Goal: Information Seeking & Learning: Learn about a topic

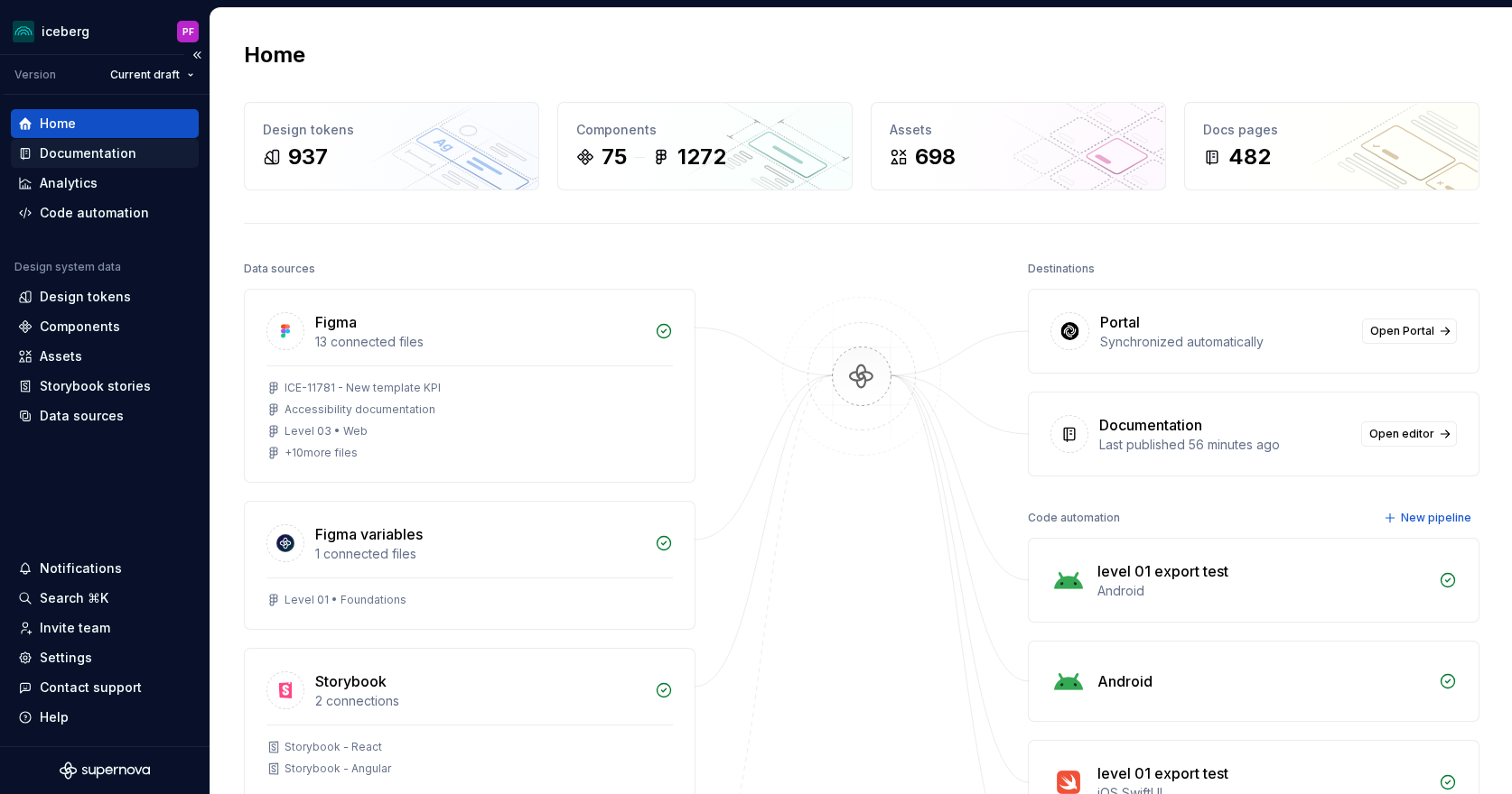
click at [134, 153] on div "Documentation" at bounding box center [105, 153] width 173 height 18
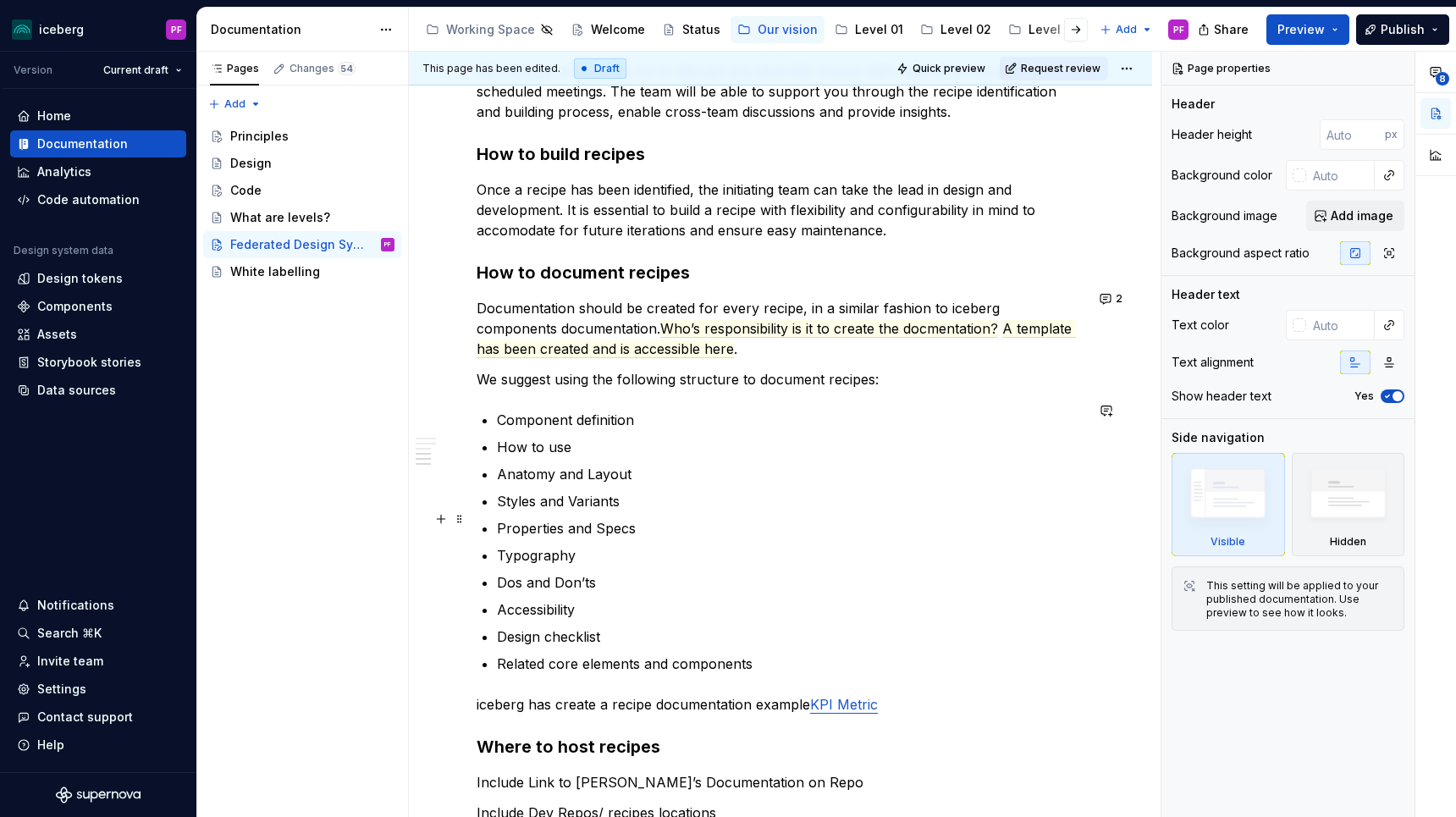
scroll to position [2289, 0]
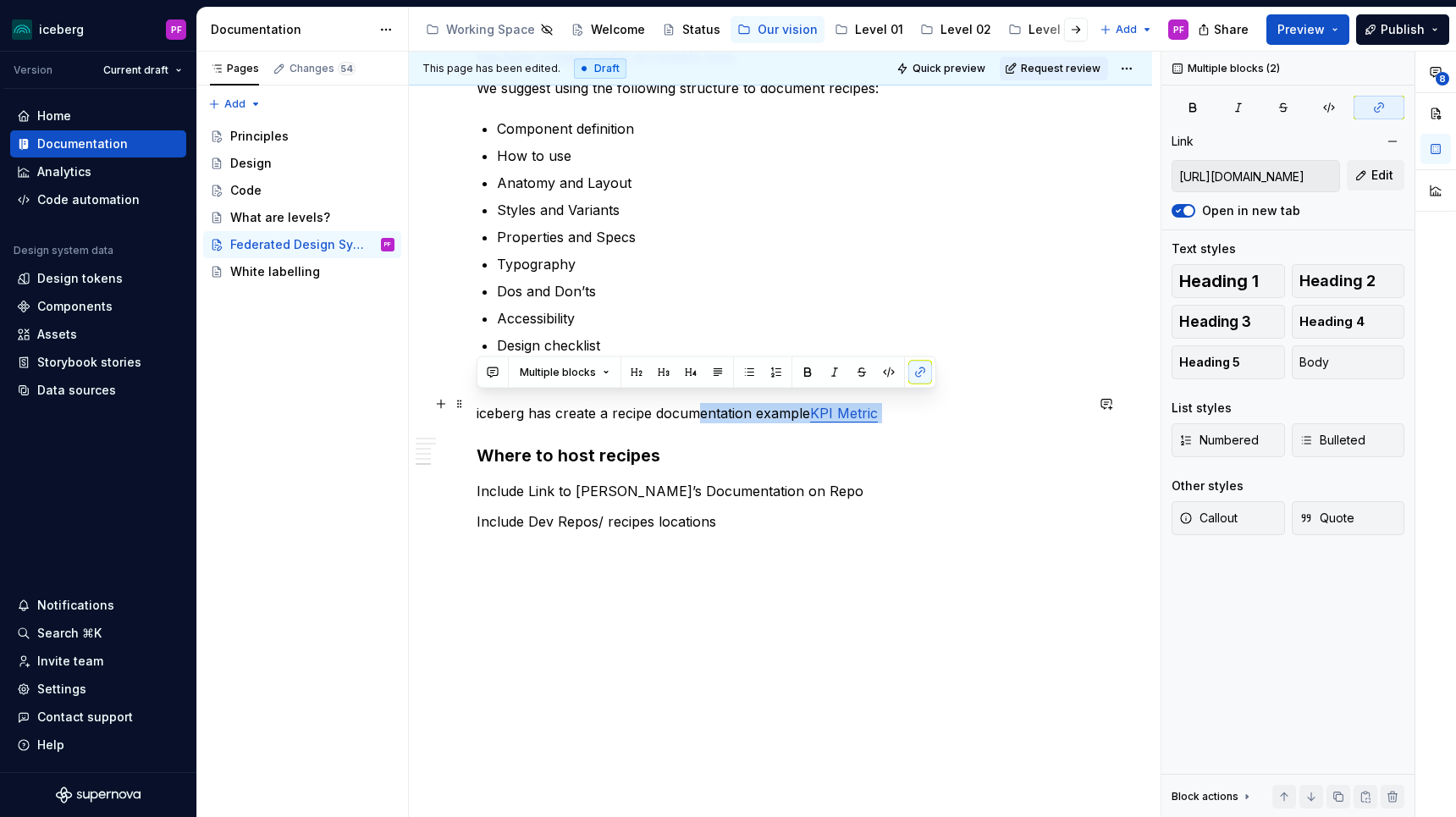
drag, startPoint x: 620, startPoint y: 414, endPoint x: 701, endPoint y: 413, distance: 81.0
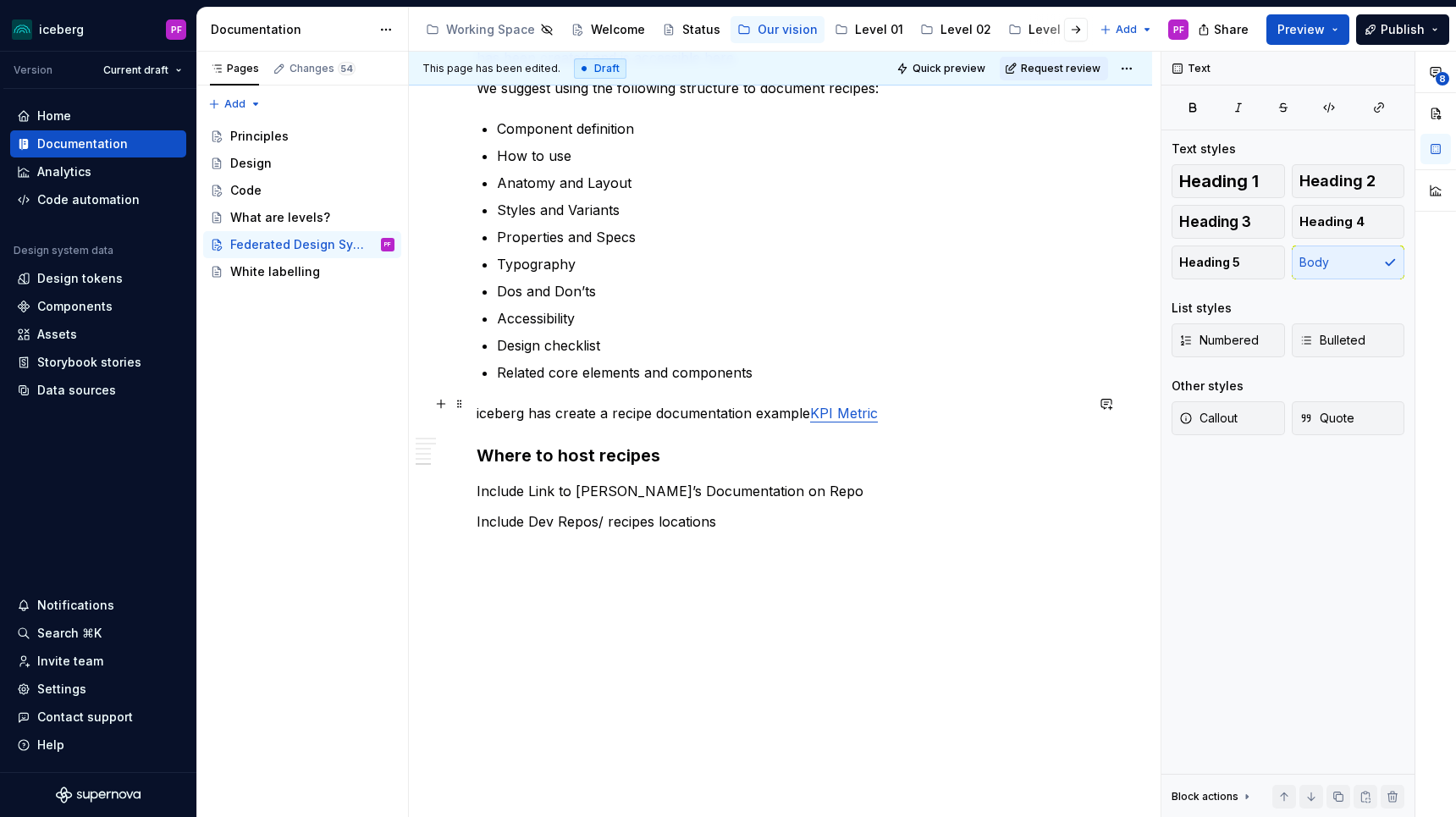
click at [601, 413] on p "iceberg has create a recipe documentation example KPI Metric" at bounding box center [780, 413] width 608 height 21
drag, startPoint x: 485, startPoint y: 404, endPoint x: 710, endPoint y: 407, distance: 225.0
click at [710, 407] on p "iceberg has create a recipe documentation example KPI Metric" at bounding box center [780, 413] width 608 height 21
click at [777, 405] on p "iceberg has create a recipe documentation example KPI Metric" at bounding box center [780, 413] width 608 height 21
click at [808, 404] on p "iceberg has create a recipe documentation example KPI Metric" at bounding box center [780, 413] width 608 height 21
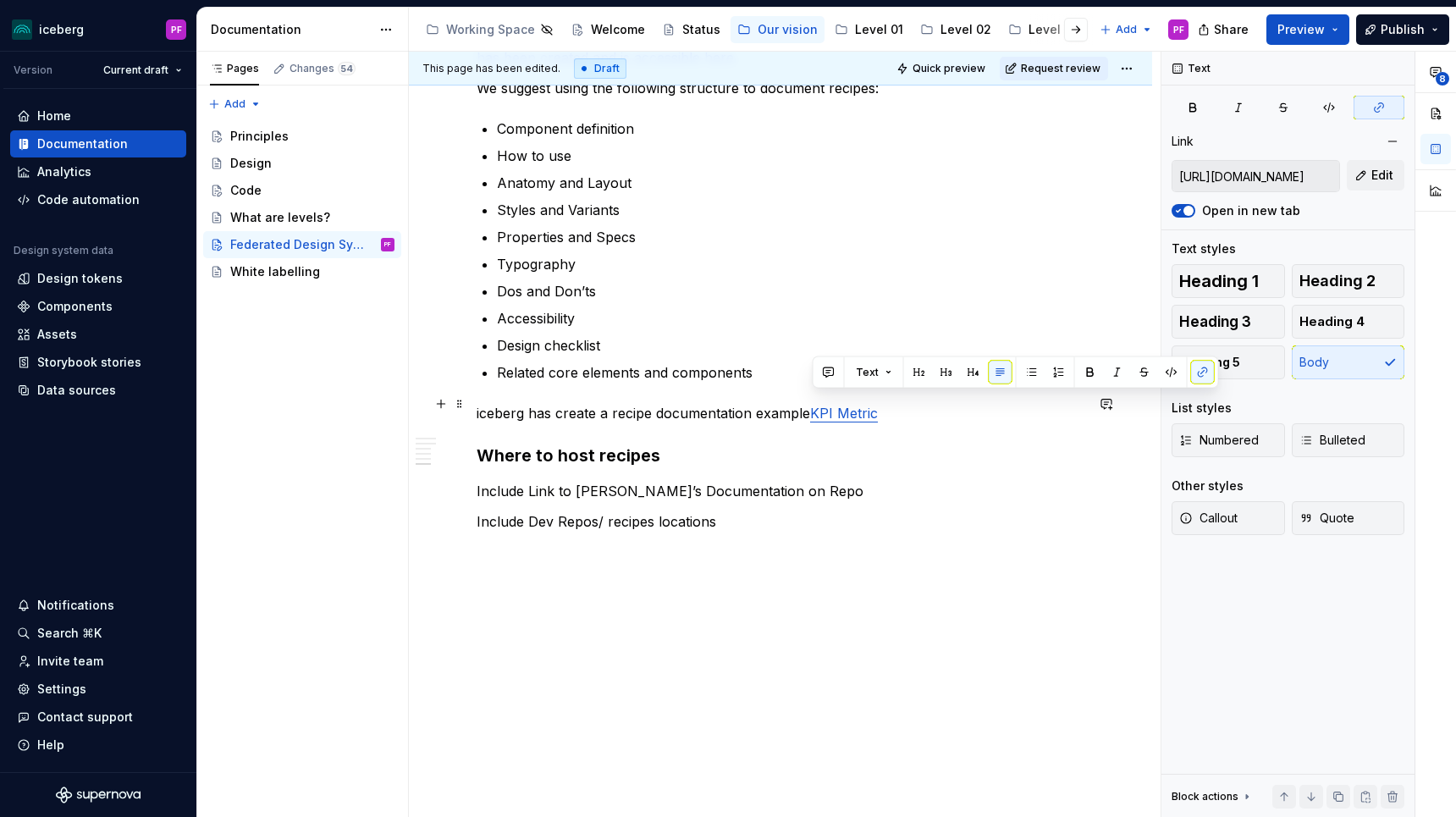
drag, startPoint x: 882, startPoint y: 406, endPoint x: 813, endPoint y: 404, distance: 69.0
click at [813, 404] on p "iceberg has create a recipe documentation example KPI Metric" at bounding box center [780, 413] width 608 height 21
click at [805, 404] on p "iceberg has create a recipe documentation example KPI Metric" at bounding box center [780, 413] width 608 height 21
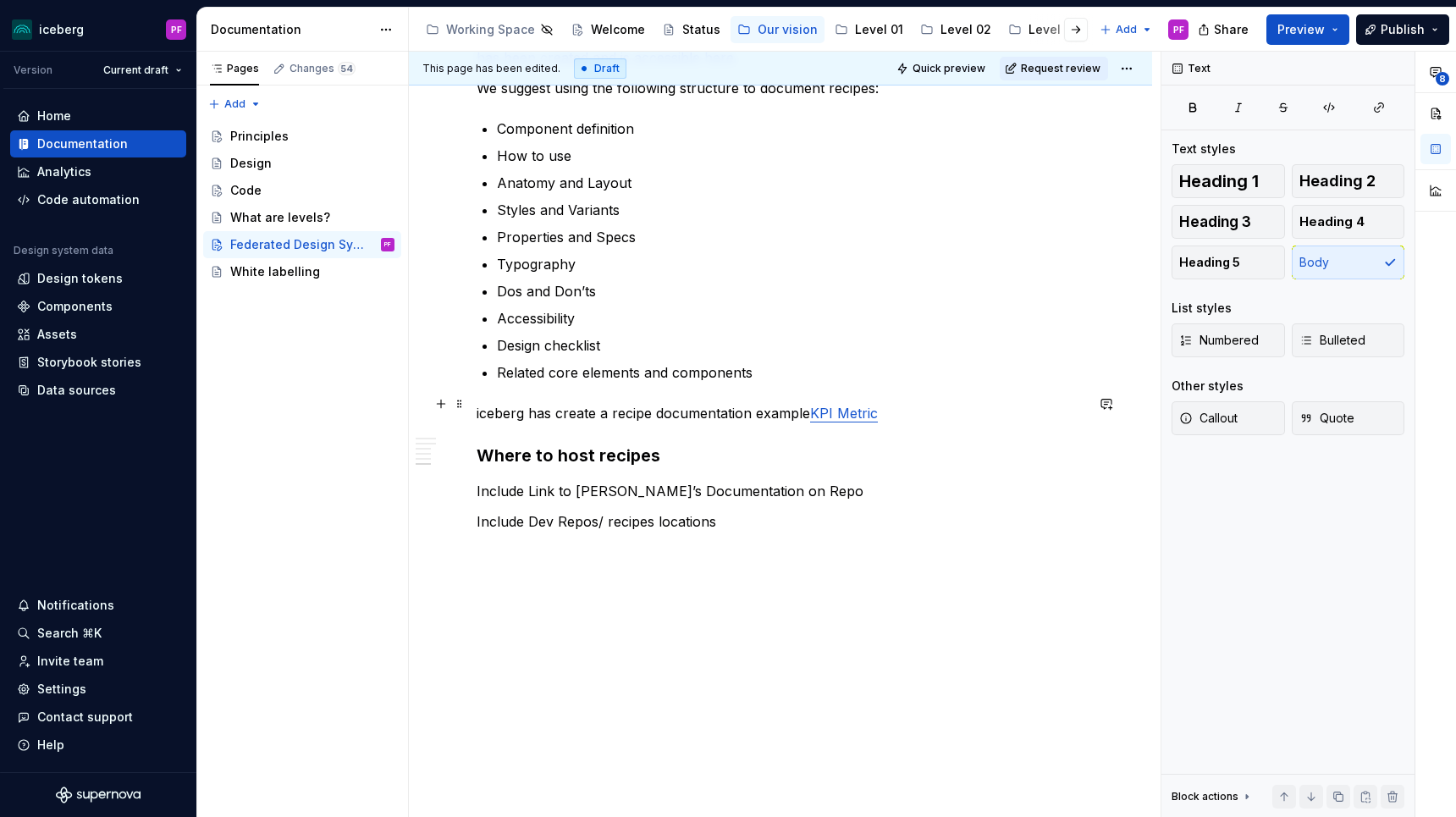
click at [908, 410] on p "iceberg has create a recipe documentation example KPI Metric" at bounding box center [780, 413] width 608 height 21
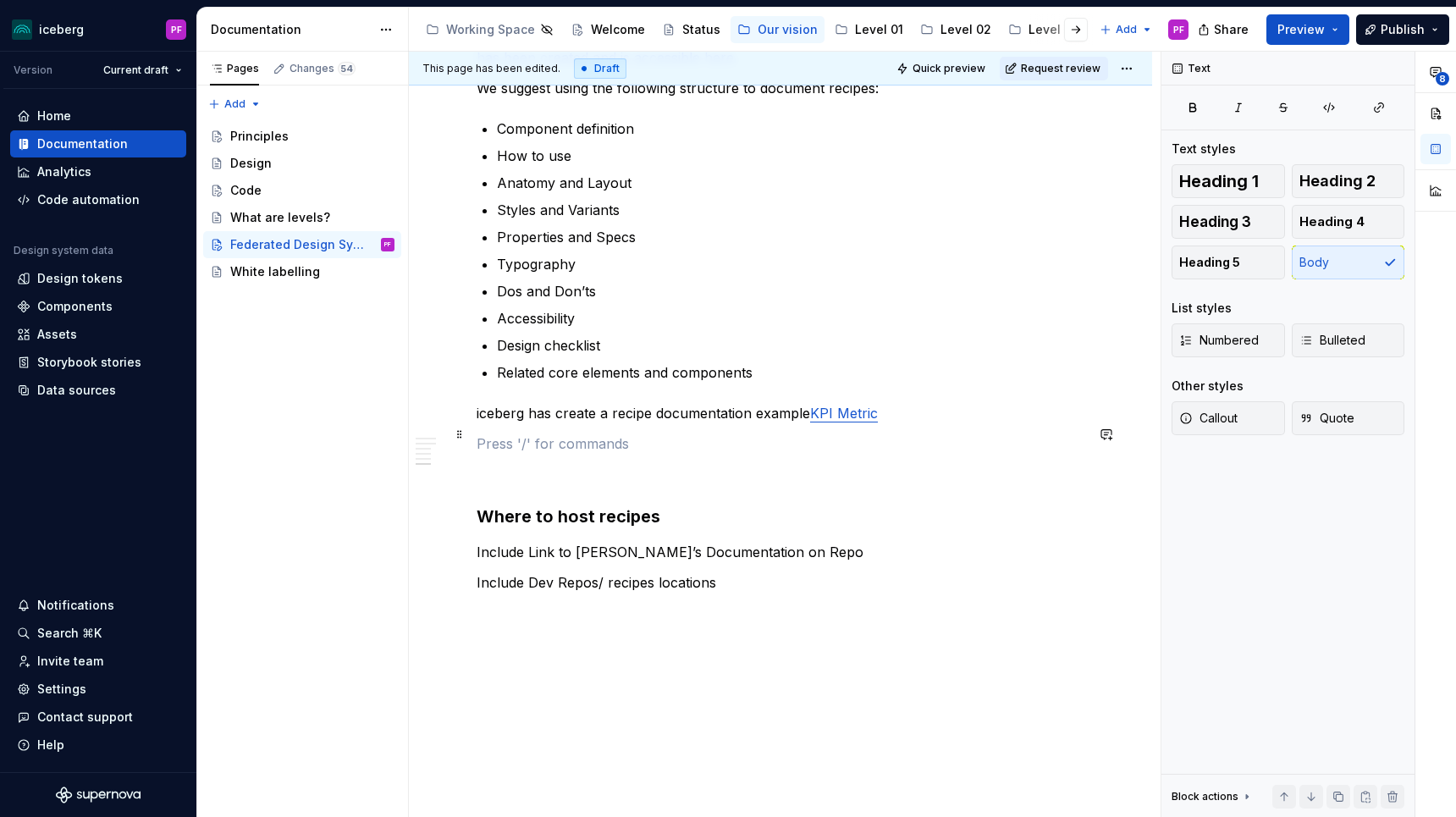
click at [504, 433] on p at bounding box center [780, 443] width 608 height 21
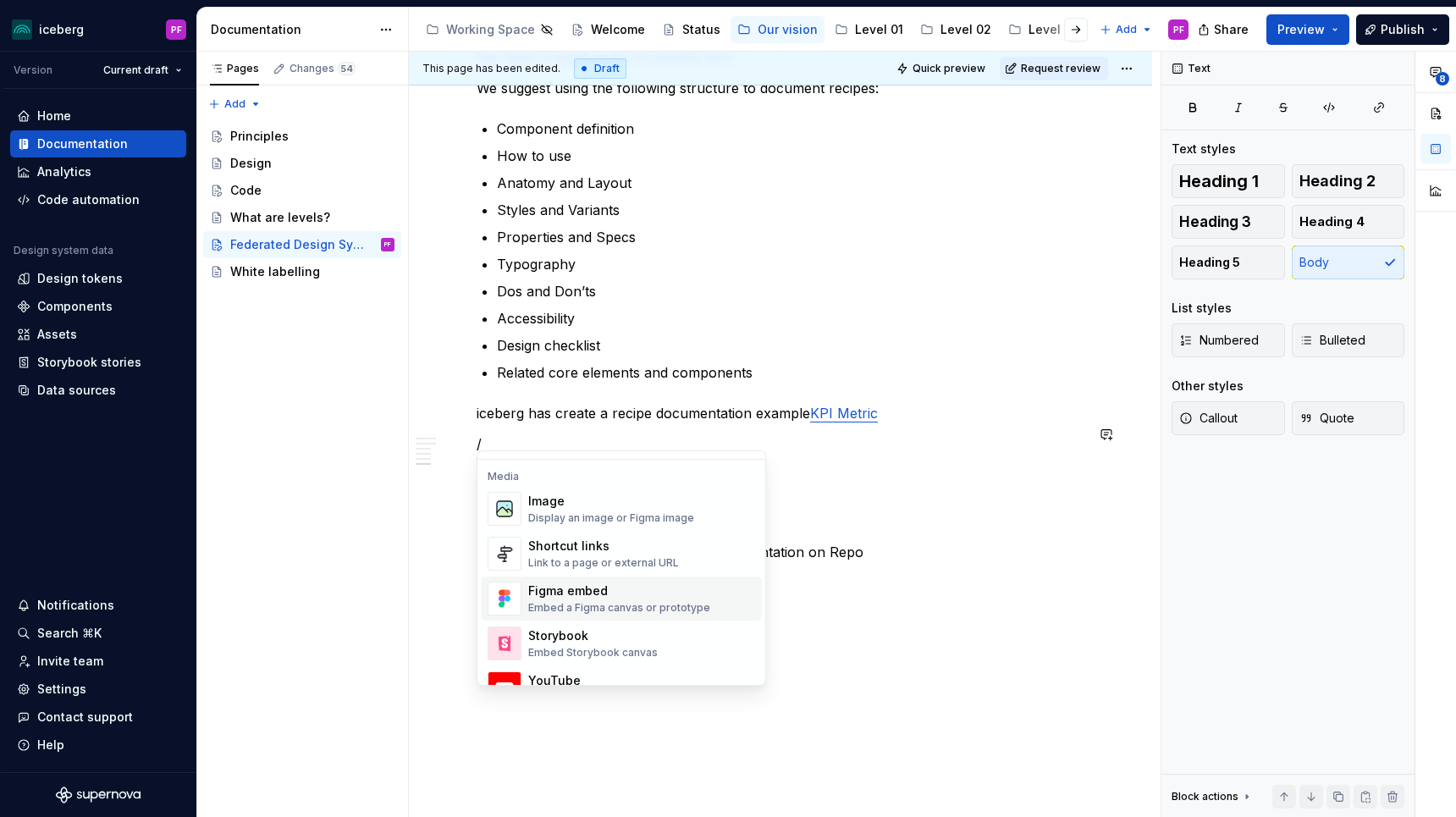
scroll to position [710, 0]
click at [574, 512] on div "Image Display an image or Figma image" at bounding box center [611, 511] width 166 height 32
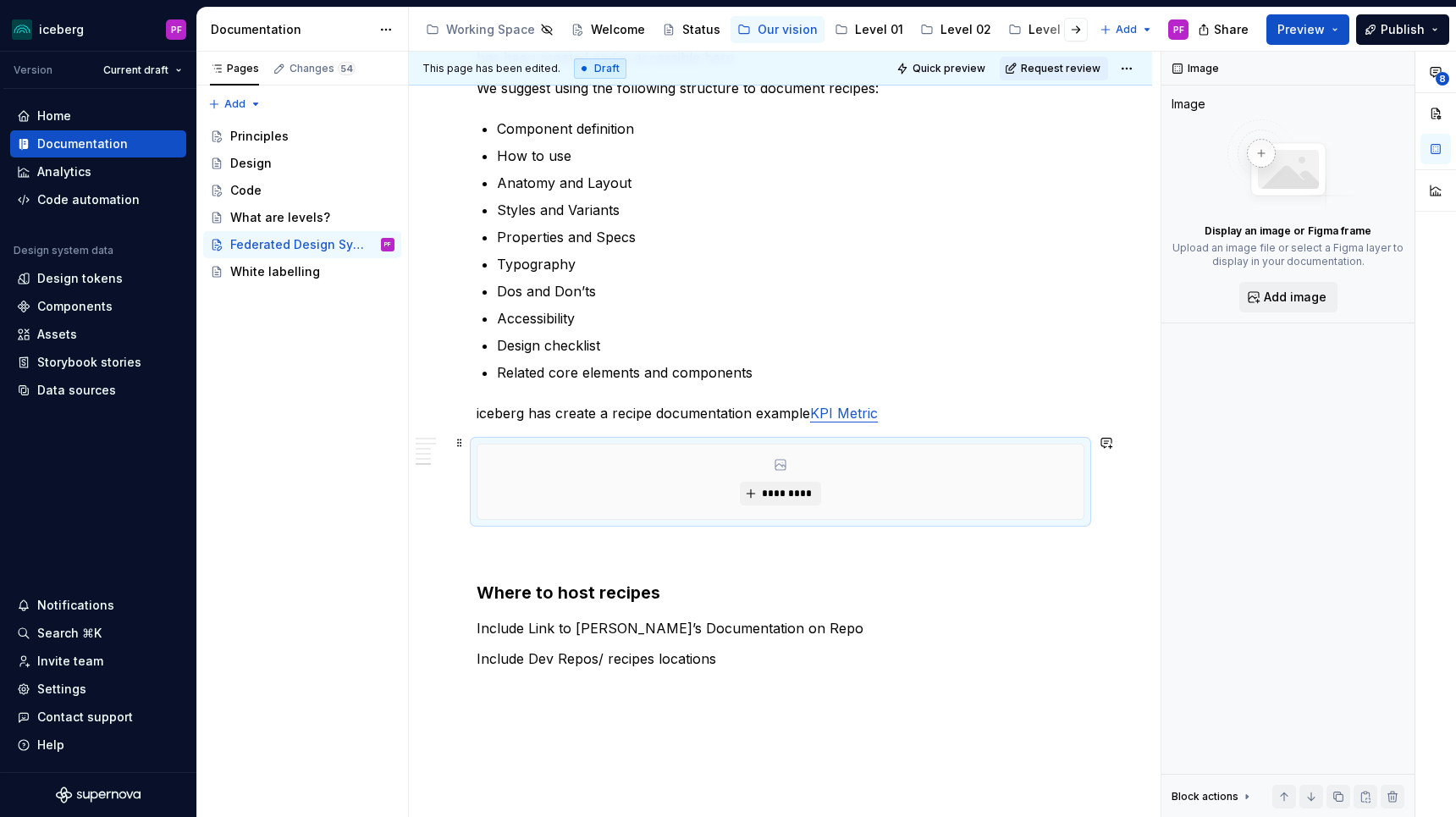
click at [737, 477] on div "*********" at bounding box center [780, 482] width 606 height 75
click at [773, 487] on span "*********" at bounding box center [786, 494] width 51 height 14
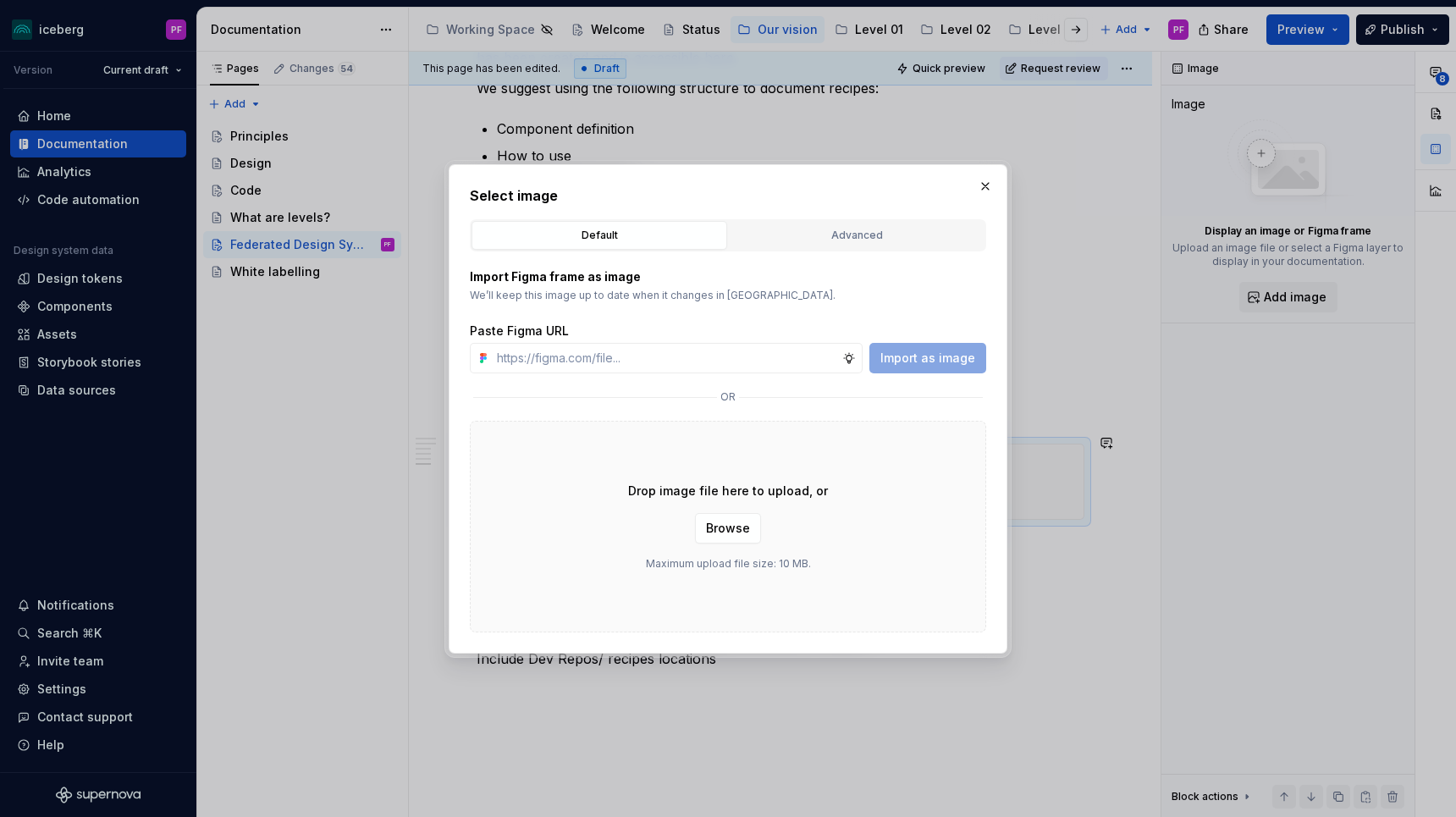
click at [832, 218] on div "Select image Default Advanced Import Figma frame as image We’ll keep this image…" at bounding box center [728, 409] width 516 height 447
click at [827, 233] on div "Advanced" at bounding box center [856, 235] width 244 height 17
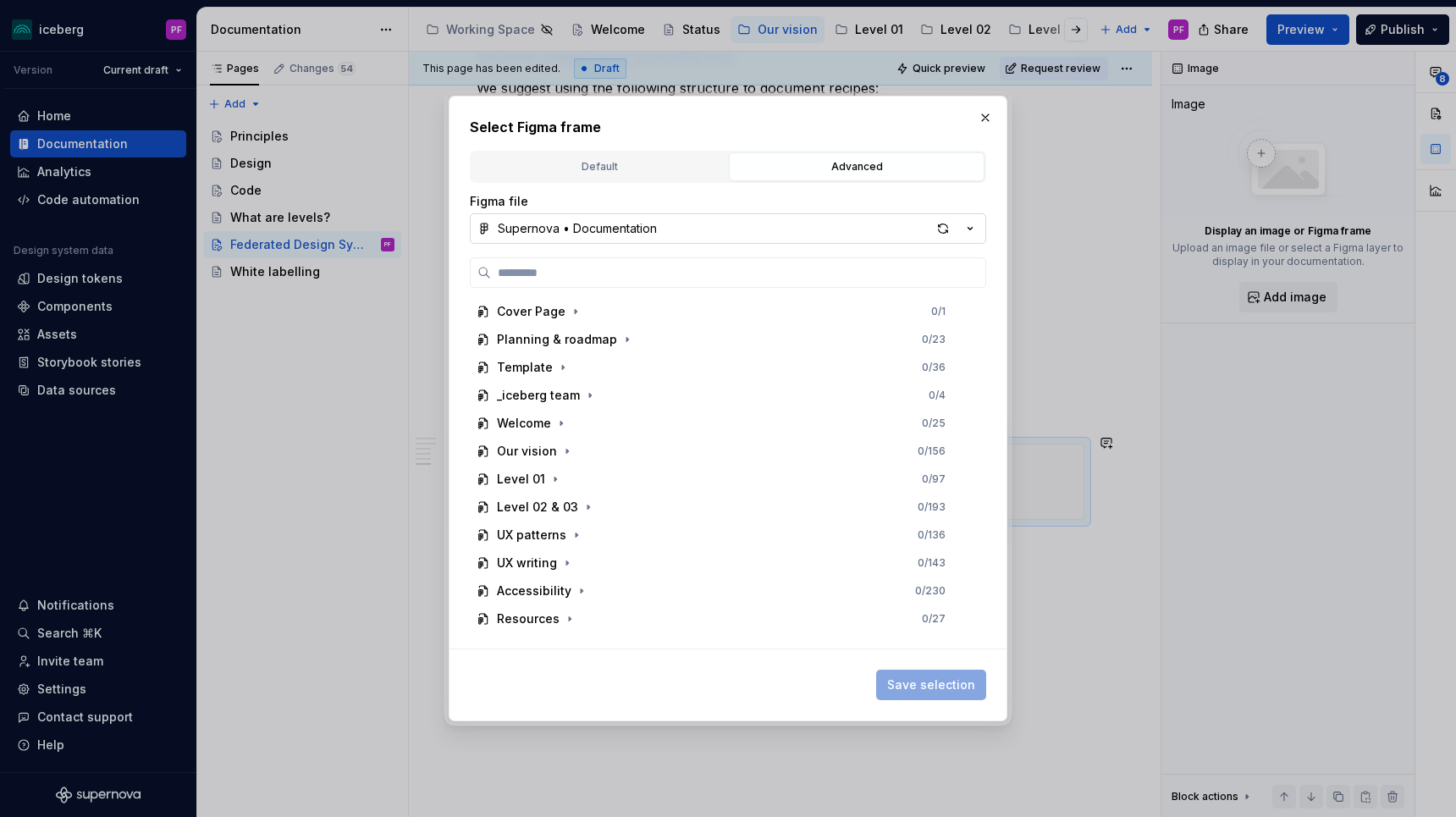
click at [691, 233] on button "Supernova • Documentation" at bounding box center [728, 229] width 516 height 31
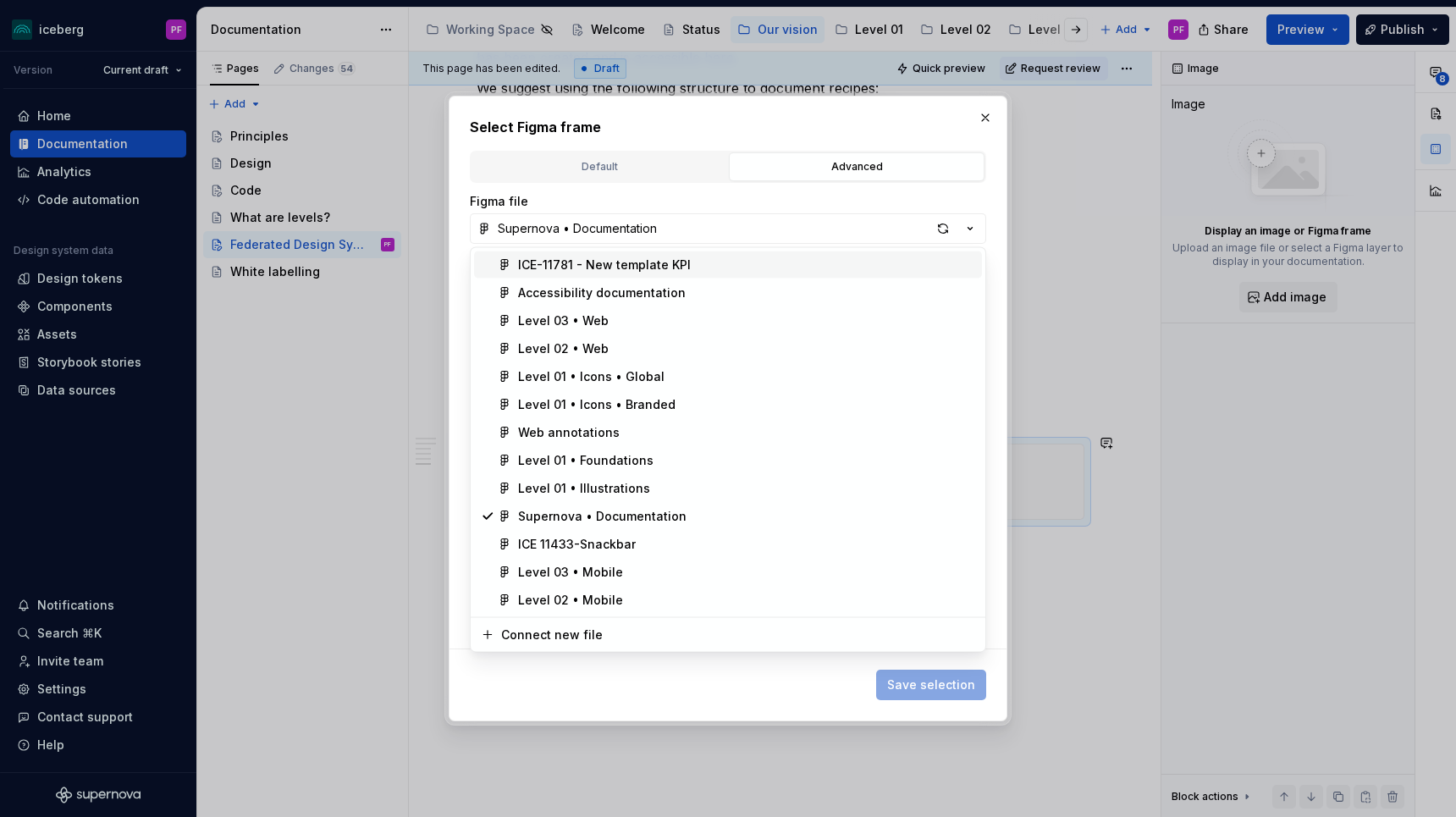
click at [665, 269] on div "ICE-11781 - New template KPI" at bounding box center [604, 265] width 173 height 17
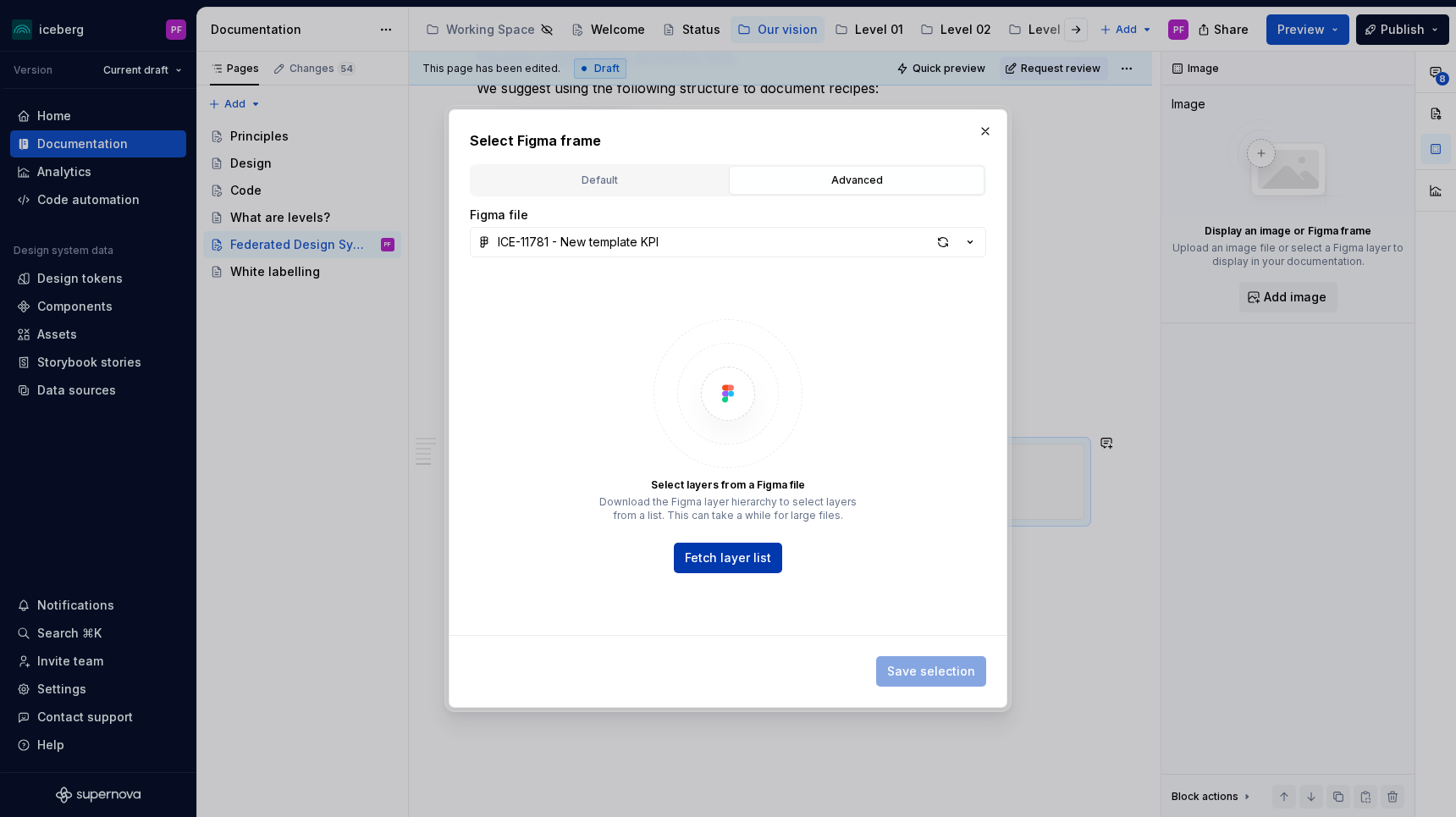
click at [752, 555] on span "Fetch layer list" at bounding box center [728, 558] width 86 height 17
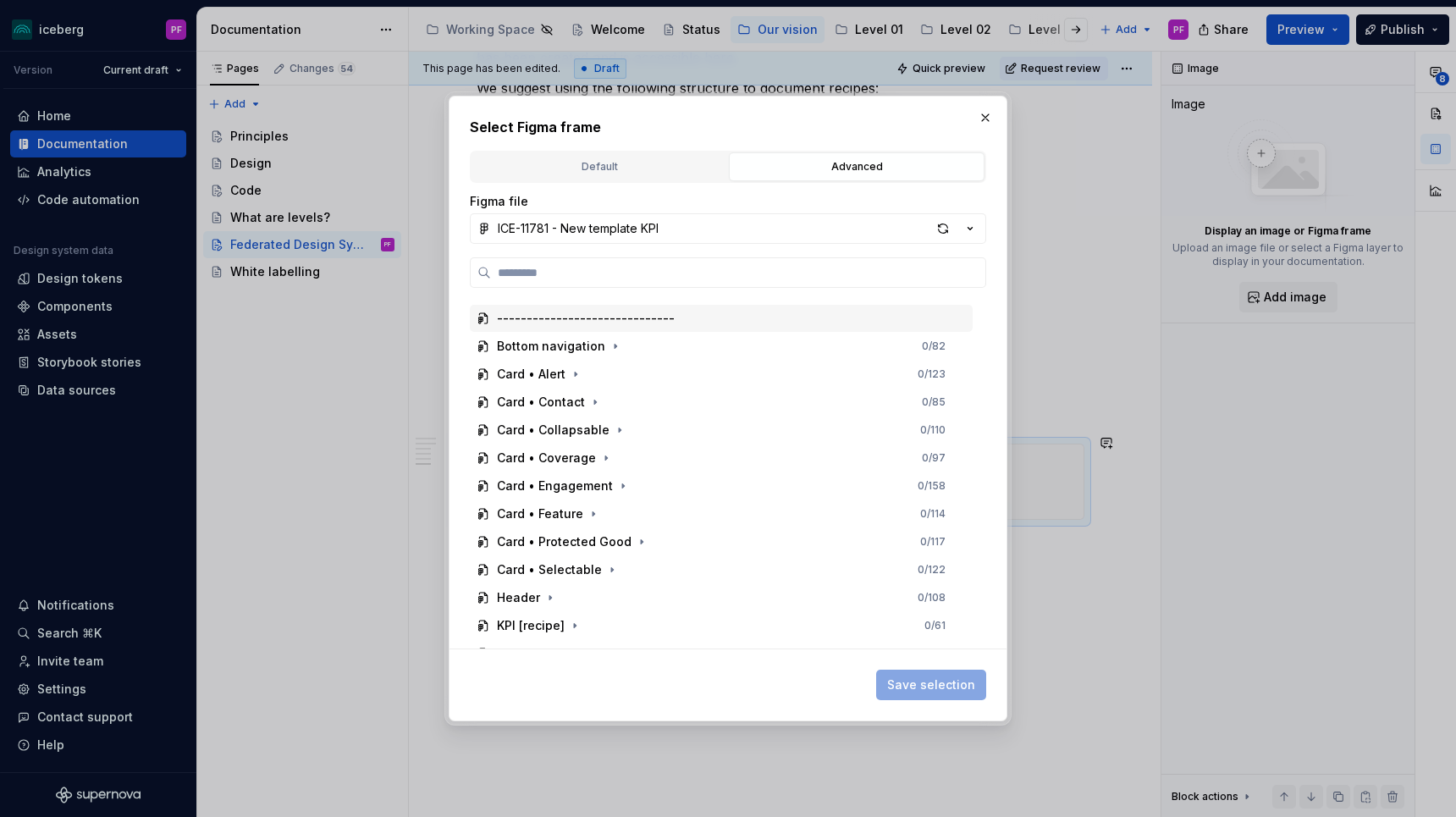
scroll to position [123, 0]
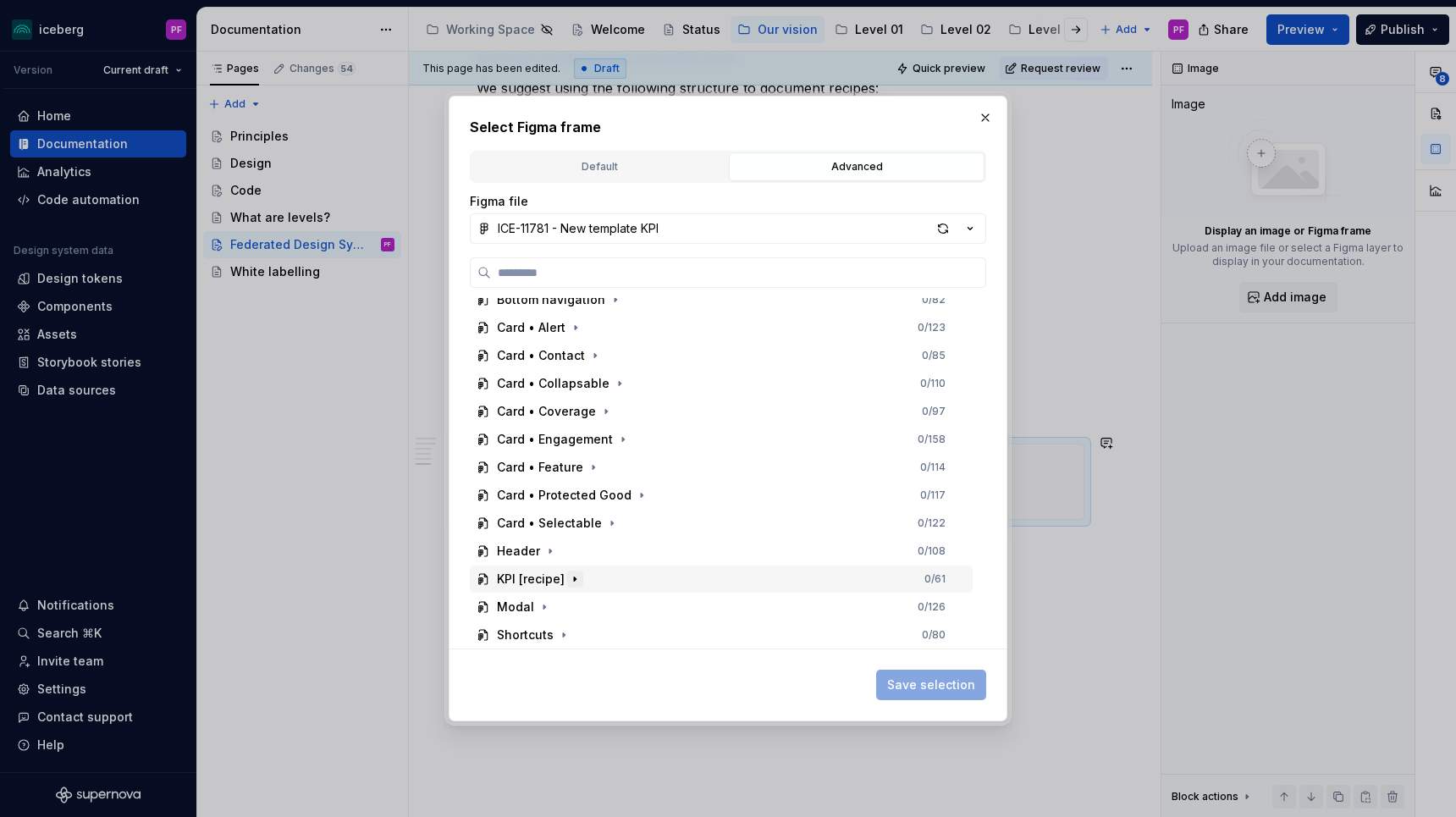
click at [570, 575] on icon "button" at bounding box center [574, 578] width 14 height 14
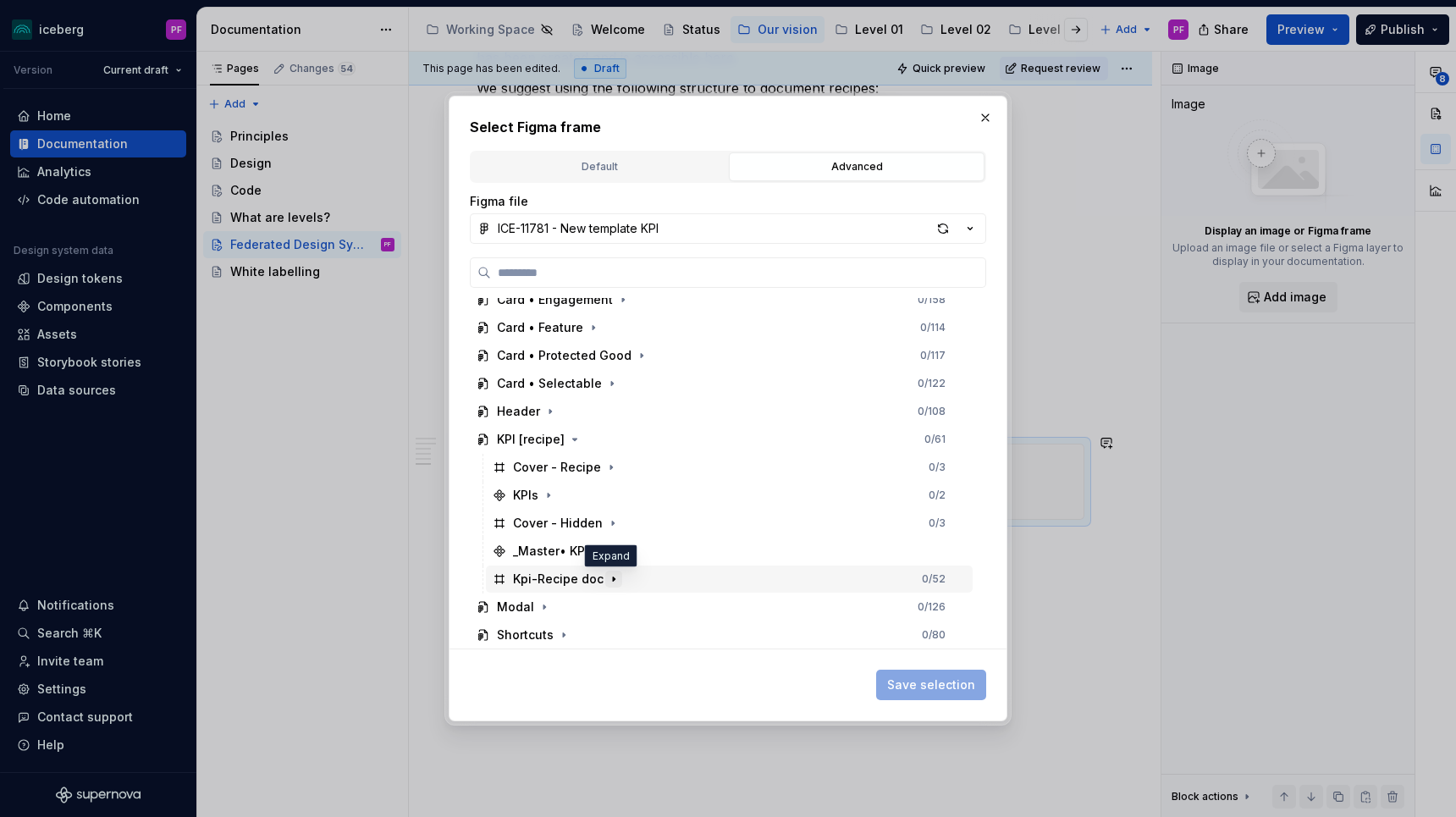
click at [607, 576] on icon "button" at bounding box center [613, 578] width 14 height 14
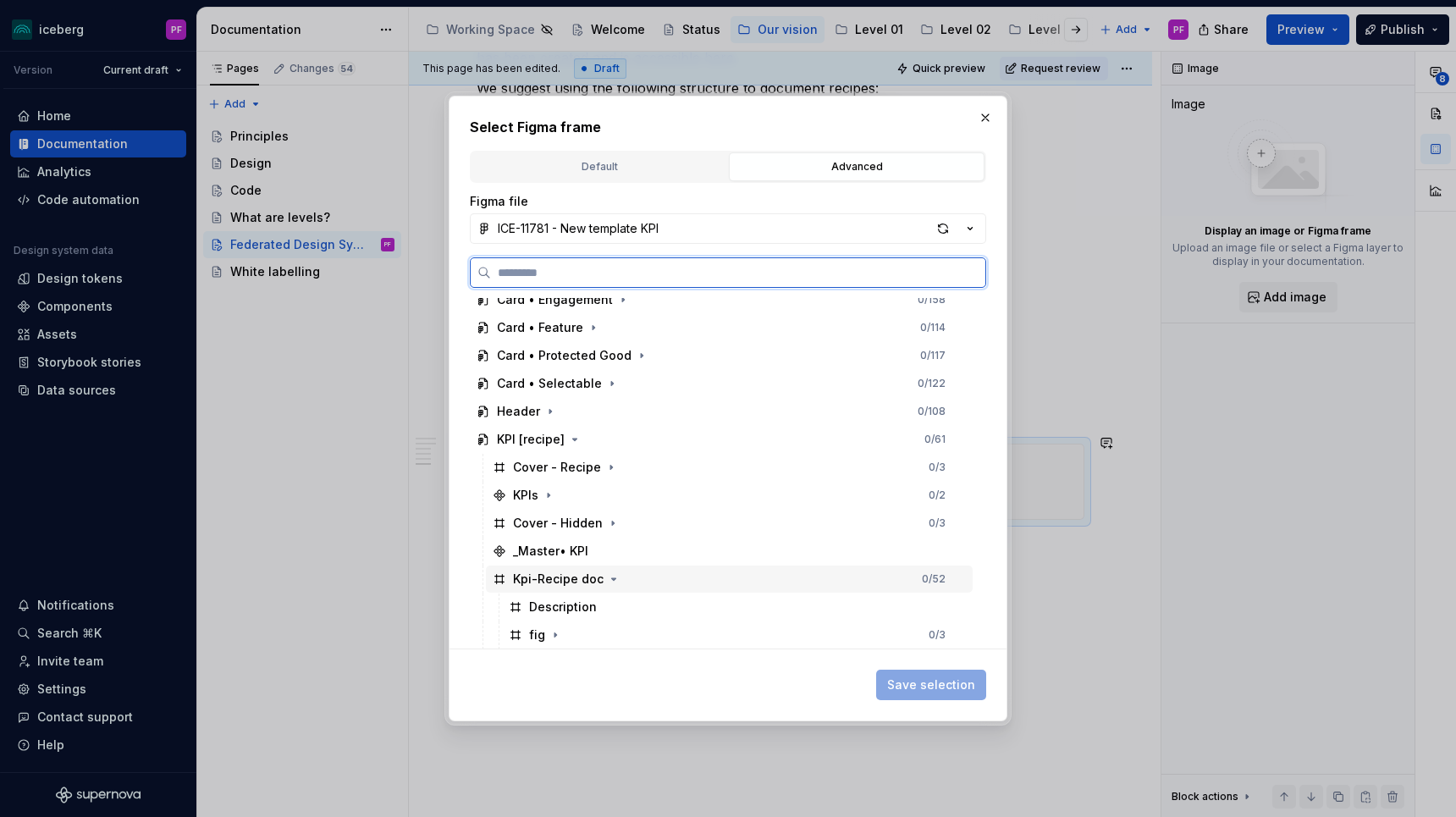
click at [752, 589] on div "Kpi-Recipe doc 0 / 52" at bounding box center [729, 579] width 487 height 27
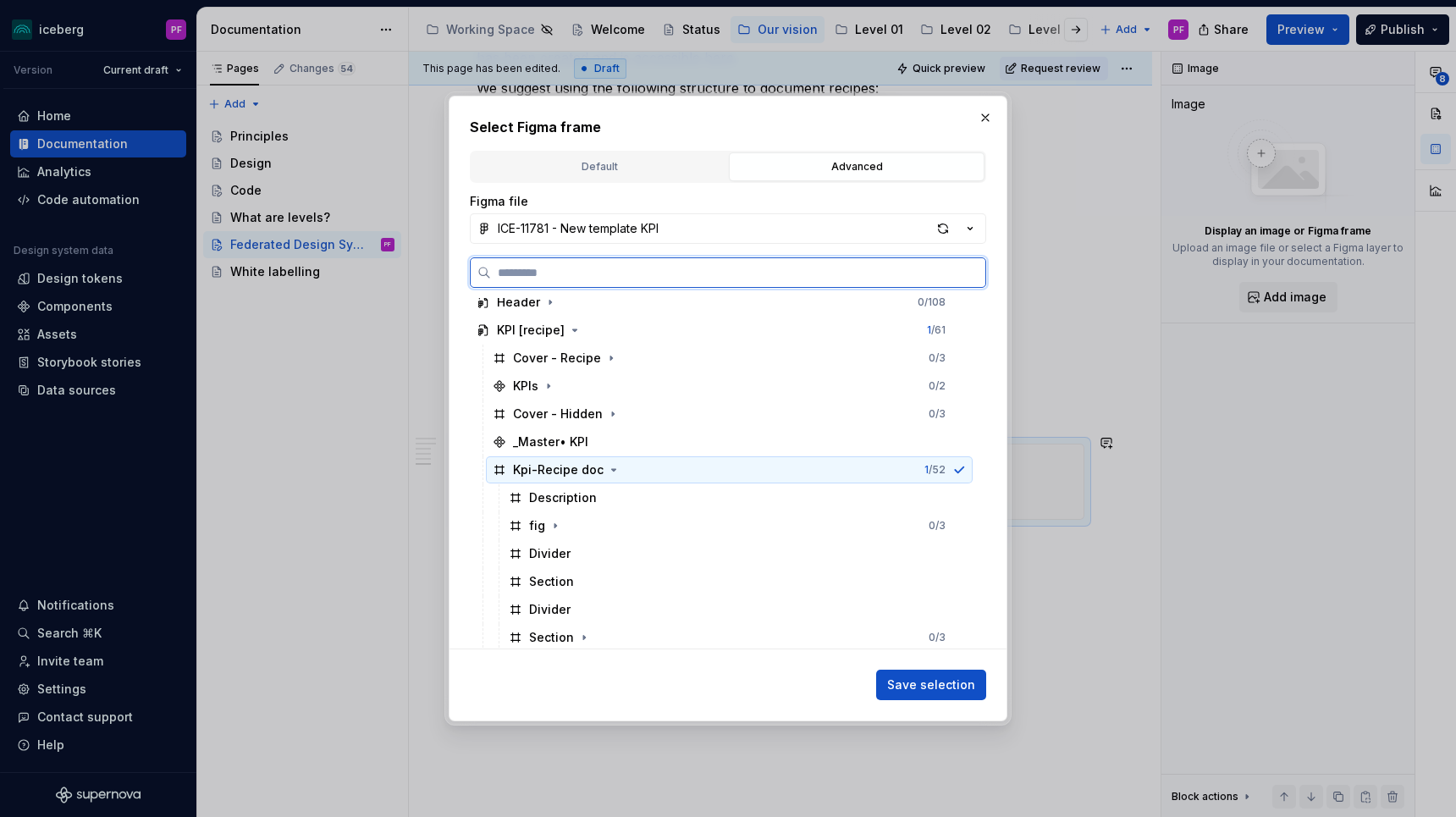
scroll to position [382, 0]
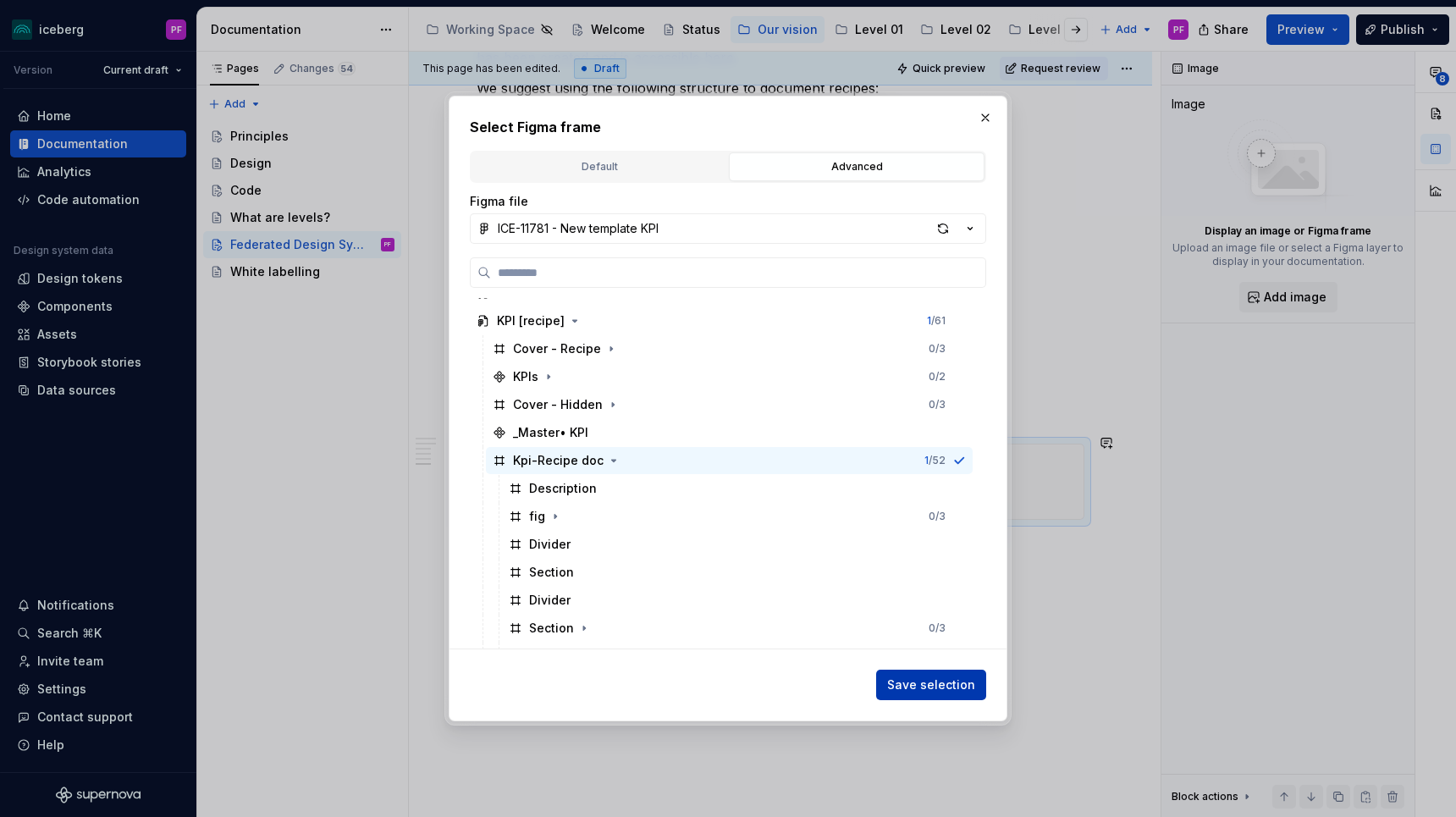
click at [933, 670] on button "Save selection" at bounding box center [931, 685] width 110 height 31
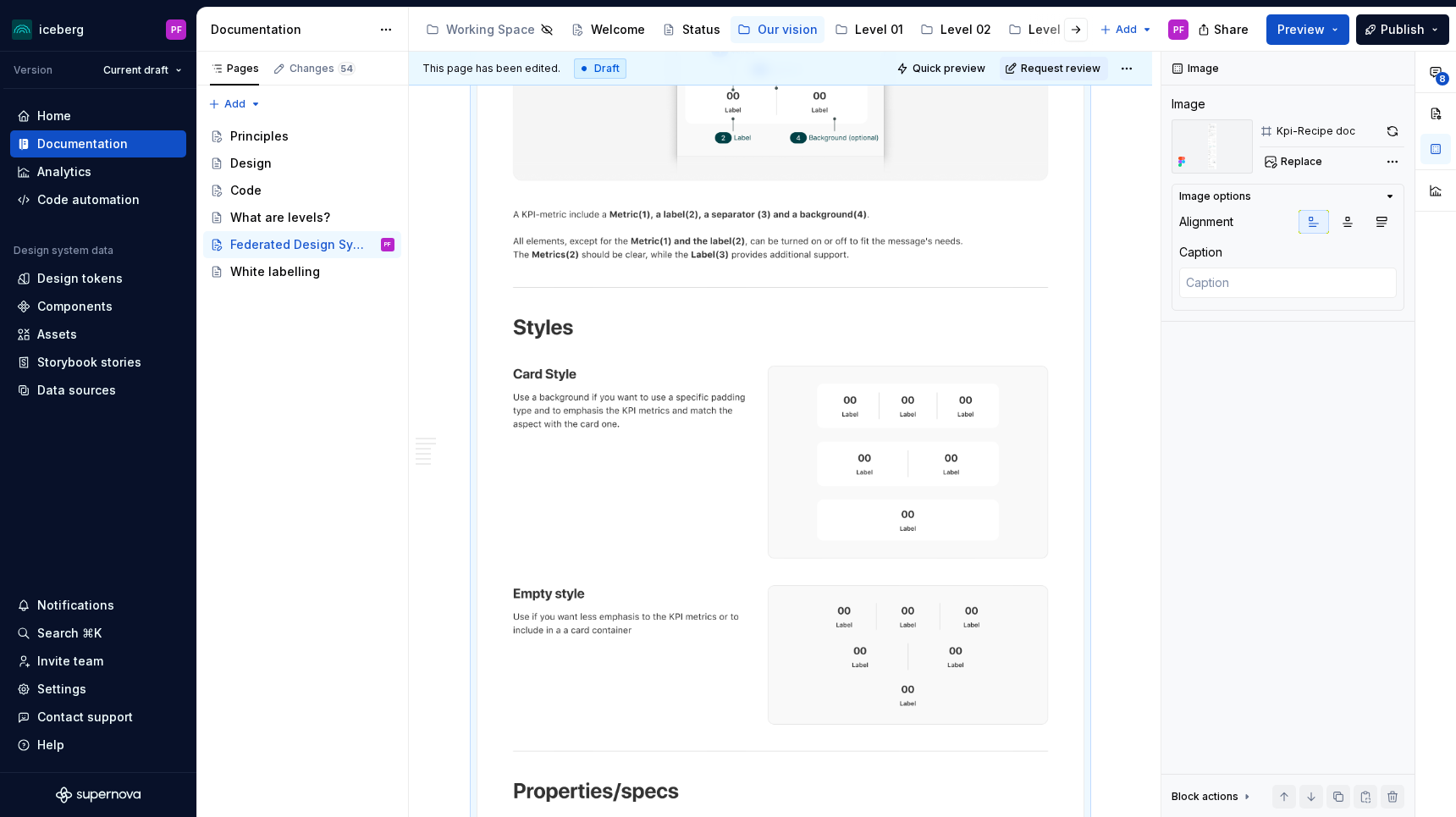
scroll to position [3203, 0]
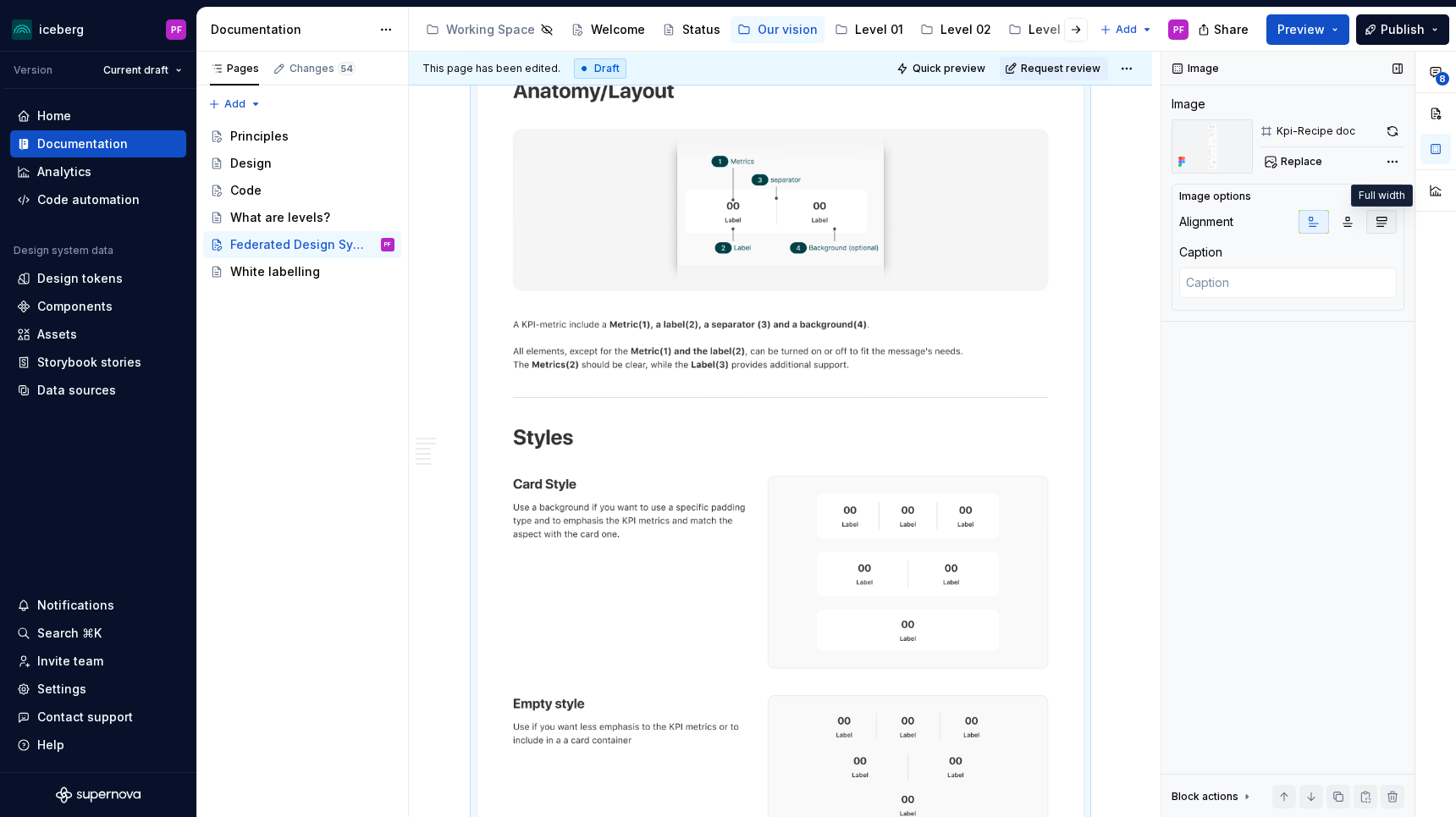
click at [1381, 219] on icon "button" at bounding box center [1381, 222] width 14 height 14
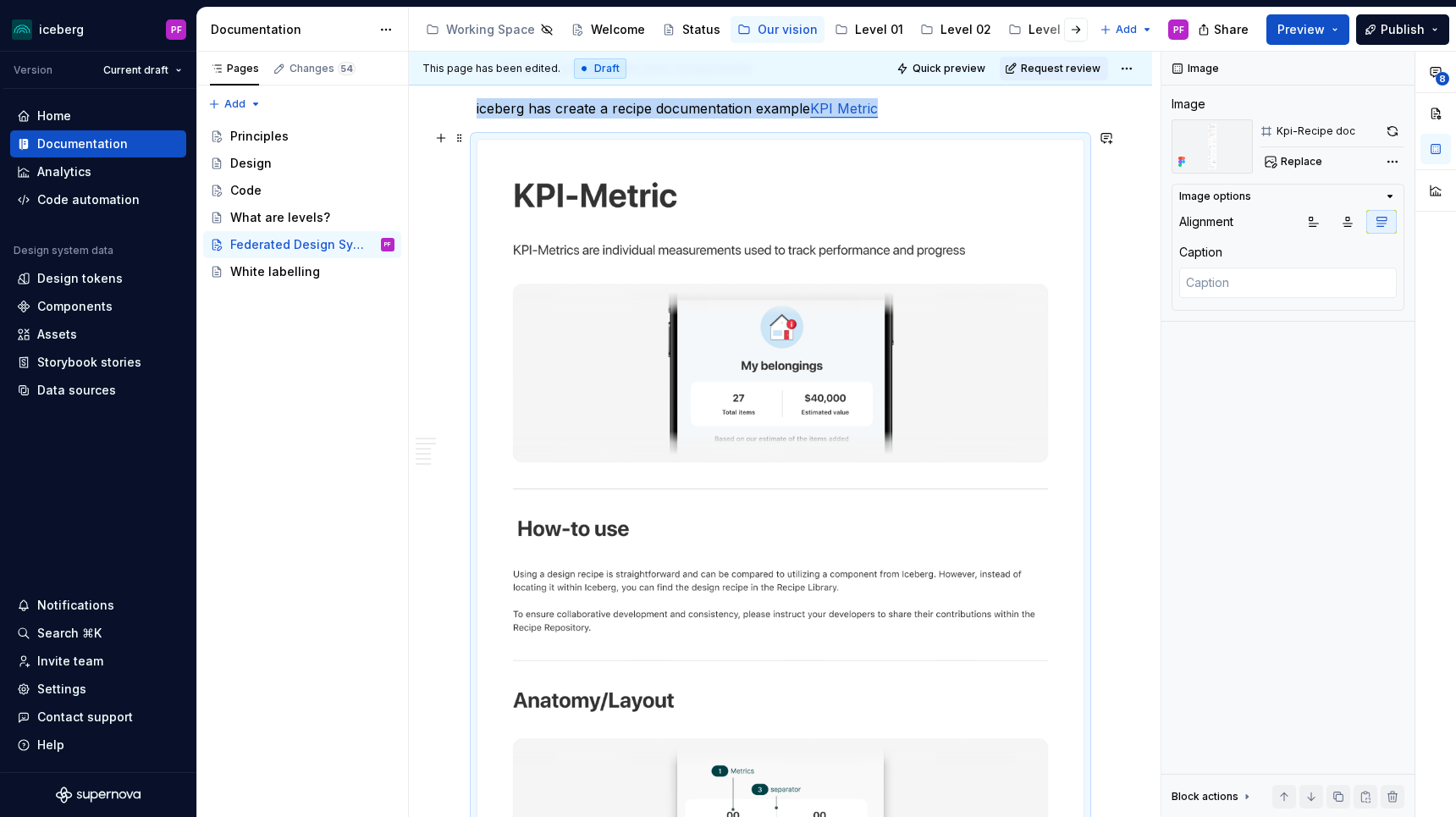
scroll to position [2592, 0]
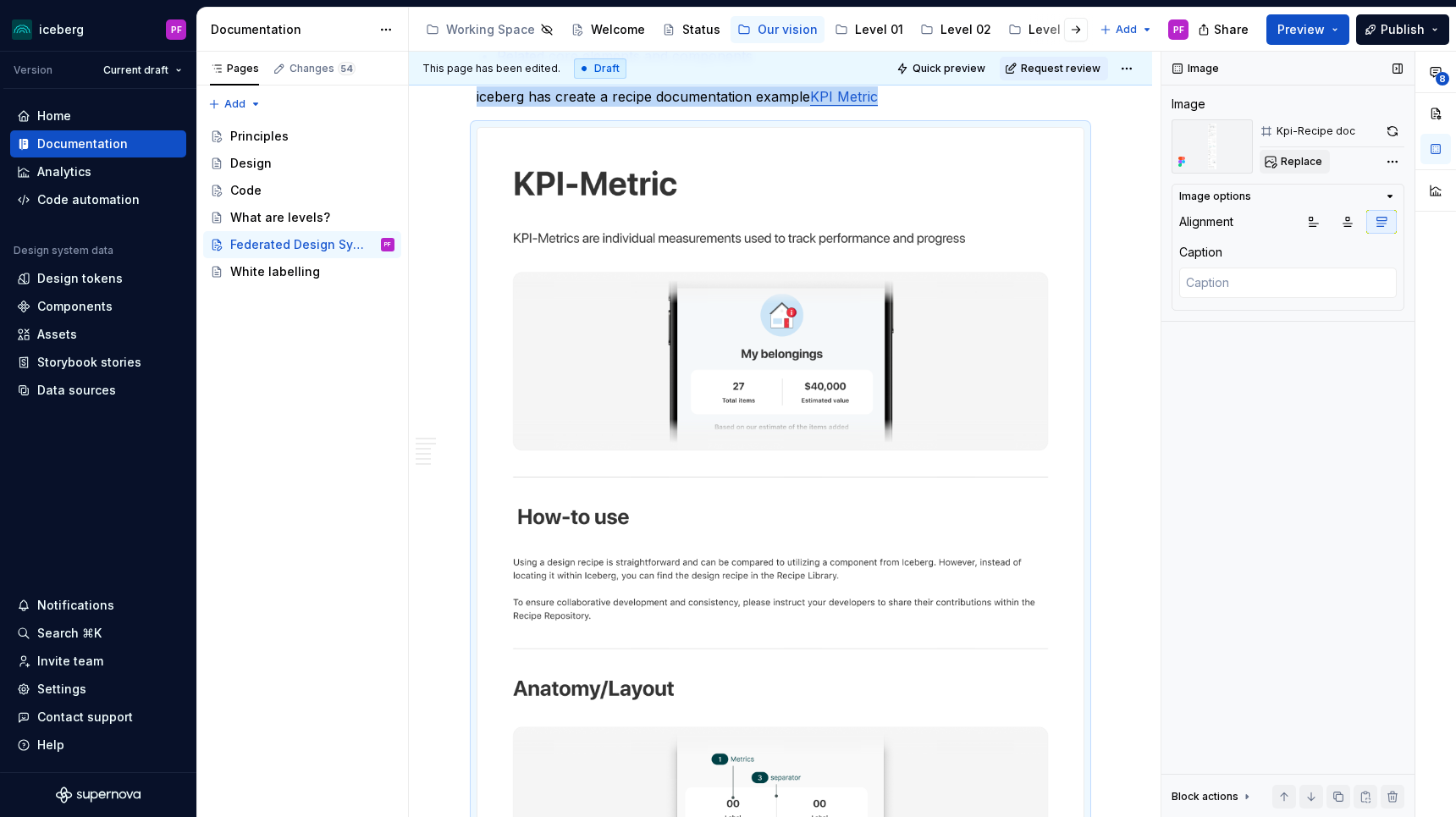
click at [1296, 164] on span "Replace" at bounding box center [1301, 161] width 41 height 14
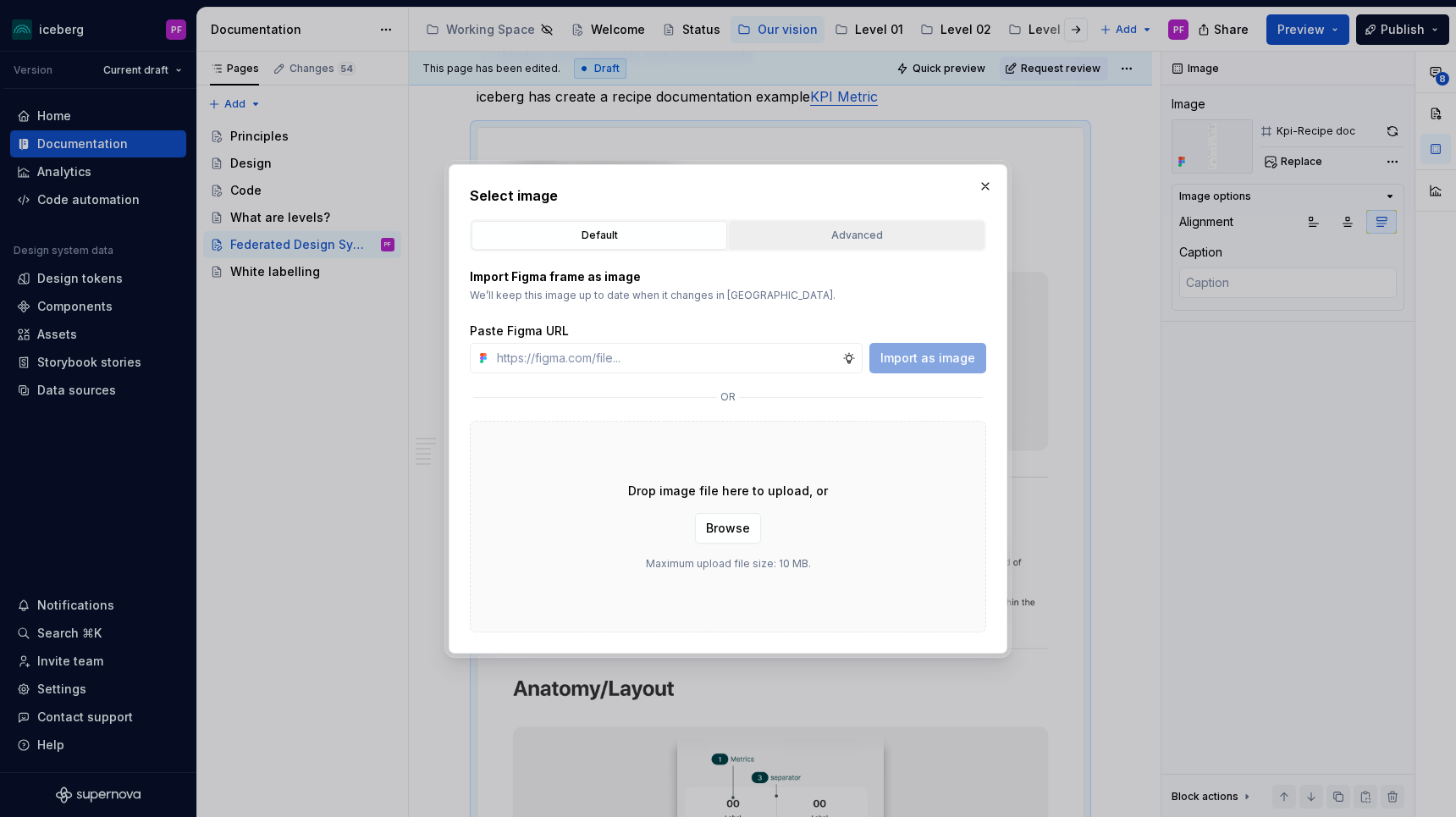
click at [836, 246] on button "Advanced" at bounding box center [856, 235] width 256 height 29
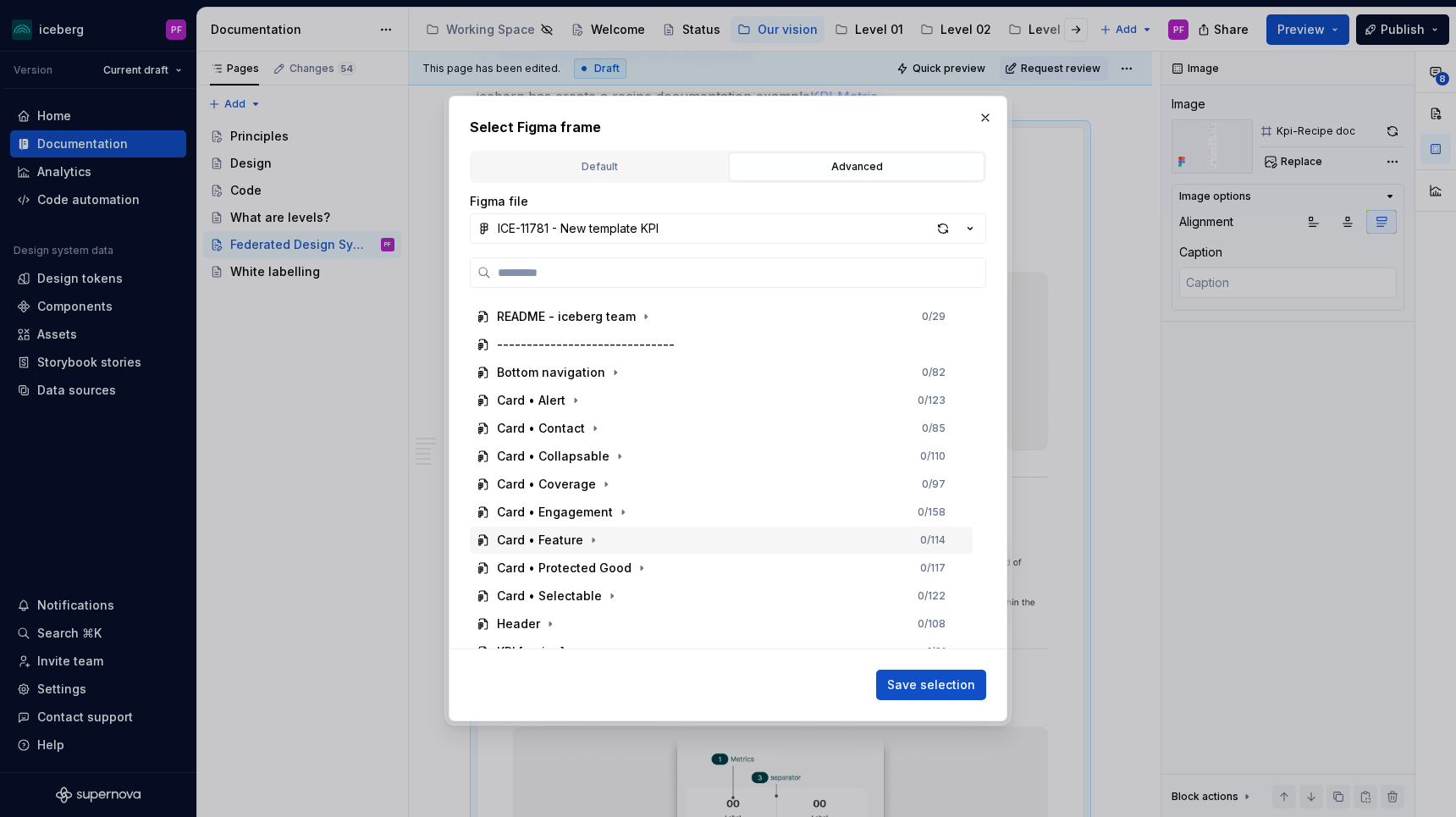
scroll to position [123, 0]
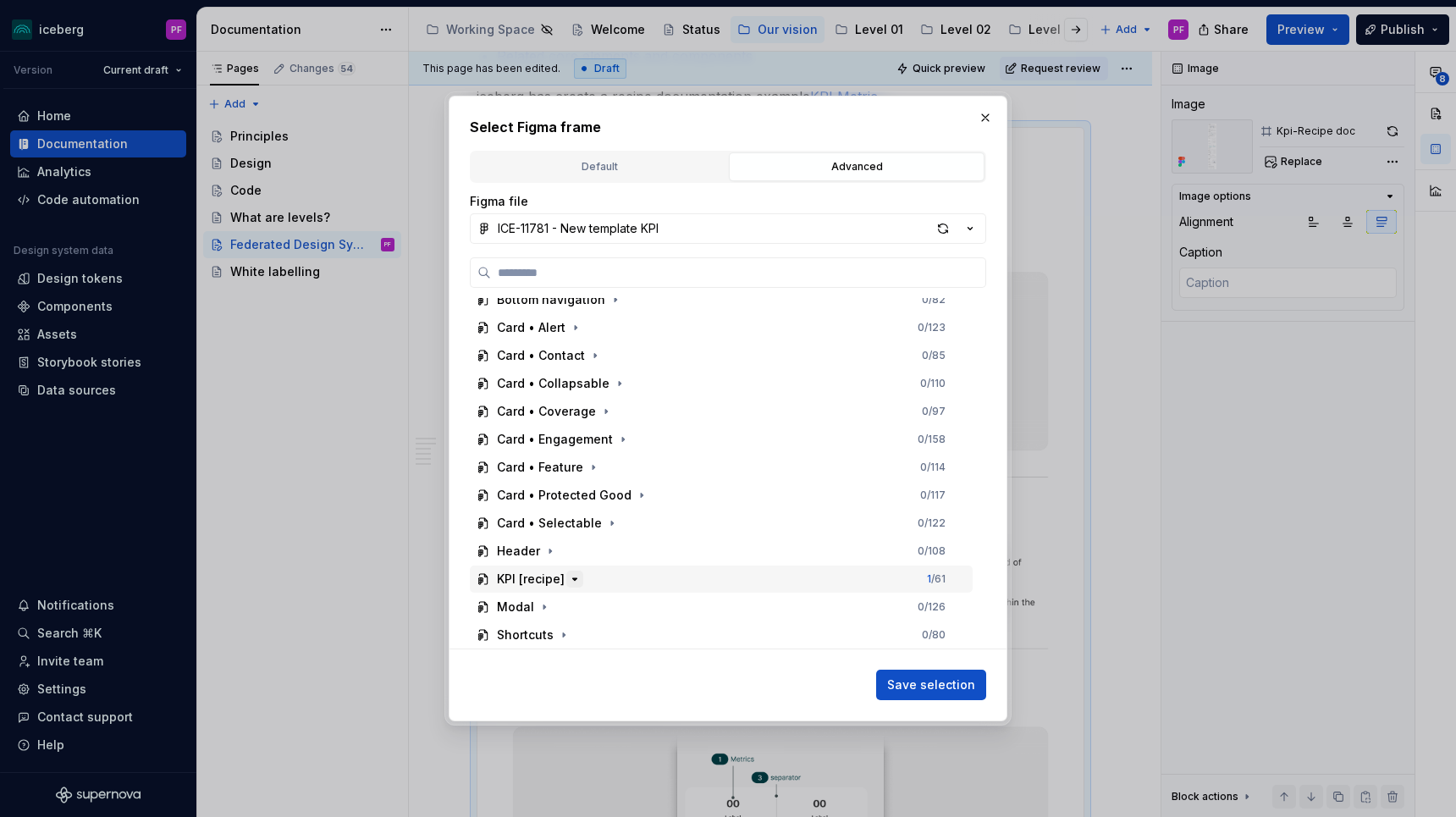
click at [570, 579] on icon "button" at bounding box center [574, 578] width 14 height 14
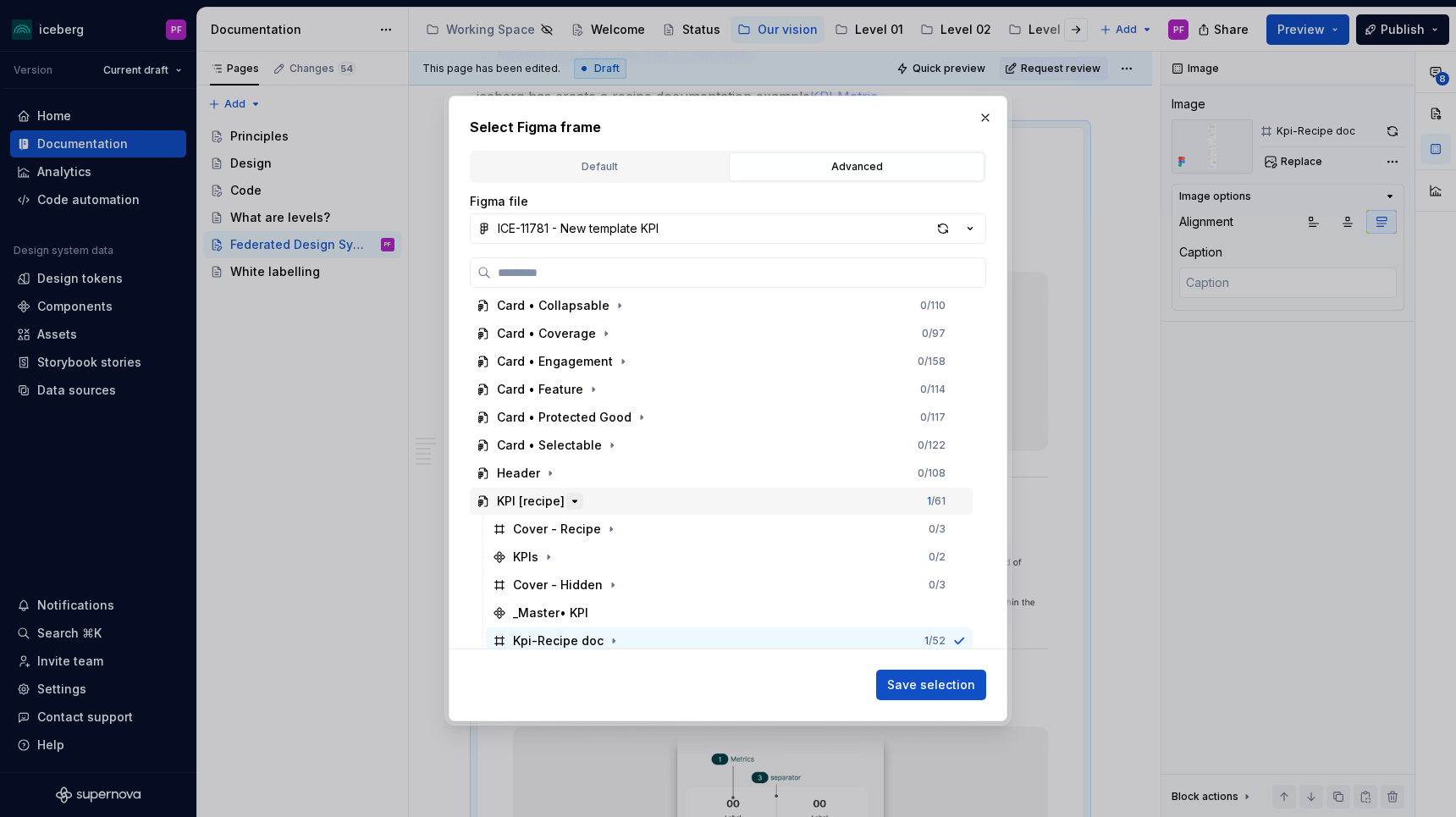
scroll to position [263, 0]
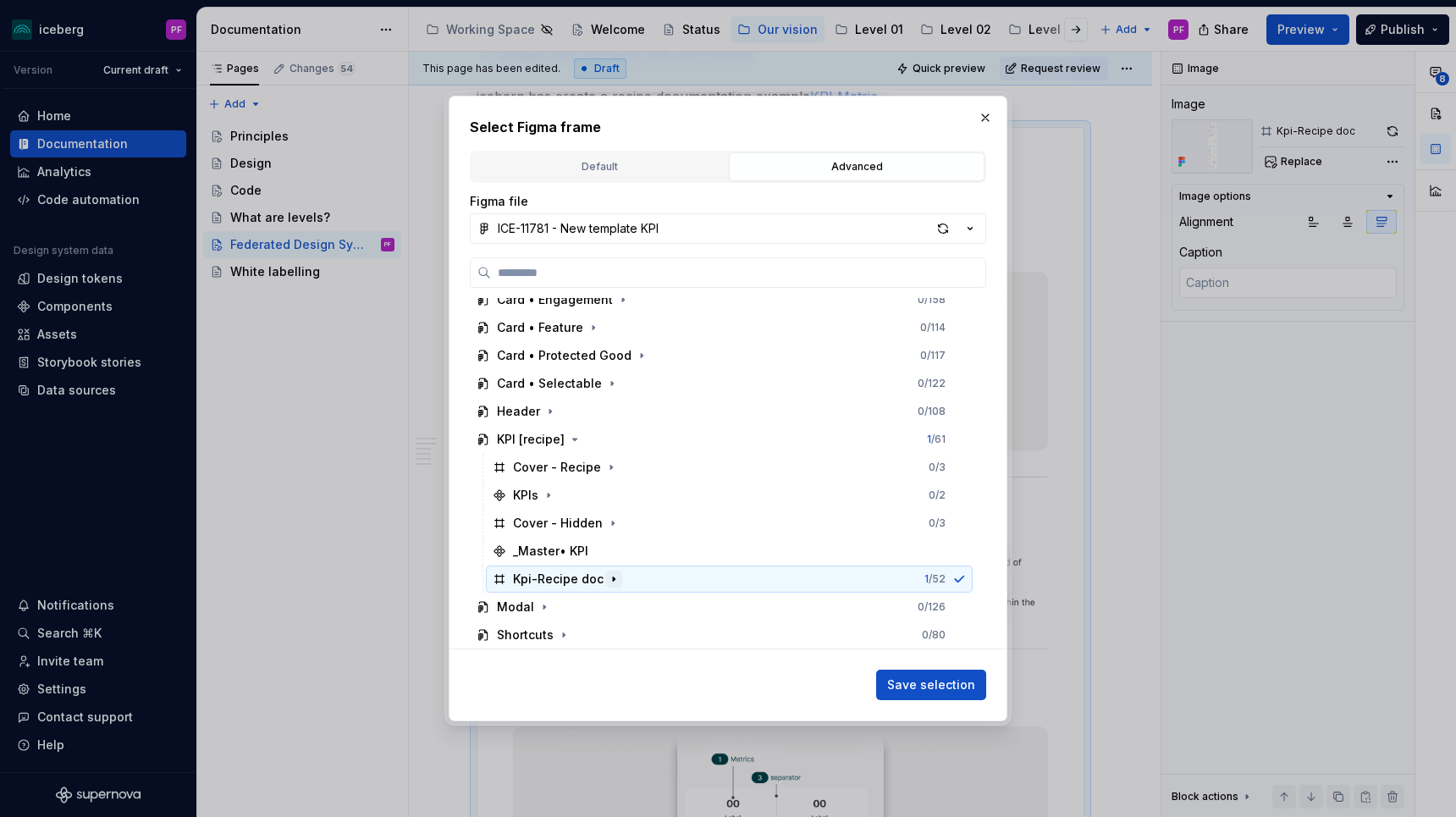
click at [609, 574] on icon "button" at bounding box center [613, 578] width 14 height 14
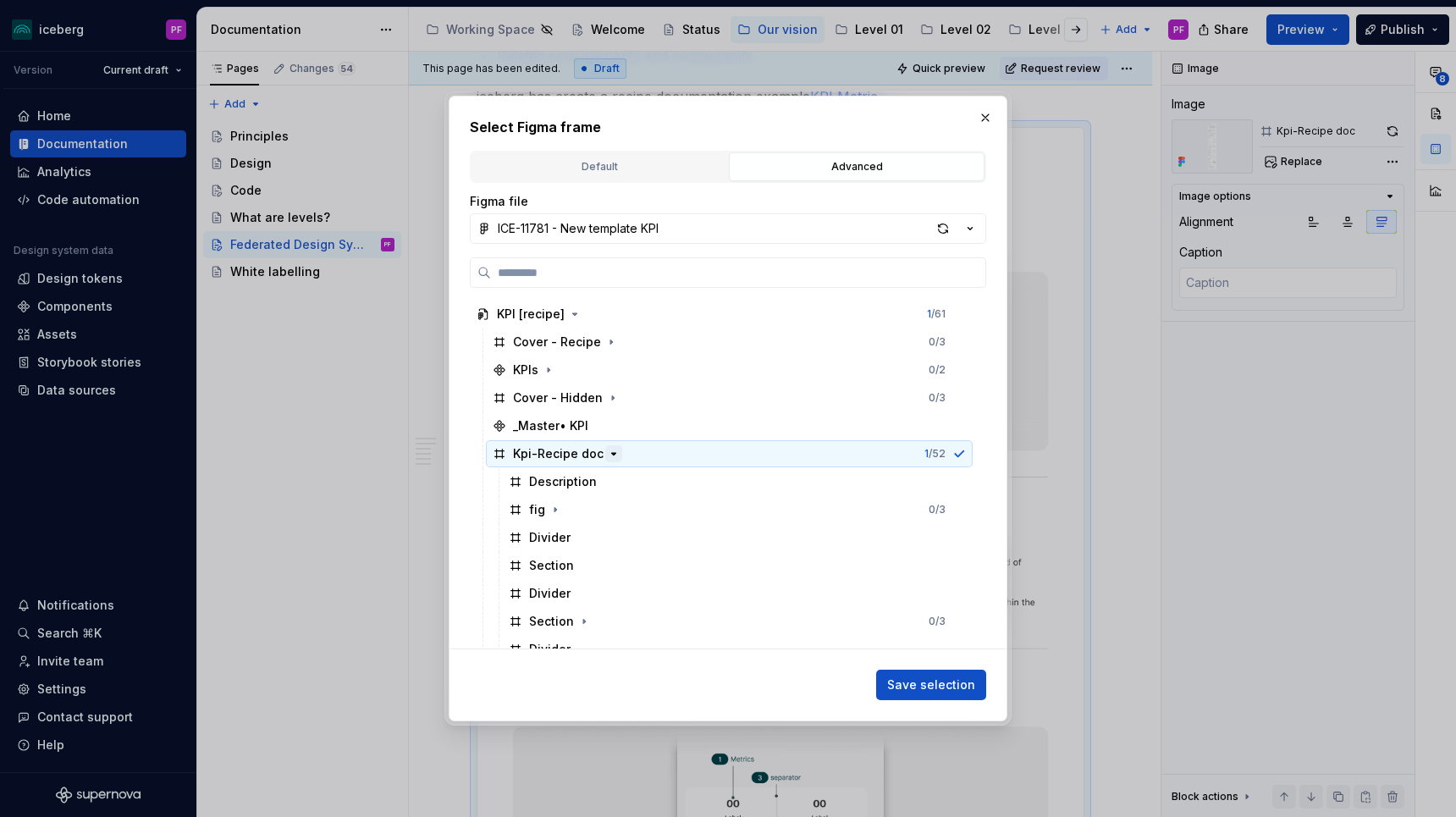
scroll to position [393, 0]
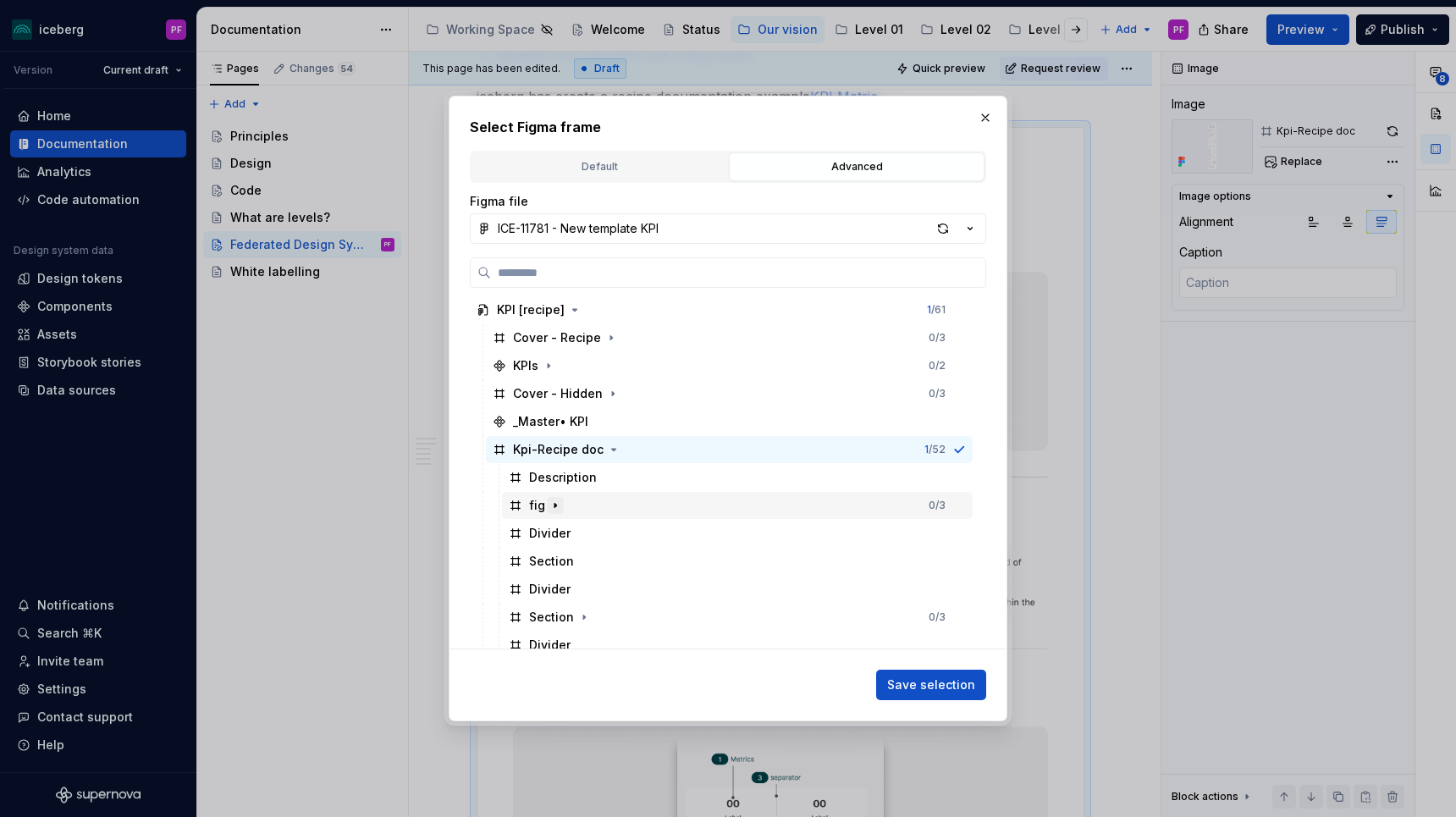
click at [557, 507] on icon "button" at bounding box center [555, 505] width 14 height 14
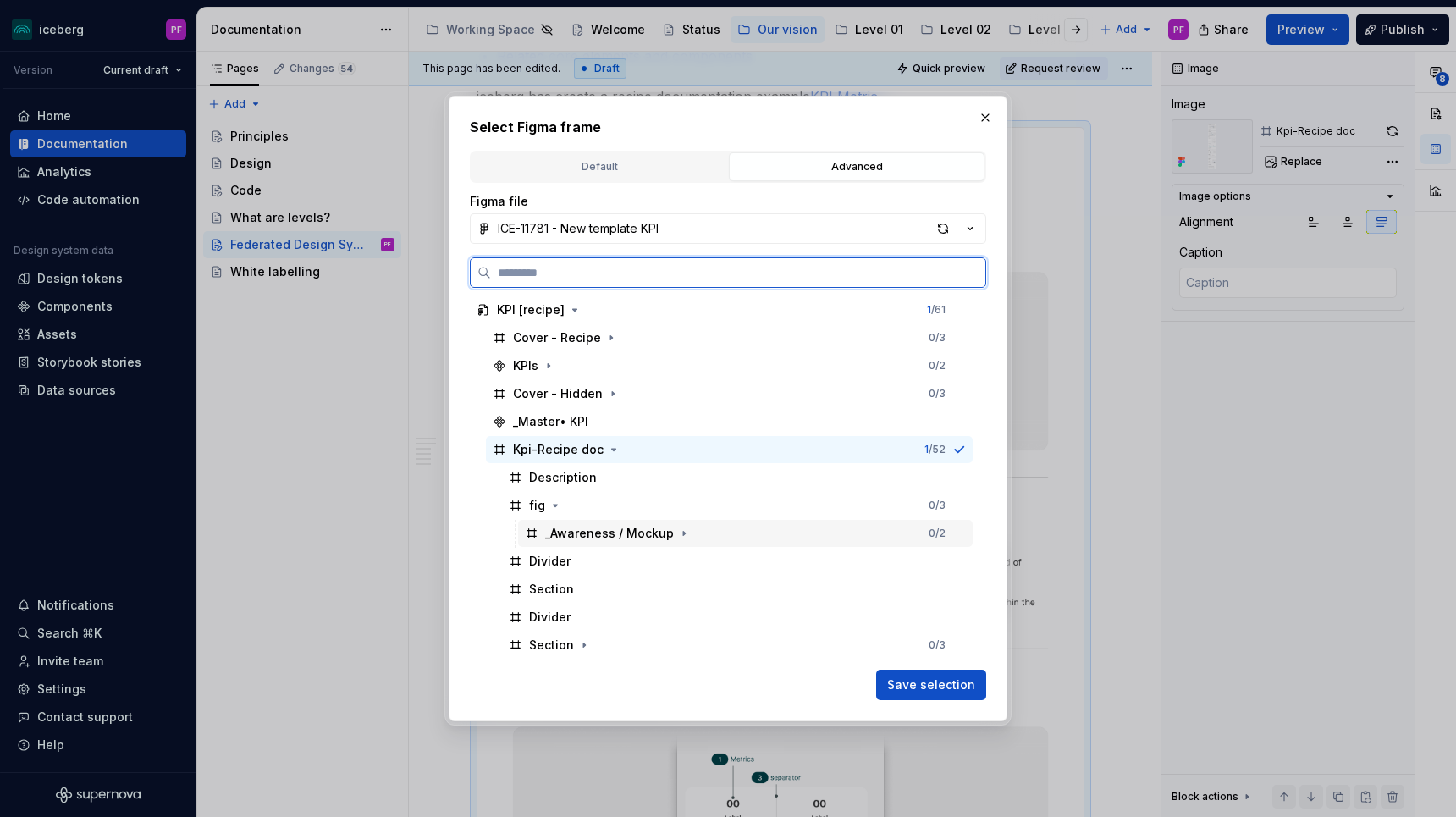
click at [558, 526] on div "_Awareness / Mockup" at bounding box center [609, 533] width 129 height 17
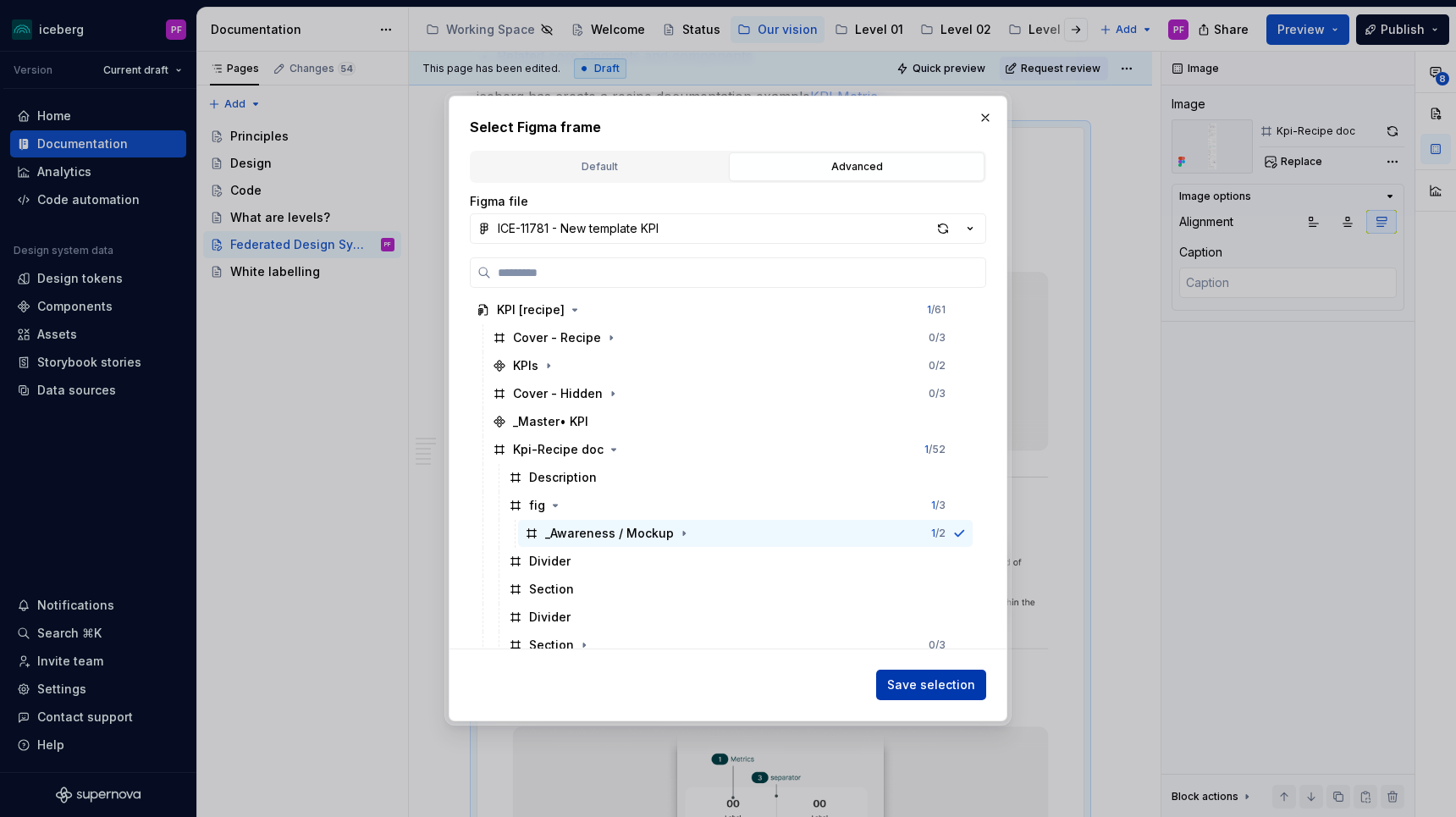
click at [950, 685] on span "Save selection" at bounding box center [931, 685] width 88 height 17
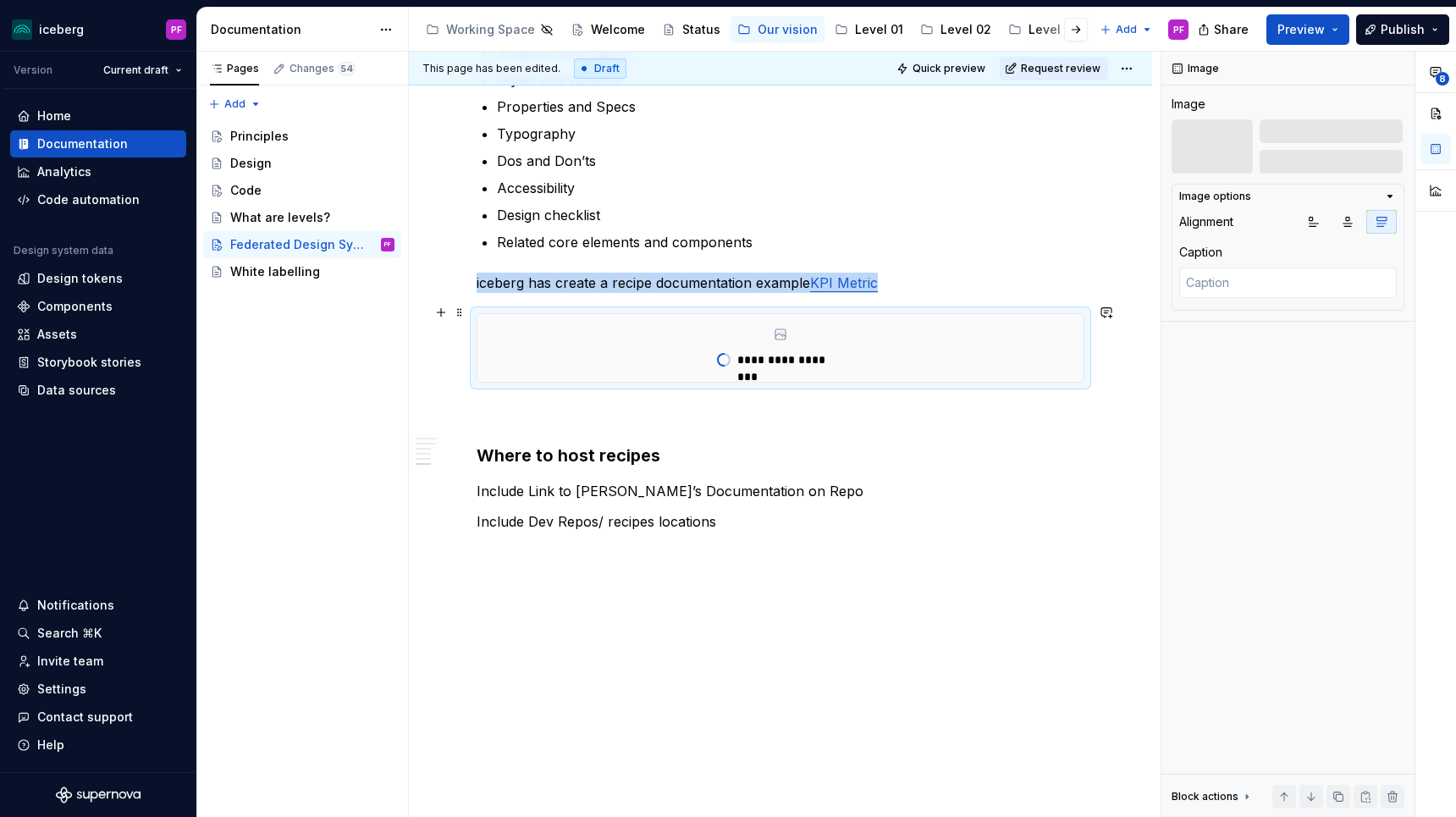
scroll to position [2366, 0]
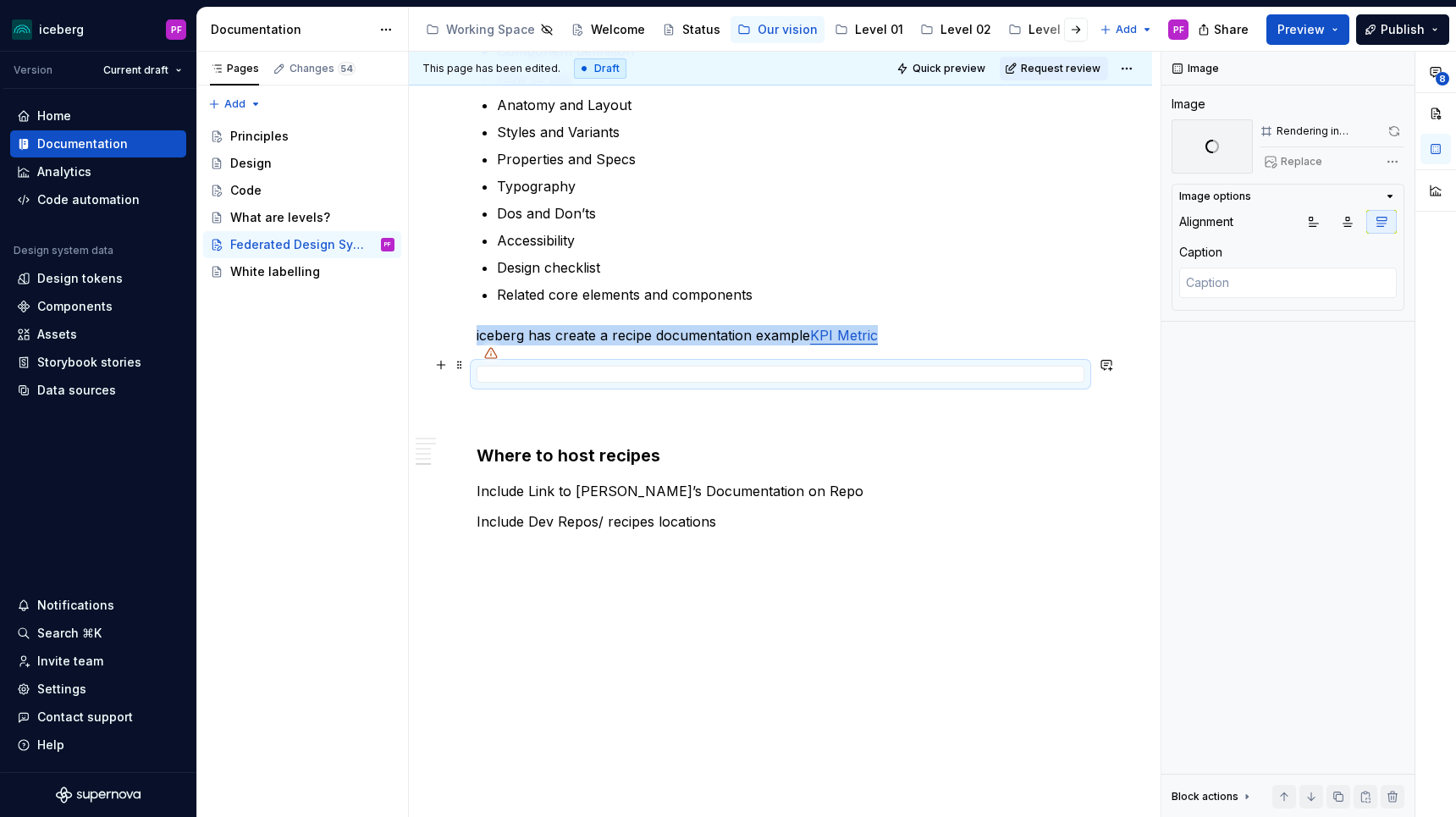
click at [830, 371] on div at bounding box center [780, 374] width 608 height 17
click at [841, 327] on link "KPI Metric" at bounding box center [844, 335] width 68 height 17
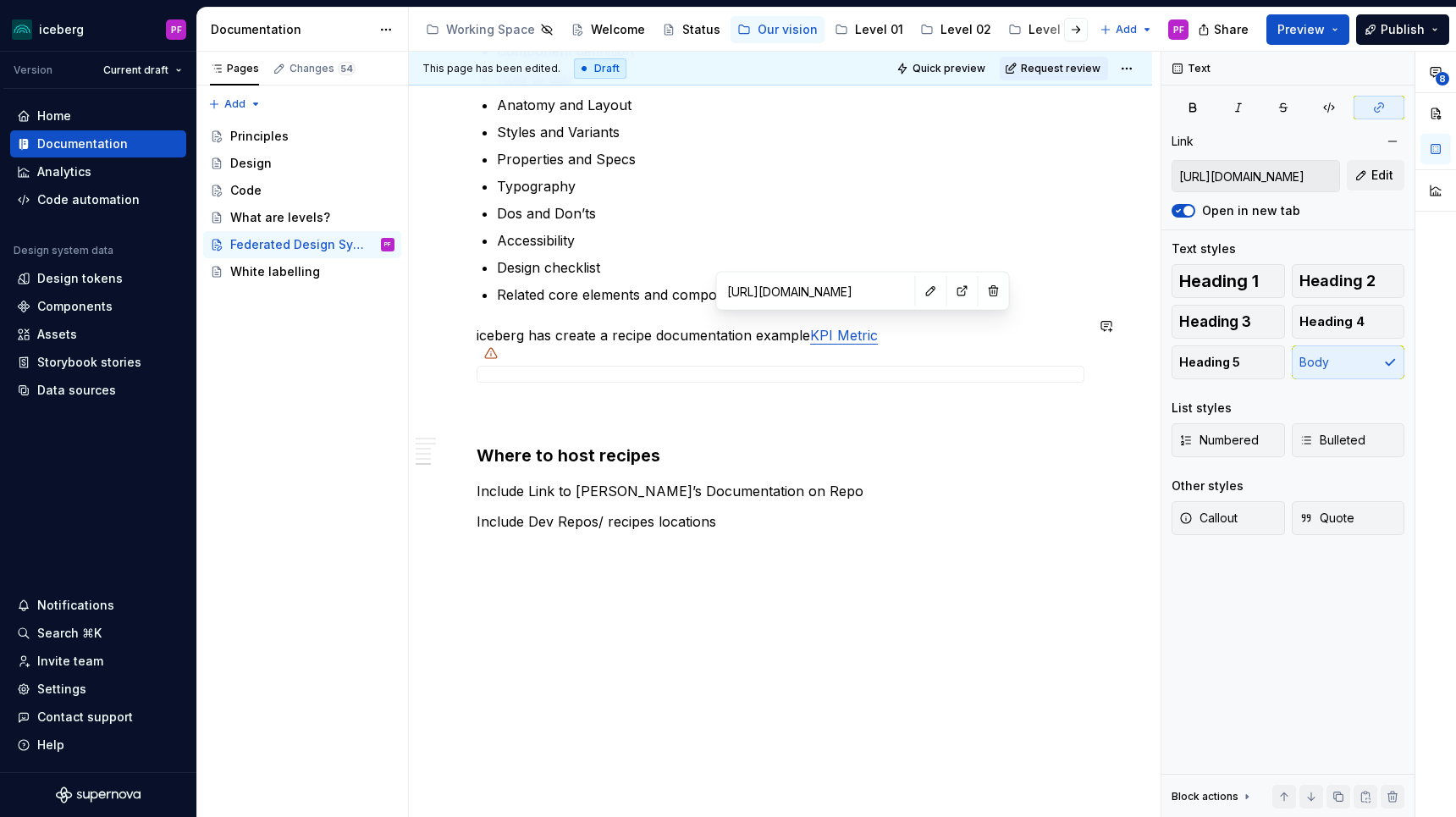
click at [797, 281] on input "[URL][DOMAIN_NAME]" at bounding box center [816, 291] width 191 height 31
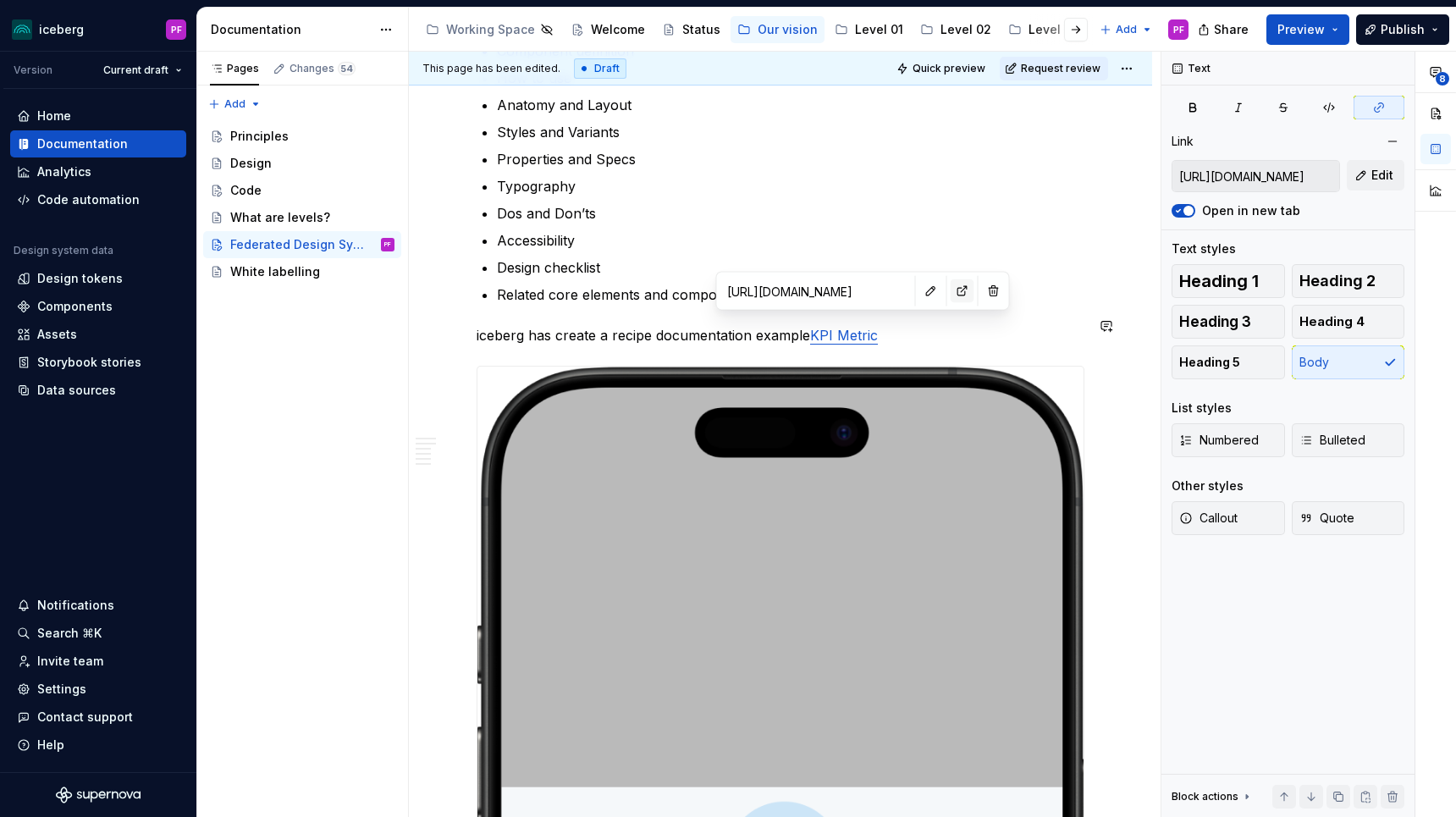
click at [951, 290] on button "button" at bounding box center [963, 291] width 23 height 23
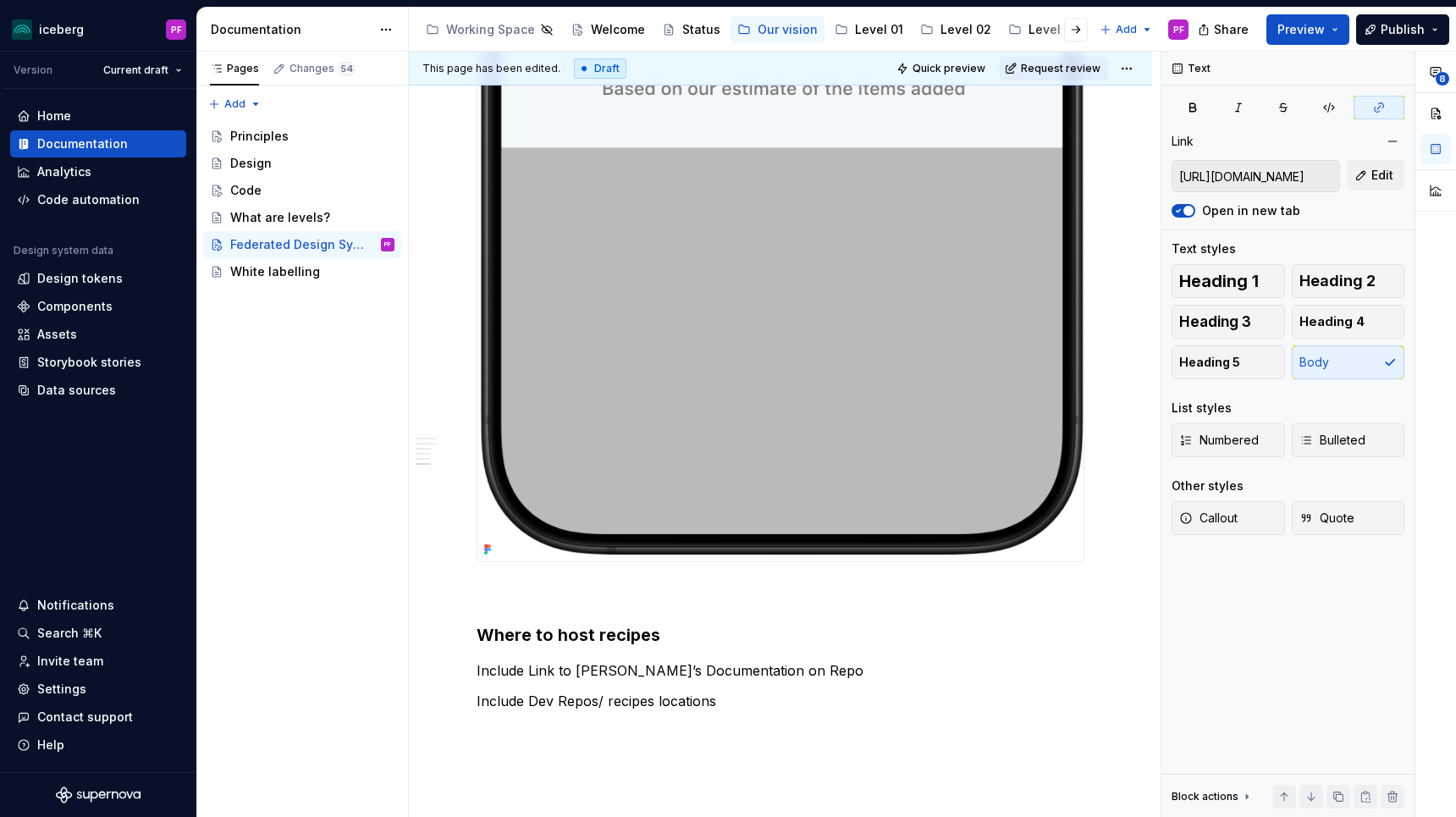
scroll to position [3456, 0]
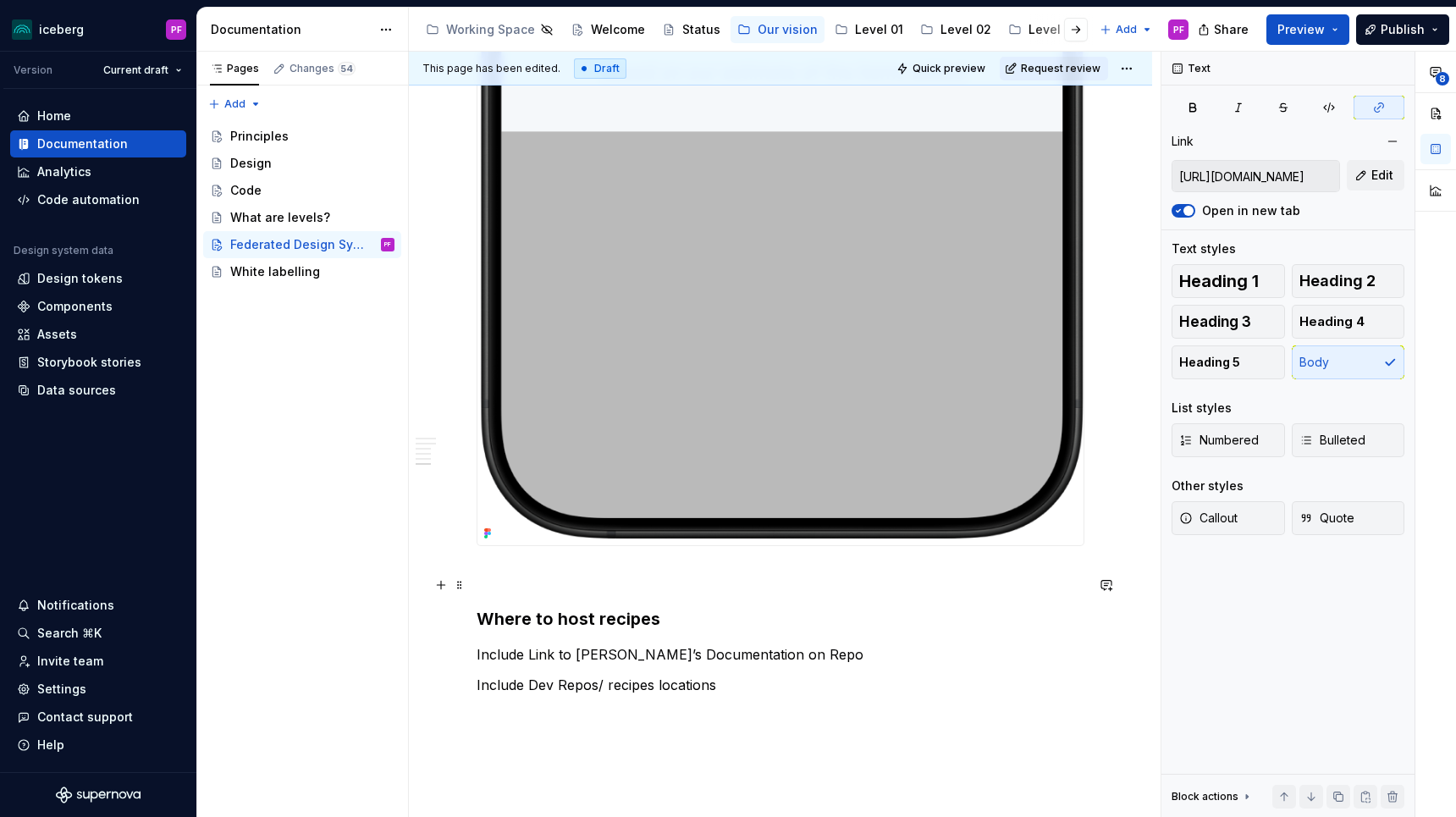
click at [518, 586] on p at bounding box center [780, 576] width 608 height 21
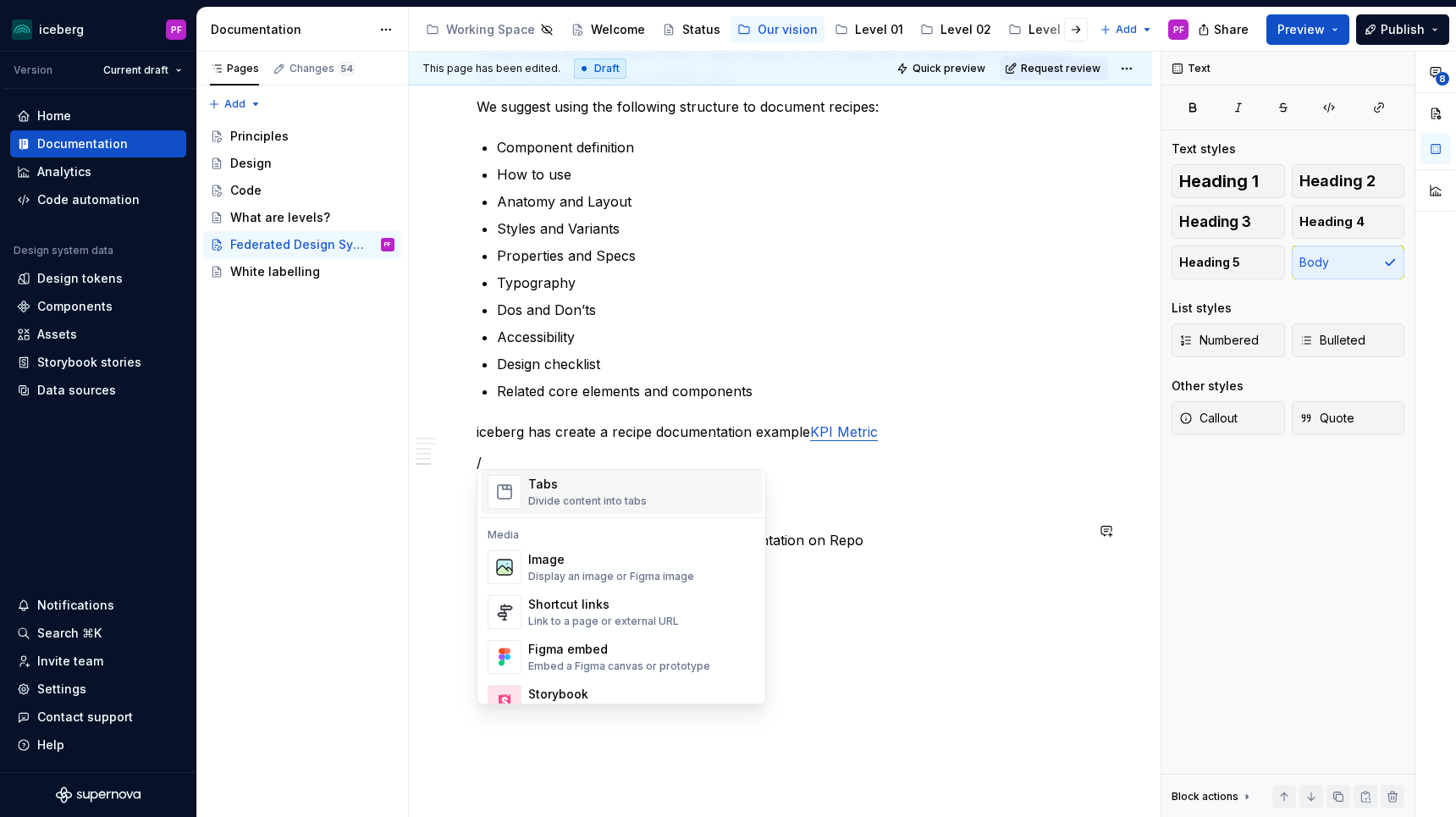
scroll to position [681, 0]
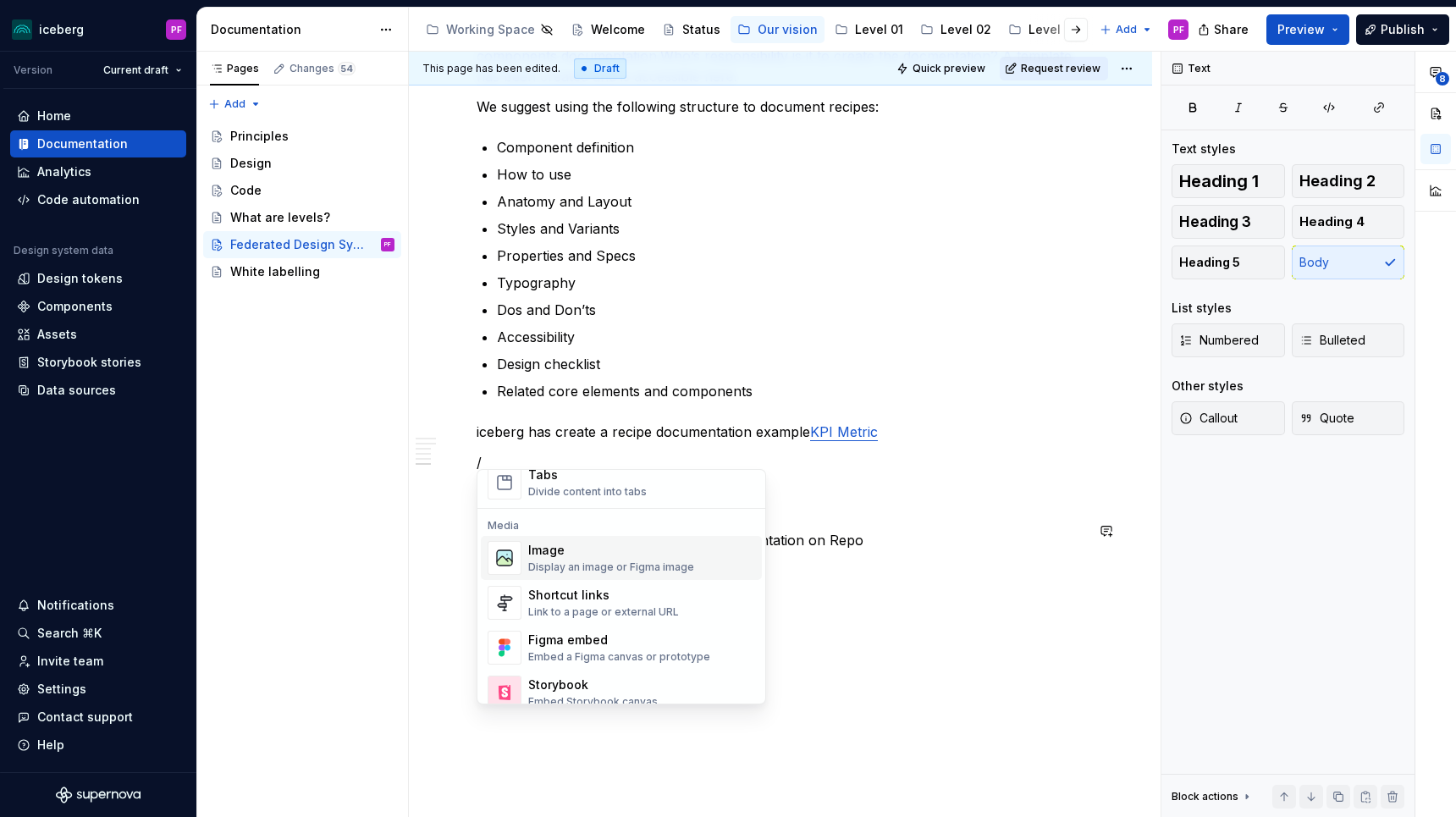
click at [532, 562] on div "Display an image or Figma image" at bounding box center [611, 567] width 166 height 14
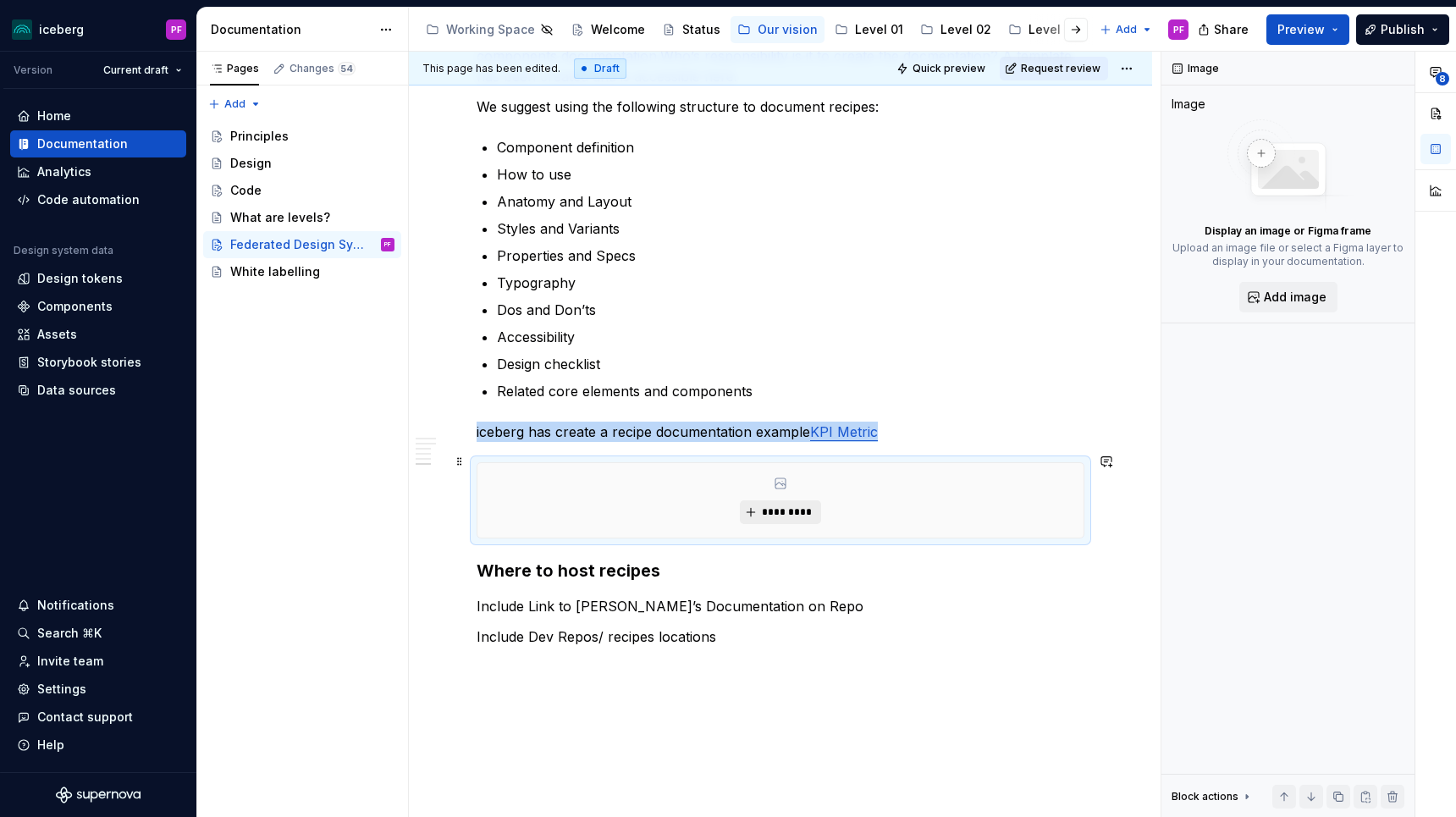
click at [784, 501] on button "*********" at bounding box center [780, 513] width 80 height 23
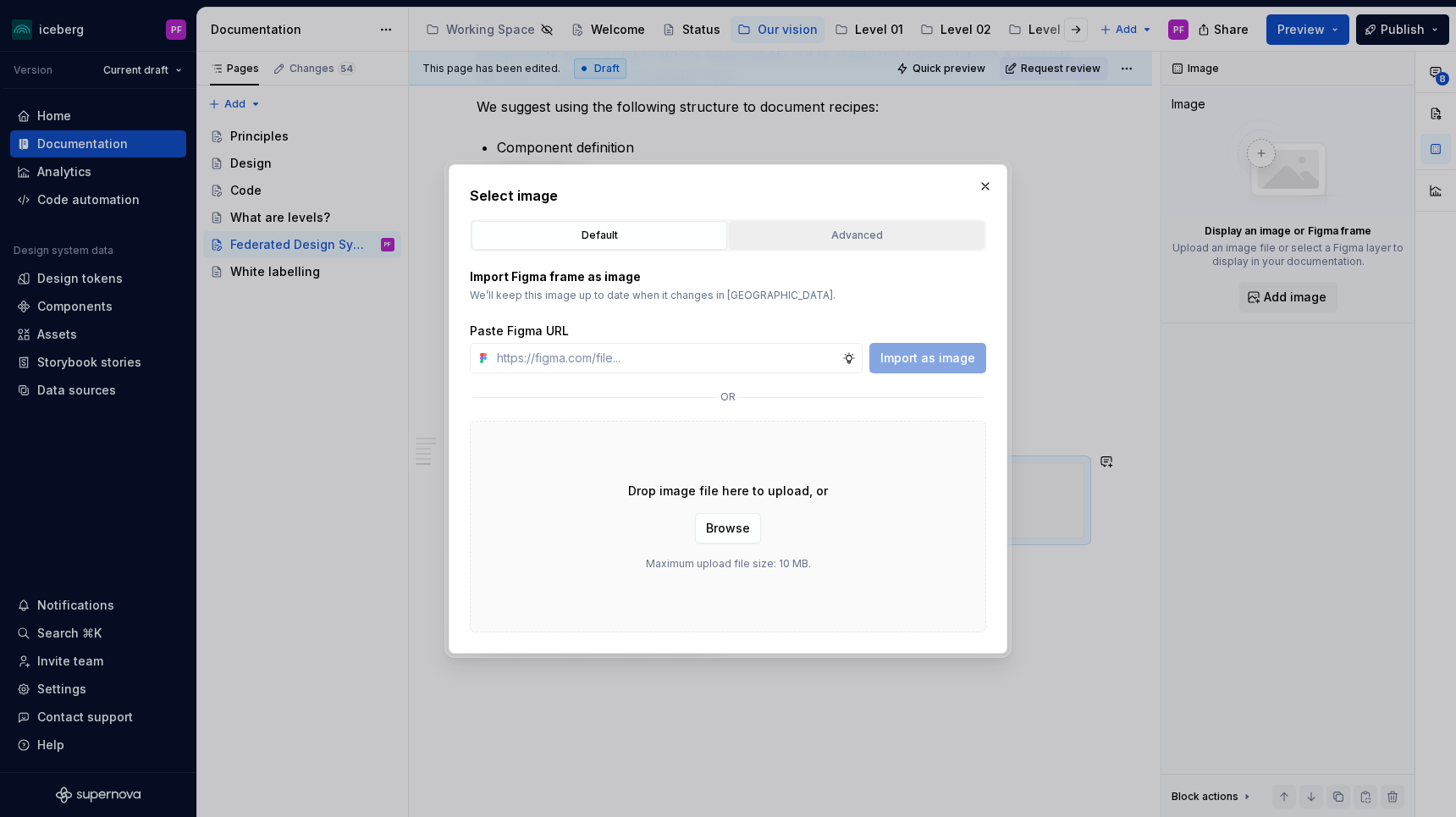
click at [805, 242] on div "Advanced" at bounding box center [856, 235] width 244 height 17
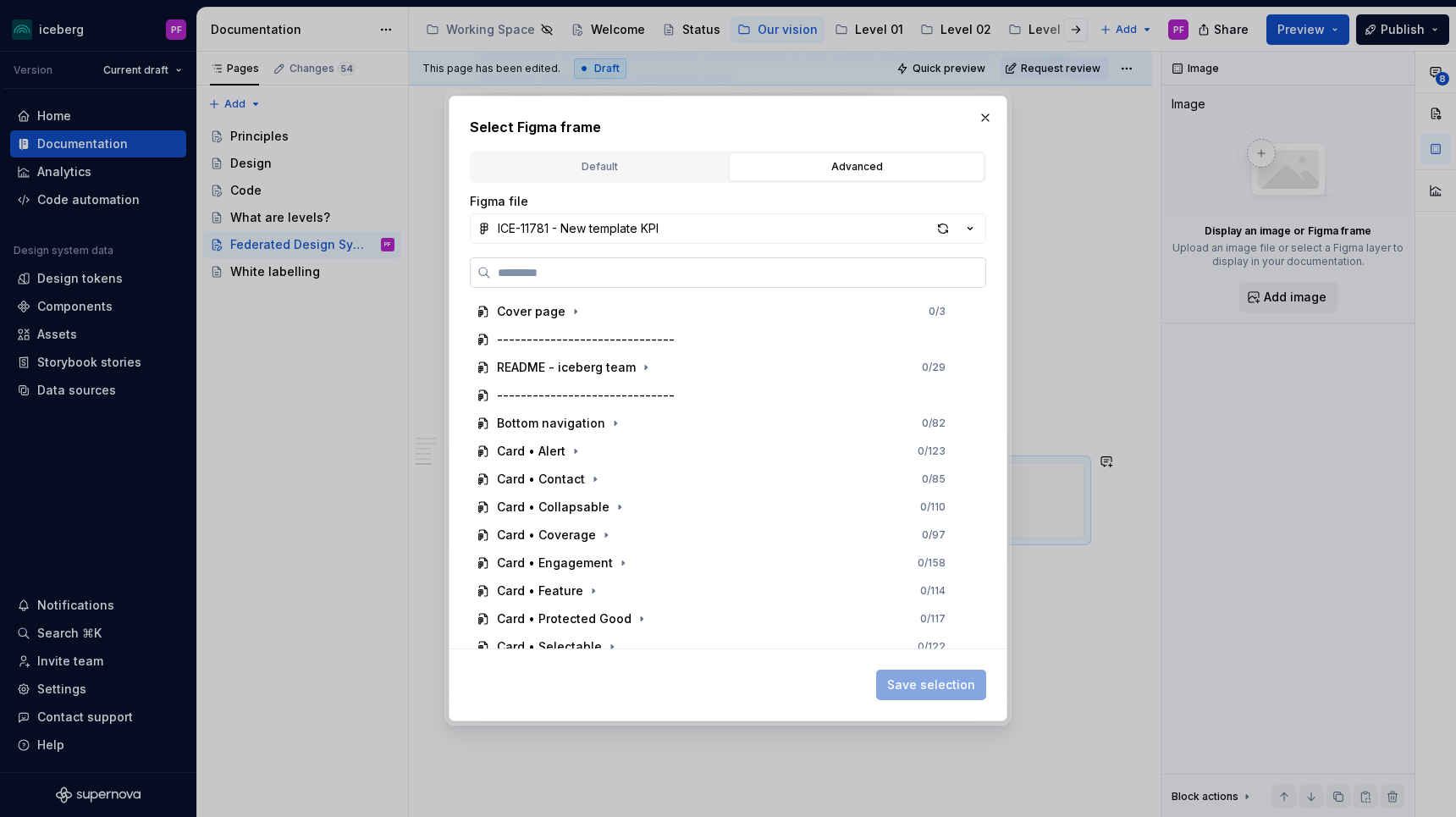
type textarea "*"
click at [690, 262] on label at bounding box center [728, 273] width 516 height 31
click at [690, 264] on input "search" at bounding box center [737, 272] width 494 height 17
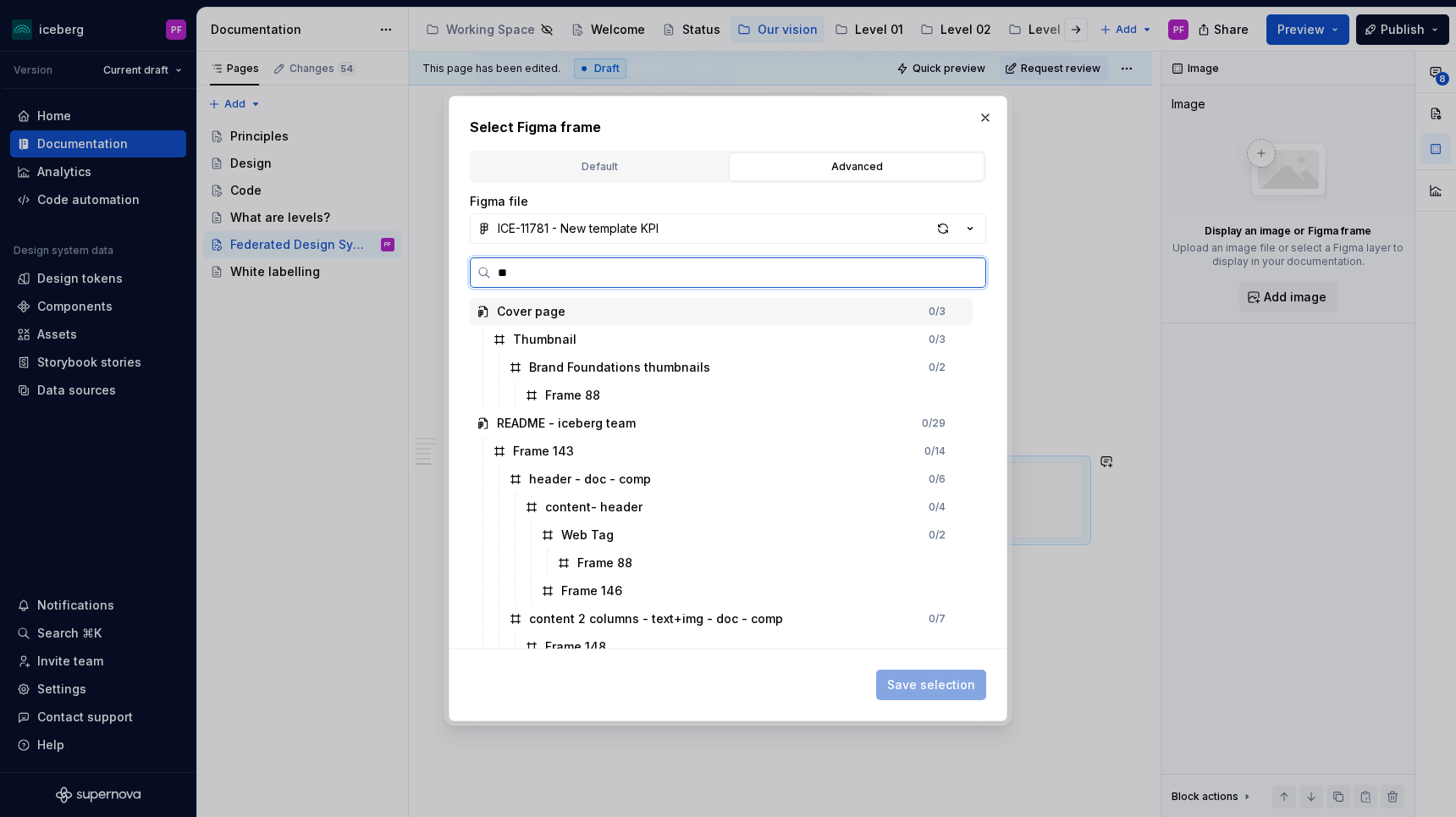
type input "***"
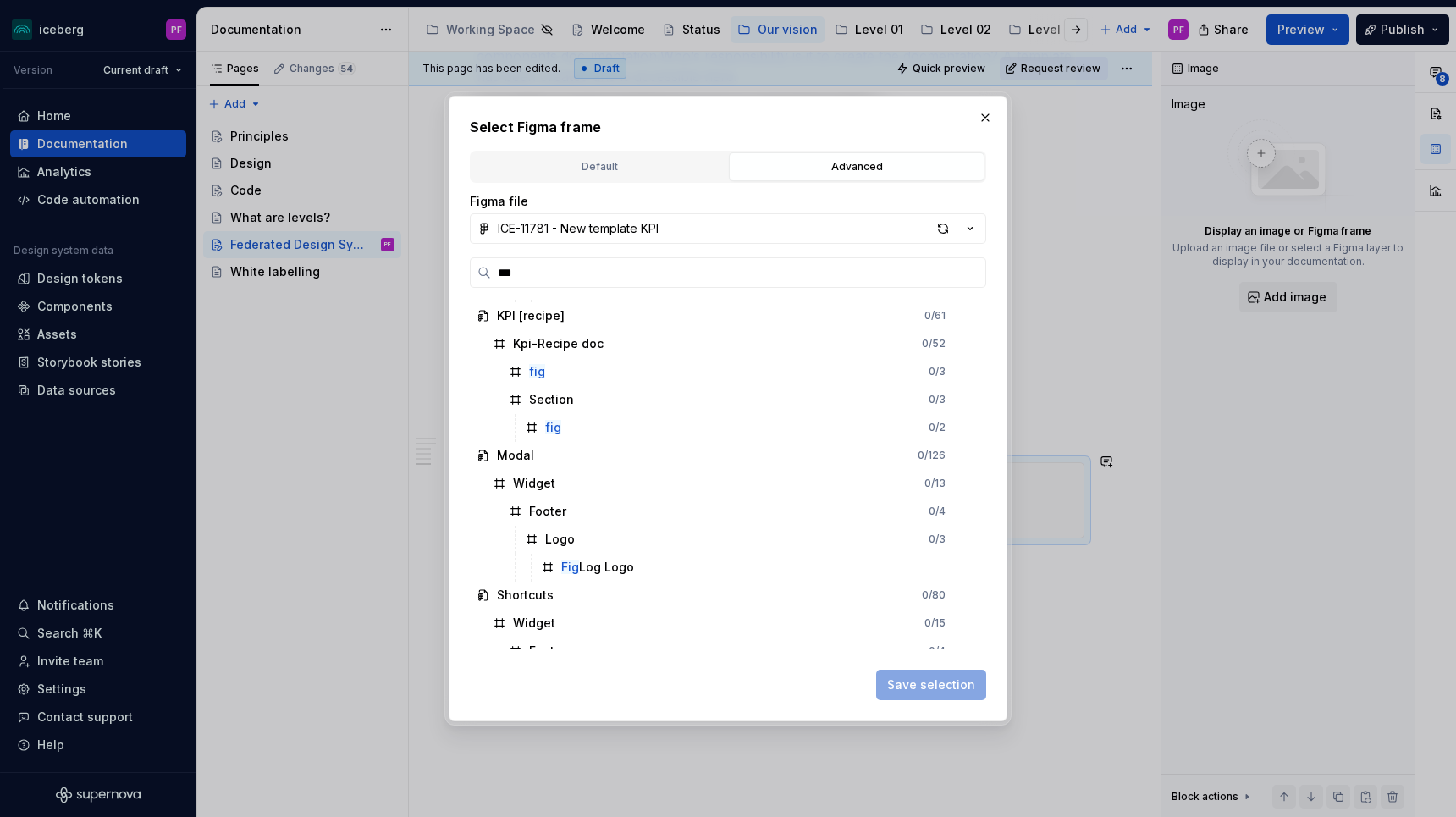
scroll to position [1421, 0]
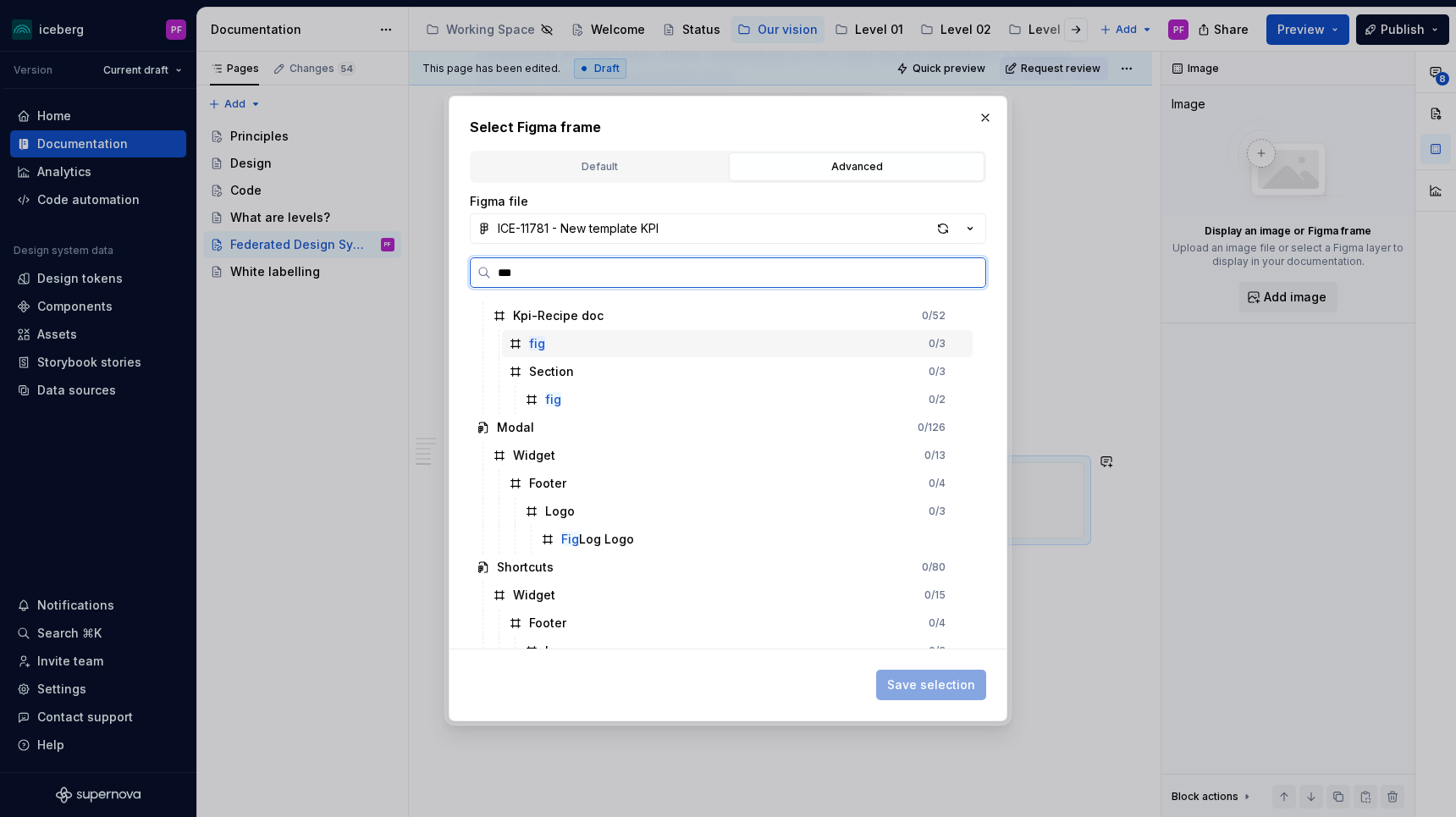
click at [572, 347] on div "fig 0 / 3" at bounding box center [737, 344] width 471 height 27
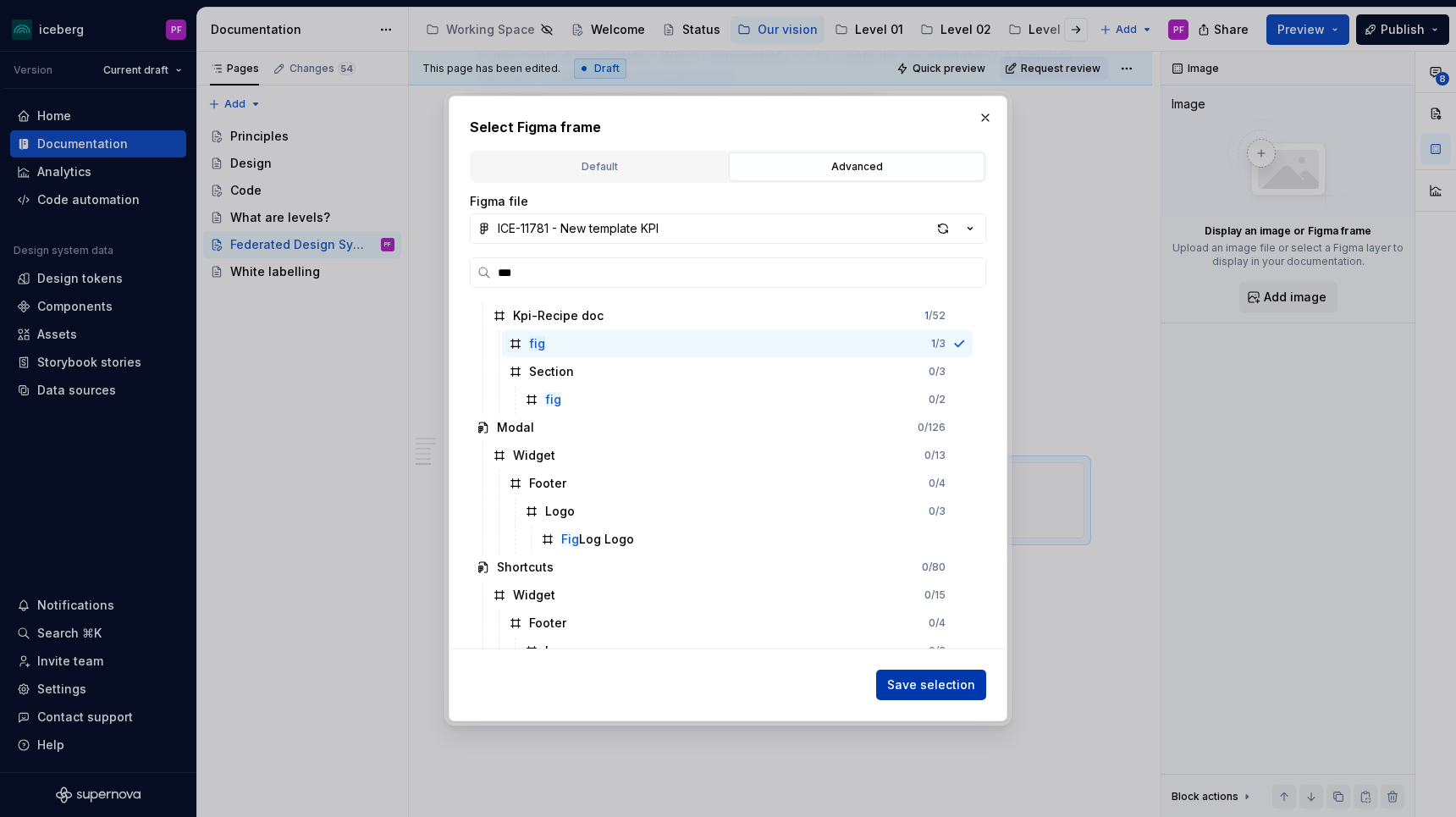
click at [908, 680] on span "Save selection" at bounding box center [931, 685] width 88 height 17
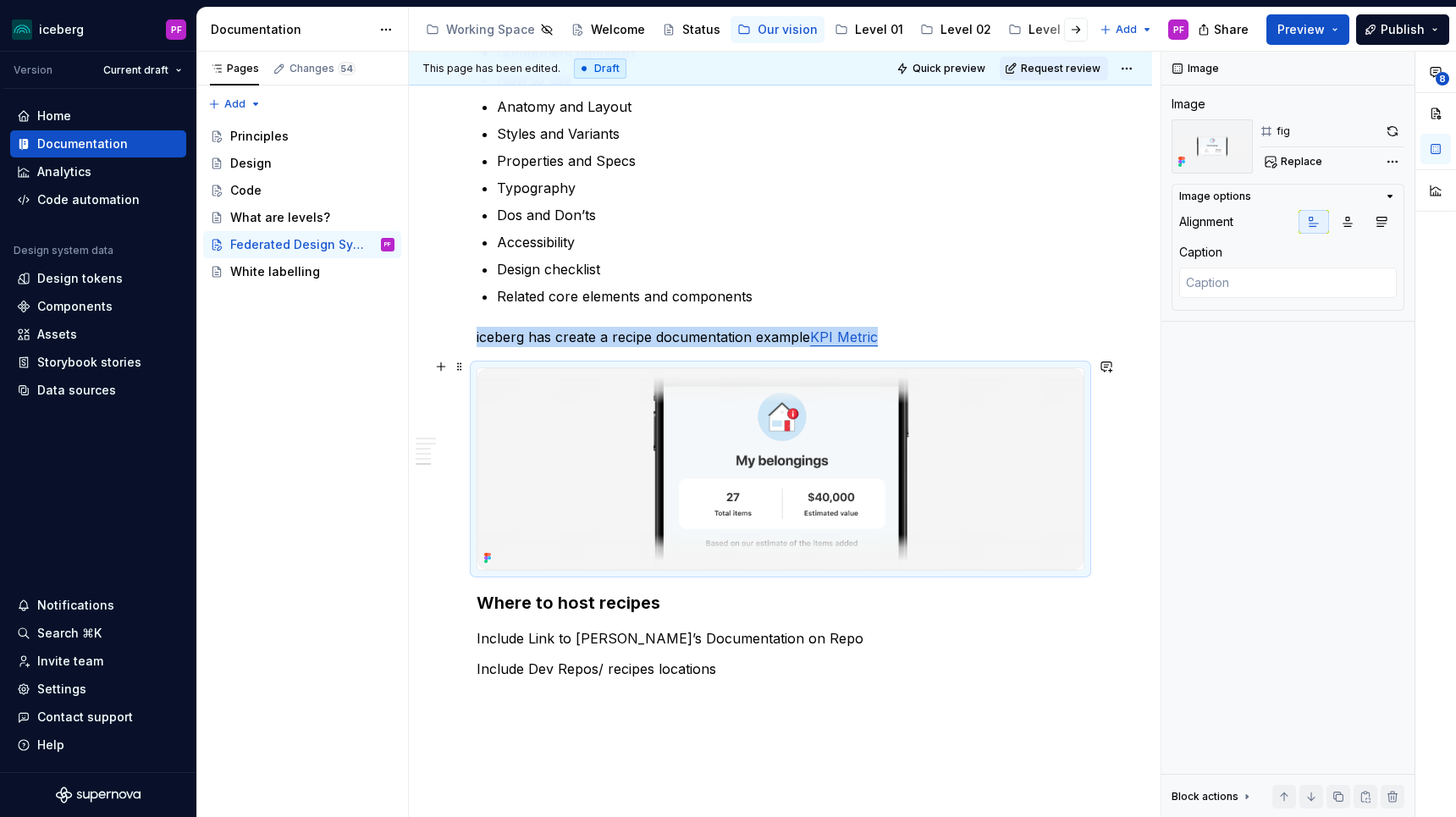
scroll to position [2516, 0]
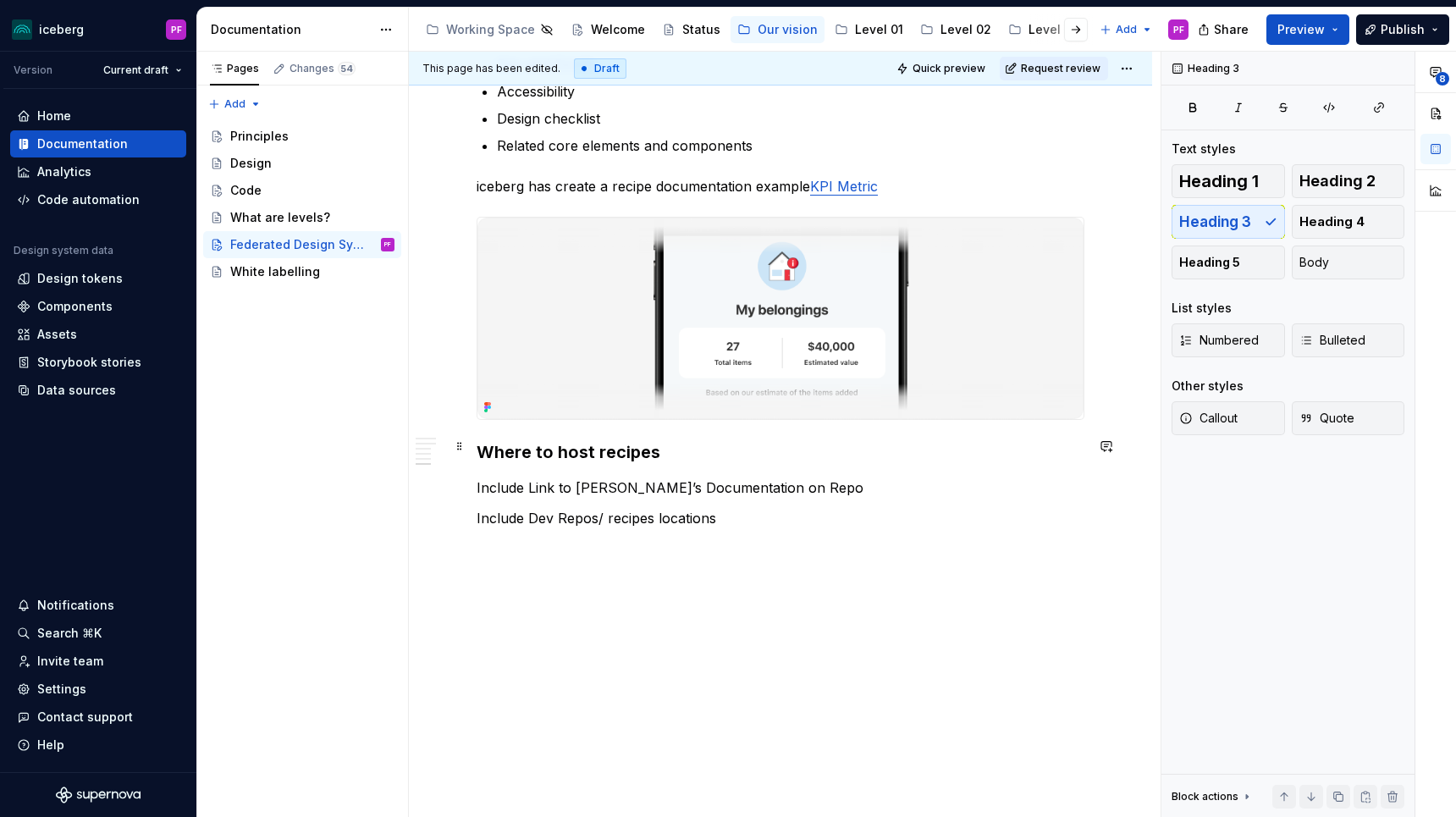
click at [476, 440] on h3 "Where to host recipes" at bounding box center [780, 452] width 608 height 23
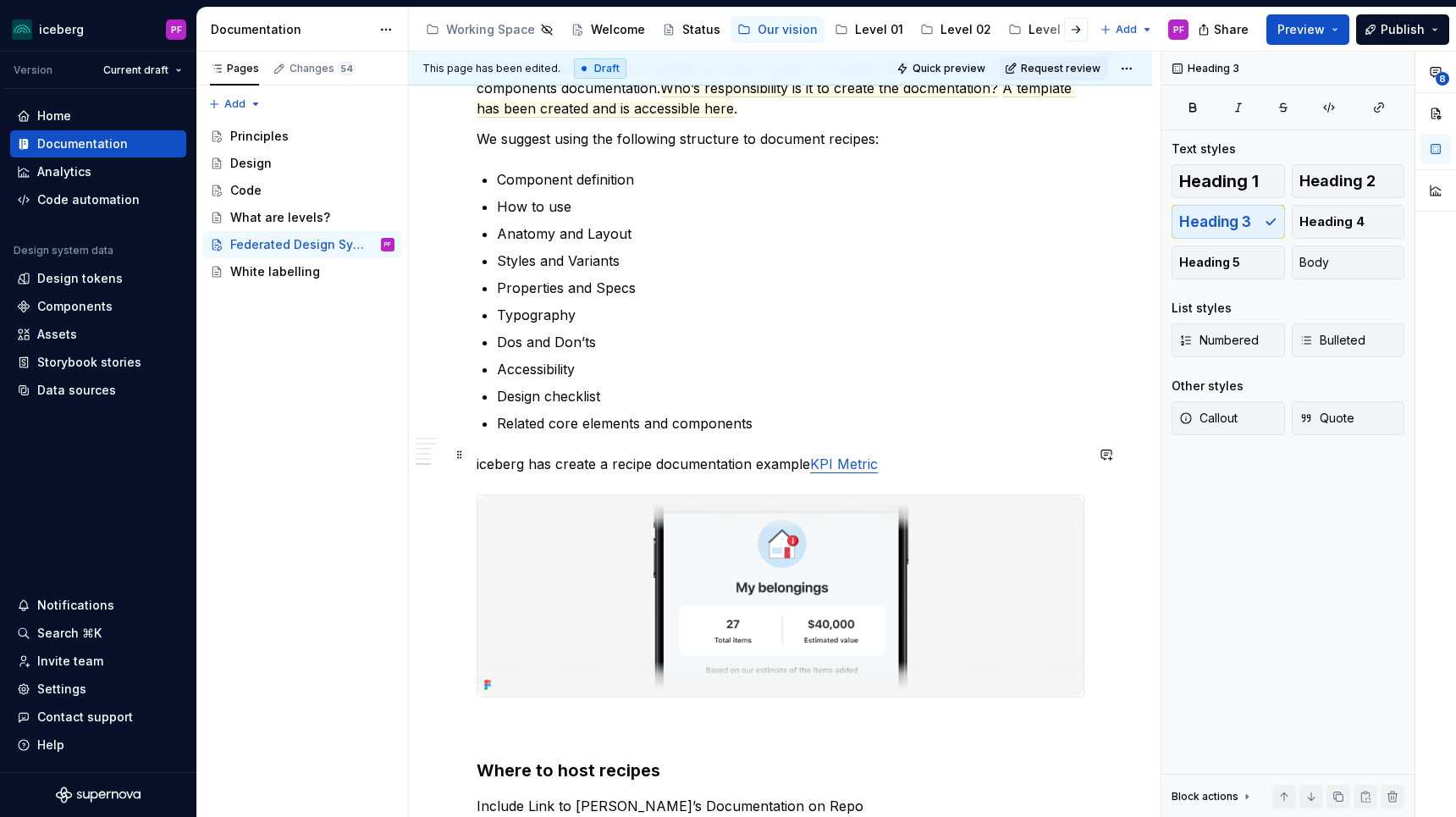
scroll to position [2067, 0]
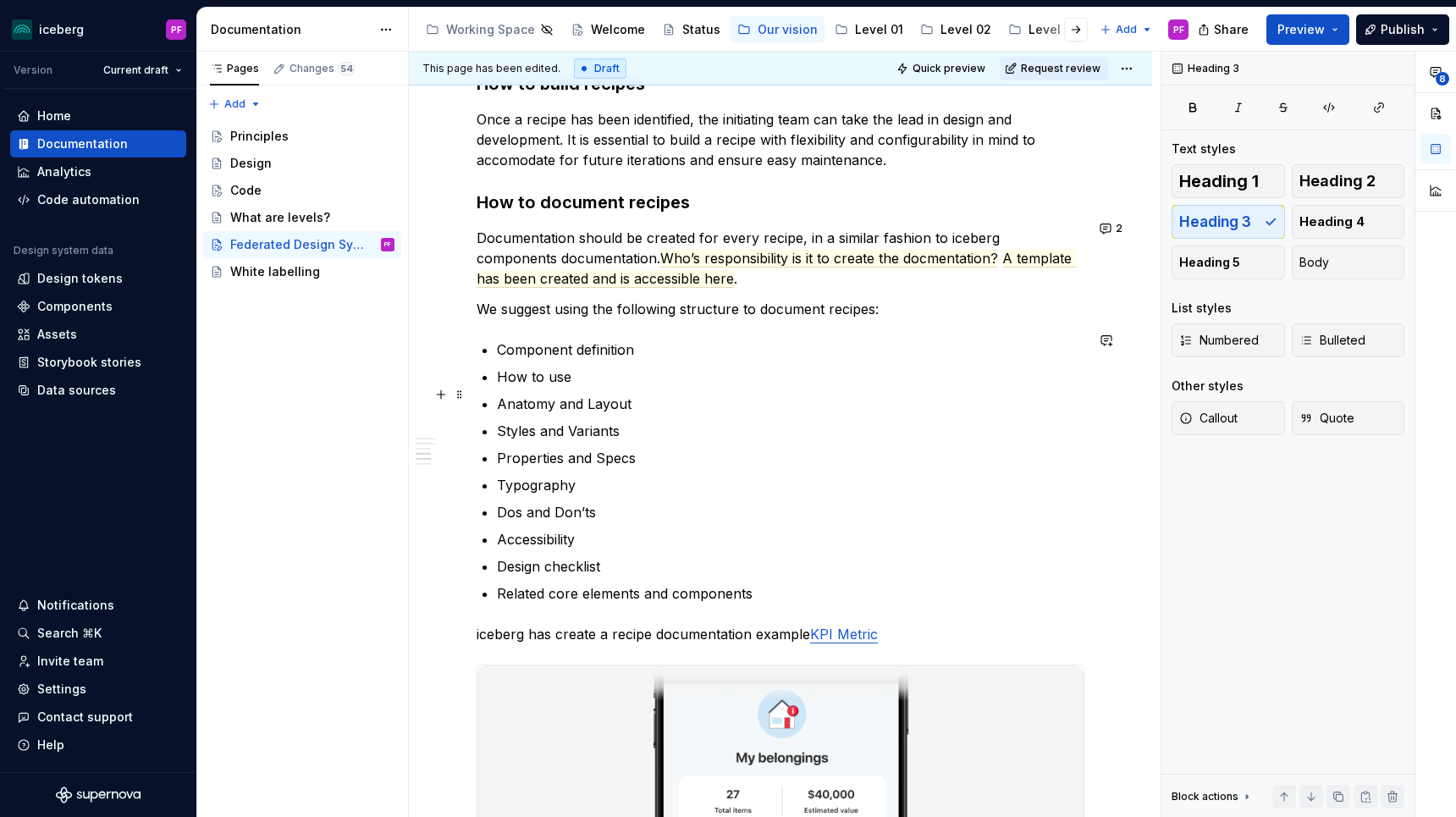
type textarea "*"
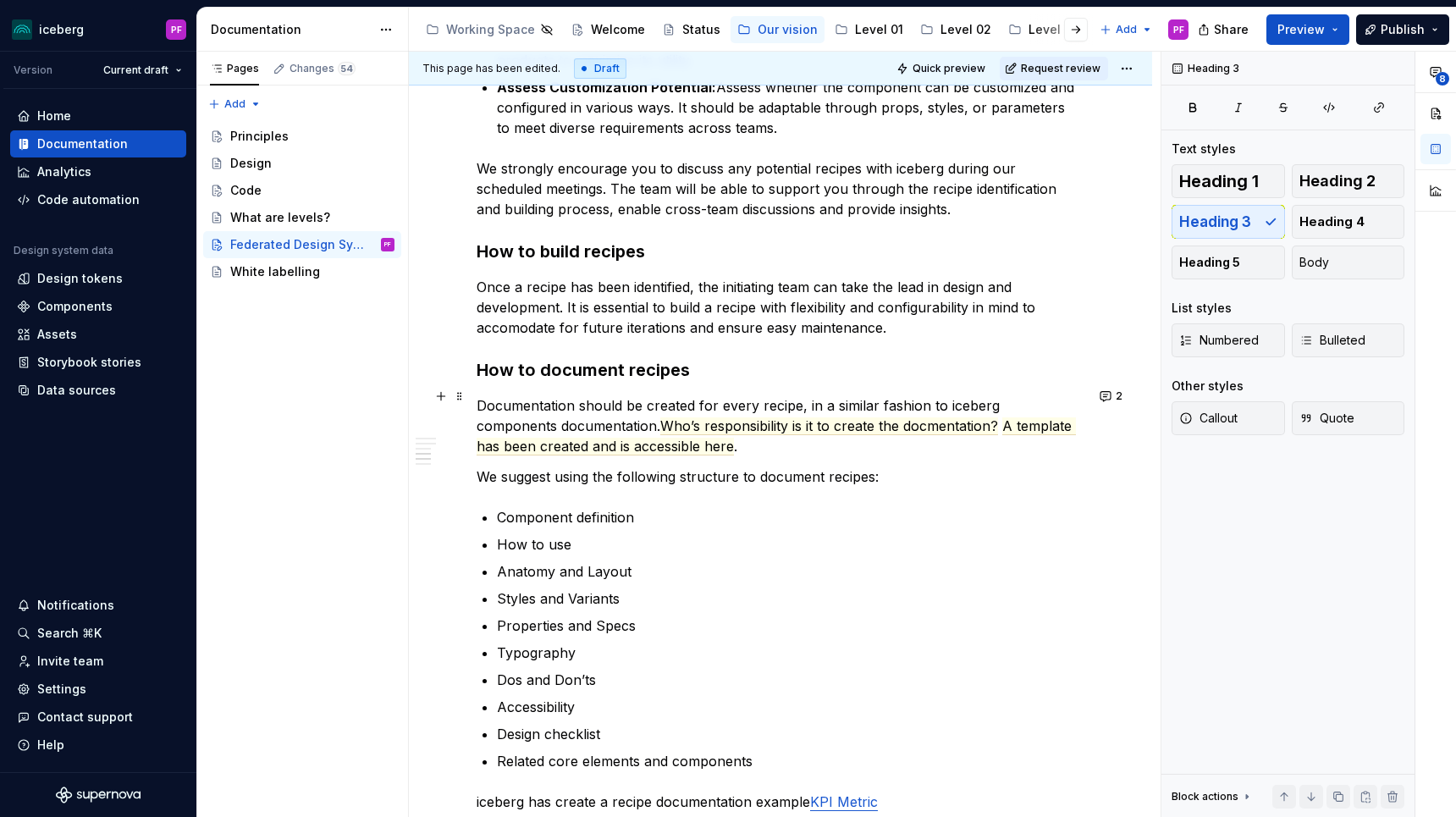
scroll to position [1890, 0]
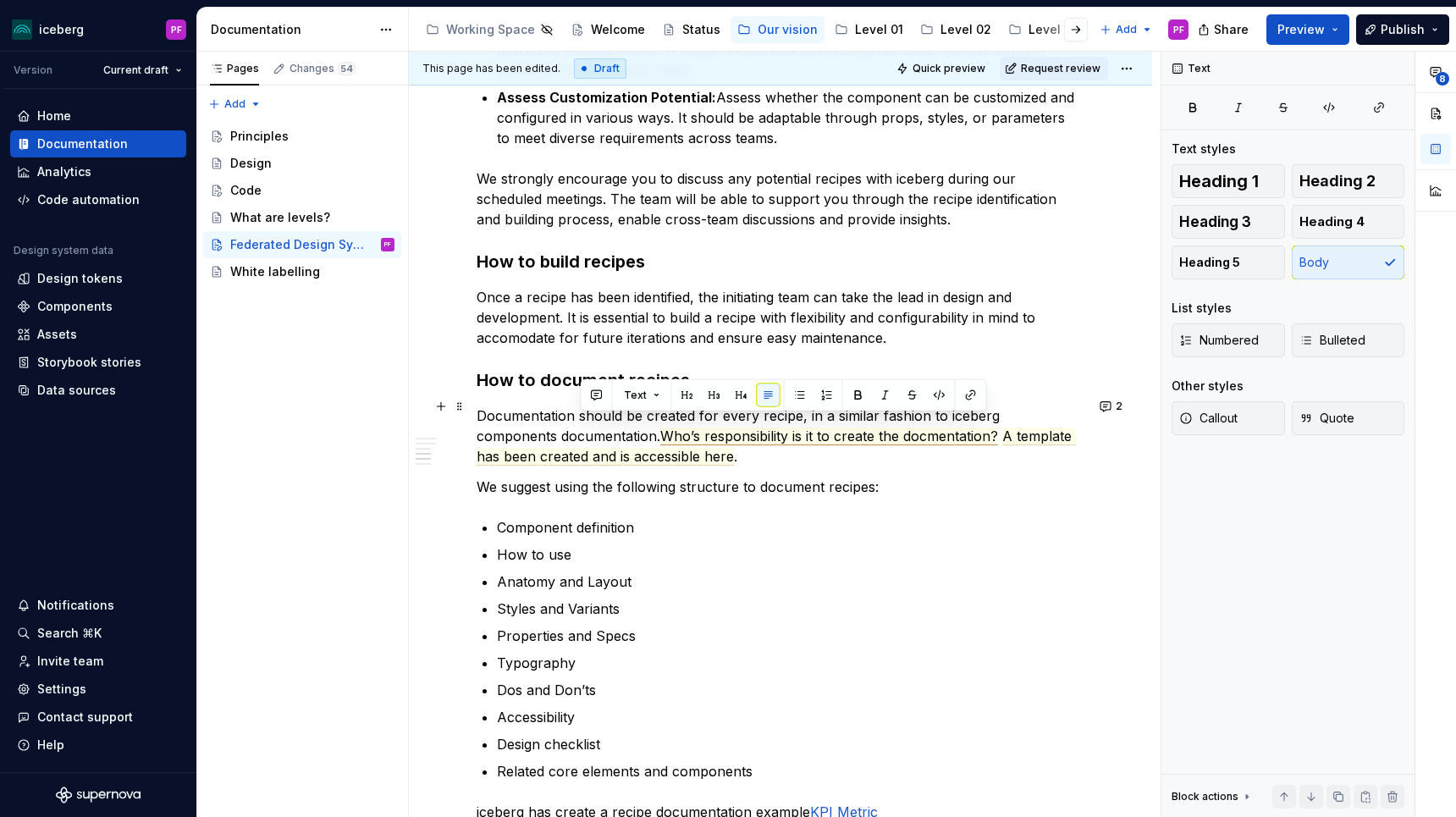
drag, startPoint x: 583, startPoint y: 422, endPoint x: 854, endPoint y: 393, distance: 272.5
click at [873, 405] on p "Documentation should be created for every recipe, in a similar fashion to icebe…" at bounding box center [780, 436] width 608 height 61
click at [782, 442] on p "Documentation should be created for every recipe, in a similar fashion to icebe…" at bounding box center [780, 436] width 608 height 61
drag, startPoint x: 582, startPoint y: 422, endPoint x: 917, endPoint y: 426, distance: 335.0
click at [917, 426] on p "Documentation should be created for every recipe, in a similar fashion to icebe…" at bounding box center [780, 436] width 608 height 61
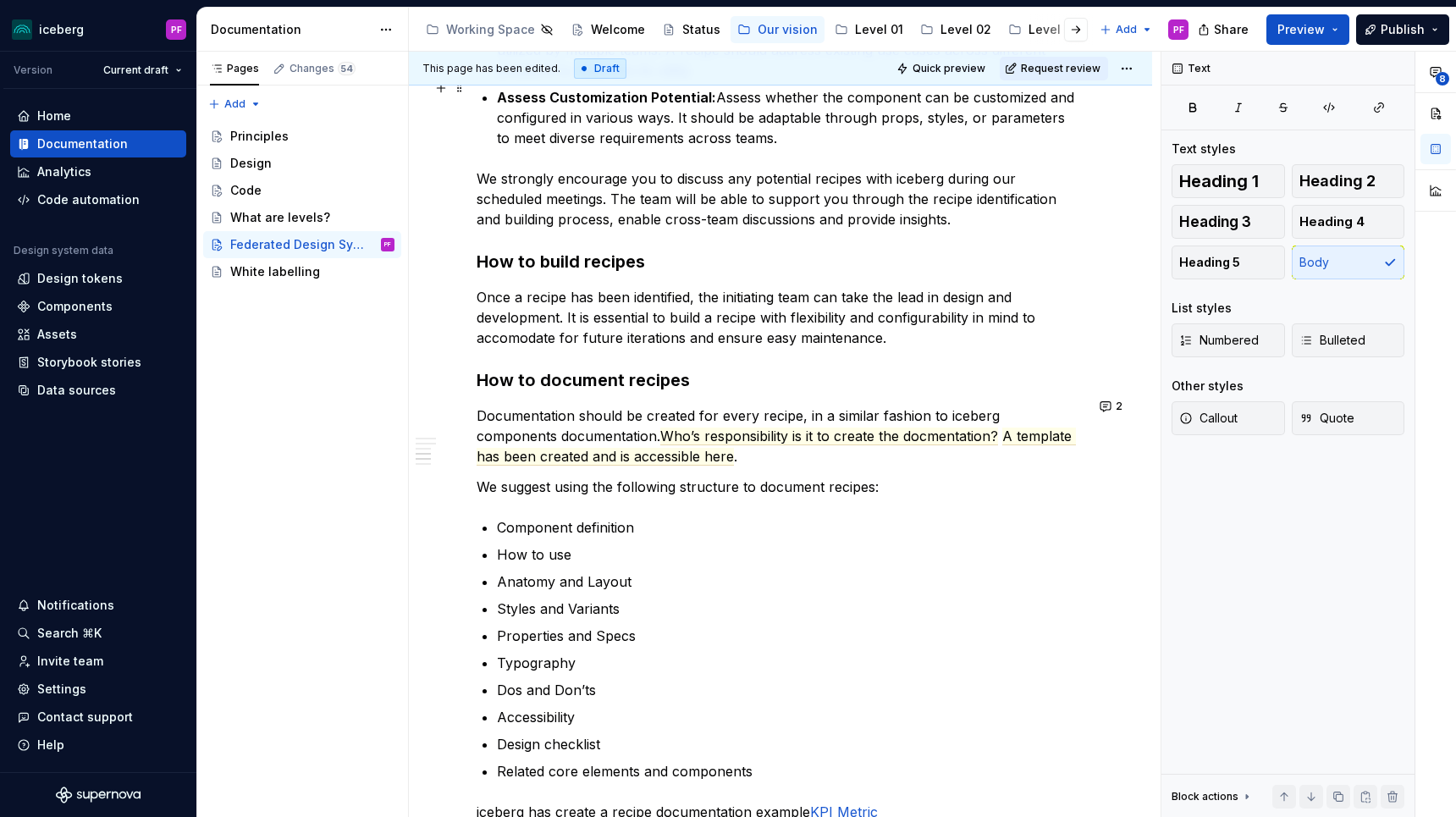
scroll to position [1867, 0]
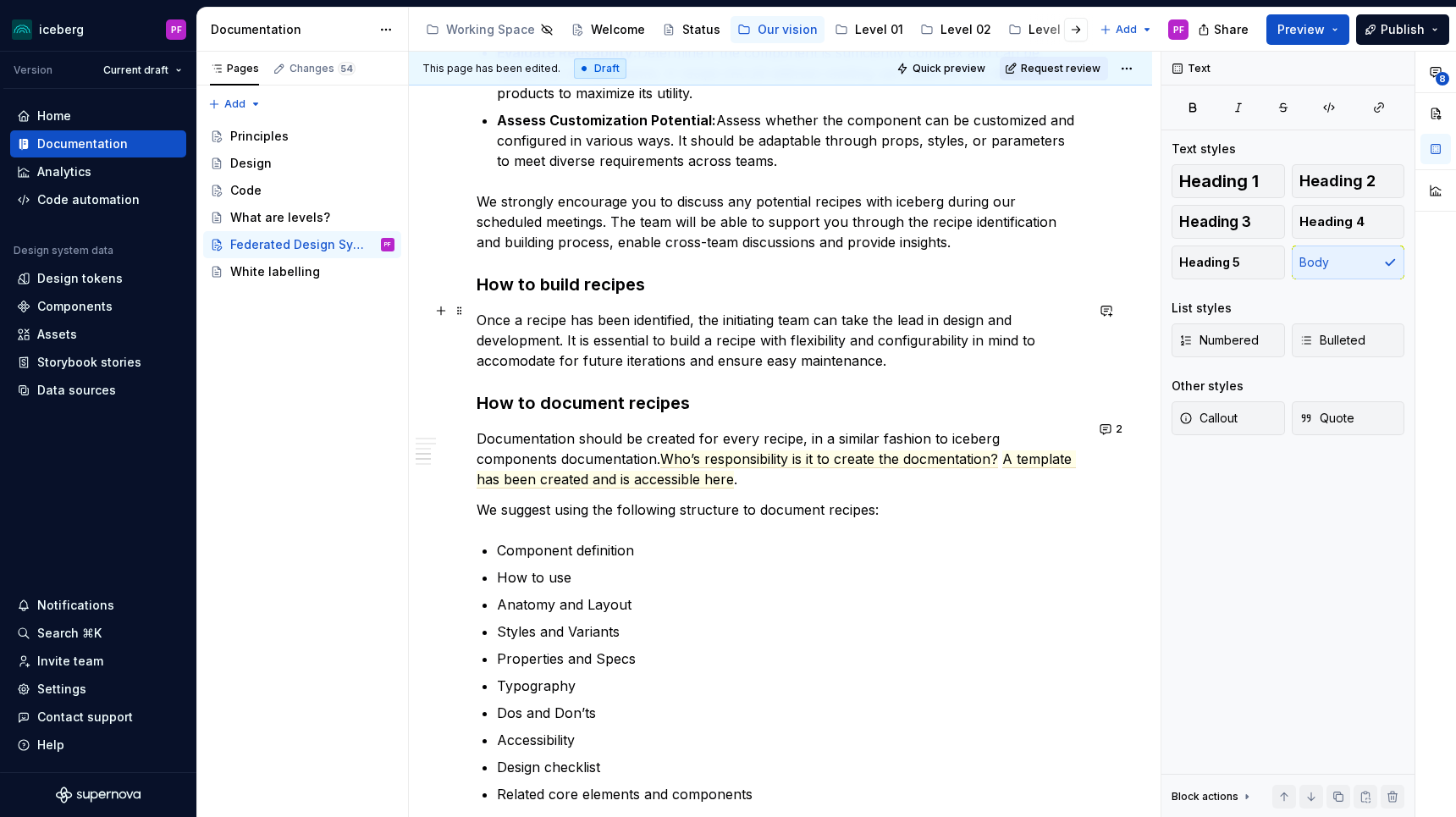
click at [895, 353] on p "Once a recipe has been identified, the initiating team can take the lead in des…" at bounding box center [780, 340] width 608 height 61
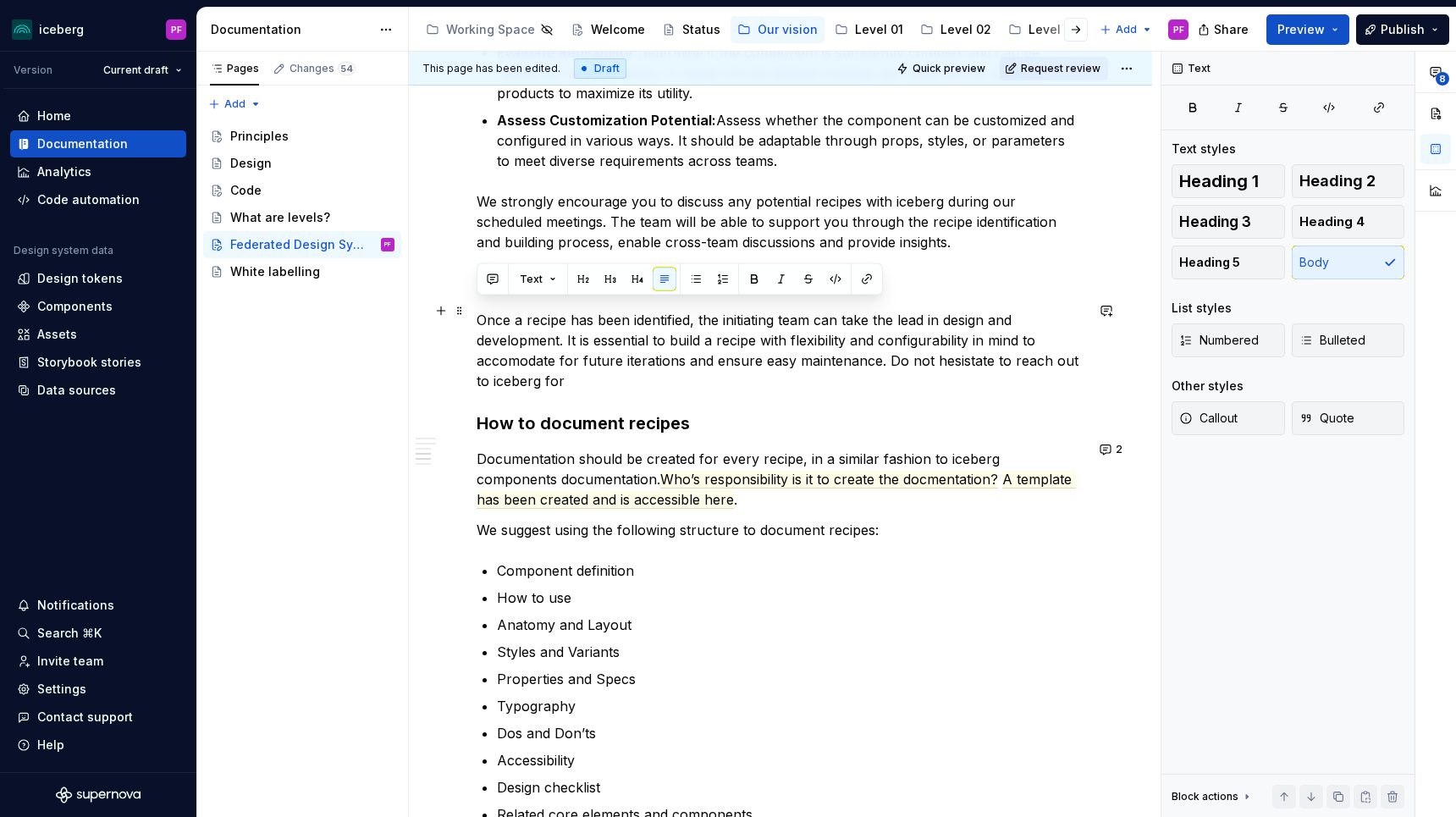
drag, startPoint x: 480, startPoint y: 309, endPoint x: 549, endPoint y: 373, distance: 94.1
click at [549, 373] on p "Once a recipe has been identified, the initiating team can take the lead in des…" at bounding box center [780, 350] width 608 height 81
drag, startPoint x: 560, startPoint y: 373, endPoint x: 470, endPoint y: 312, distance: 108.7
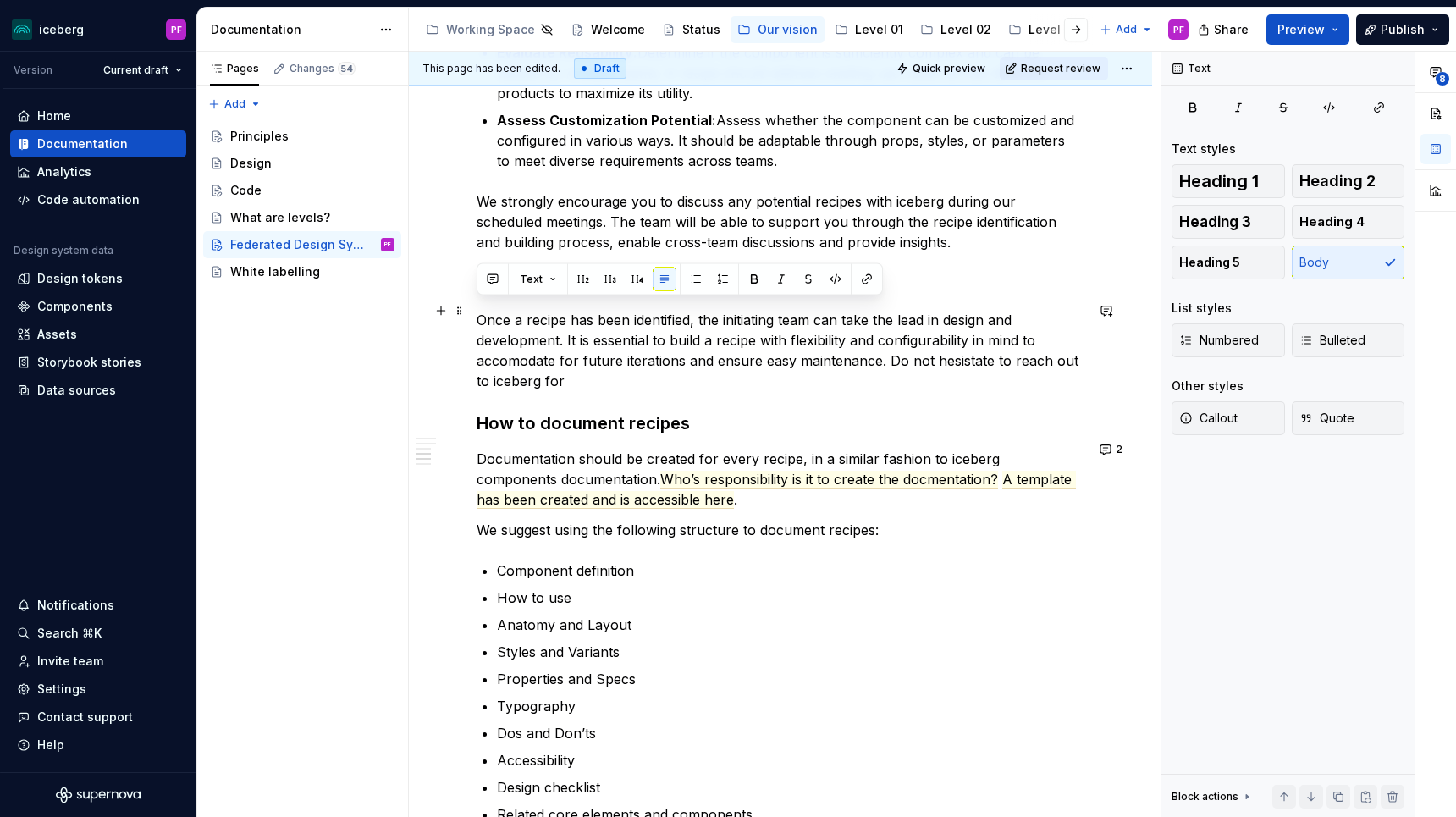
copy p "Once a recipe has been identified, the initiating team can take the lead in des…"
type textarea "*"
click at [628, 378] on p "Once a recipe has been identified, the initiating team can take the lead in des…" at bounding box center [780, 350] width 608 height 81
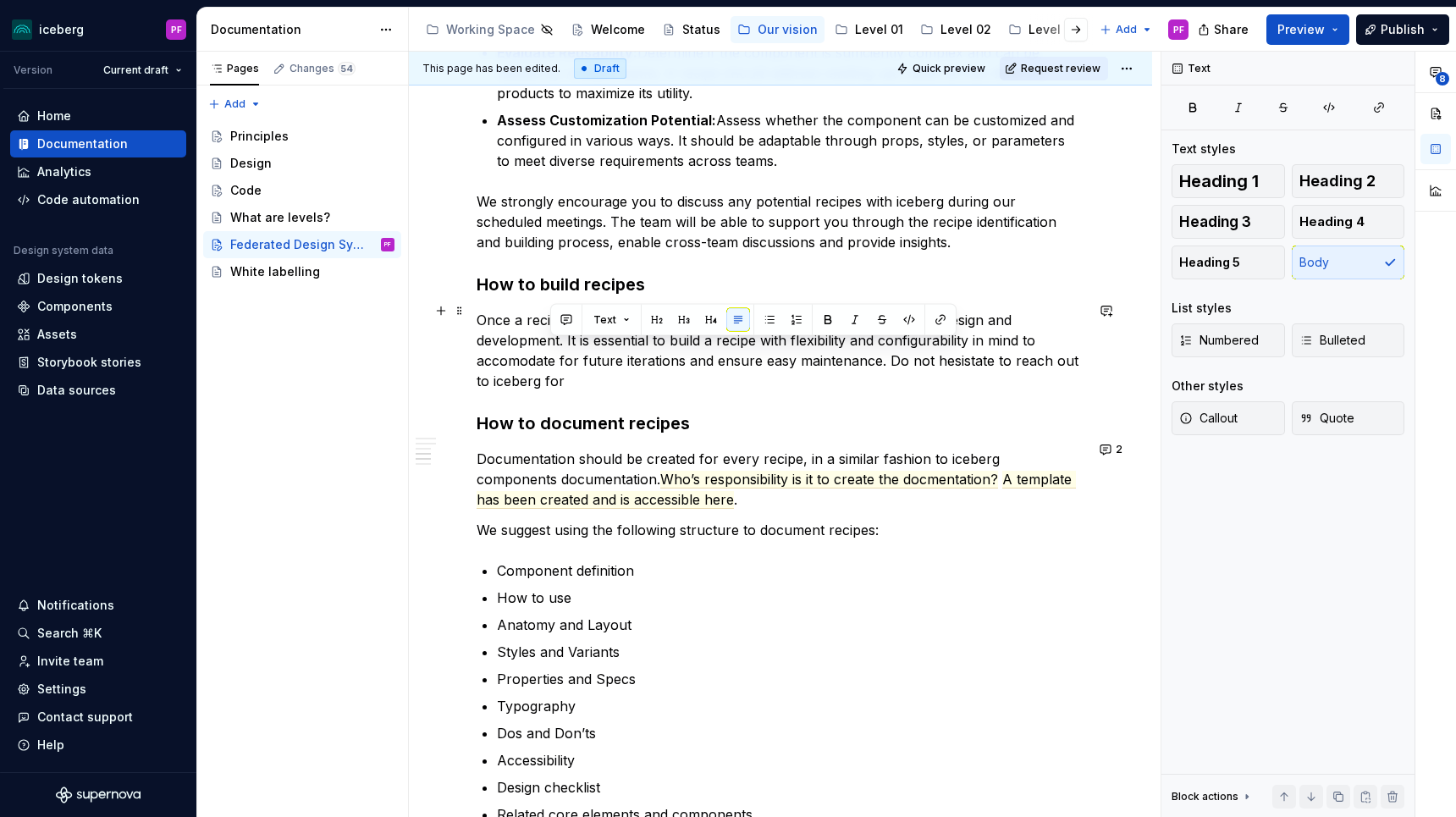
drag, startPoint x: 566, startPoint y: 377, endPoint x: 886, endPoint y: 354, distance: 320.8
click at [886, 354] on p "Once a recipe has been identified, the initiating team can take the lead in des…" at bounding box center [780, 350] width 608 height 81
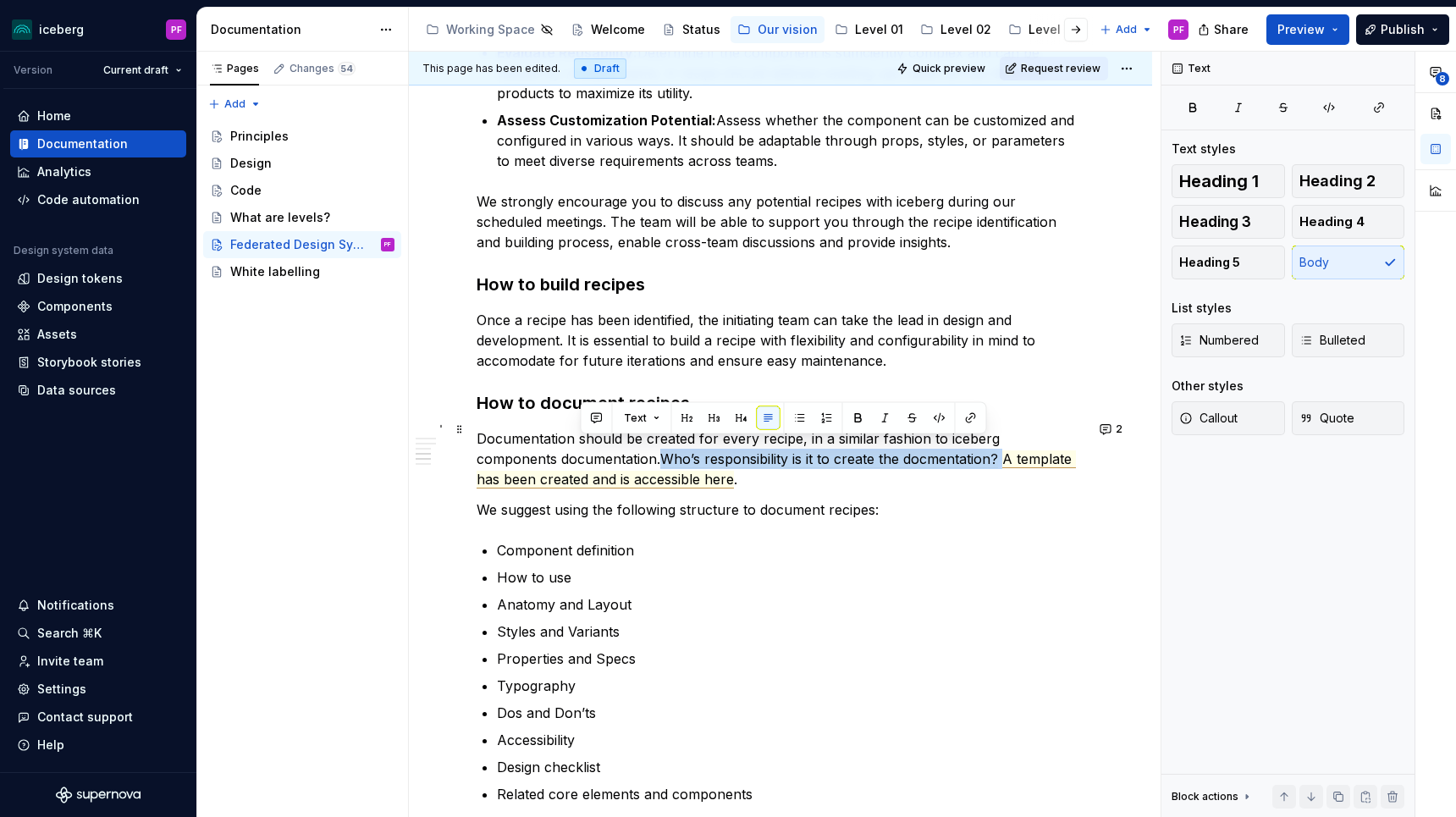
drag, startPoint x: 584, startPoint y: 446, endPoint x: 922, endPoint y: 451, distance: 338.0
click at [922, 451] on p "Documentation should be created for every recipe, in a similar fashion to icebe…" at bounding box center [780, 459] width 608 height 61
click at [571, 349] on p "Once a recipe has been identified, the initiating team can take the lead in des…" at bounding box center [780, 340] width 608 height 61
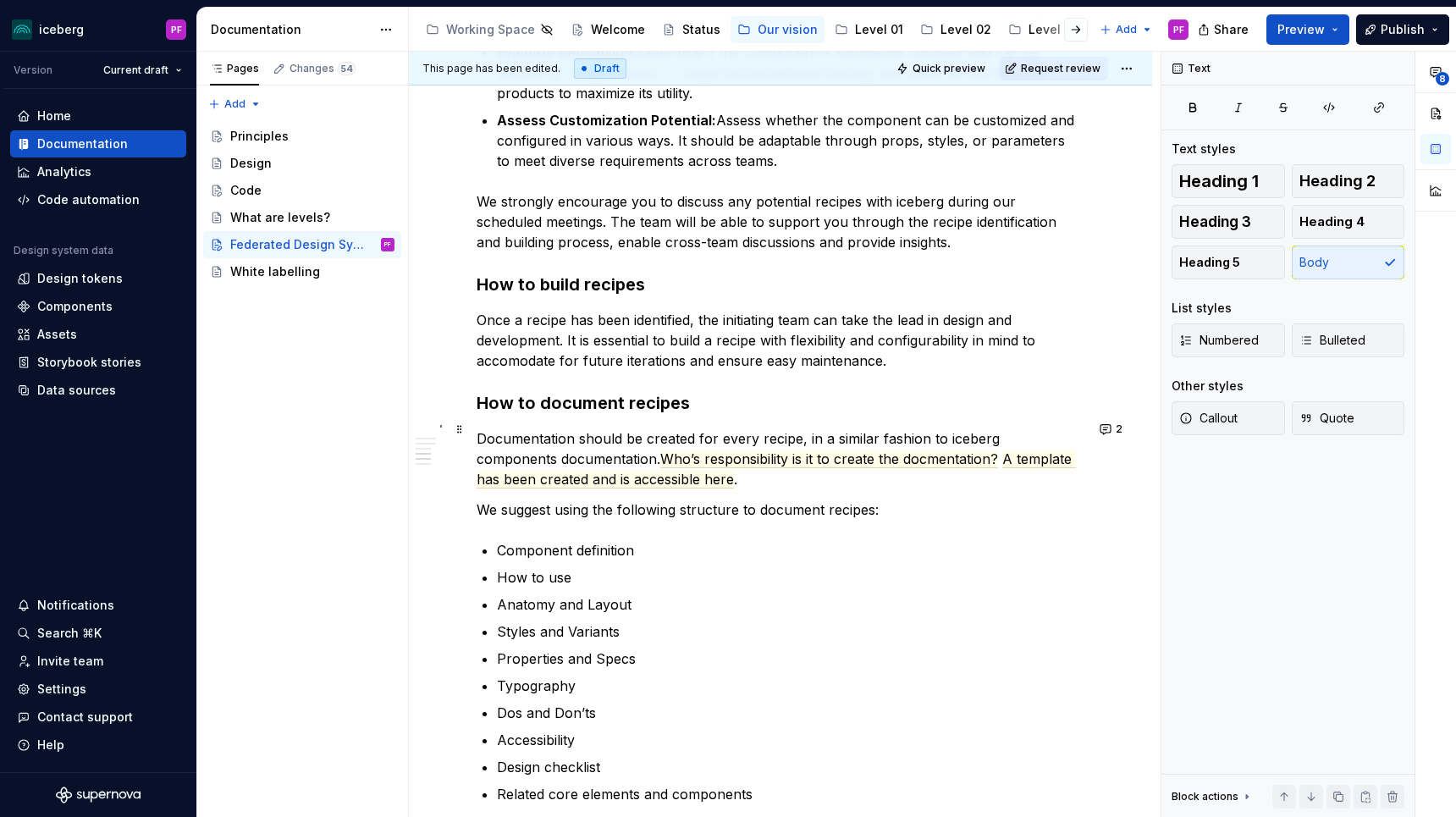
click at [660, 450] on span "Who’s responsibility is it to create the docmentation?" at bounding box center [828, 459] width 338 height 18
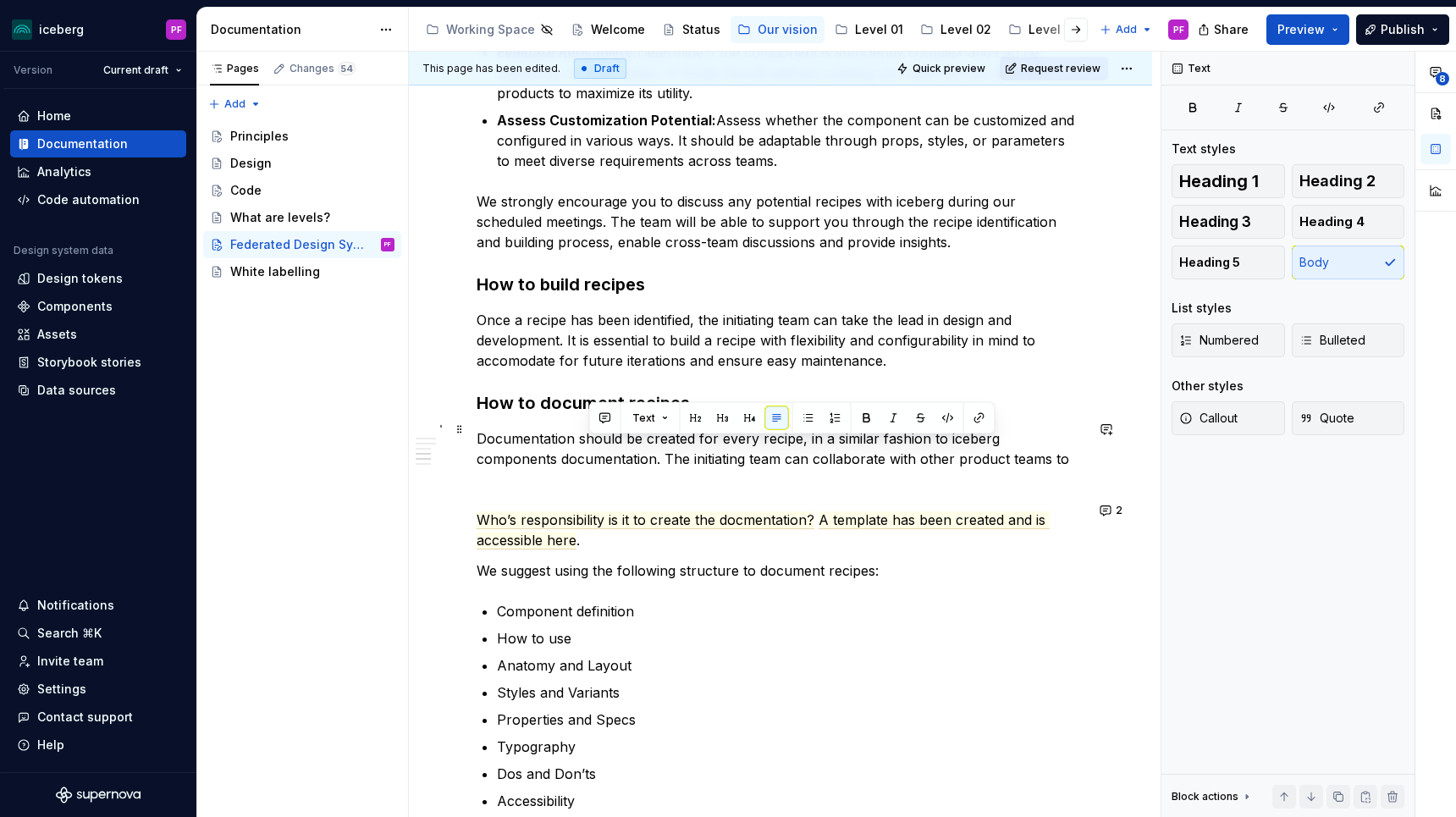
drag, startPoint x: 585, startPoint y: 443, endPoint x: 1051, endPoint y: 452, distance: 466.1
click at [1051, 452] on p "Documentation should be created for every recipe, in a similar fashion to icebe…" at bounding box center [780, 449] width 608 height 41
click at [580, 451] on p "Documentation should be created for every recipe, in a similar fashion to icebe…" at bounding box center [780, 449] width 608 height 41
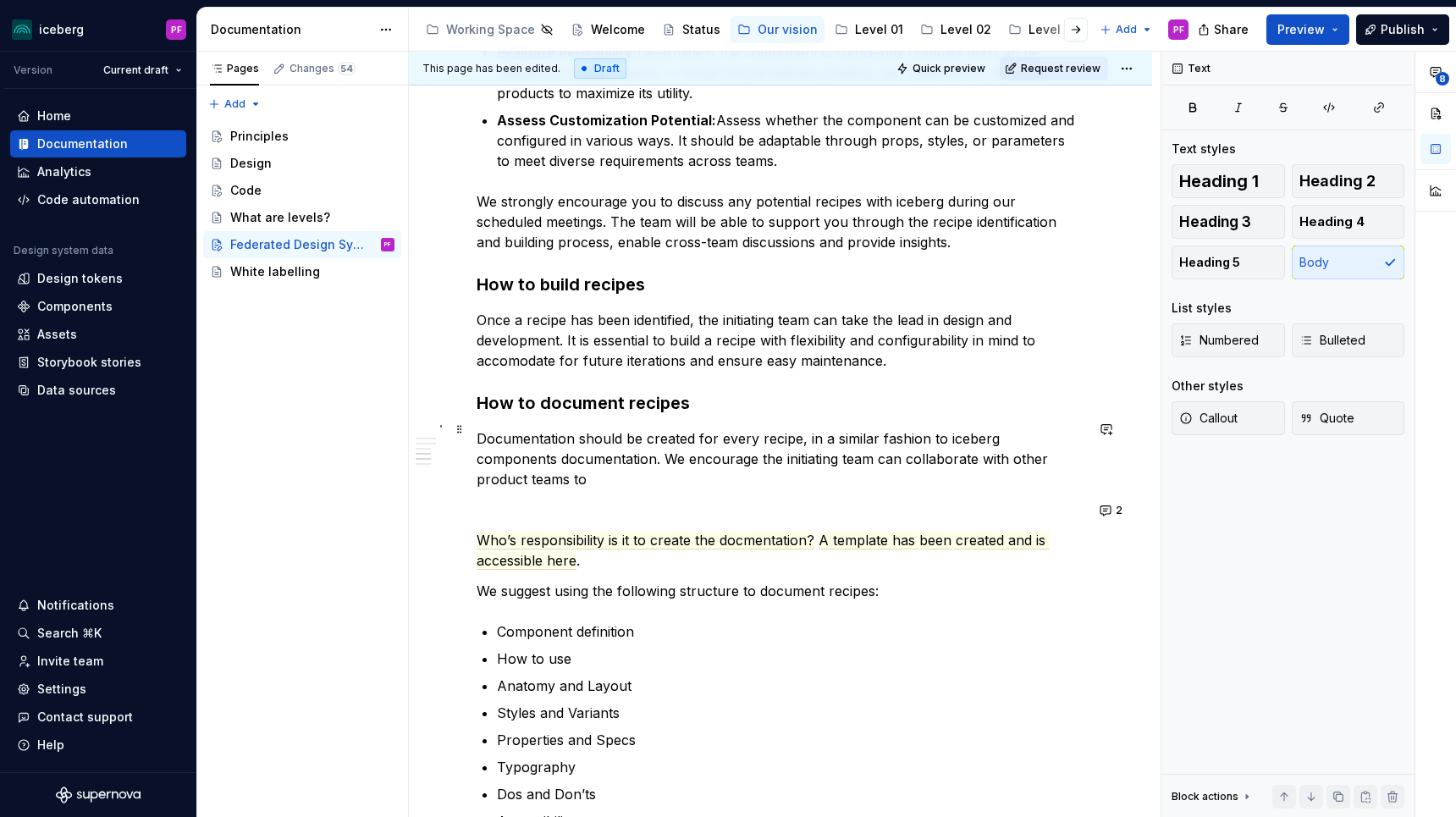
click at [804, 448] on p "Documentation should be created for every recipe, in a similar fashion to icebe…" at bounding box center [780, 459] width 608 height 61
click at [1064, 453] on p "Documentation should be created for every recipe, in a similar fashion to icebe…" at bounding box center [780, 459] width 608 height 61
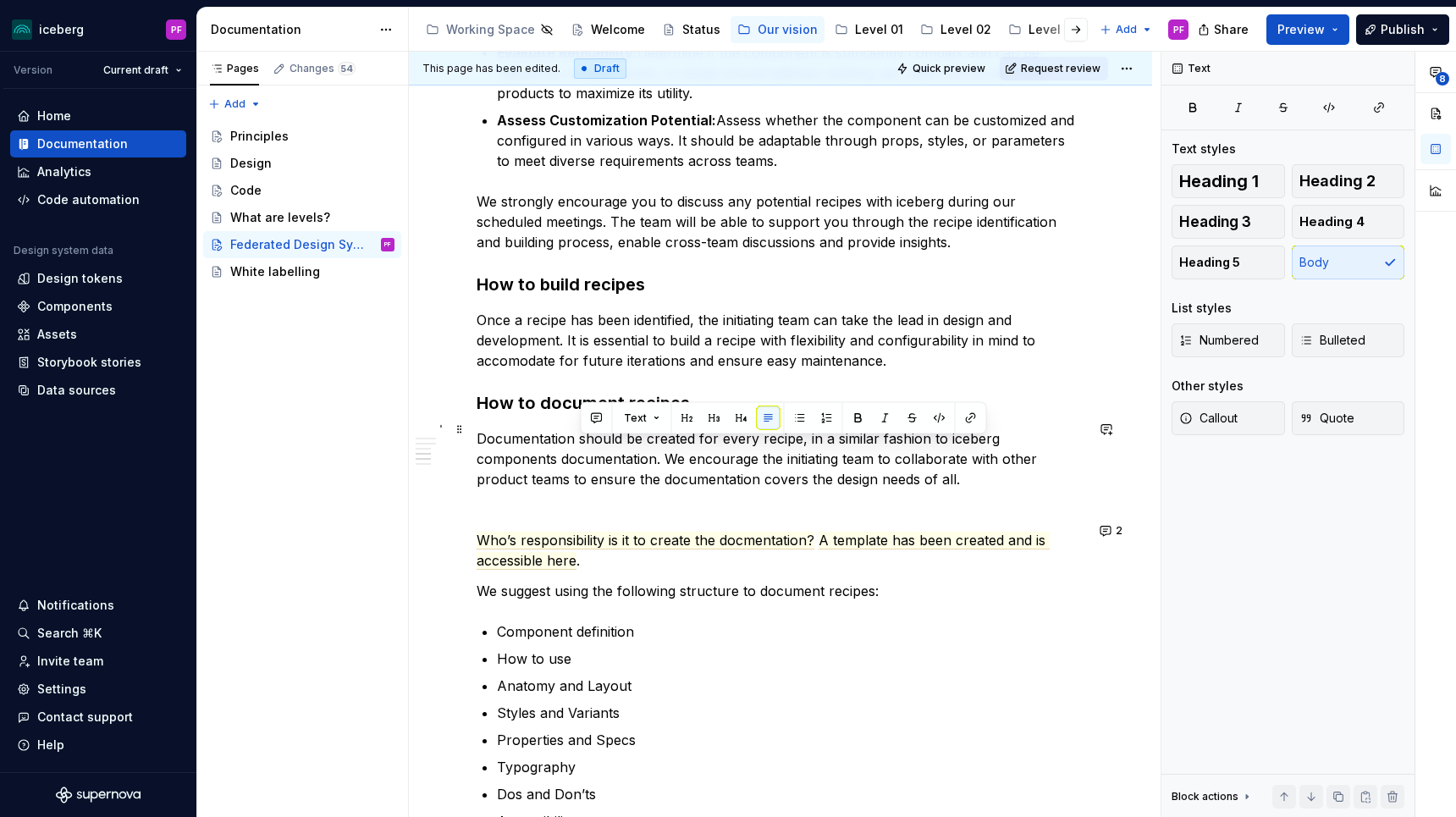
drag, startPoint x: 860, startPoint y: 477, endPoint x: 581, endPoint y: 451, distance: 280.2
click at [581, 451] on p "Documentation should be created for every recipe, in a similar fashion to icebe…" at bounding box center [780, 459] width 608 height 61
click at [846, 472] on p "Documentation should be created for every recipe, in a similar fashion to icebe…" at bounding box center [780, 459] width 608 height 61
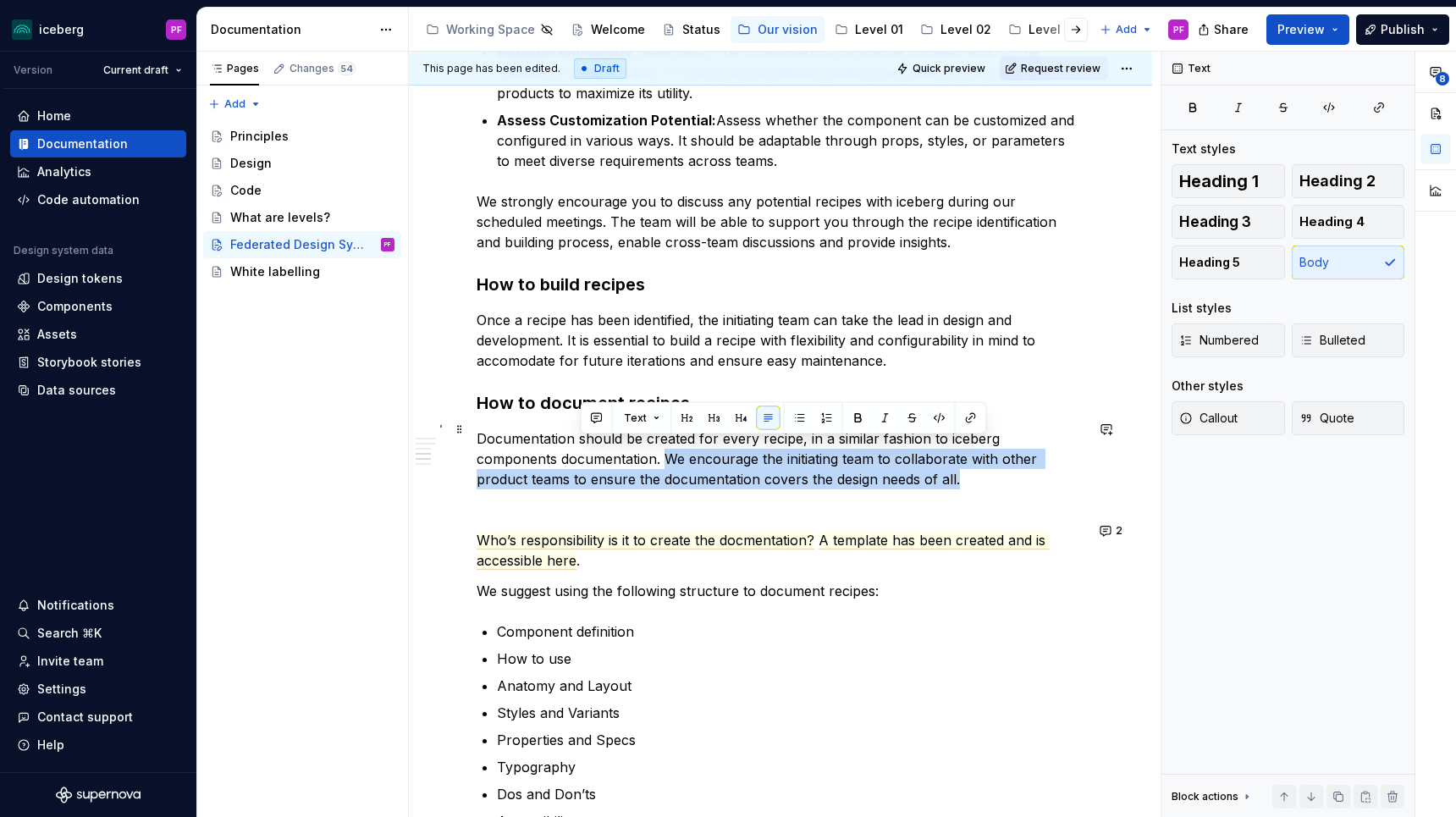
drag, startPoint x: 583, startPoint y: 449, endPoint x: 846, endPoint y: 463, distance: 263.4
click at [846, 463] on p "Documentation should be created for every recipe, in a similar fashion to icebe…" at bounding box center [780, 459] width 608 height 61
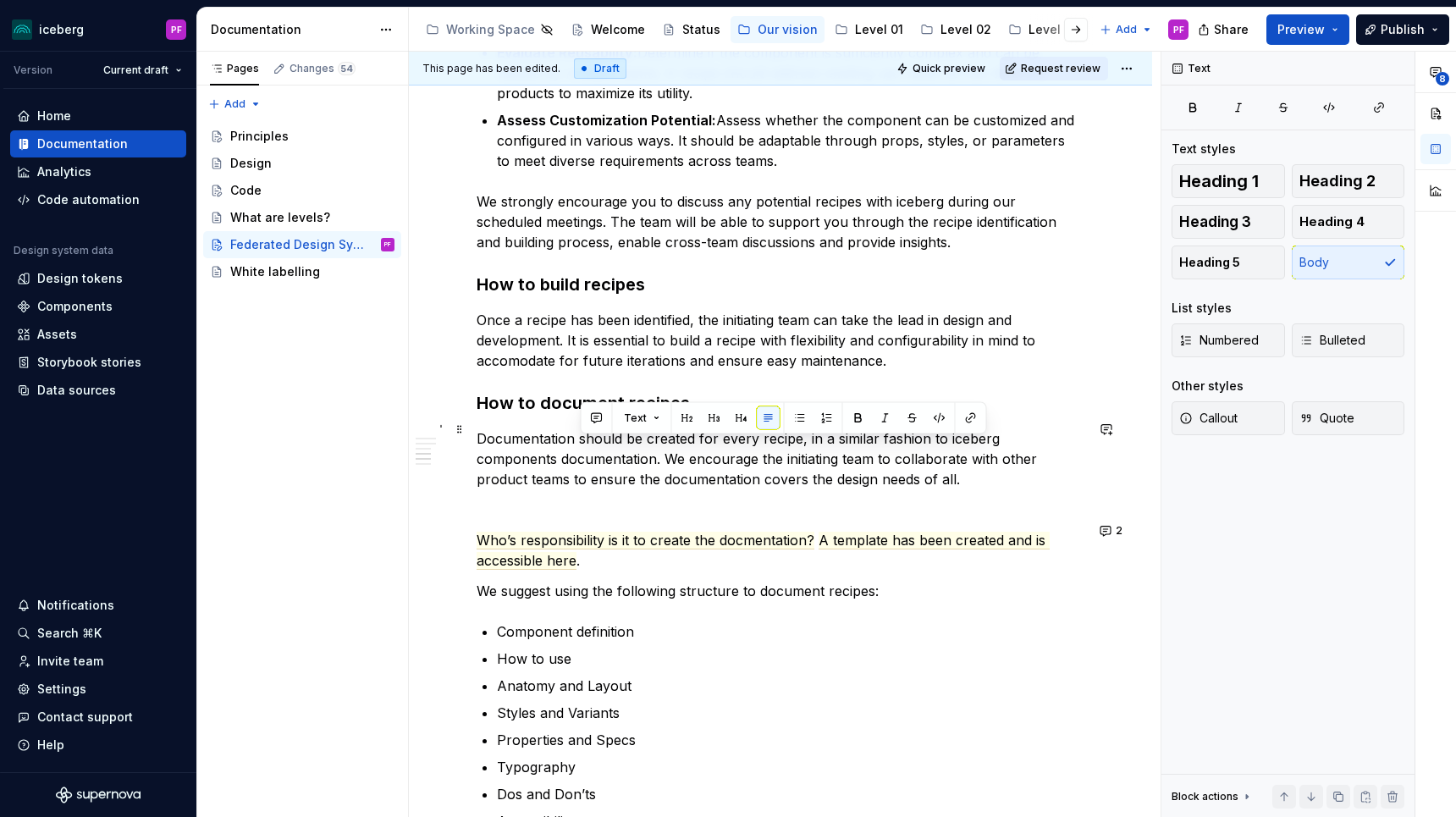
click at [864, 479] on p "Documentation should be created for every recipe, in a similar fashion to icebe…" at bounding box center [780, 459] width 608 height 61
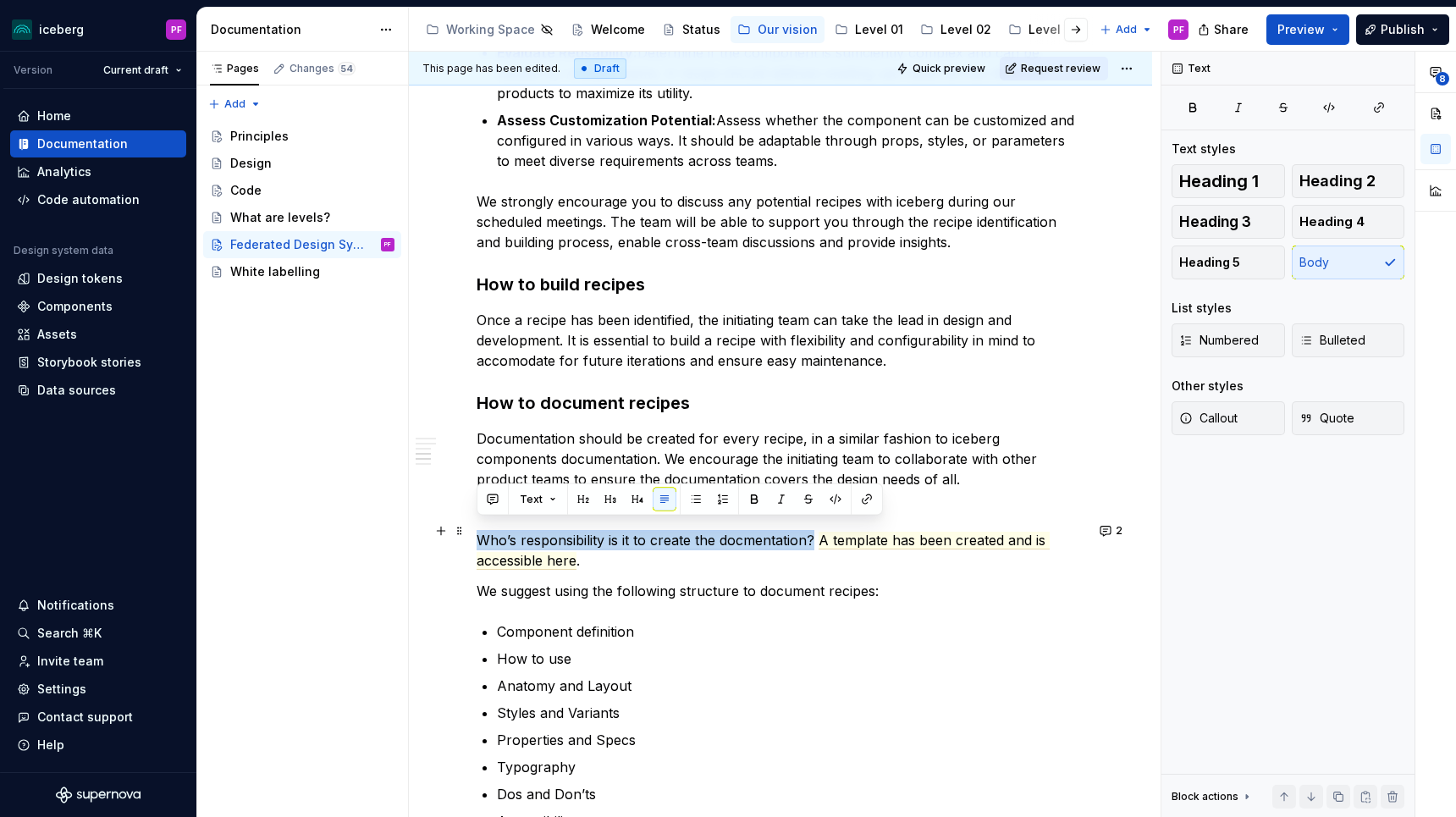
drag, startPoint x: 812, startPoint y: 532, endPoint x: 475, endPoint y: 530, distance: 337.0
click at [475, 530] on div "**********" at bounding box center [780, 9] width 743 height 3173
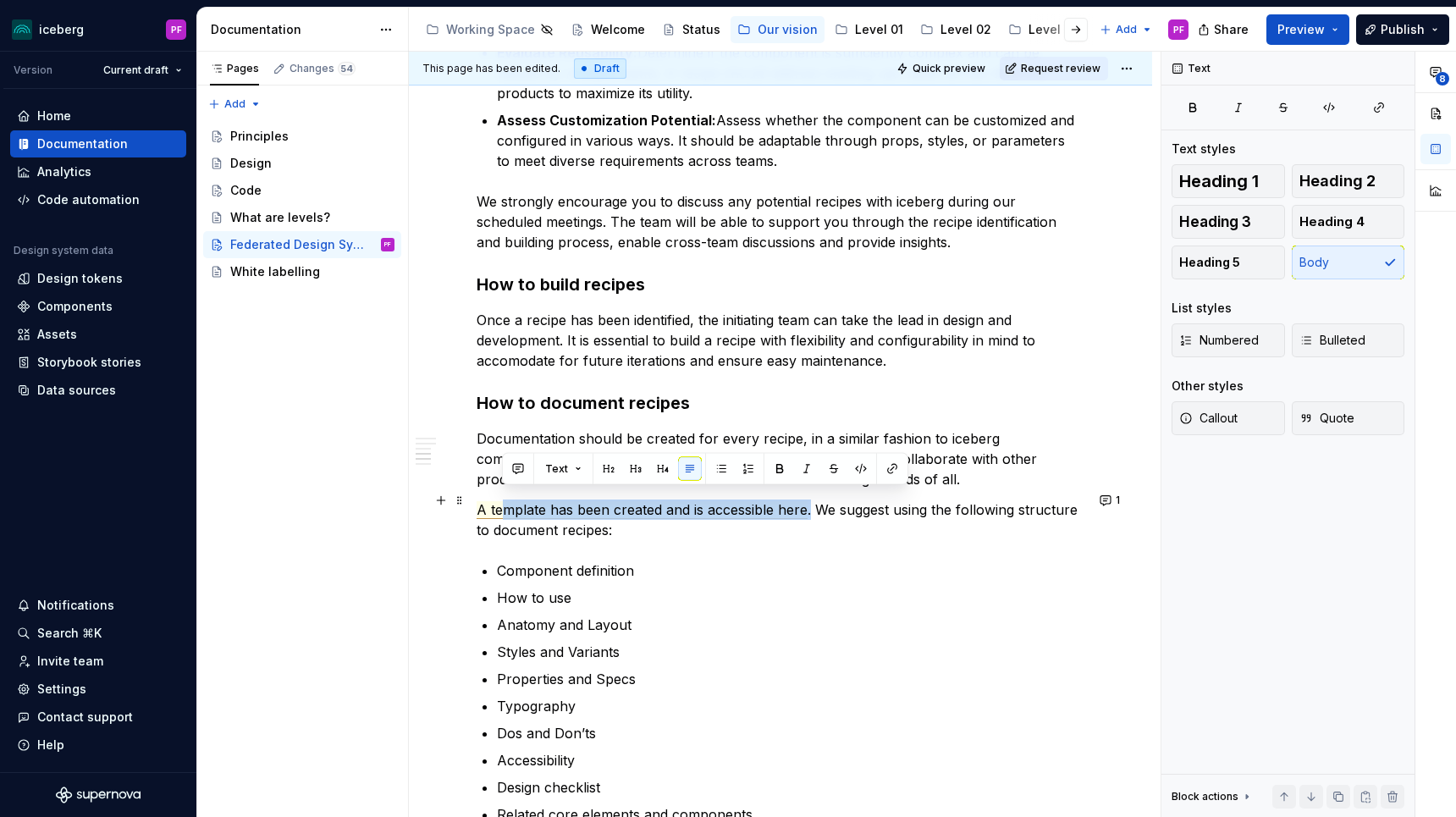
drag, startPoint x: 809, startPoint y: 501, endPoint x: 499, endPoint y: 494, distance: 310.1
click at [499, 500] on p "A template has been created and is accessible here . We suggest using the follo…" at bounding box center [780, 520] width 608 height 41
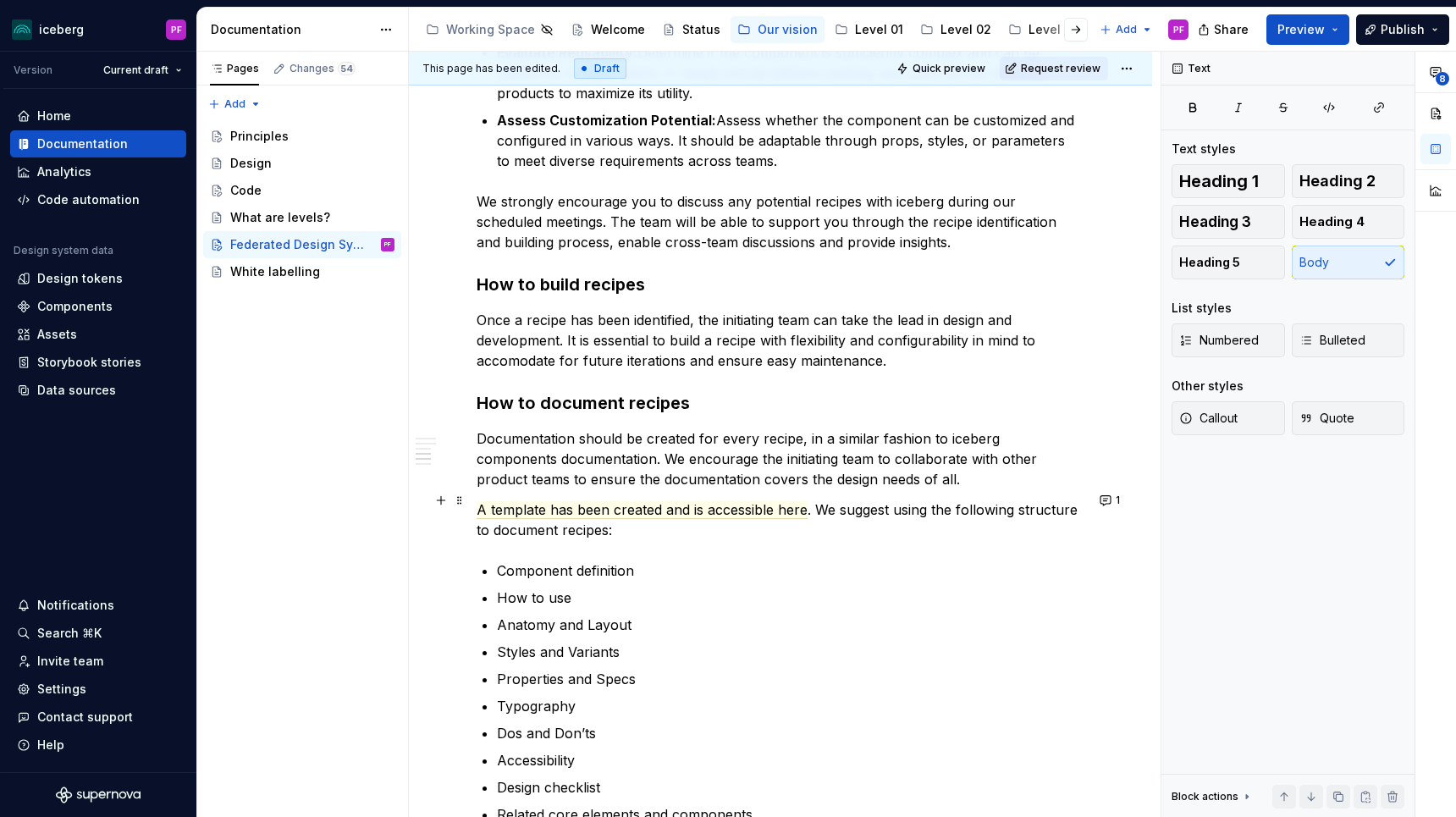
click at [547, 510] on p "A template has been created and is accessible here . We suggest using the follo…" at bounding box center [780, 520] width 608 height 41
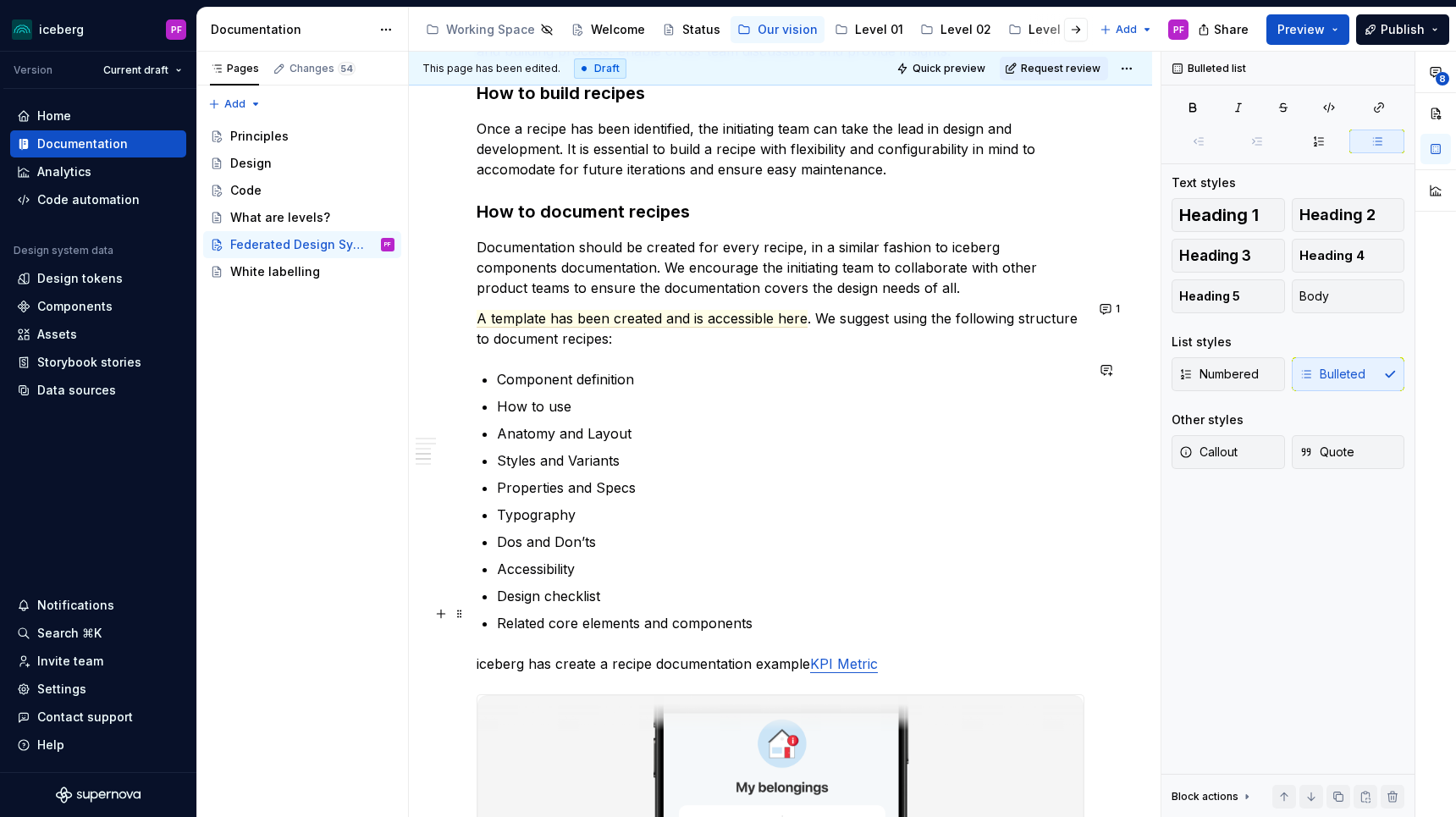
scroll to position [2069, 0]
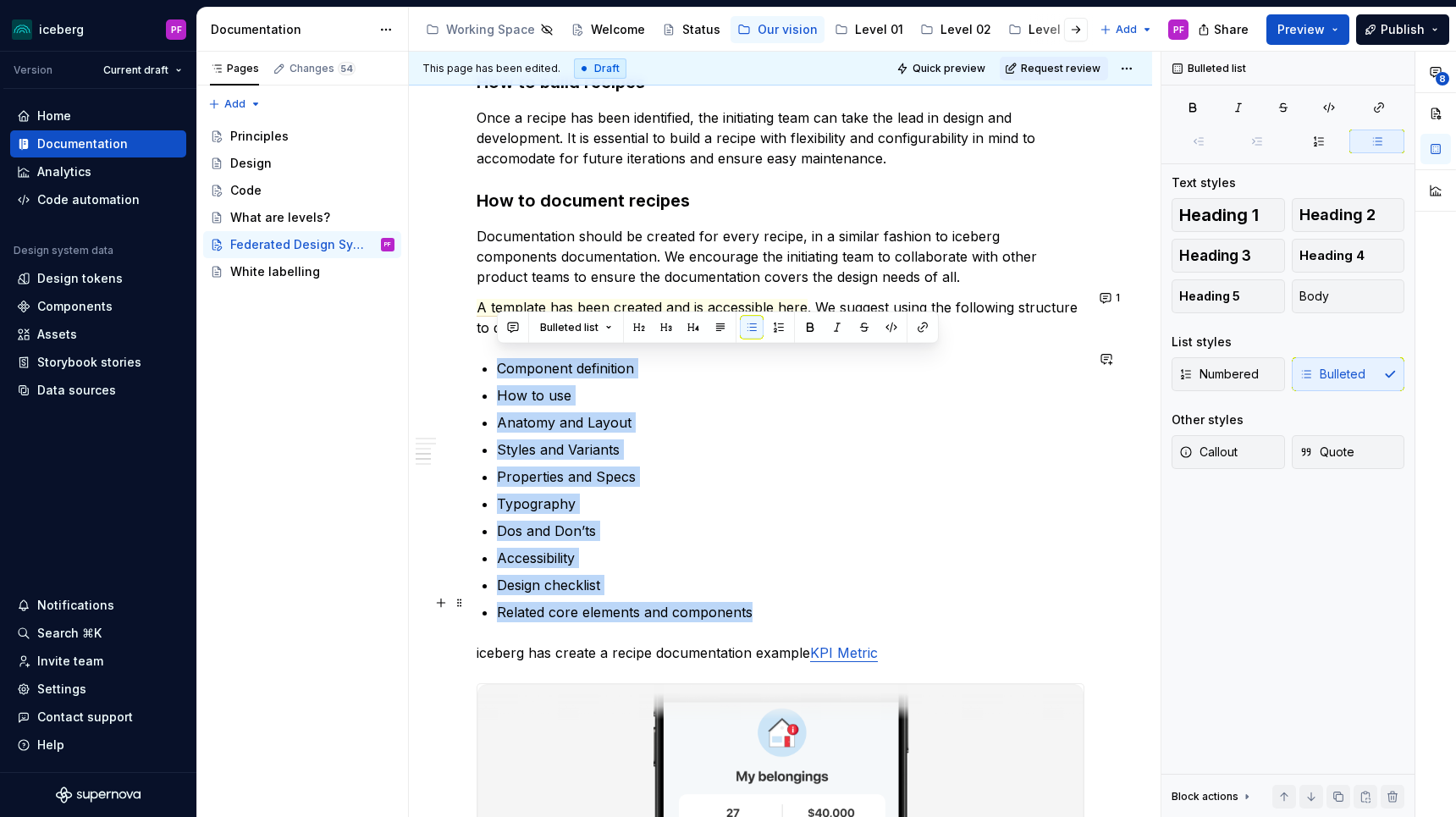
drag, startPoint x: 499, startPoint y: 356, endPoint x: 762, endPoint y: 599, distance: 358.1
click at [762, 599] on ul "Component definition How to use Anatomy and Layout Styles and Variants Properti…" at bounding box center [791, 490] width 587 height 264
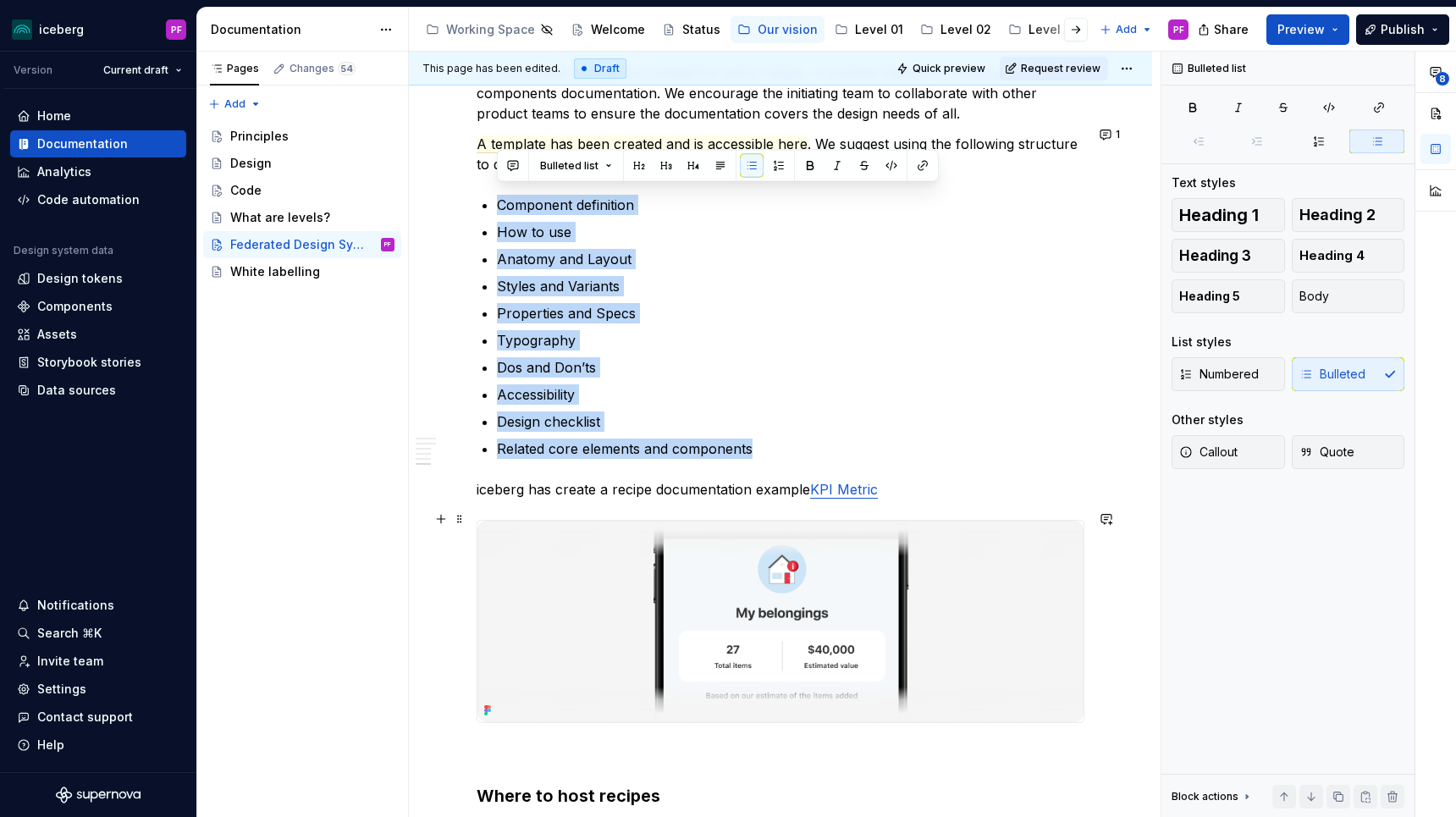
scroll to position [2231, 0]
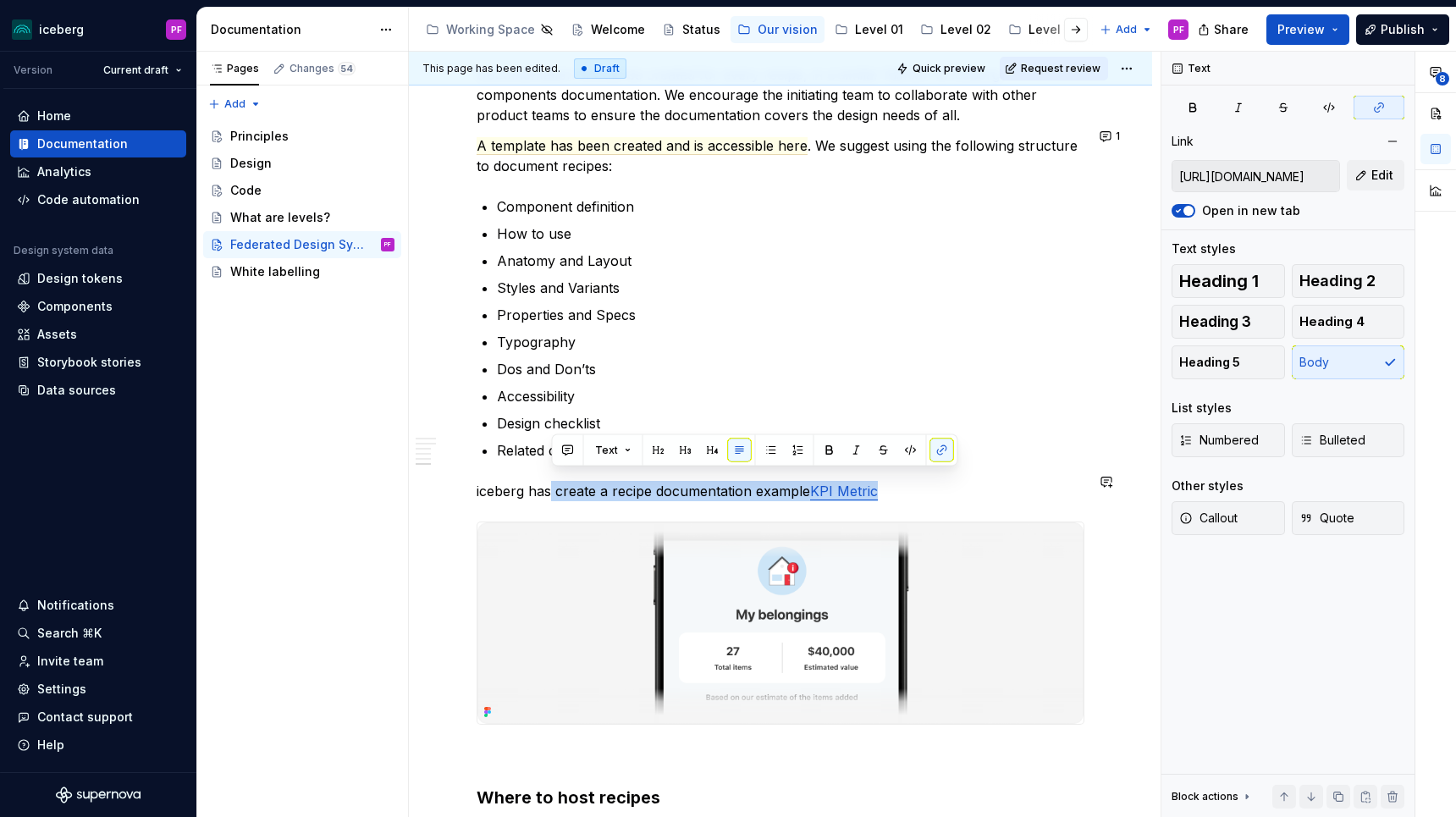
drag, startPoint x: 550, startPoint y: 473, endPoint x: 755, endPoint y: 492, distance: 205.9
click at [755, 490] on p "iceberg has create a recipe documentation example KPI Metric" at bounding box center [780, 491] width 608 height 21
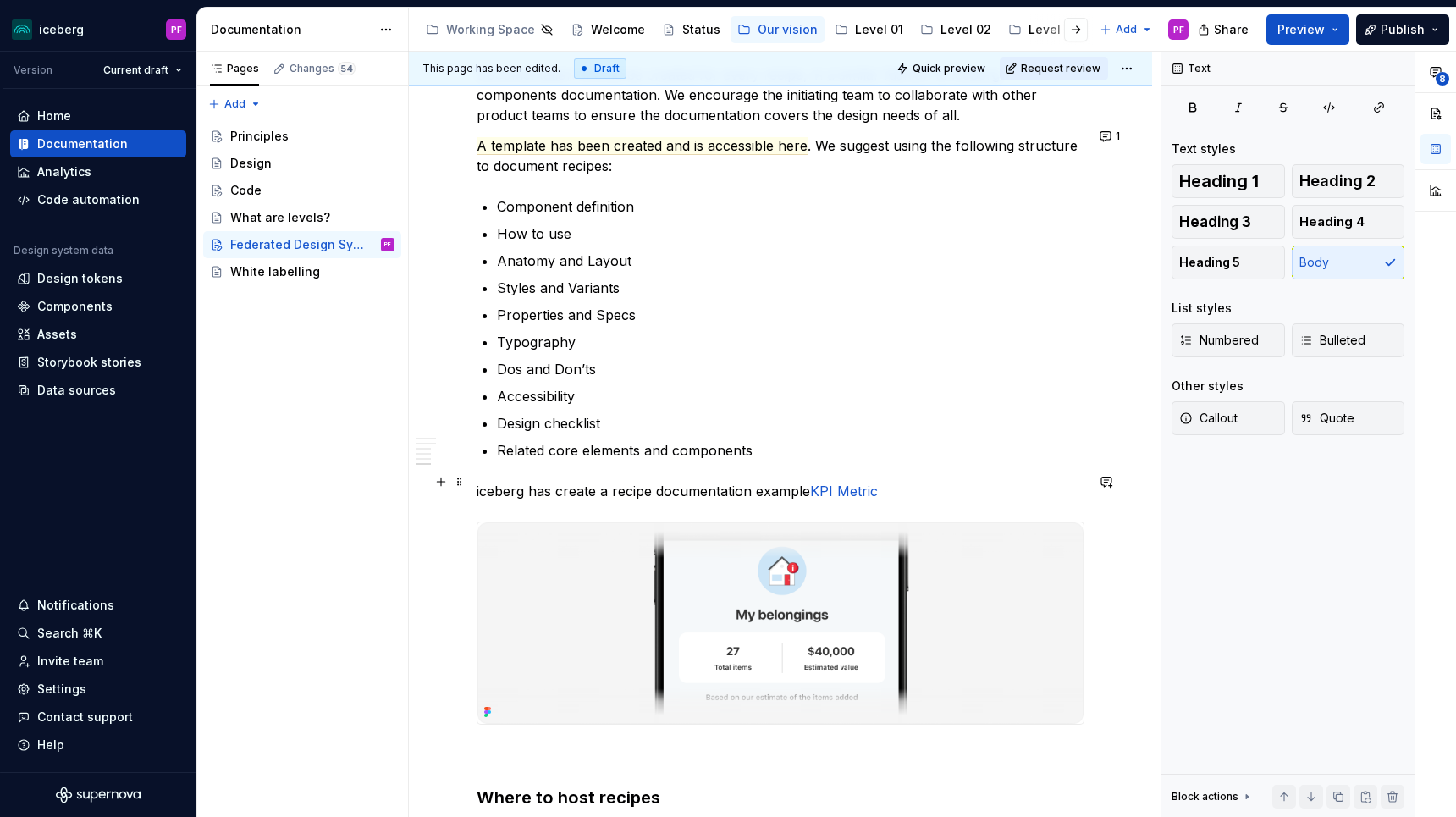
click at [809, 482] on p "iceberg has create a recipe documentation example KPI Metric" at bounding box center [780, 491] width 608 height 21
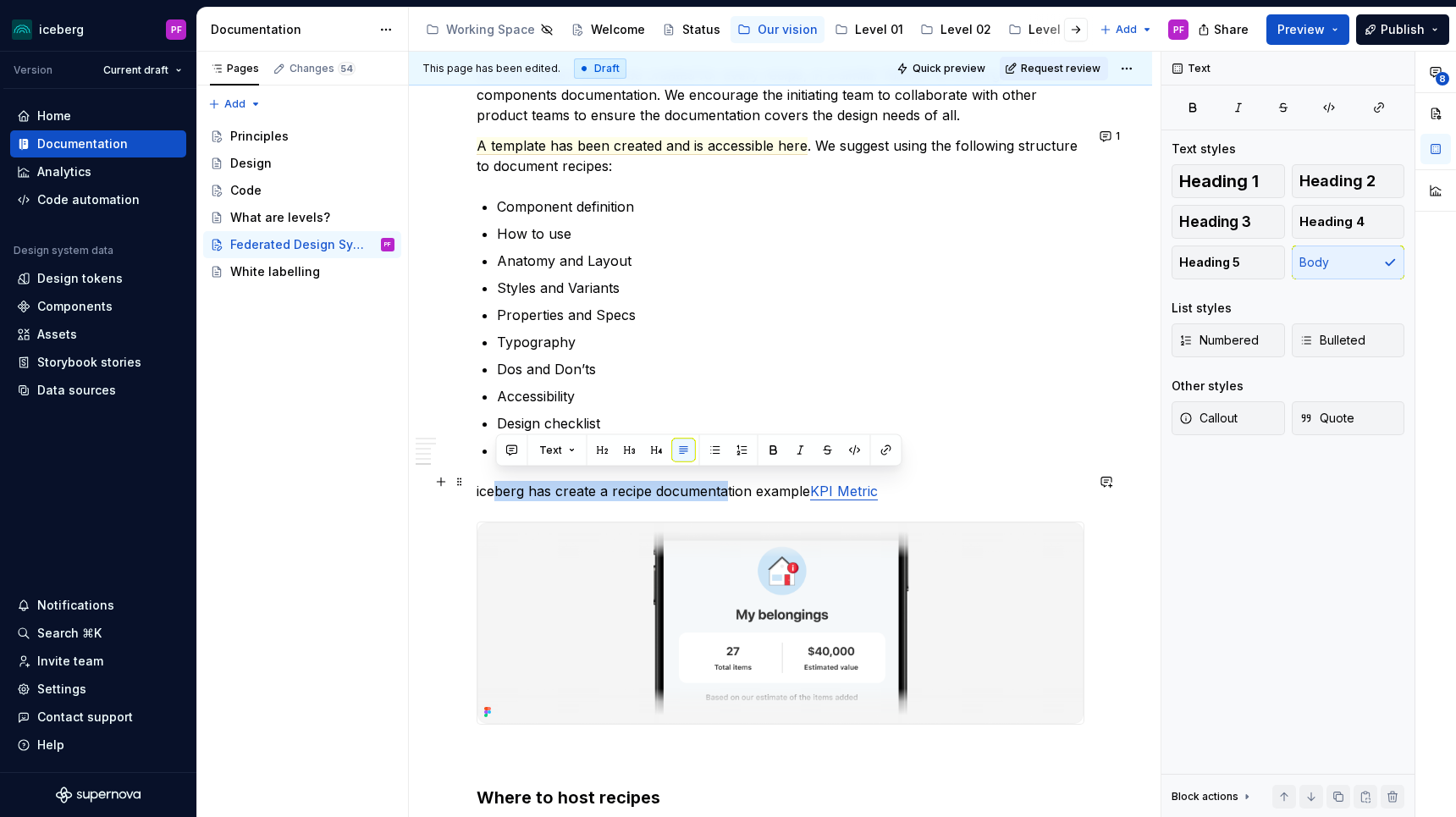
drag, startPoint x: 497, startPoint y: 477, endPoint x: 726, endPoint y: 478, distance: 229.0
click at [726, 481] on p "iceberg has create a recipe documentation example KPI Metric" at bounding box center [780, 491] width 608 height 21
click at [595, 482] on p "iceberg has create a recipe documentation example KPI Metric" at bounding box center [780, 491] width 608 height 21
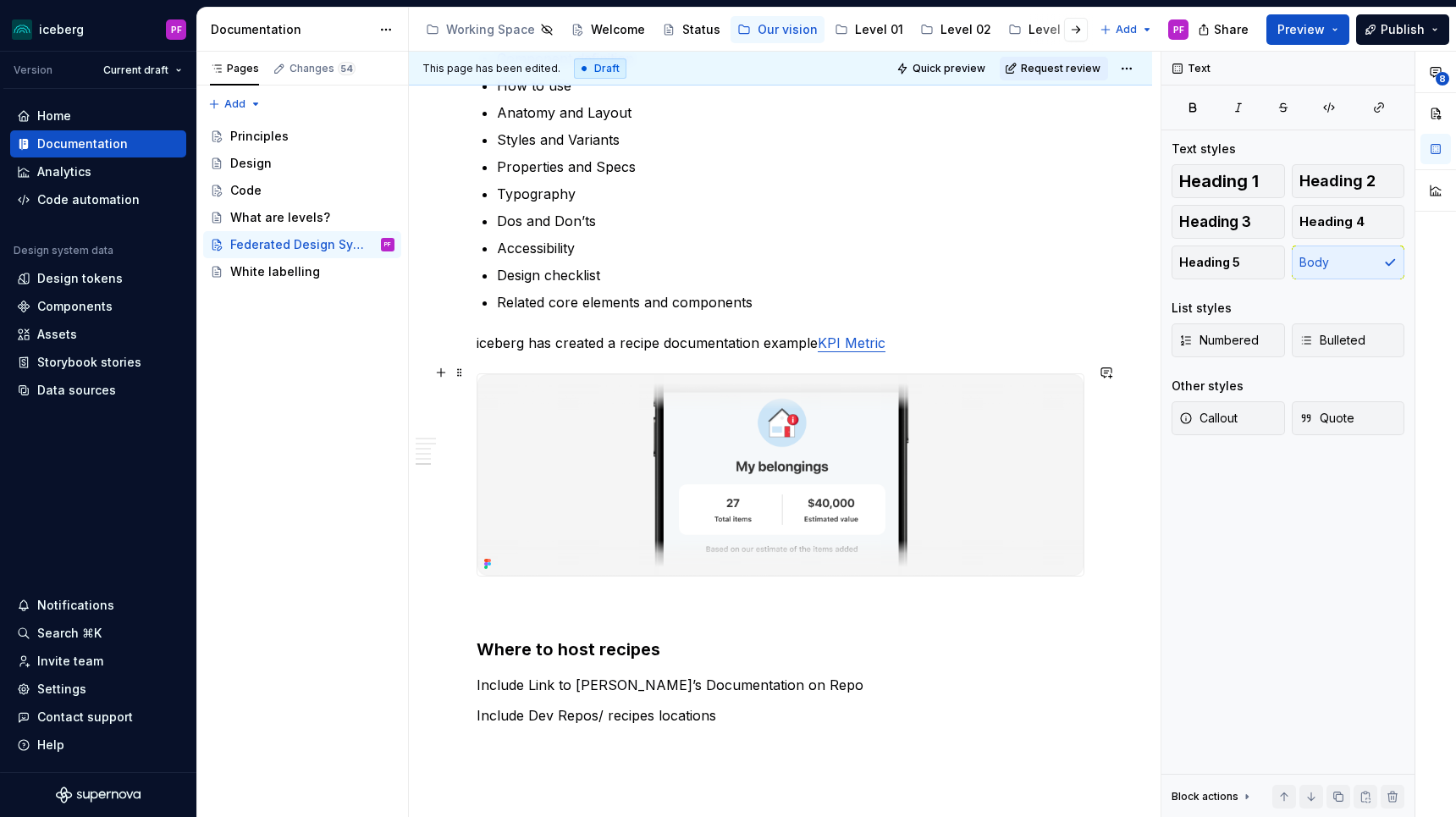
scroll to position [2394, 0]
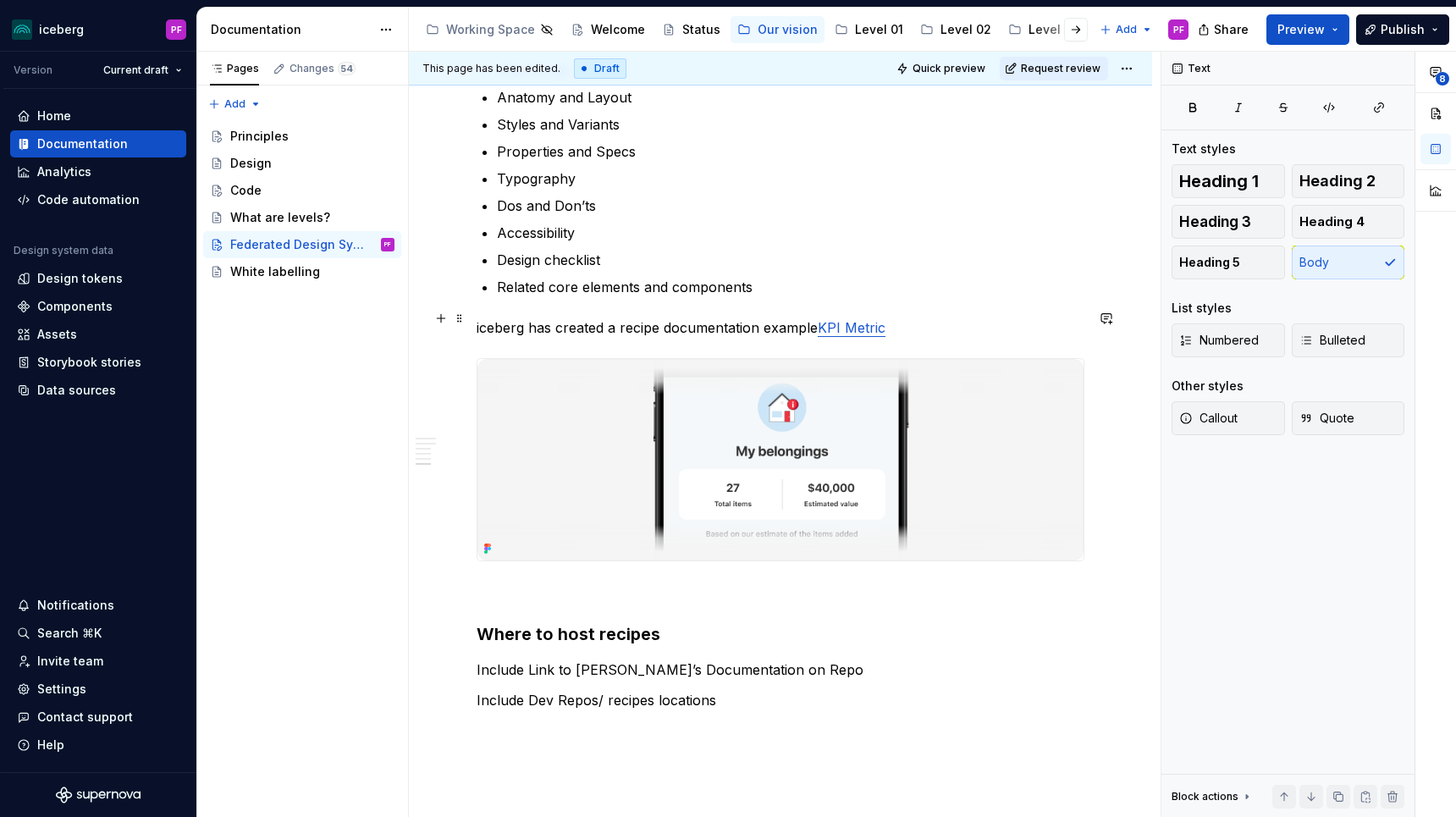
click at [812, 318] on p "iceberg has created a recipe documentation example KPI Metric" at bounding box center [780, 328] width 608 height 21
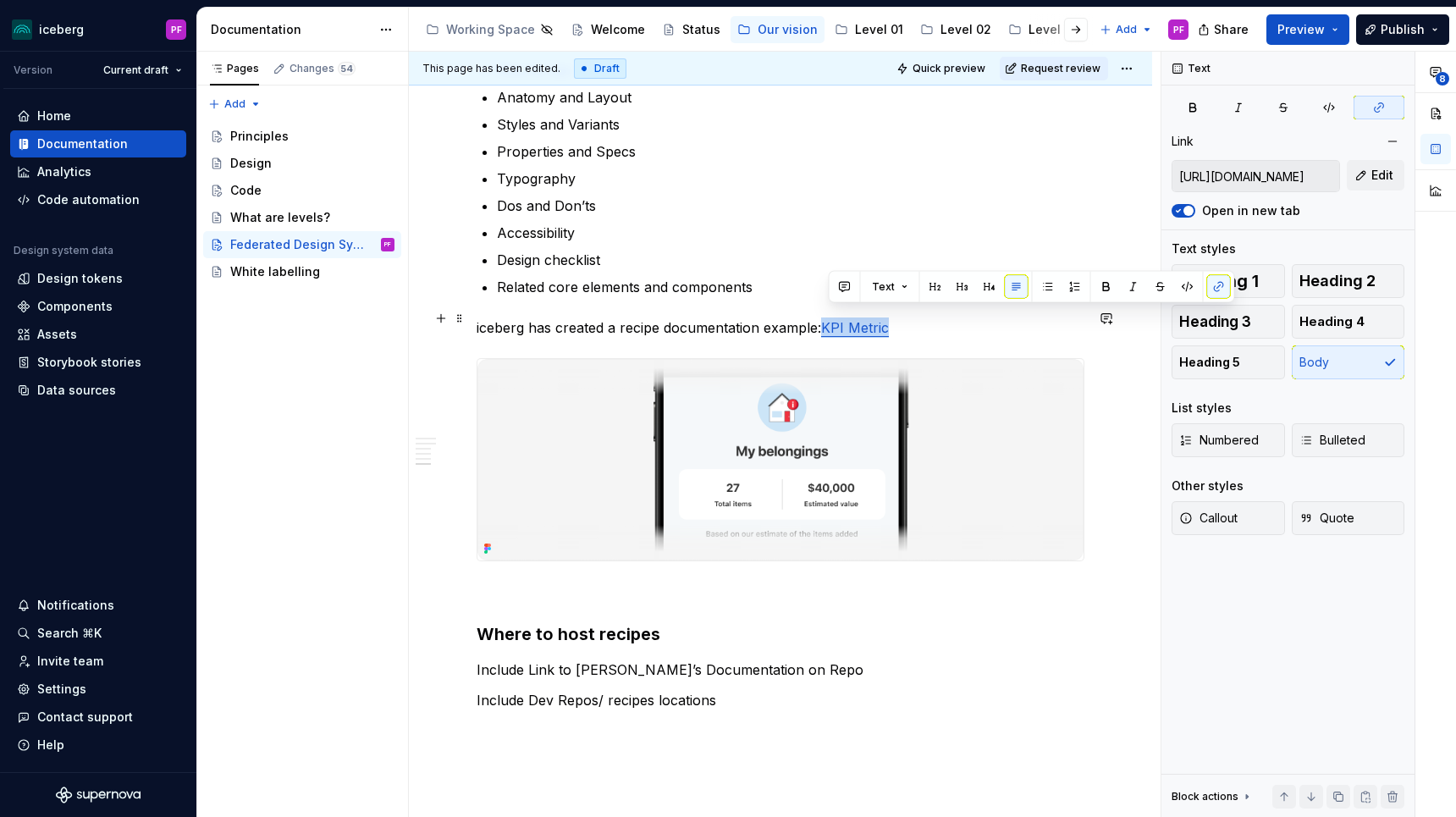
drag, startPoint x: 827, startPoint y: 316, endPoint x: 894, endPoint y: 316, distance: 67.0
click at [894, 318] on p "iceberg has created a recipe documentation example: KPI Metric" at bounding box center [780, 328] width 608 height 21
click at [1115, 318] on button "button" at bounding box center [1106, 318] width 23 height 23
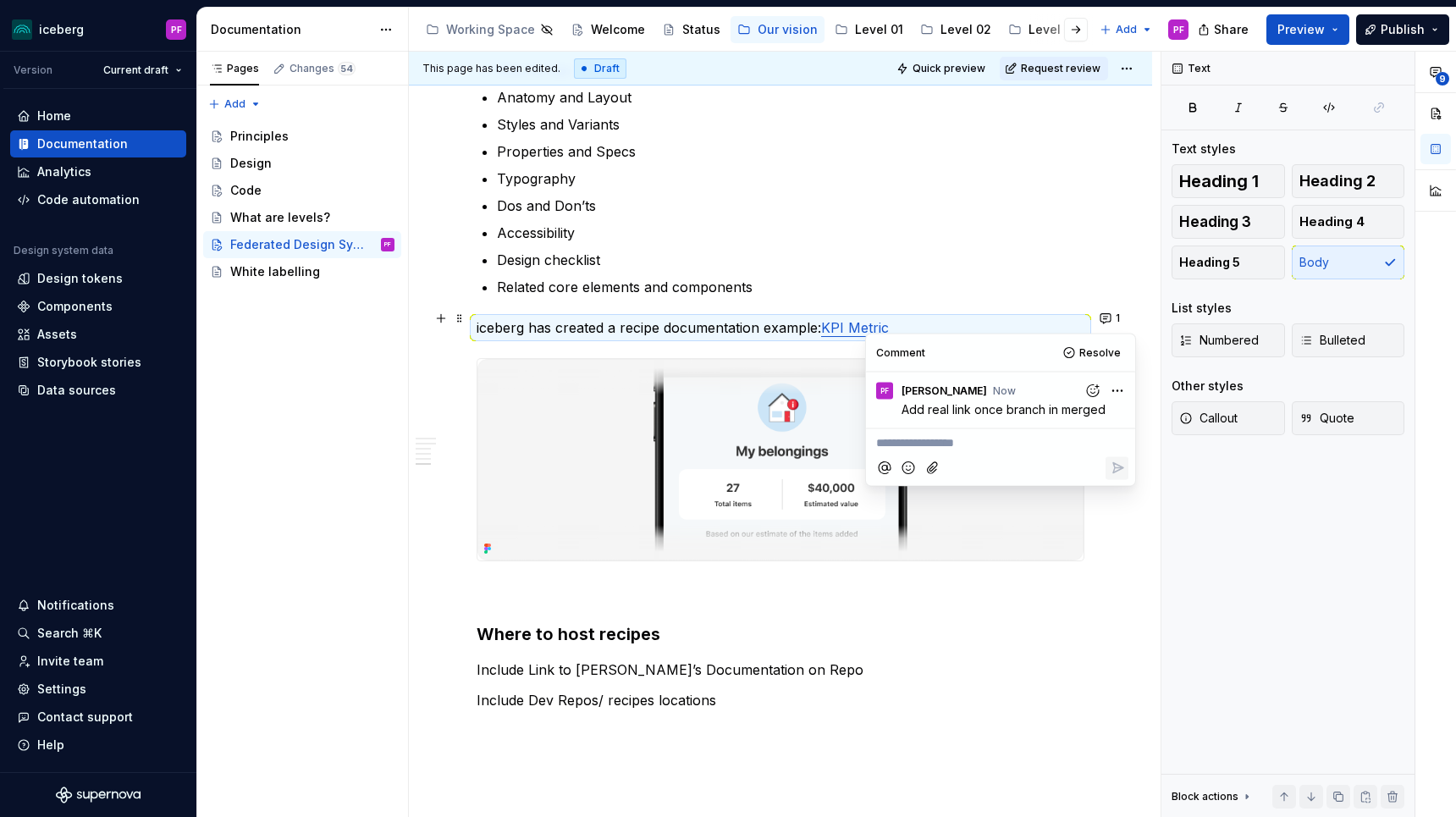
click at [999, 250] on p "Design checklist" at bounding box center [791, 259] width 587 height 21
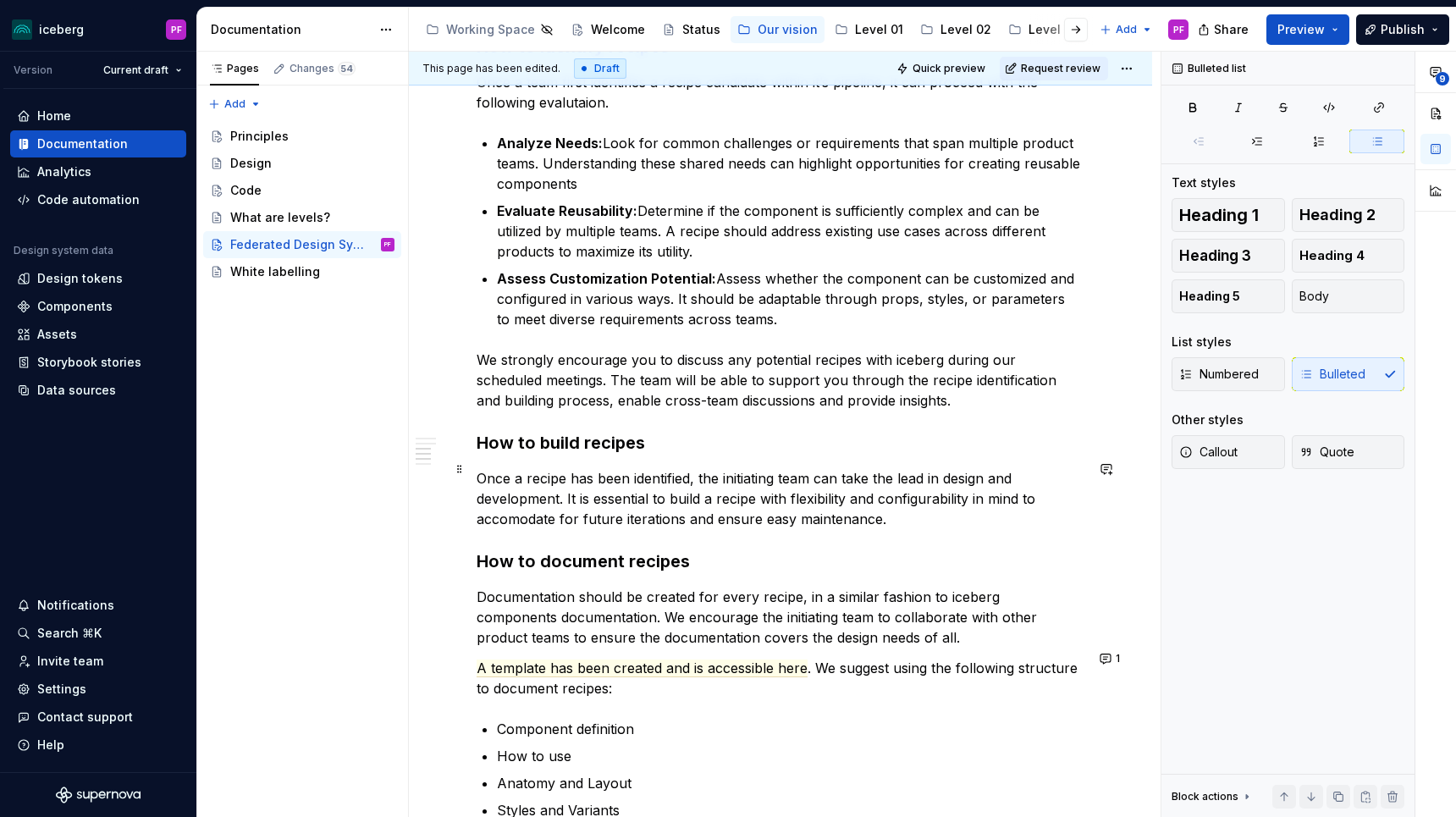
scroll to position [1710, 0]
click at [634, 658] on span "A template has been created and is accessible here" at bounding box center [642, 667] width 331 height 18
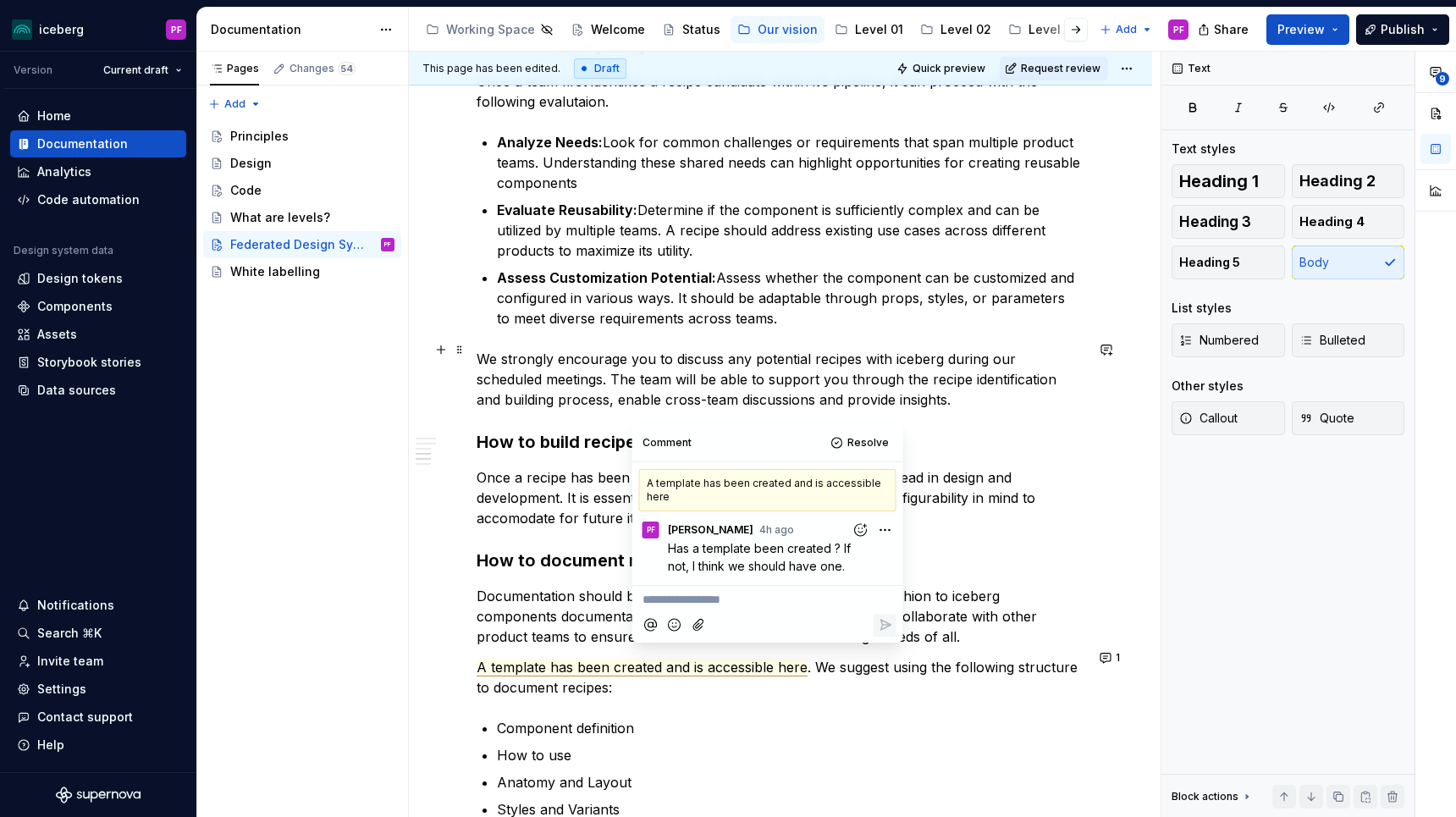
click at [708, 350] on p "We strongly encourage you to discuss any potential recipes with iceberg during …" at bounding box center [780, 379] width 608 height 61
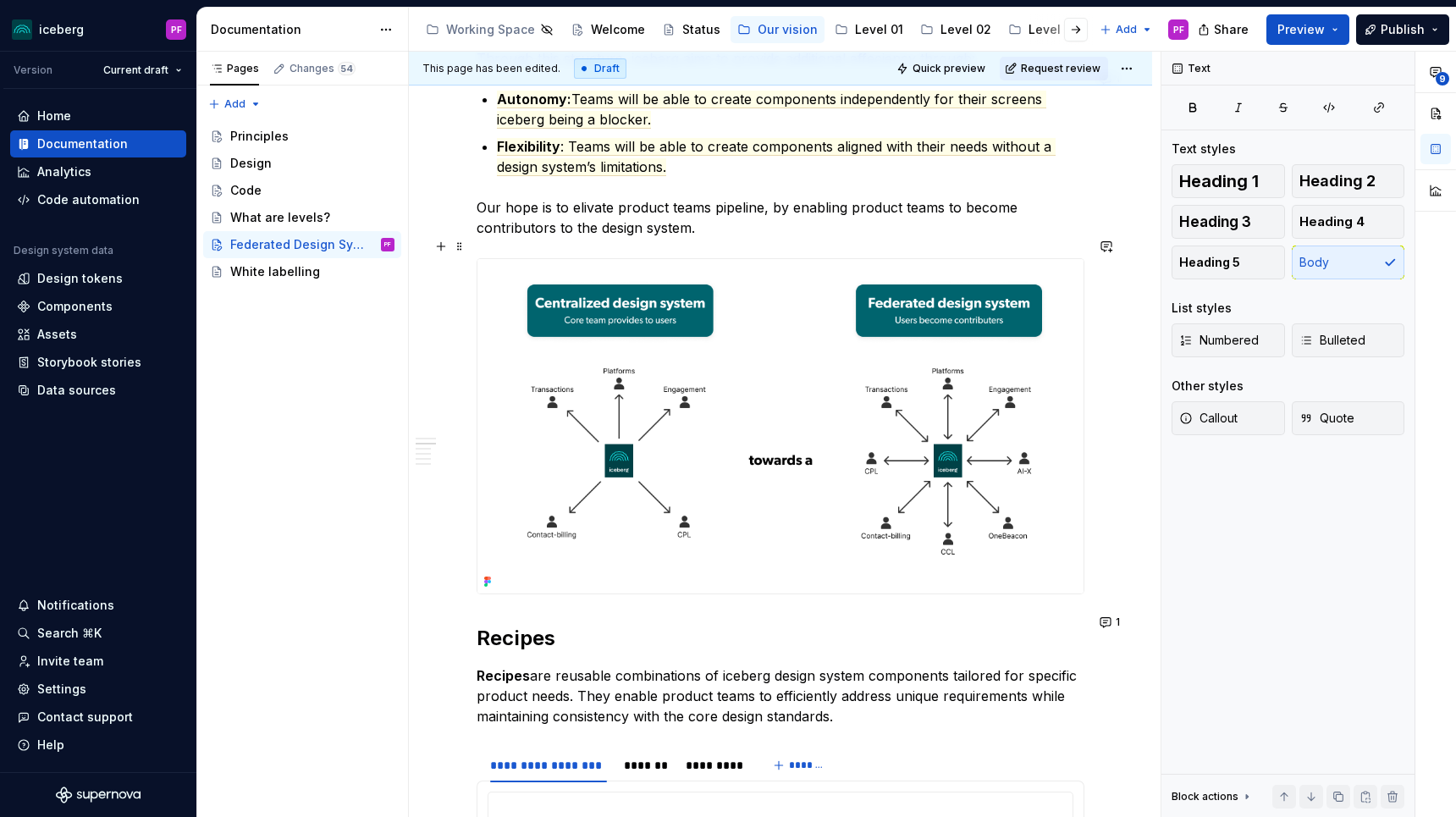
scroll to position [111, 0]
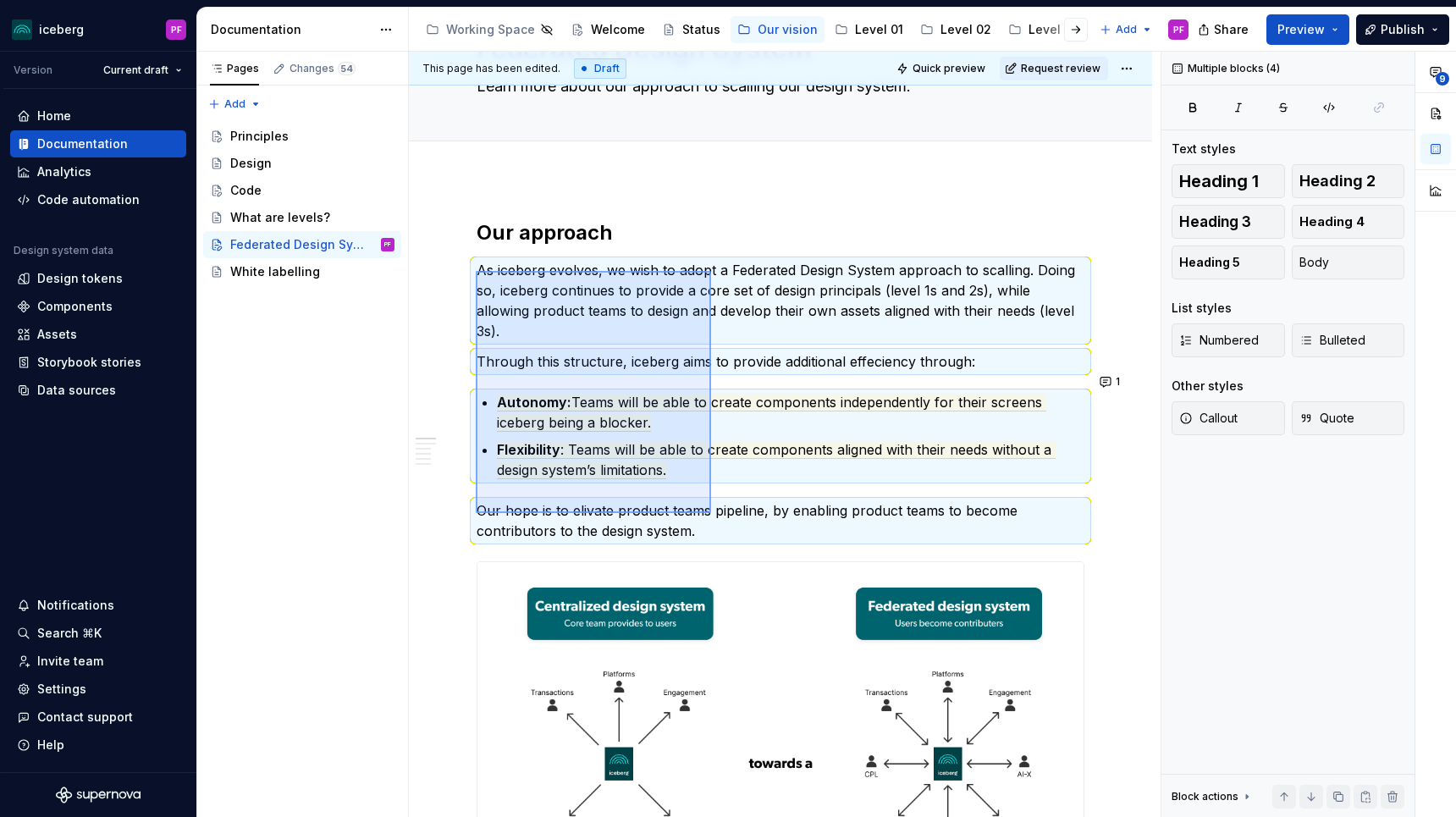
drag, startPoint x: 475, startPoint y: 271, endPoint x: 711, endPoint y: 513, distance: 338.0
click at [711, 513] on div "This page has been edited. Draft Quick preview Request review Federated Design …" at bounding box center [784, 434] width 752 height 767
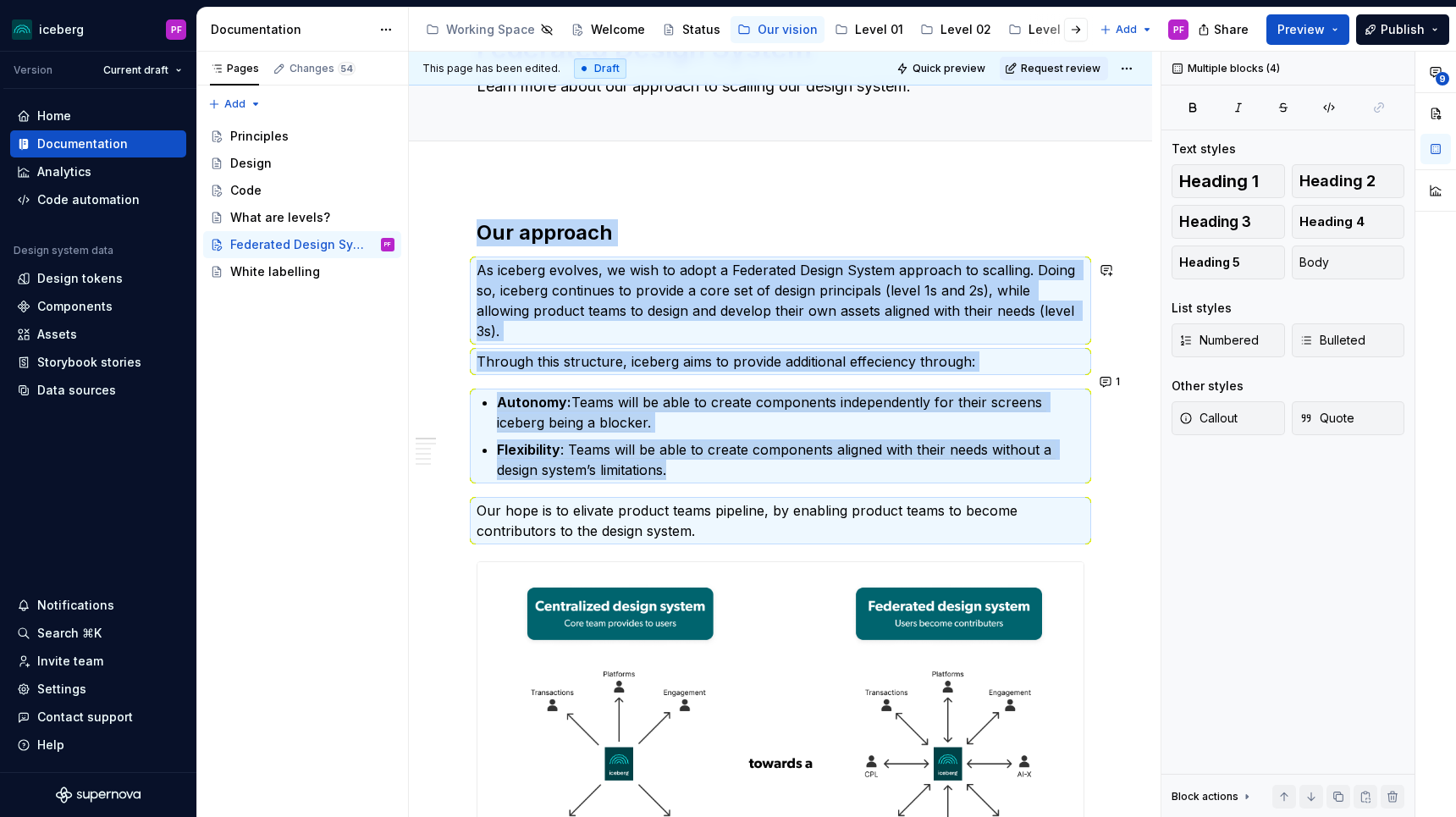
copy div "Our approach As iceberg evolves, we wish to adopt a Federated Design System app…"
click at [573, 501] on p "Our hope is to elivate product teams pipeline, by enabling product teams to bec…" at bounding box center [780, 521] width 608 height 41
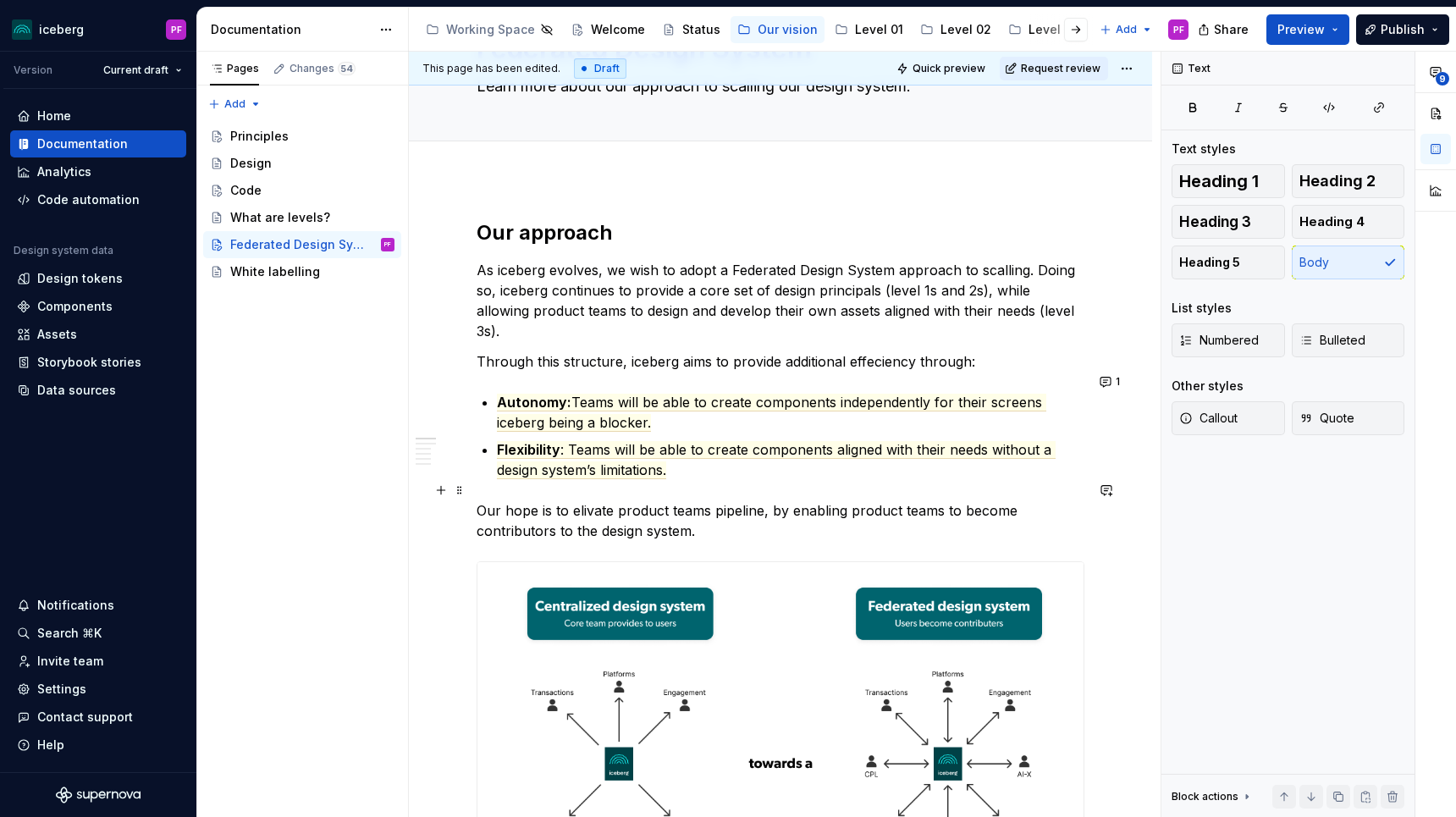
click at [706, 515] on p "Our hope is to elivate product teams pipeline, by enabling product teams to bec…" at bounding box center [780, 521] width 608 height 41
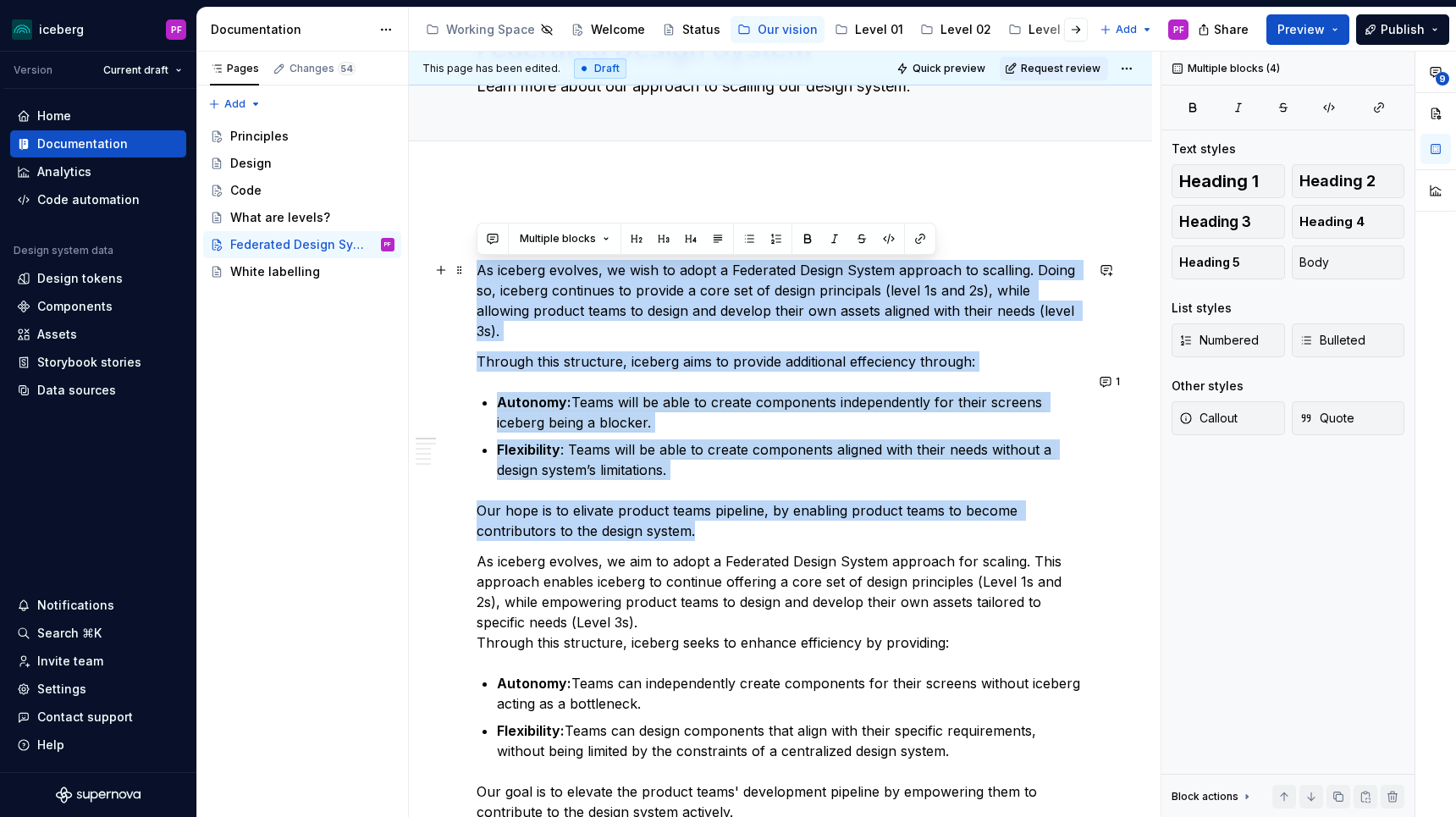
drag, startPoint x: 702, startPoint y: 512, endPoint x: 479, endPoint y: 274, distance: 326.1
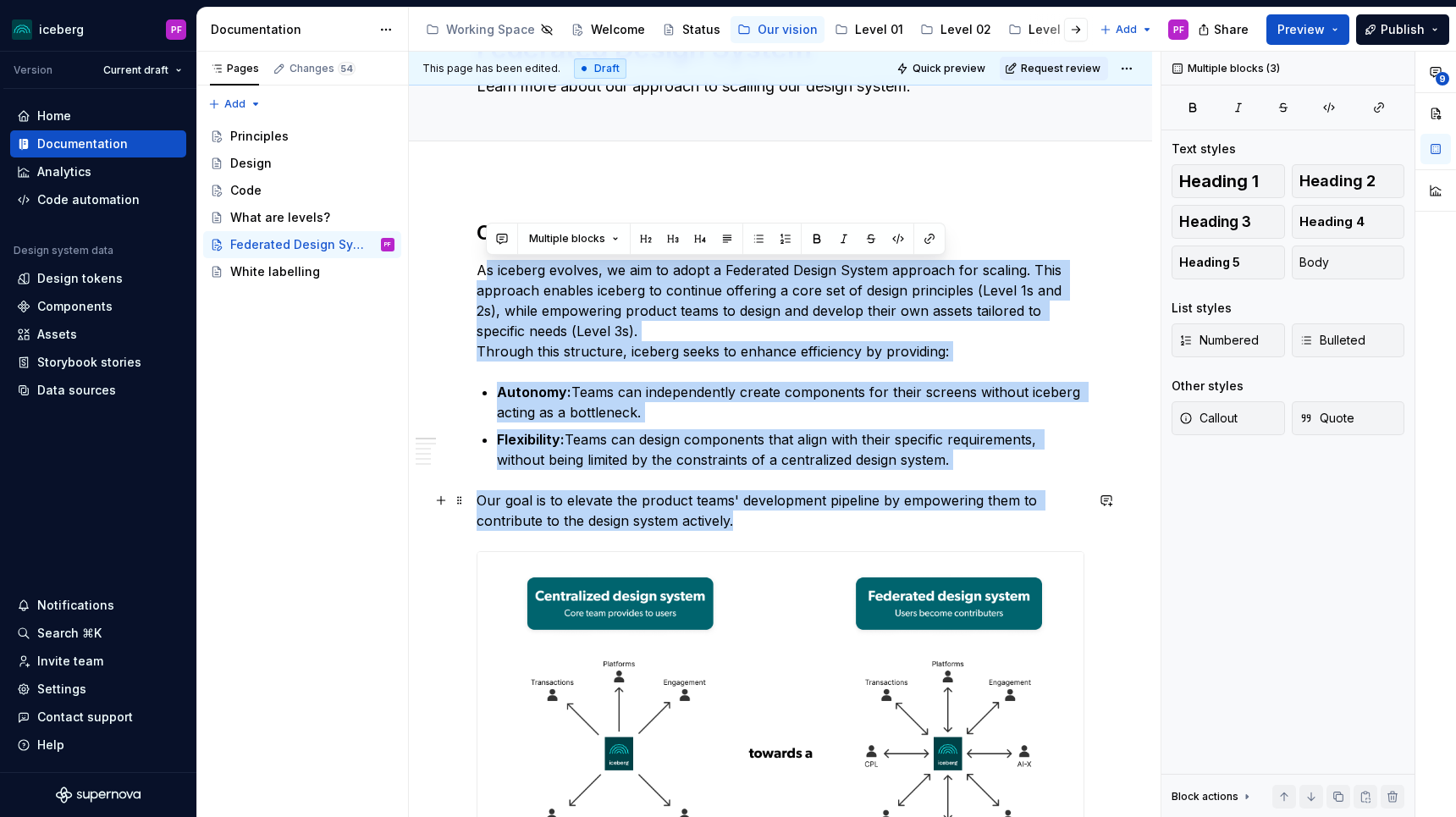
drag, startPoint x: 484, startPoint y: 274, endPoint x: 742, endPoint y: 515, distance: 353.1
click at [742, 515] on p "Our goal is to elevate the product teams' development pipeline by empowering th…" at bounding box center [780, 510] width 608 height 41
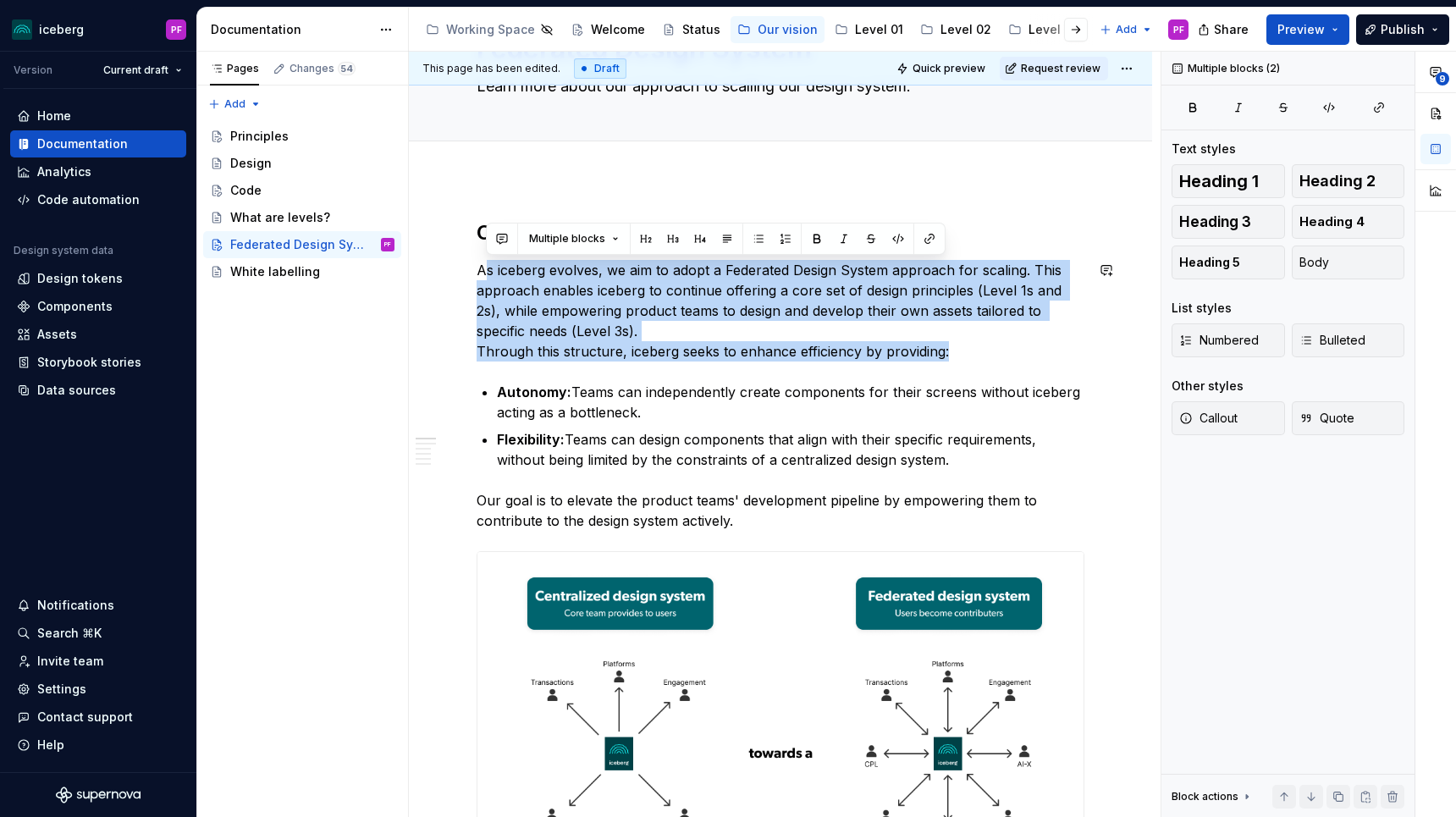
drag, startPoint x: 487, startPoint y: 261, endPoint x: 856, endPoint y: 380, distance: 387.7
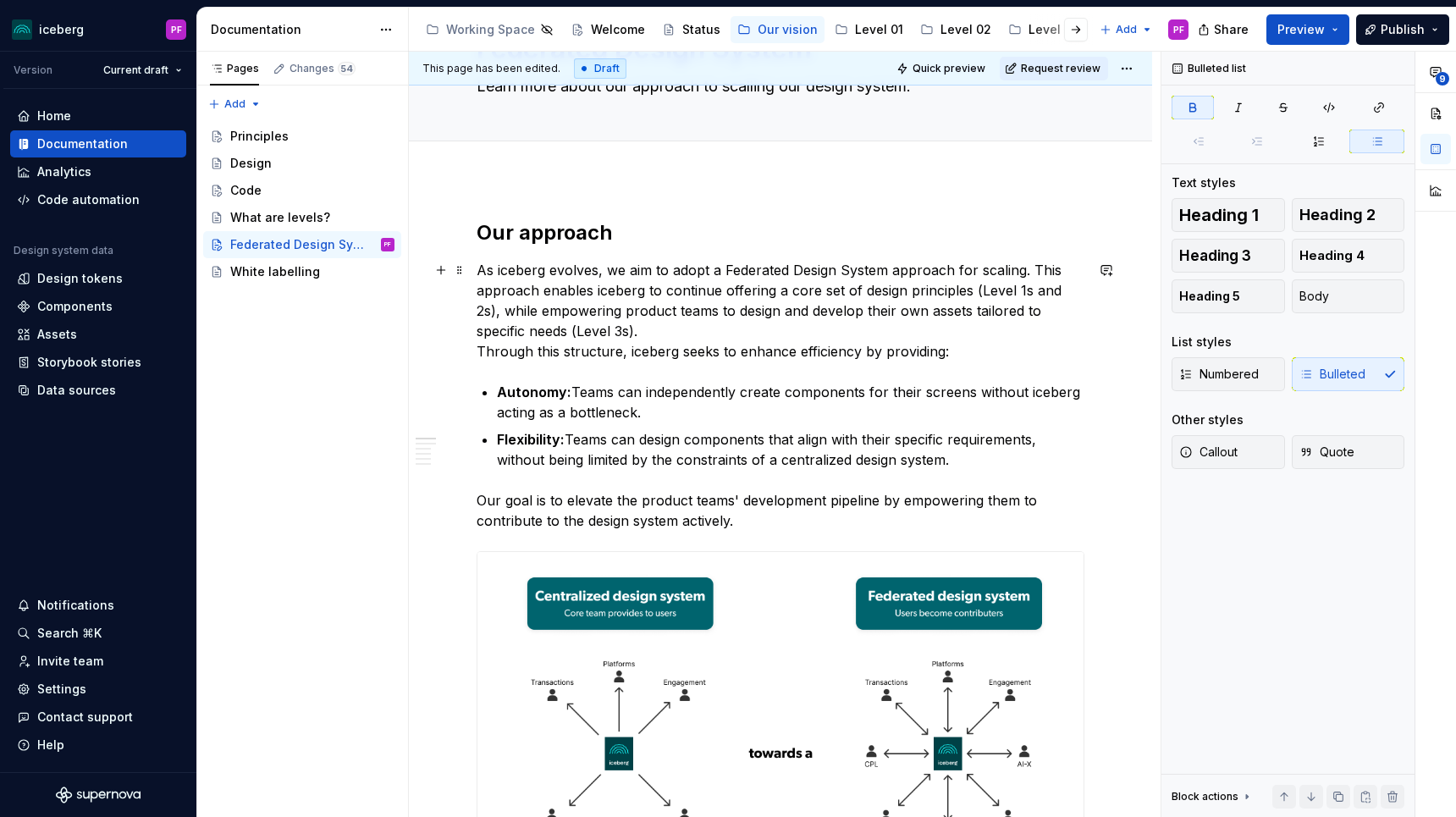
click at [918, 271] on p "As iceberg evolves, we aim to adopt a Federated Design System approach for scal…" at bounding box center [780, 311] width 608 height 102
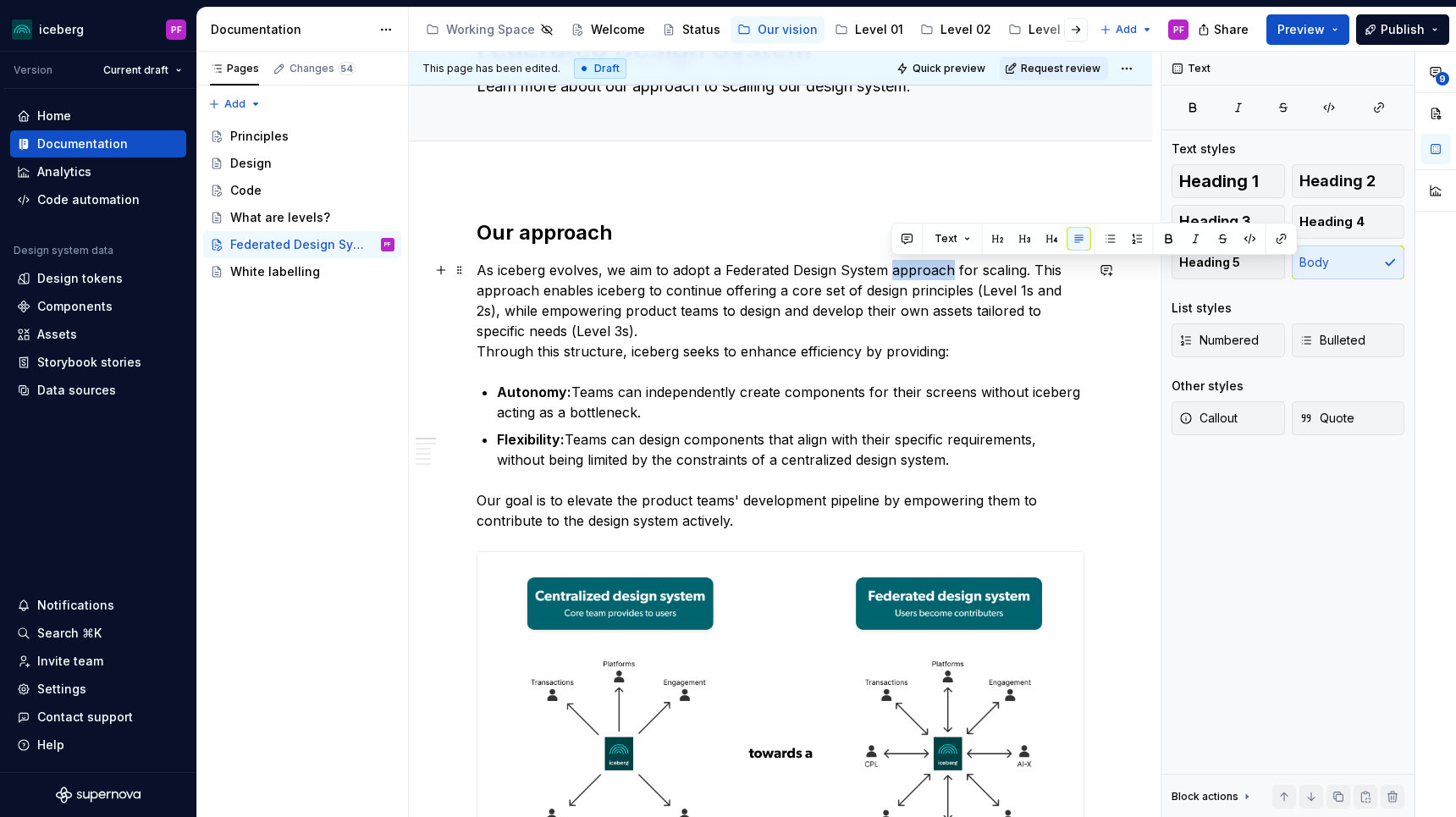
click at [918, 271] on p "As iceberg evolves, we aim to adopt a Federated Design System approach for scal…" at bounding box center [780, 311] width 608 height 102
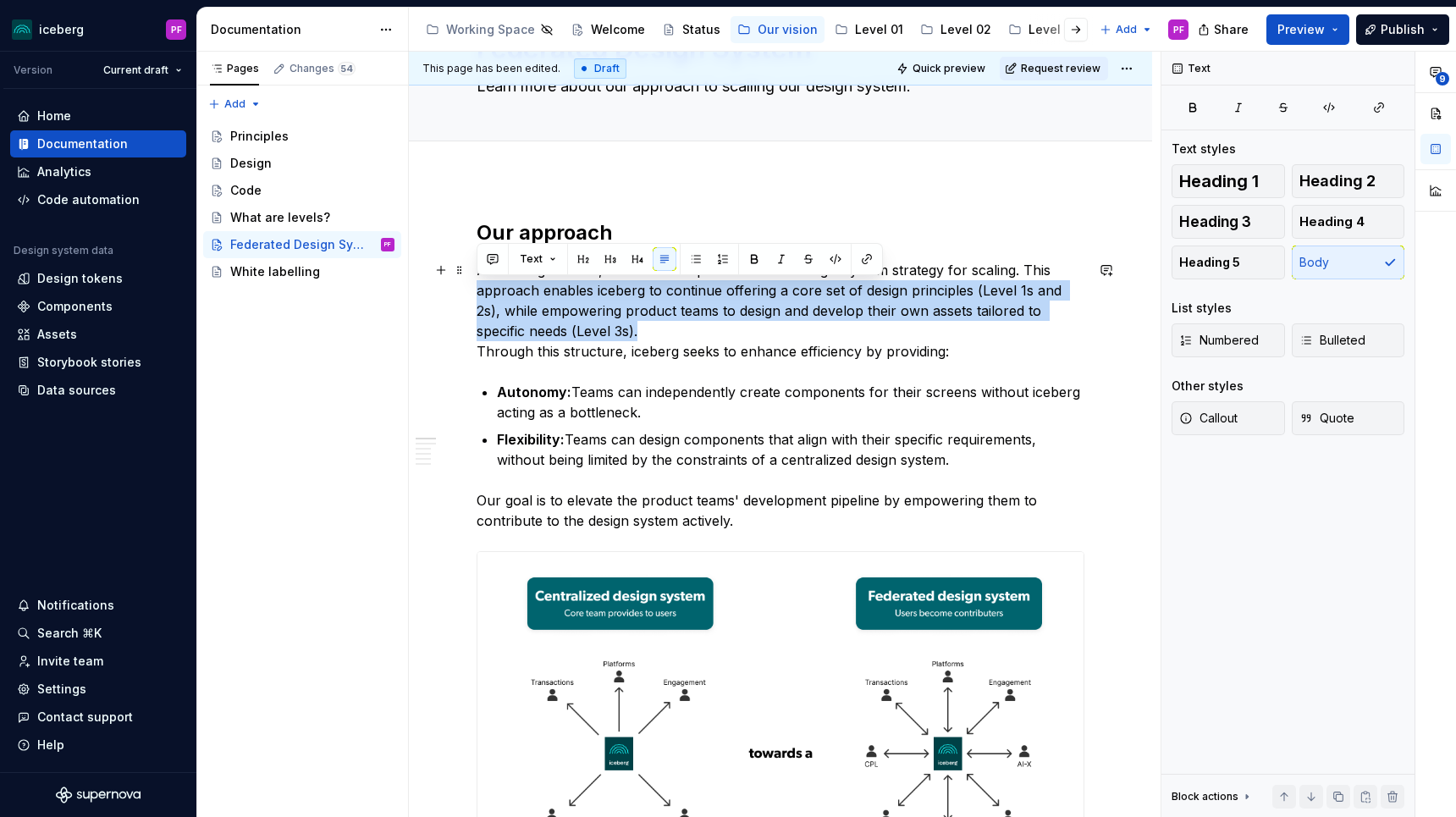
drag, startPoint x: 475, startPoint y: 282, endPoint x: 773, endPoint y: 325, distance: 301.1
click at [773, 325] on p "As iceberg evolves, we aim to adopt a Federated Design System strategy for scal…" at bounding box center [780, 311] width 608 height 102
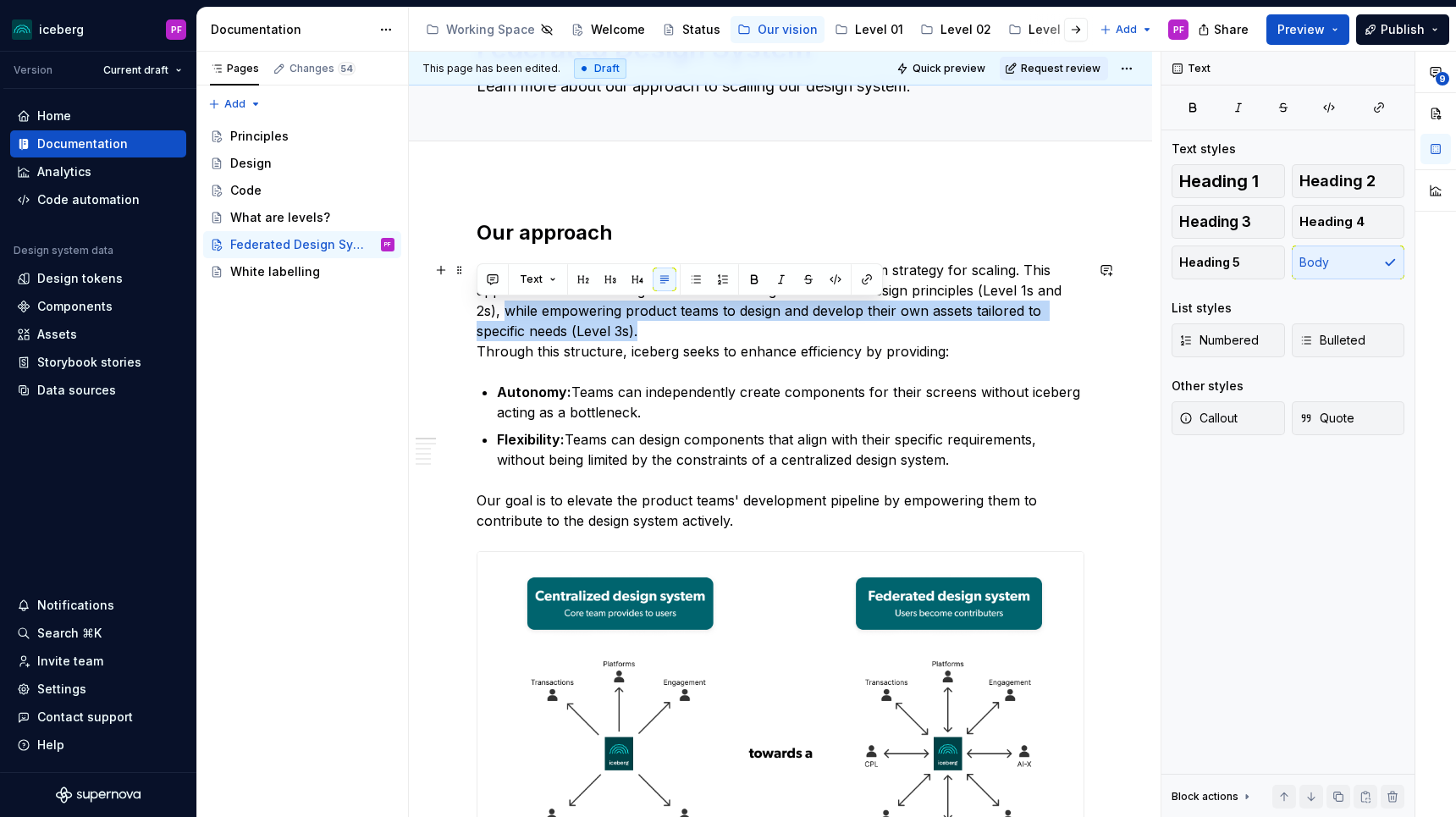
drag, startPoint x: 479, startPoint y: 317, endPoint x: 638, endPoint y: 334, distance: 159.9
click at [638, 334] on p "As iceberg evolves, we aim to adopt a Federated Design System strategy for scal…" at bounding box center [780, 311] width 608 height 102
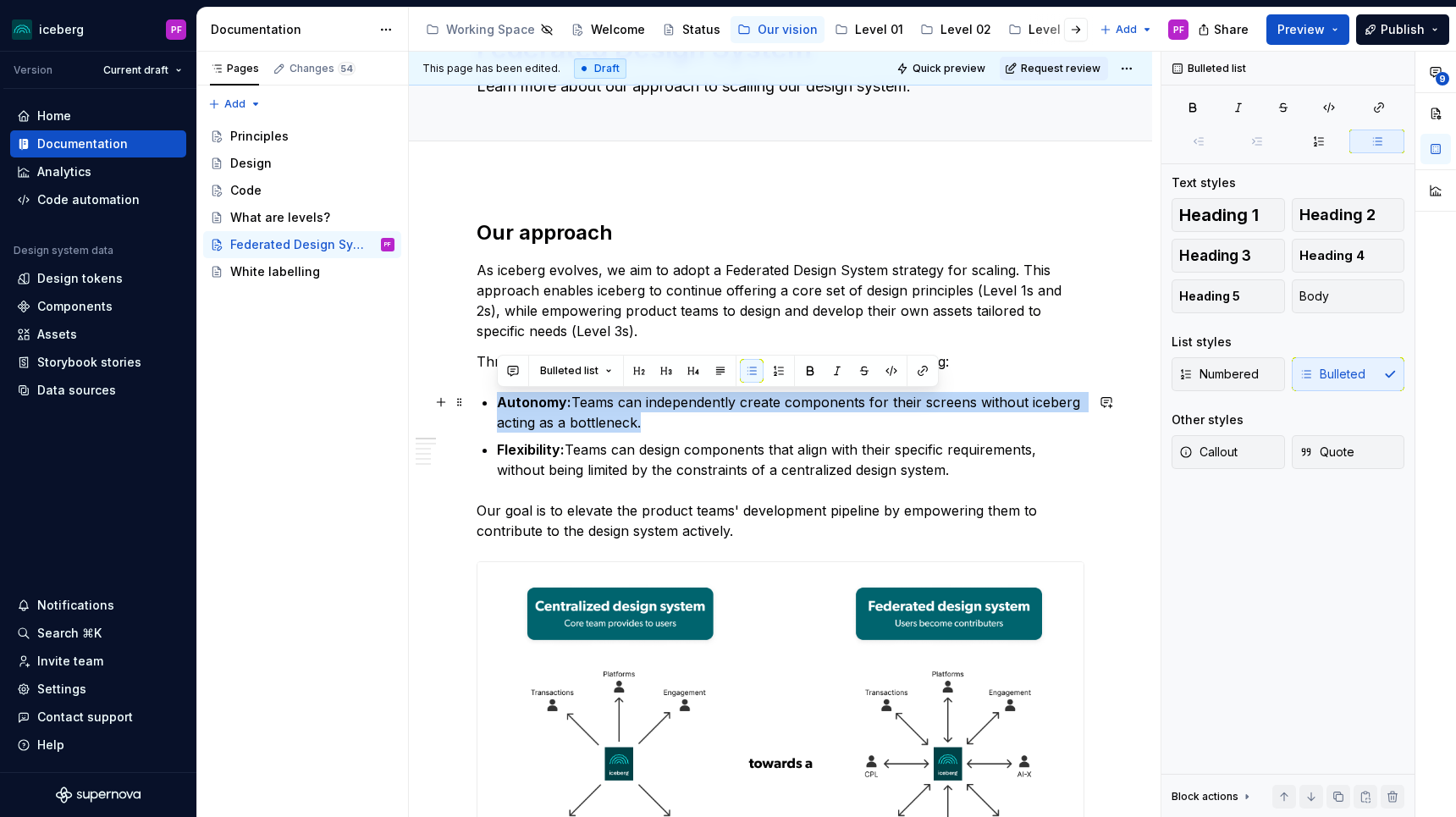
drag, startPoint x: 529, startPoint y: 388, endPoint x: 701, endPoint y: 416, distance: 174.3
click at [701, 416] on p "Autonomy: Teams can independently create components for their screens without i…" at bounding box center [791, 412] width 587 height 41
drag, startPoint x: 684, startPoint y: 422, endPoint x: 499, endPoint y: 398, distance: 186.6
click at [499, 398] on p "Autonomy: Teams can independently create components for their screens without i…" at bounding box center [791, 412] width 587 height 41
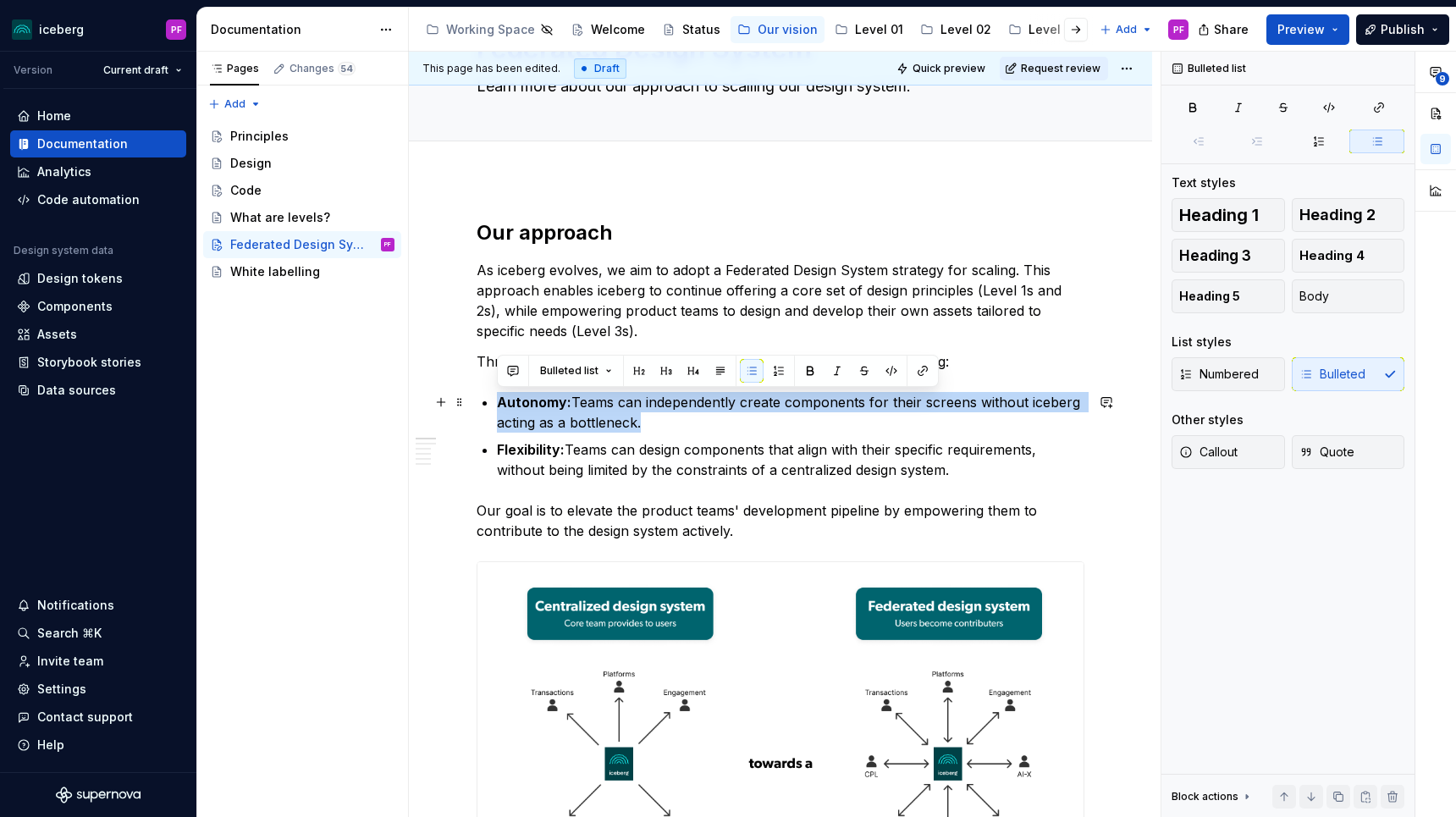
click at [499, 398] on strong "Autonomy:" at bounding box center [534, 402] width 75 height 17
drag, startPoint x: 498, startPoint y: 400, endPoint x: 640, endPoint y: 416, distance: 142.9
click at [640, 416] on p "Autonomy: Teams can independently create components for their screens without i…" at bounding box center [791, 412] width 587 height 41
drag, startPoint x: 671, startPoint y: 416, endPoint x: 498, endPoint y: 397, distance: 174.0
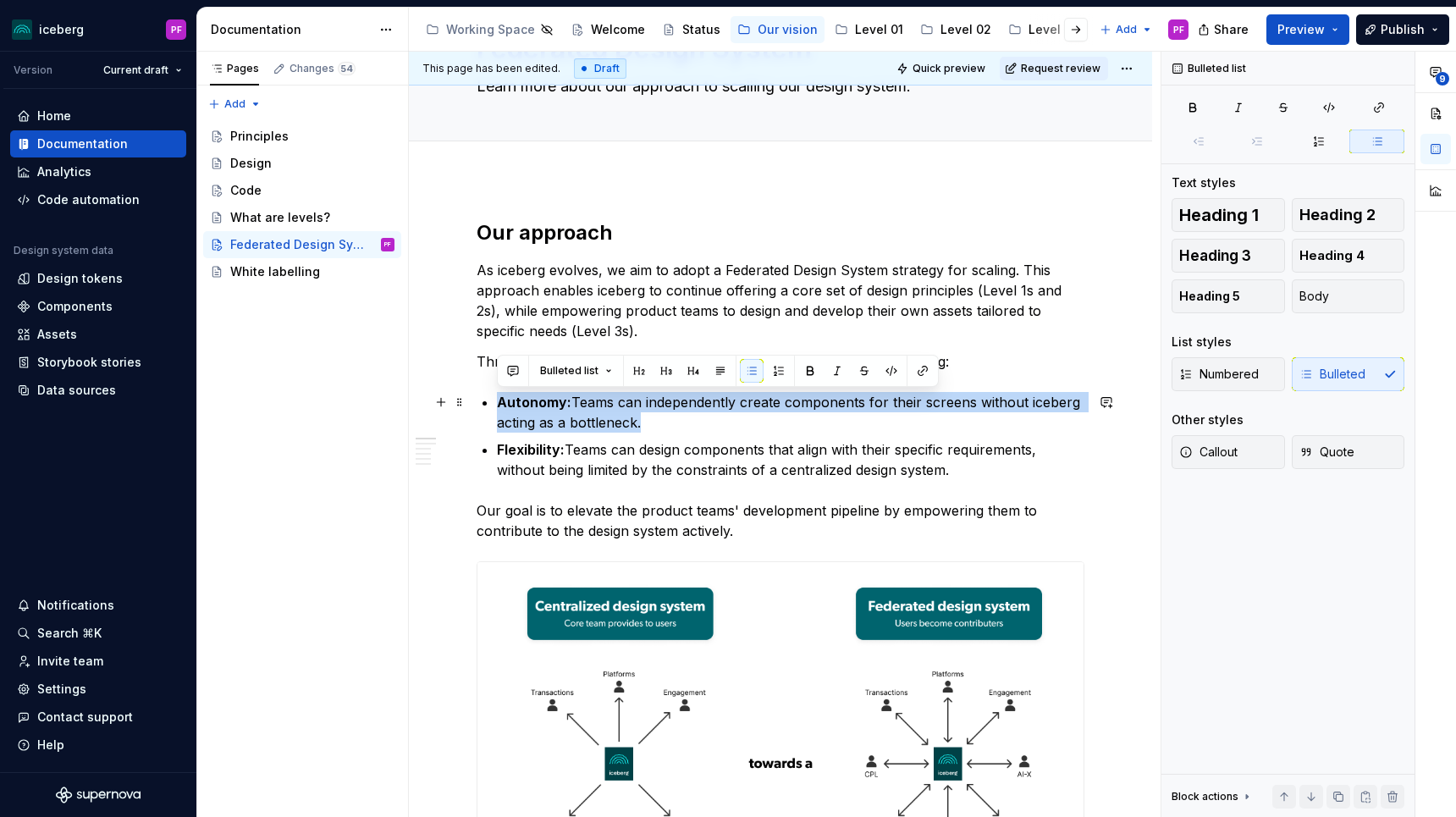
click at [498, 397] on p "Autonomy: Teams can independently create components for their screens without i…" at bounding box center [791, 412] width 587 height 41
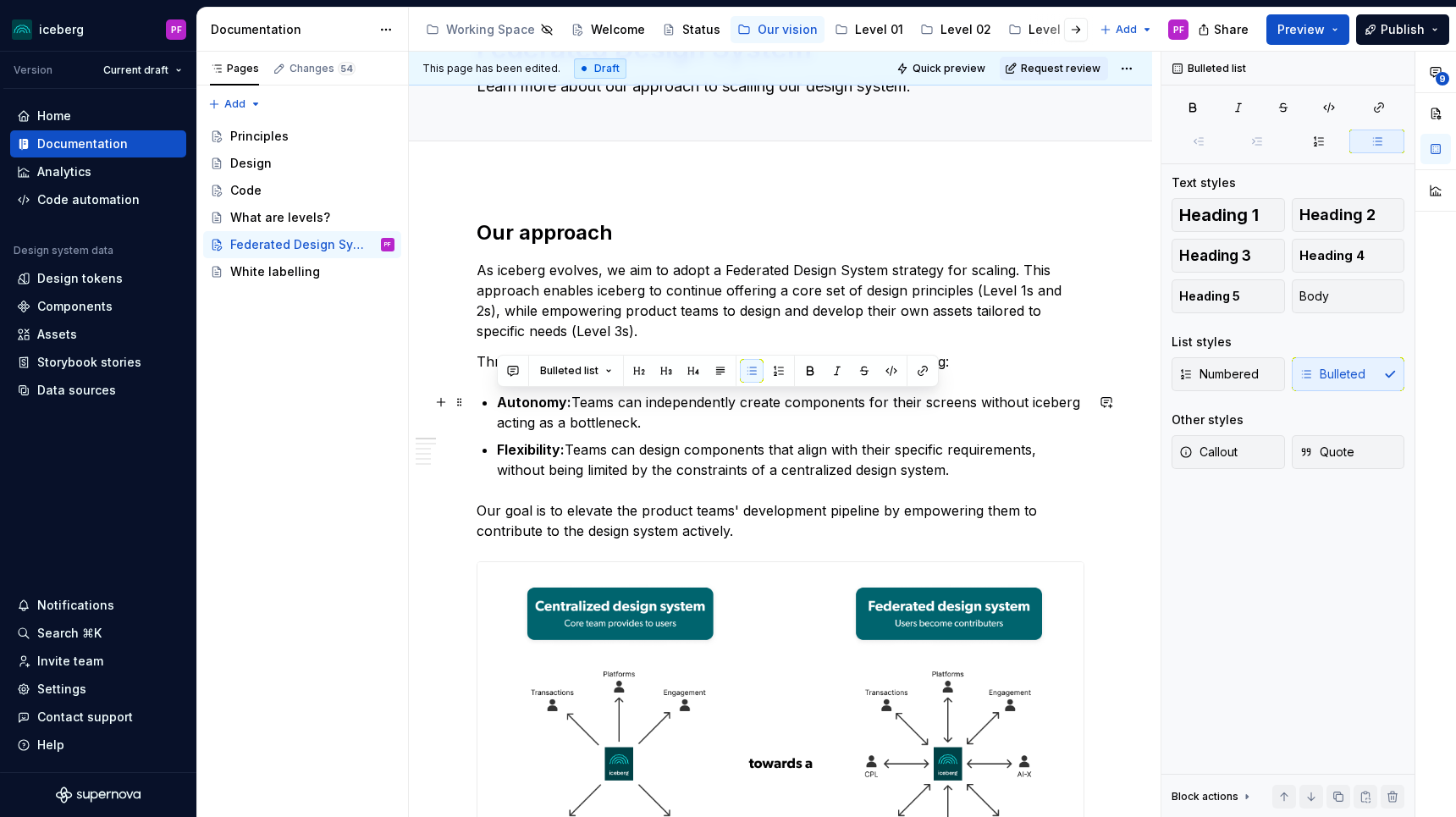
click at [537, 414] on p "Autonomy: Teams can independently create components for their screens without i…" at bounding box center [791, 412] width 587 height 41
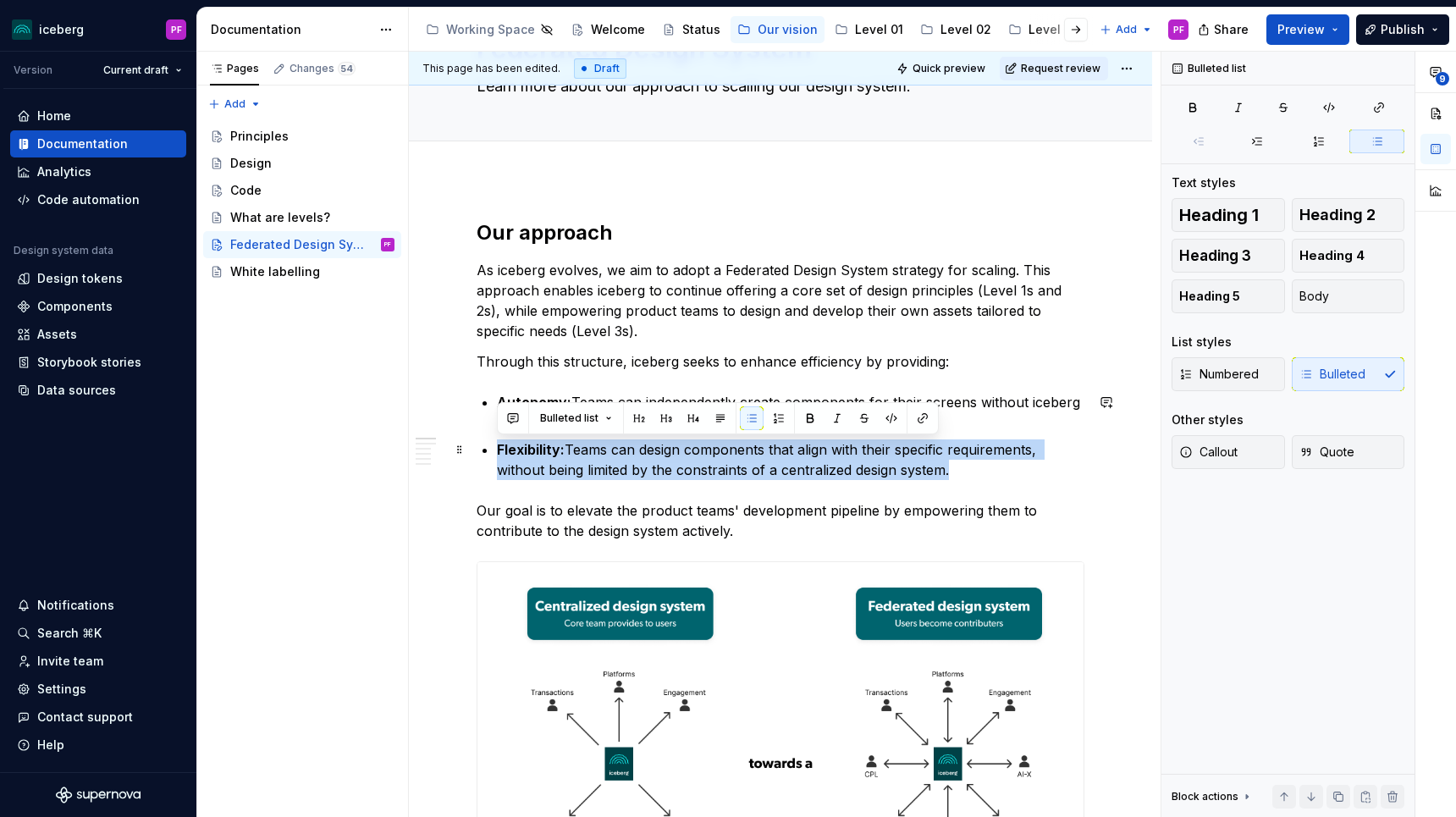
drag, startPoint x: 495, startPoint y: 442, endPoint x: 987, endPoint y: 462, distance: 492.4
click at [960, 470] on p "Flexibility: Teams can design components that align with their specific require…" at bounding box center [791, 459] width 587 height 41
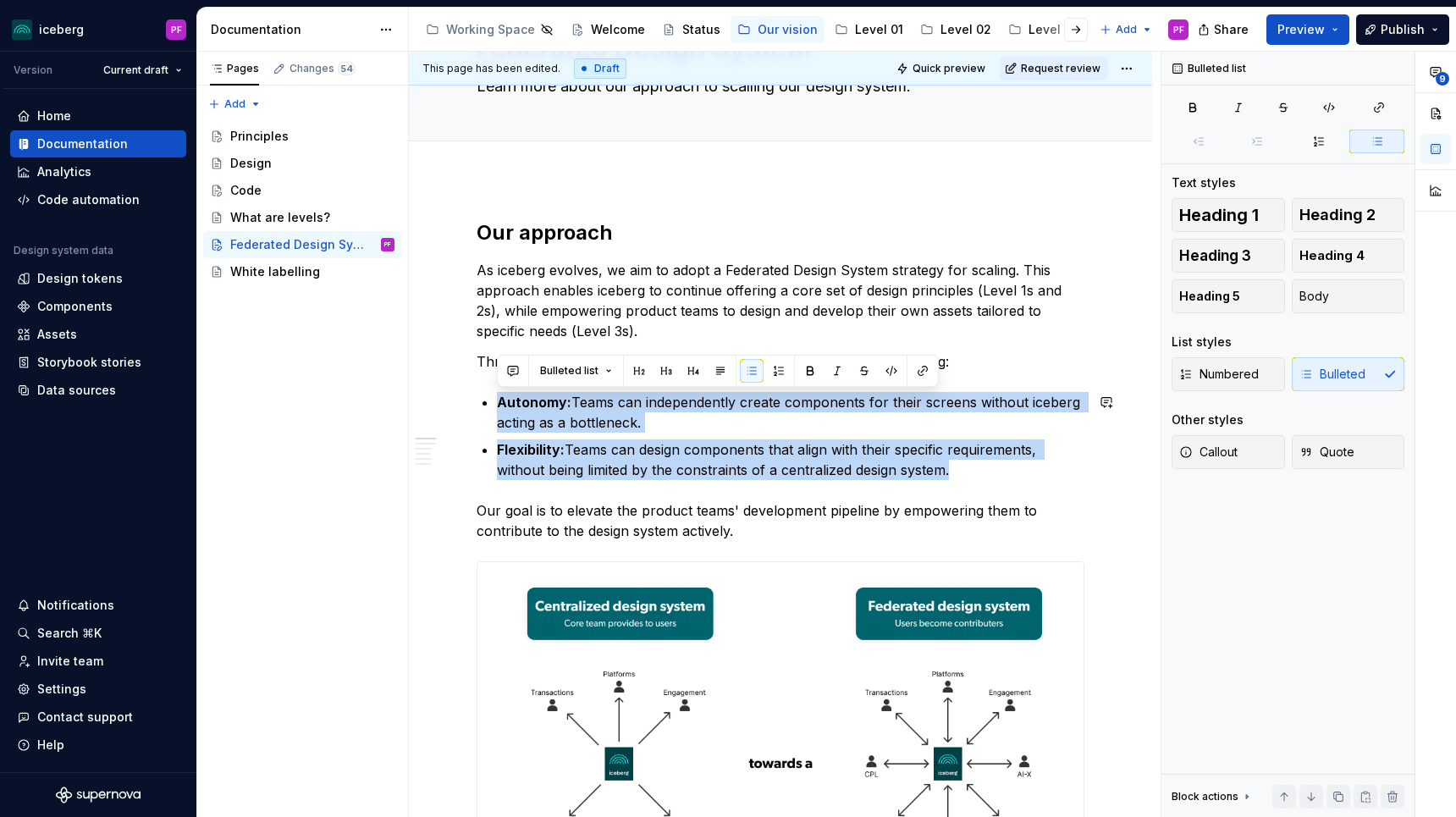
drag, startPoint x: 975, startPoint y: 475, endPoint x: 490, endPoint y: 390, distance: 492.4
click at [524, 408] on strong "Autonomy:" at bounding box center [534, 402] width 75 height 17
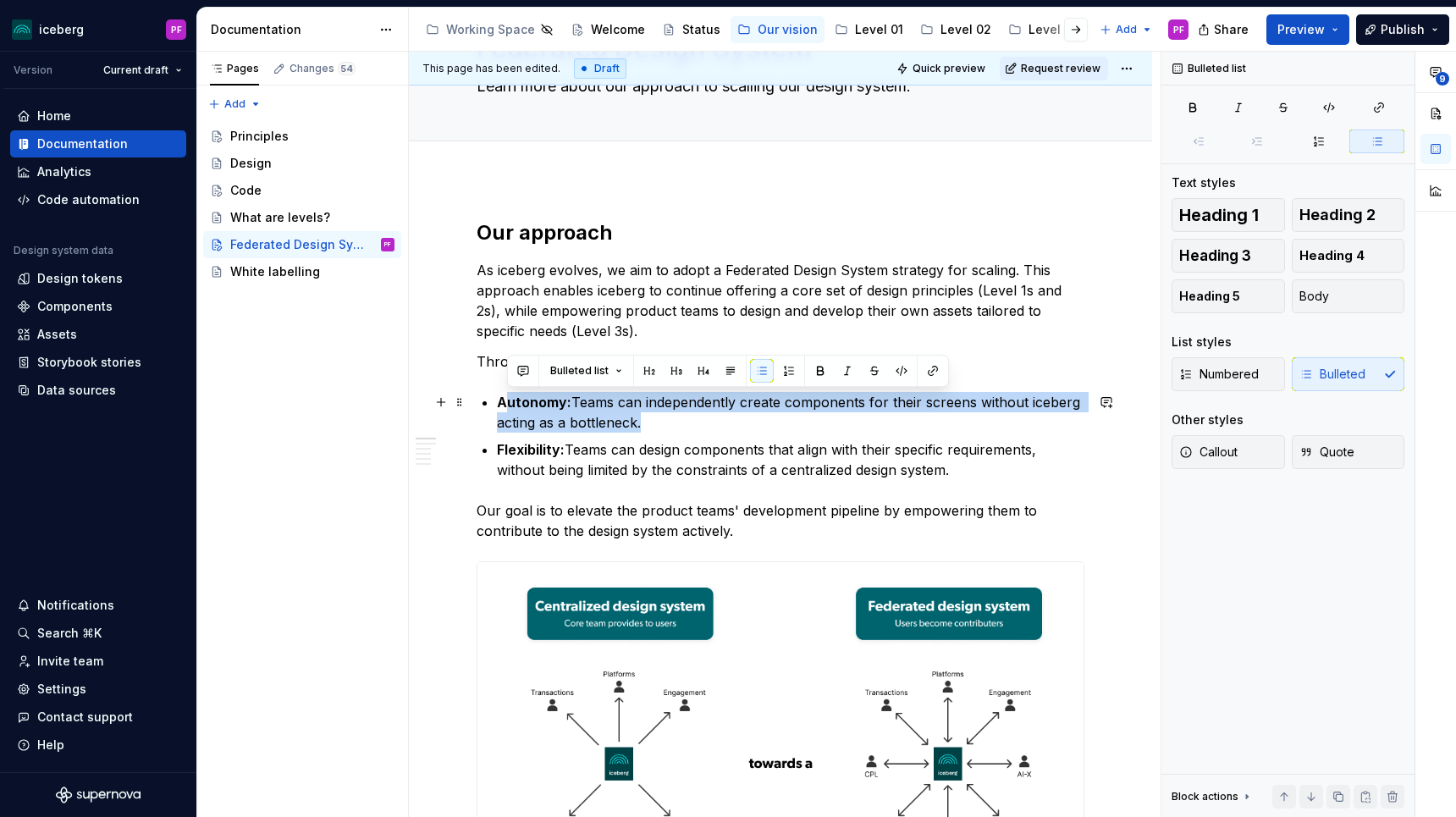
drag, startPoint x: 565, startPoint y: 405, endPoint x: 689, endPoint y: 426, distance: 125.8
click at [689, 426] on p "Autonomy: Teams can independently create components for their screens without i…" at bounding box center [791, 412] width 587 height 41
drag, startPoint x: 656, startPoint y: 423, endPoint x: 498, endPoint y: 398, distance: 160.0
click at [498, 398] on p "Autonomy: Teams can independently create components for their screens without i…" at bounding box center [791, 412] width 587 height 41
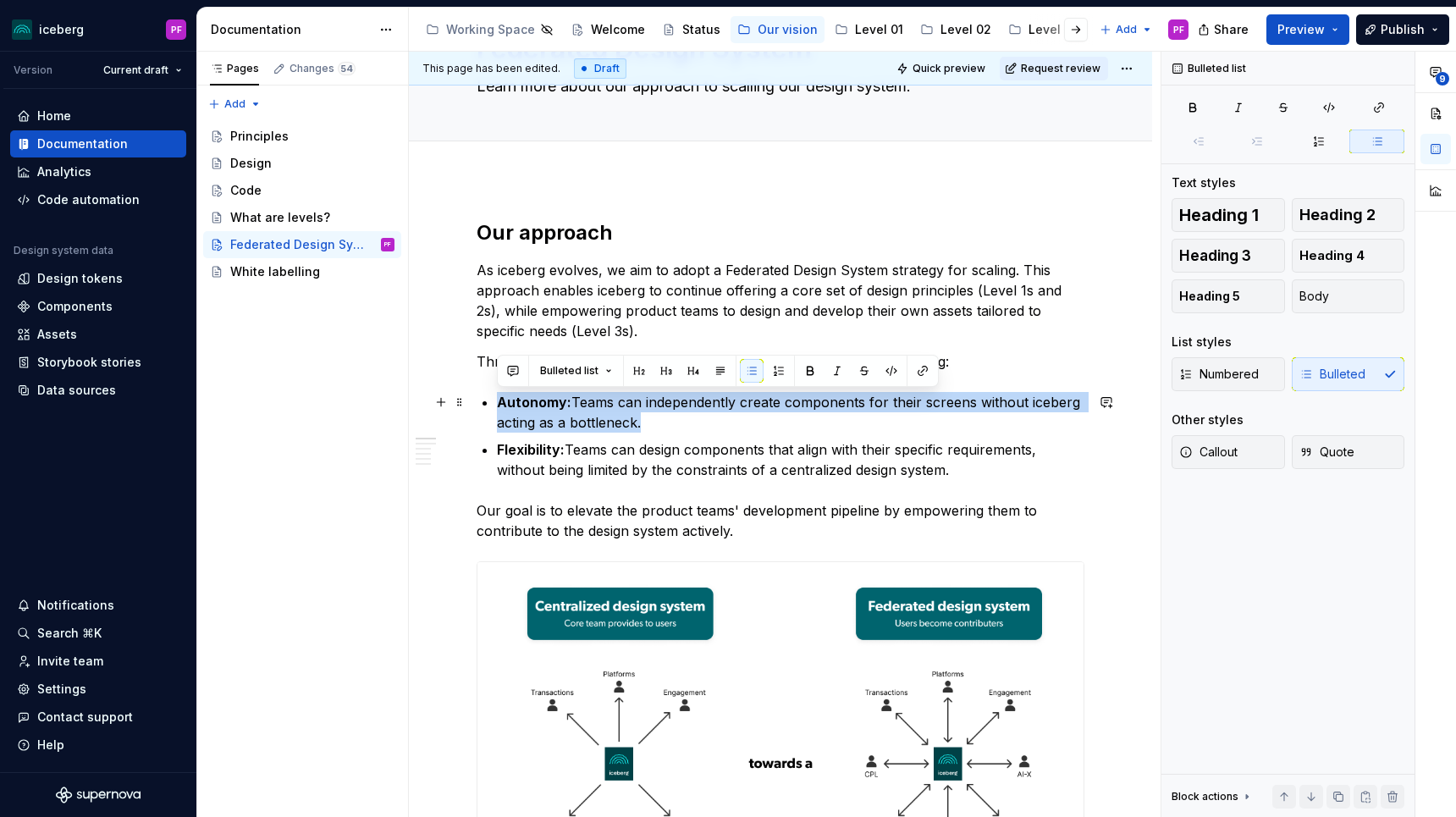
click at [498, 398] on strong "Autonomy:" at bounding box center [534, 402] width 75 height 17
drag, startPoint x: 497, startPoint y: 399, endPoint x: 672, endPoint y: 438, distance: 179.3
click at [672, 438] on ul "Autonomy: Teams can independently create components for their screens without i…" at bounding box center [791, 436] width 587 height 88
click at [655, 427] on p "Autonomy: Teams can independently create components for their screens without i…" at bounding box center [791, 412] width 587 height 41
drag, startPoint x: 645, startPoint y: 424, endPoint x: 501, endPoint y: 403, distance: 145.5
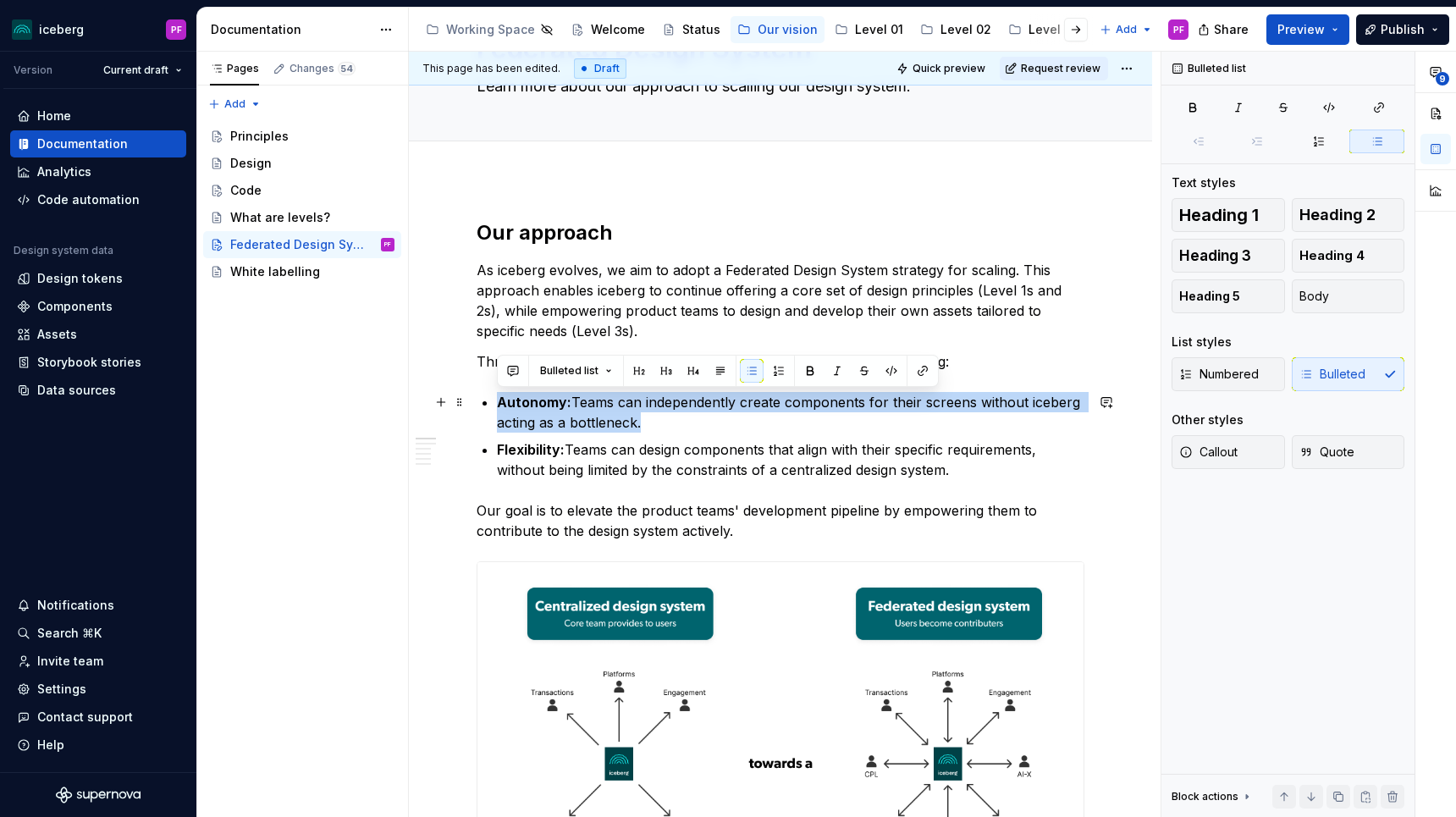
click at [501, 403] on p "Autonomy: Teams can independently create components for their screens without i…" at bounding box center [791, 412] width 587 height 41
click at [501, 403] on strong "Autonomy:" at bounding box center [534, 402] width 75 height 17
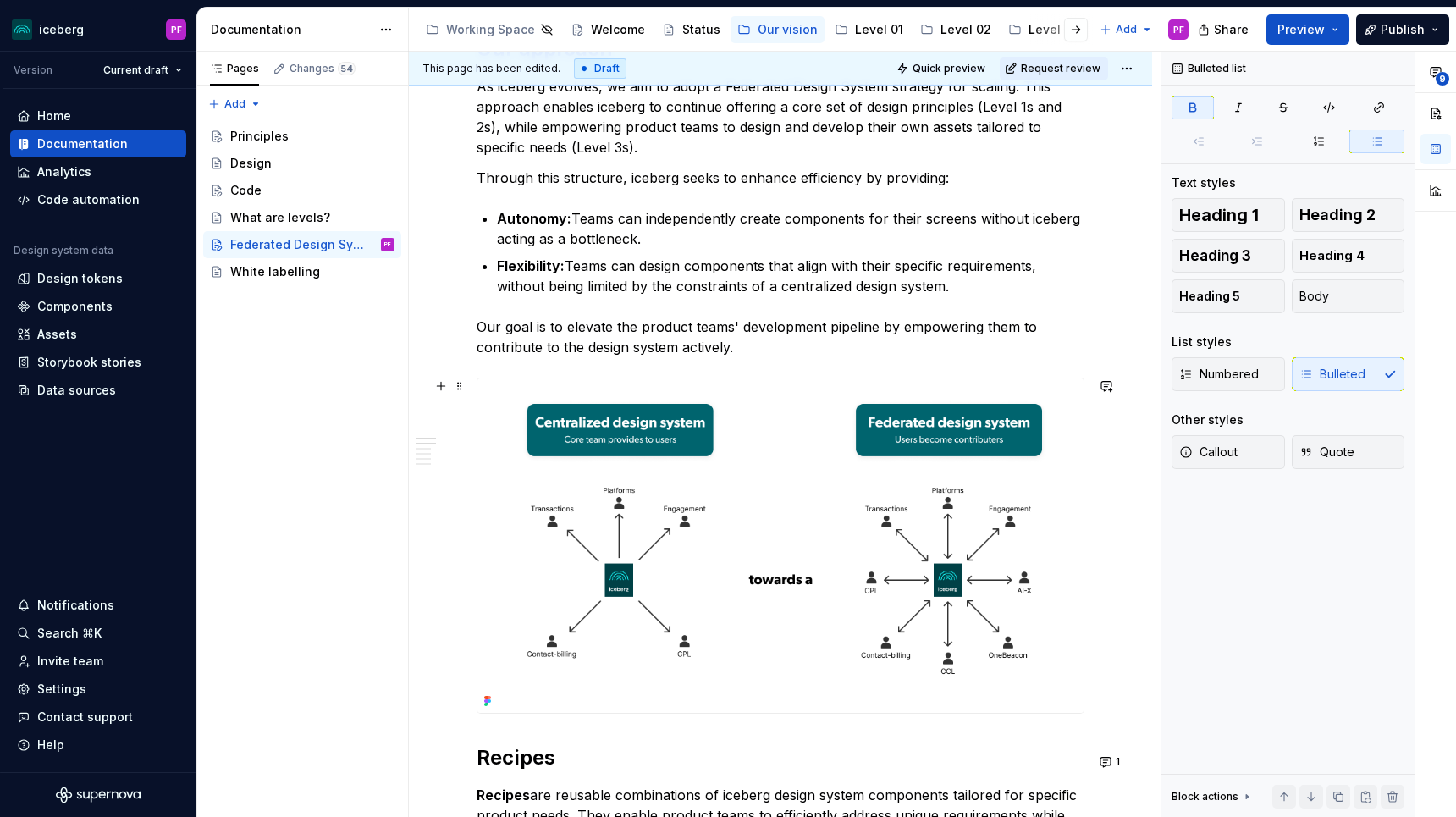
scroll to position [308, 0]
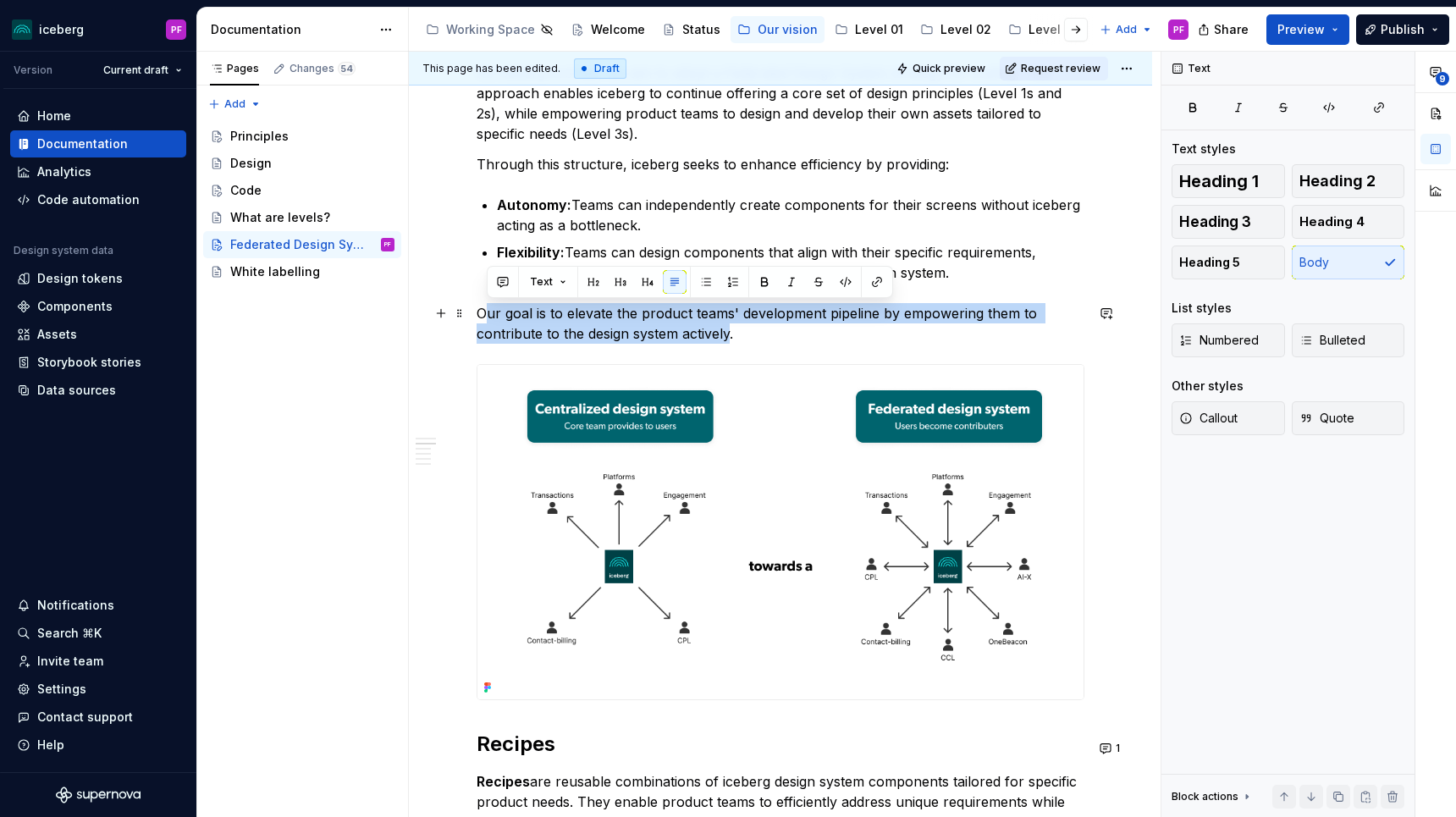
drag, startPoint x: 487, startPoint y: 316, endPoint x: 728, endPoint y: 336, distance: 241.8
click at [728, 336] on p "Our goal is to elevate the product teams' development pipeline by empowering th…" at bounding box center [780, 323] width 608 height 41
drag, startPoint x: 749, startPoint y: 336, endPoint x: 476, endPoint y: 311, distance: 274.1
click at [476, 311] on p "Our goal is to elevate the product teams' development pipeline by empowering th…" at bounding box center [780, 323] width 608 height 41
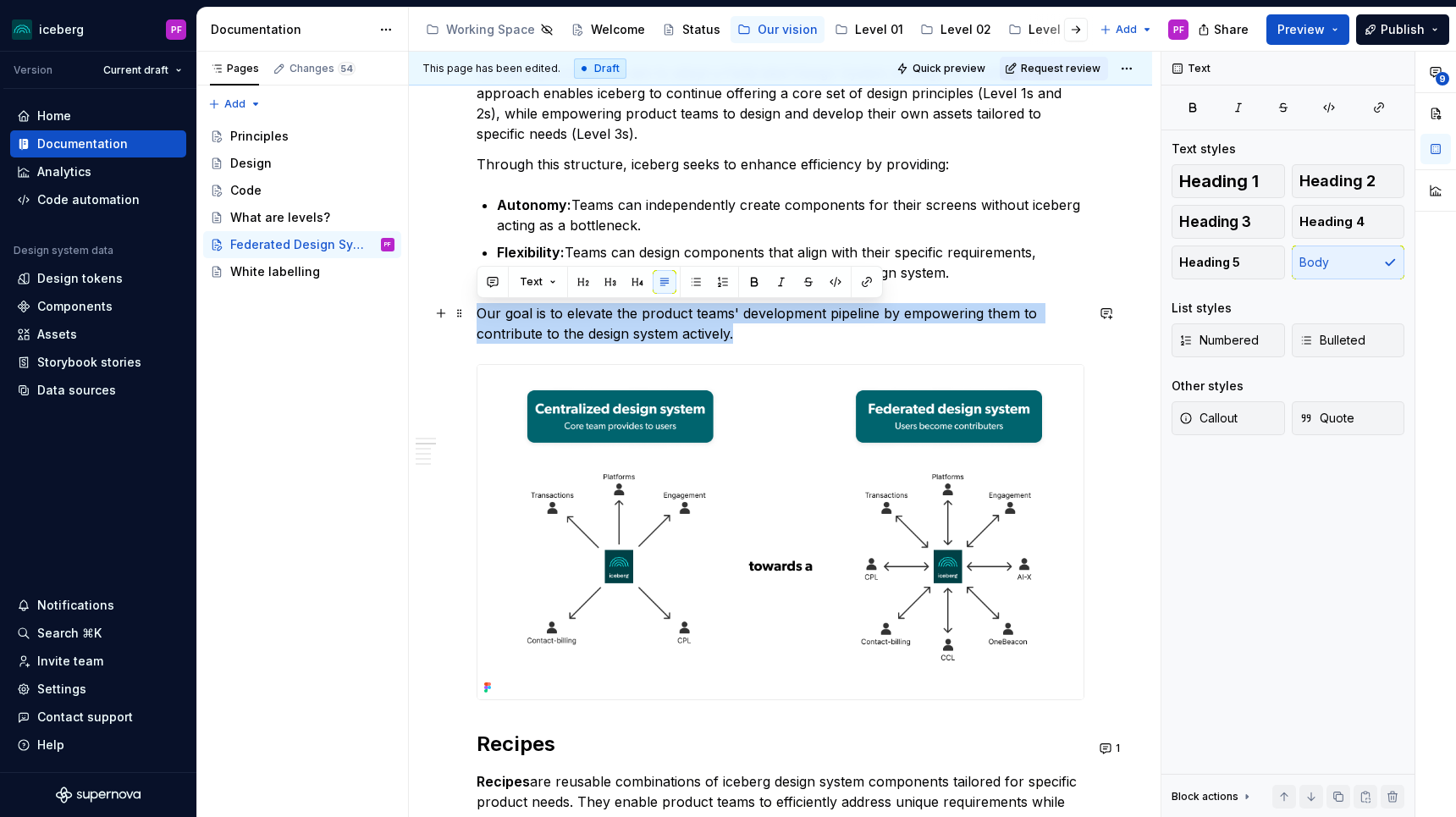
click at [476, 311] on p "Our goal is to elevate the product teams' development pipeline by empowering th…" at bounding box center [780, 323] width 608 height 41
drag, startPoint x: 476, startPoint y: 313, endPoint x: 746, endPoint y: 331, distance: 270.6
click at [746, 331] on p "Our goal is to elevate the product teams' development pipeline by empowering th…" at bounding box center [780, 323] width 608 height 41
copy p "Our goal is to elevate the product teams' development pipeline by empowering th…"
click at [625, 340] on p "Our goal is to elevate the product teams' development pipeline by empowering th…" at bounding box center [780, 323] width 608 height 41
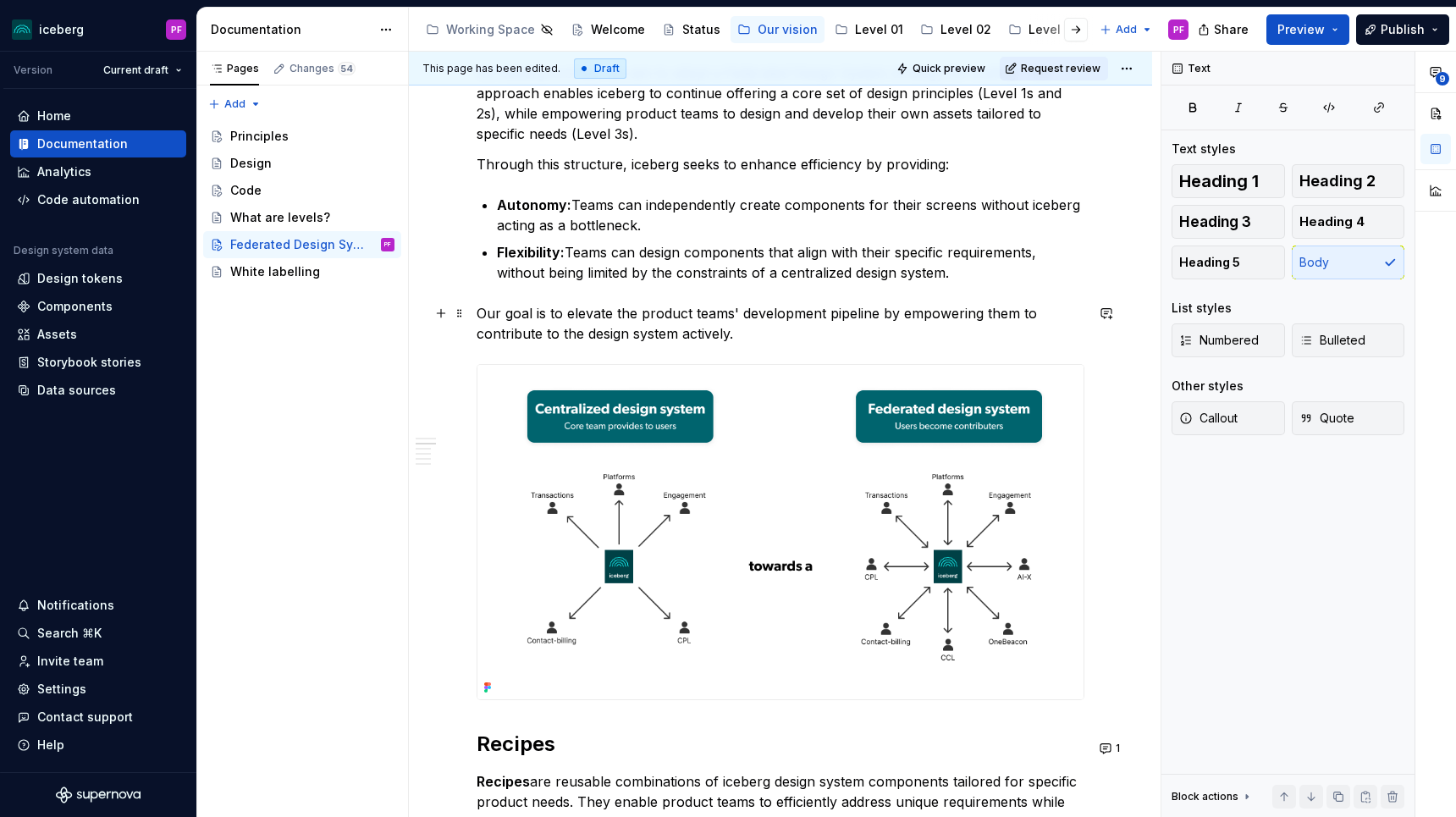
click at [590, 311] on p "Our goal is to elevate the product teams' development pipeline by empowering th…" at bounding box center [780, 323] width 608 height 41
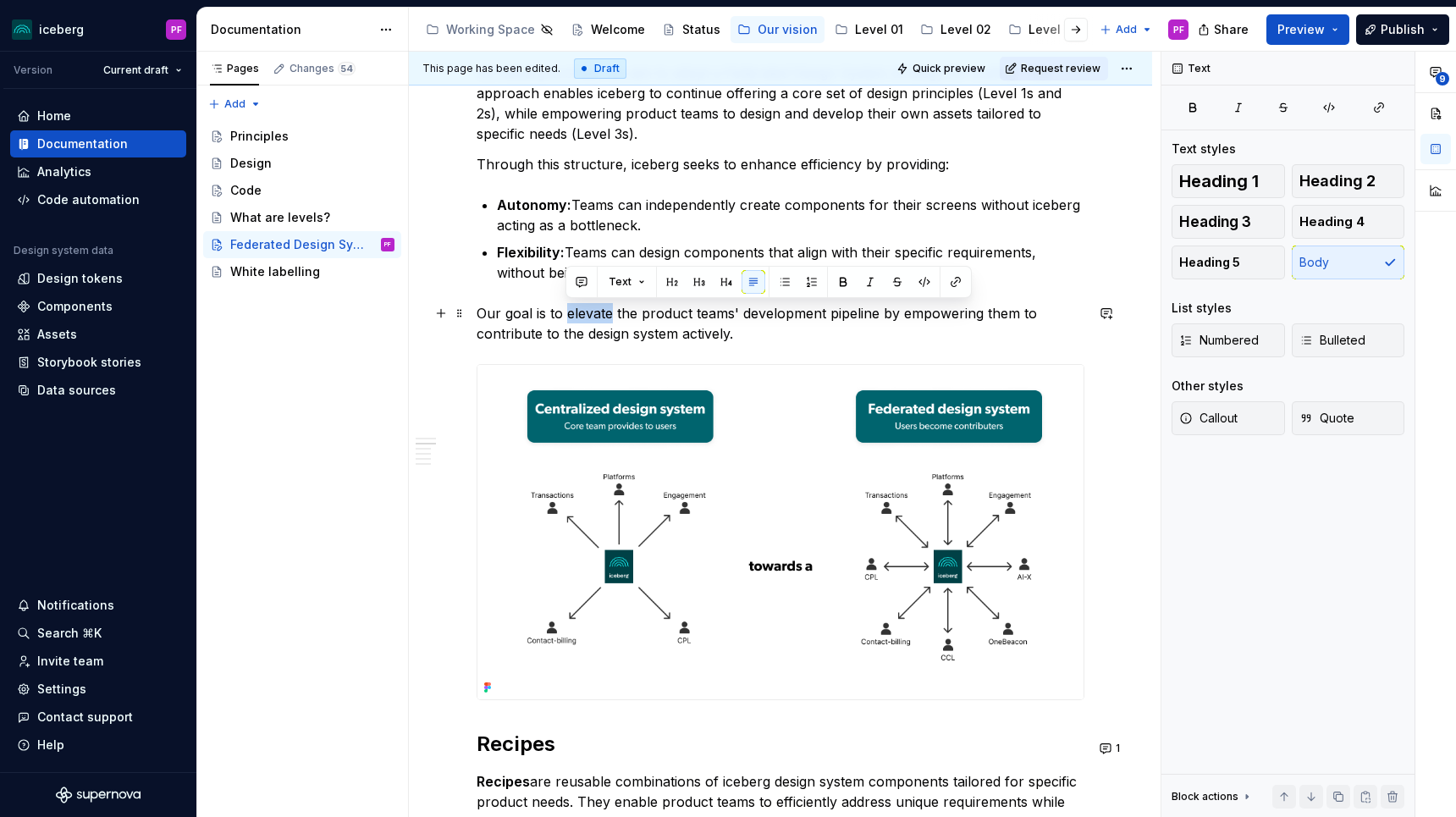
click at [590, 311] on p "Our goal is to elevate the product teams' development pipeline by empowering th…" at bounding box center [780, 323] width 608 height 41
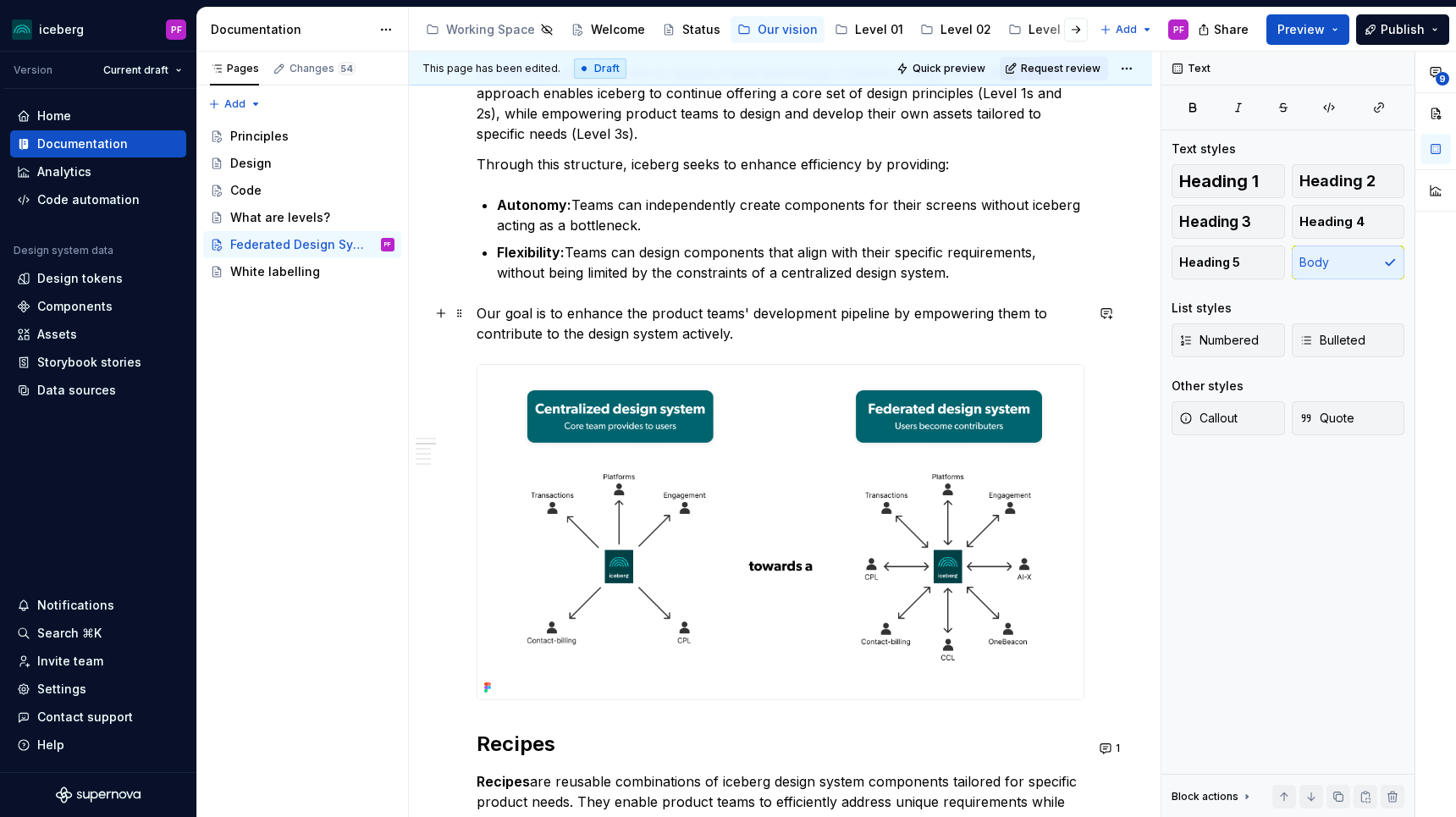
click at [750, 313] on p "Our goal is to enhance the product teams' development pipeline by empowering th…" at bounding box center [780, 323] width 608 height 41
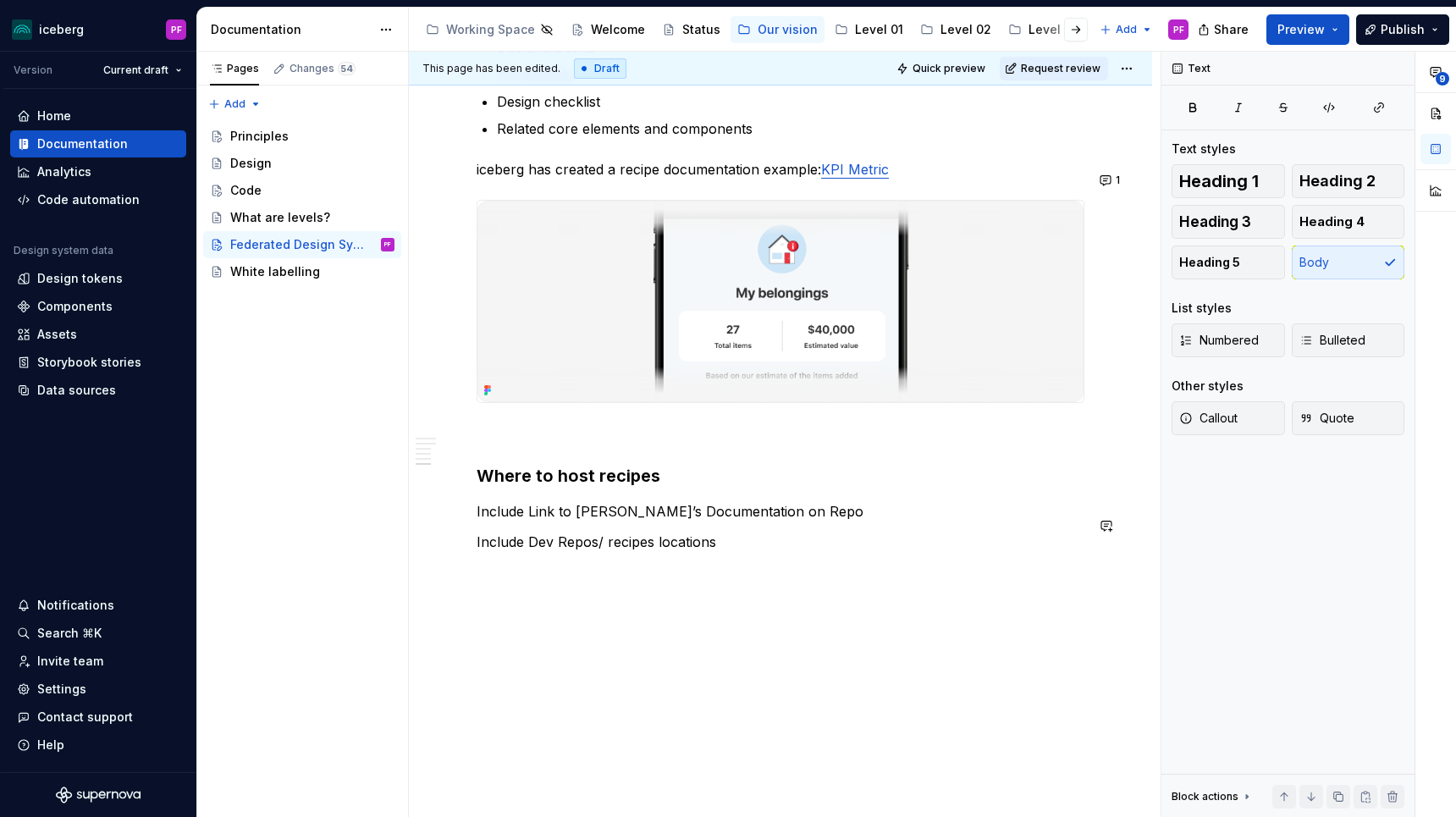
scroll to position [2597, 0]
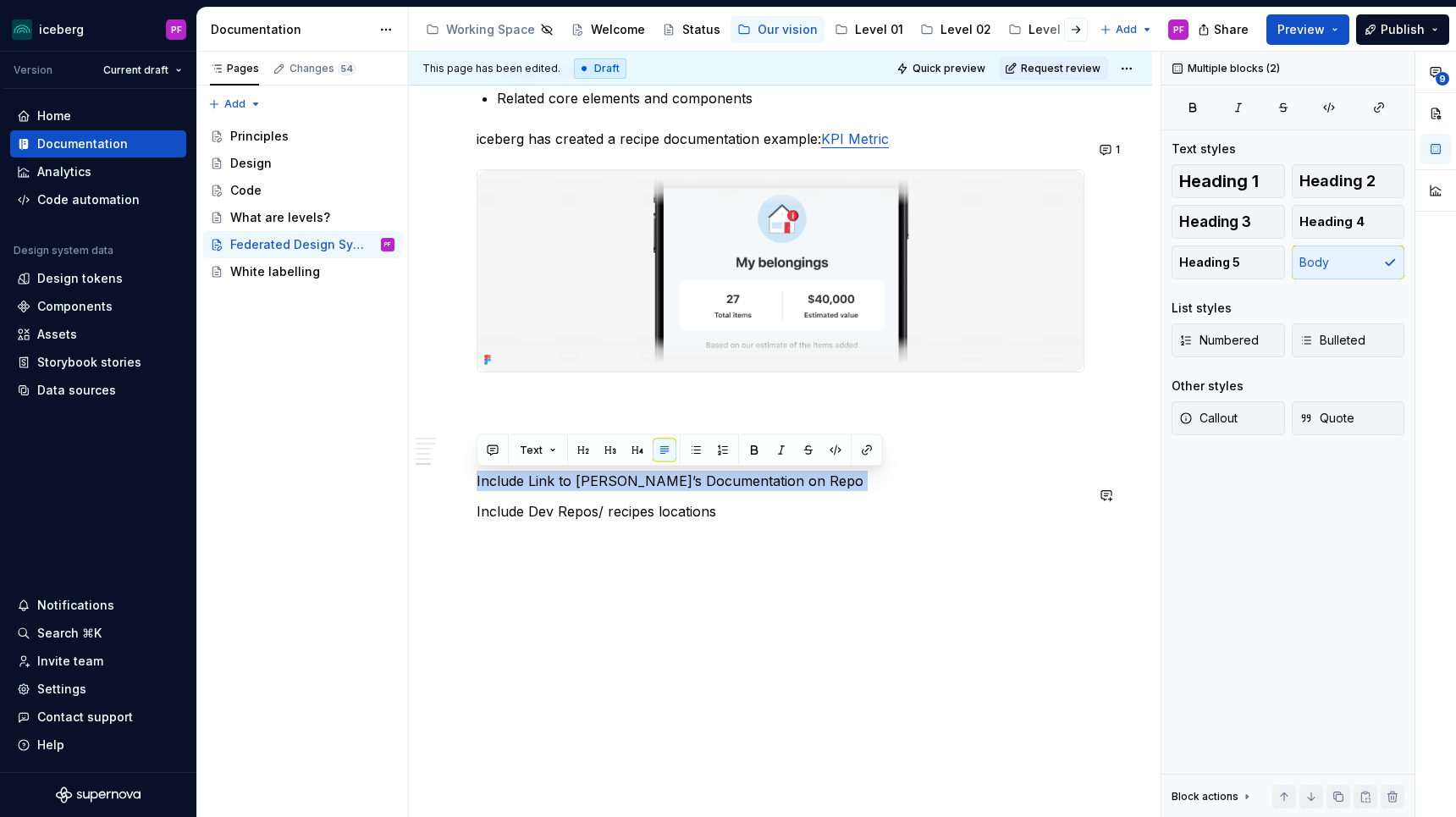
drag, startPoint x: 476, startPoint y: 477, endPoint x: 725, endPoint y: 501, distance: 250.2
click at [1416, 78] on span "9" at bounding box center [1442, 78] width 14 height 14
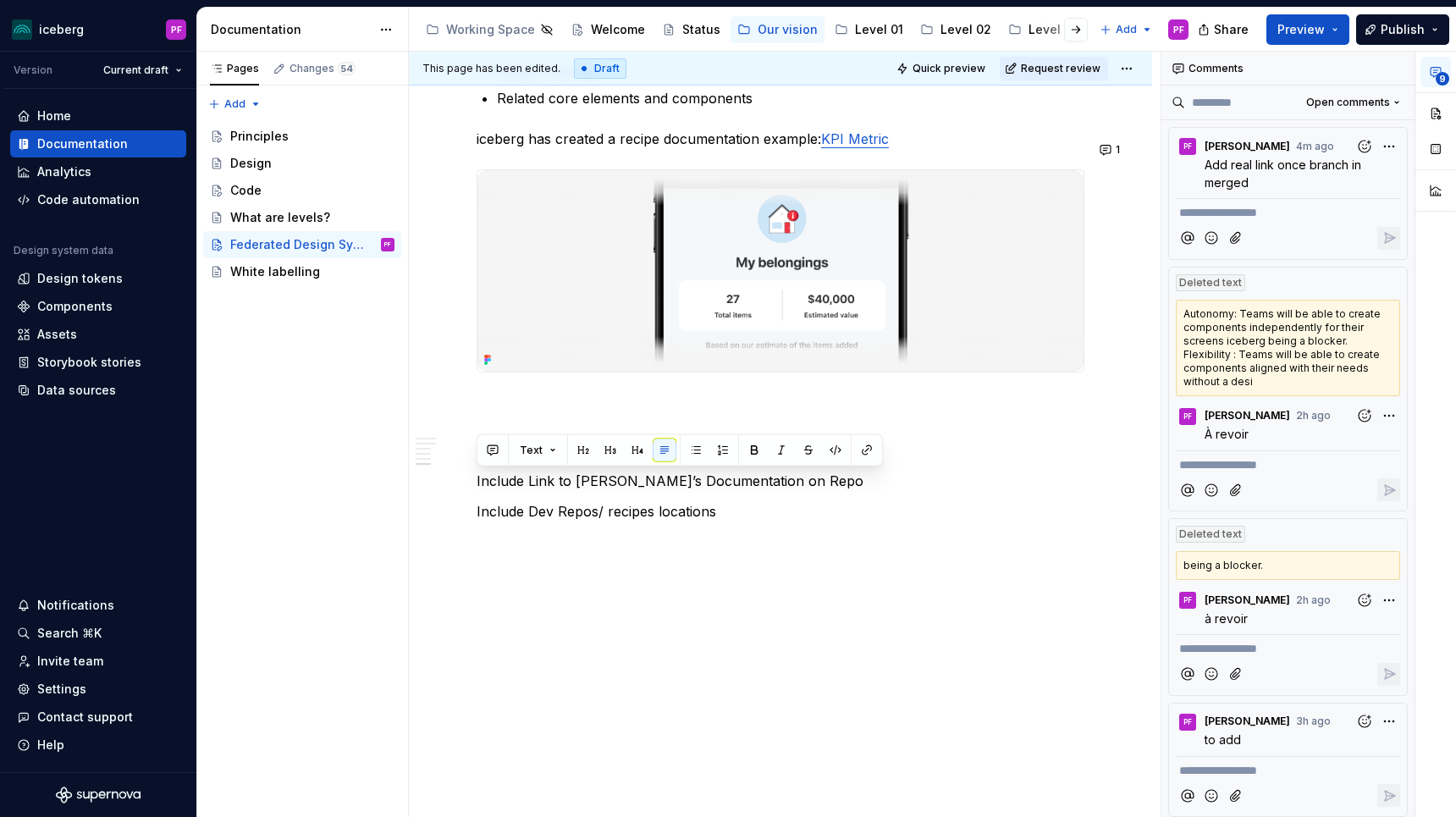
click at [1309, 347] on div "Autonomy: Teams will be able to create components independently for their scree…" at bounding box center [1288, 348] width 224 height 96
click at [1282, 359] on div "Autonomy: Teams will be able to create components independently for their scree…" at bounding box center [1288, 348] width 224 height 96
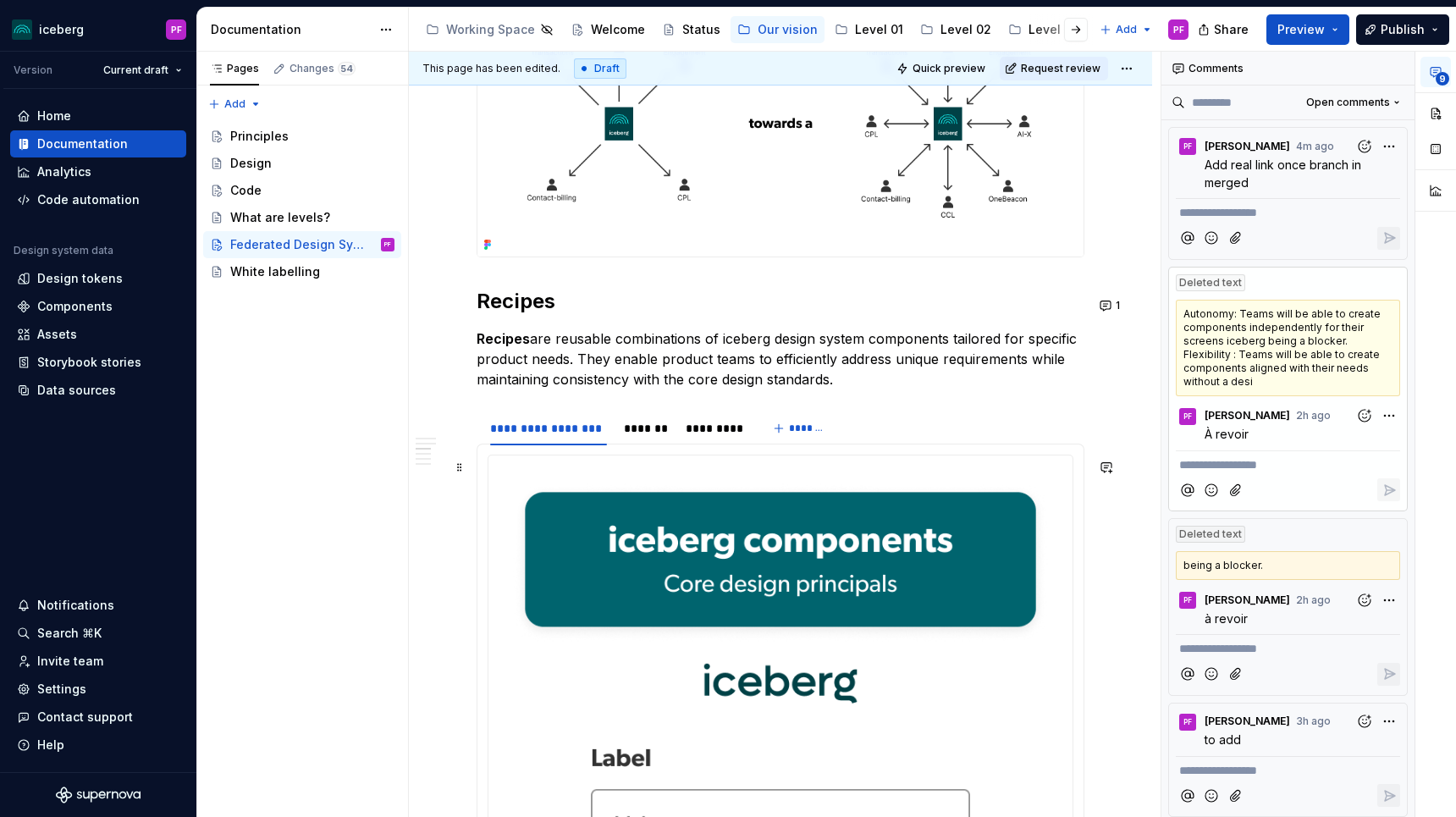
scroll to position [0, 0]
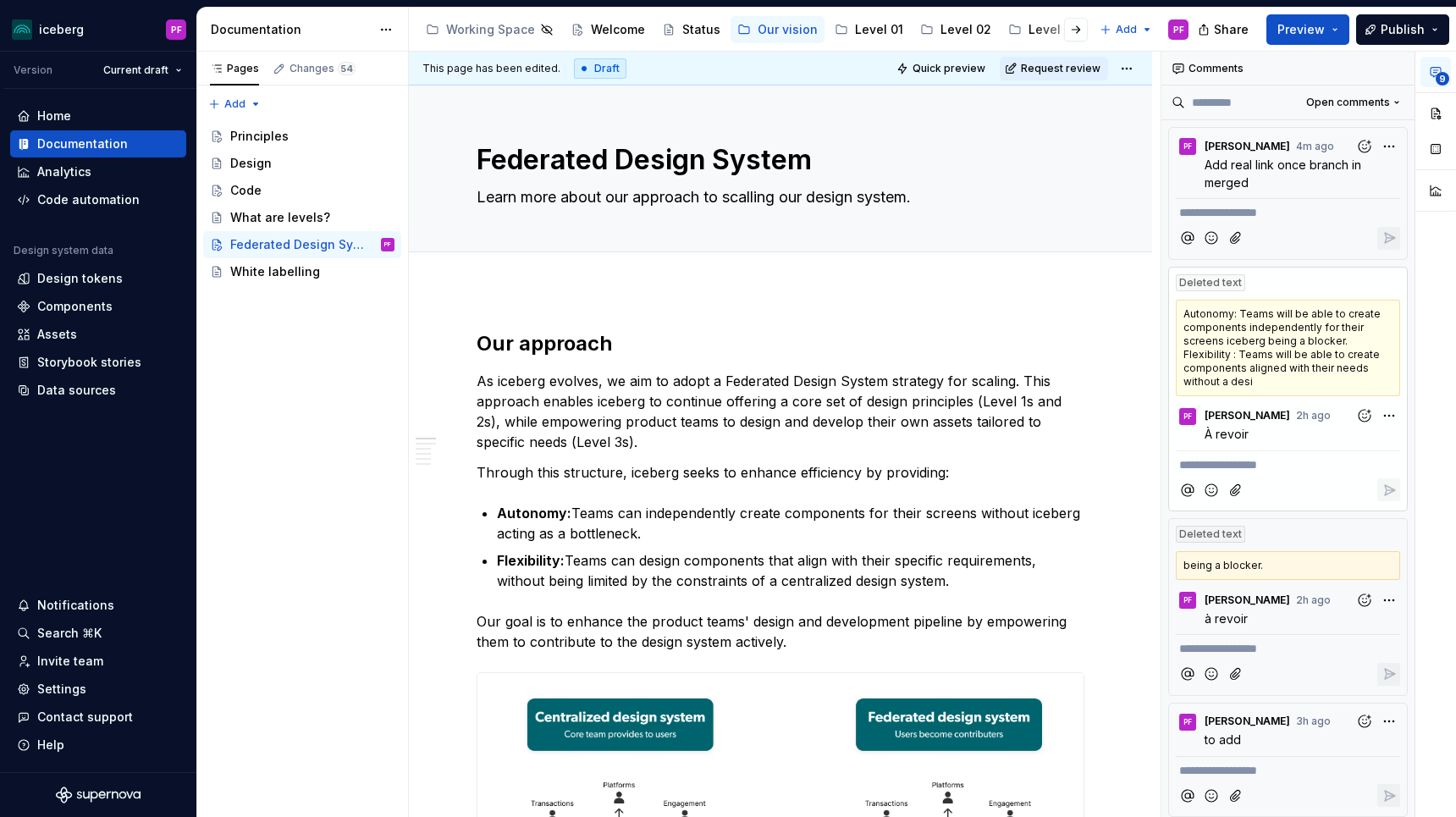
click at [1382, 317] on div "Autonomy: Teams will be able to create components independently for their scree…" at bounding box center [1288, 348] width 224 height 96
click at [1341, 285] on div "Deleted text" at bounding box center [1288, 279] width 238 height 23
click at [1262, 425] on p "À revoir" at bounding box center [1292, 434] width 176 height 18
click at [1397, 425] on button "button" at bounding box center [1388, 436] width 22 height 22
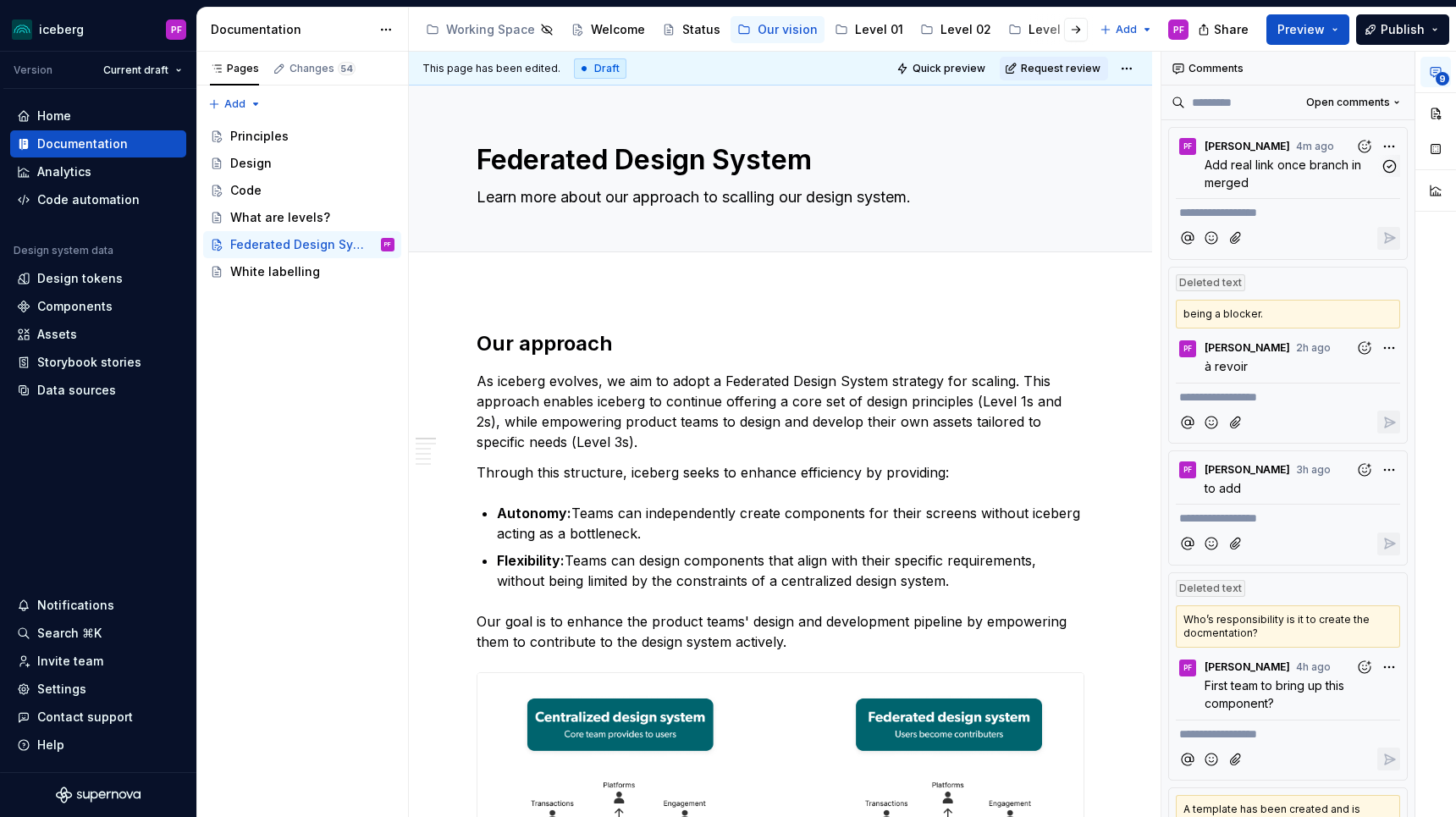
click at [1289, 169] on span "Add real link once branch in merged" at bounding box center [1285, 174] width 160 height 32
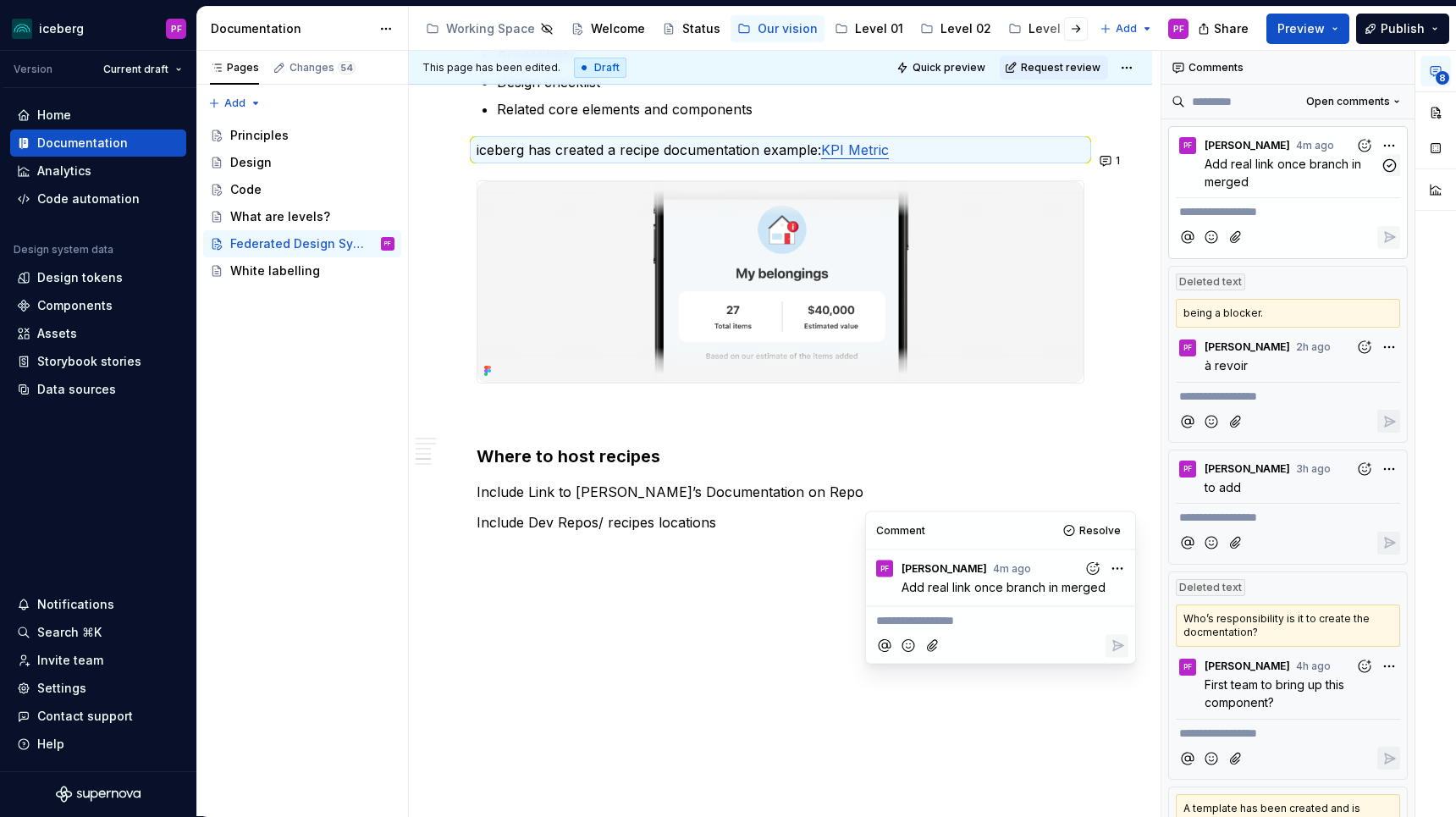
scroll to position [2586, 0]
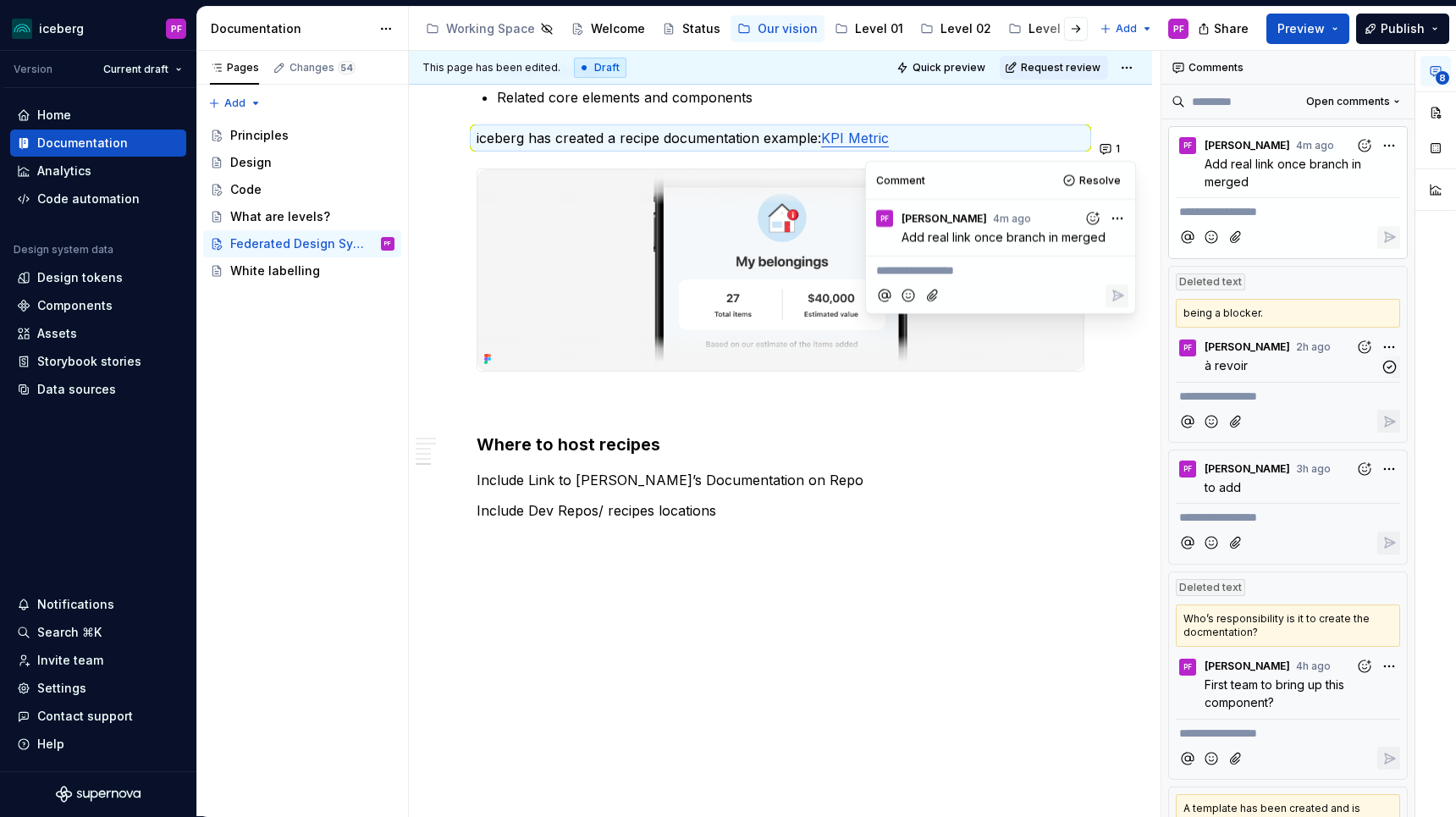
click at [1287, 359] on p "à revoir" at bounding box center [1292, 366] width 176 height 18
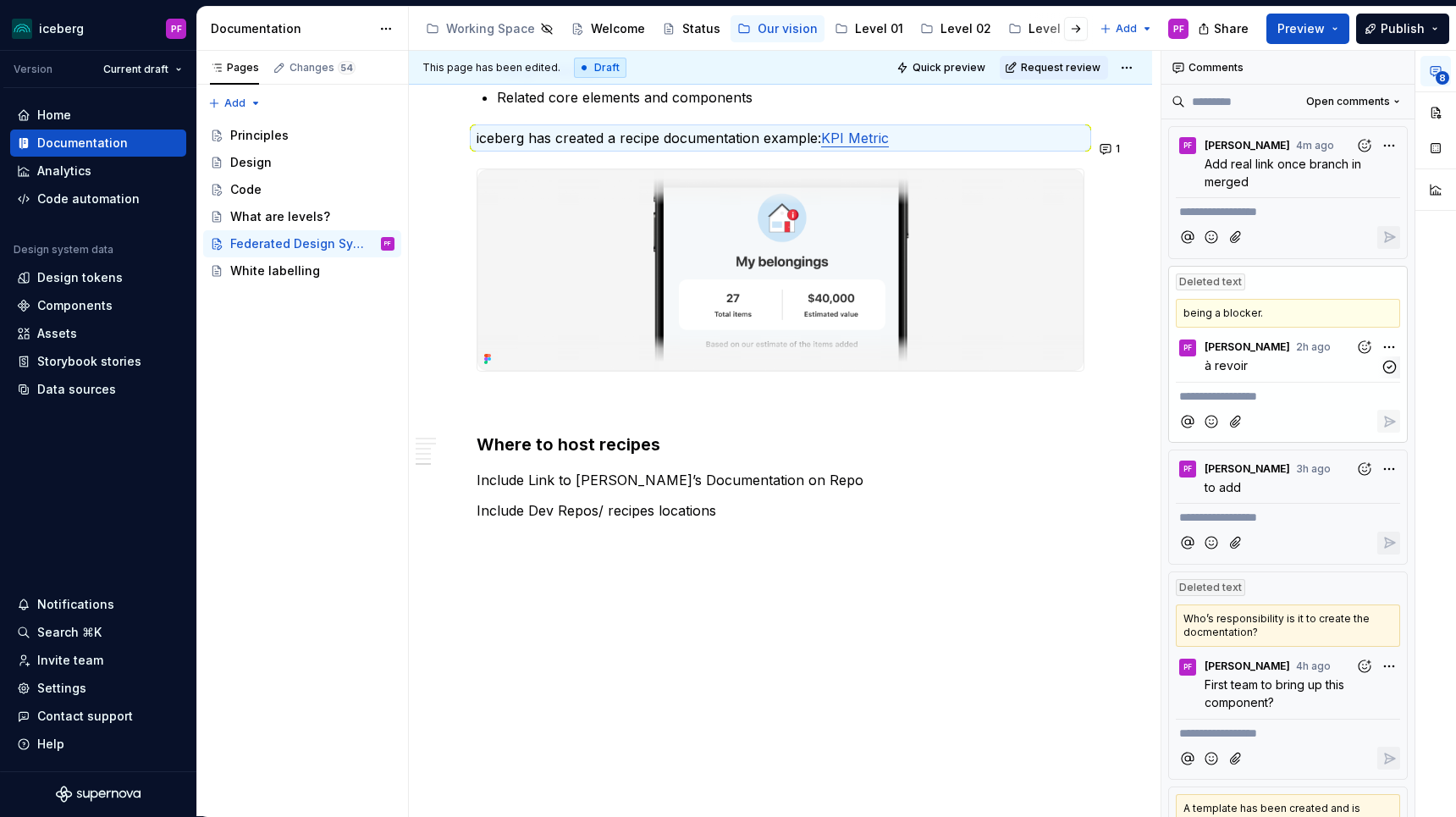
click at [1298, 366] on p "à revoir" at bounding box center [1292, 366] width 176 height 18
click at [1376, 368] on p "à revoir" at bounding box center [1292, 366] width 176 height 18
click at [1387, 367] on icon "button" at bounding box center [1389, 368] width 16 height 16
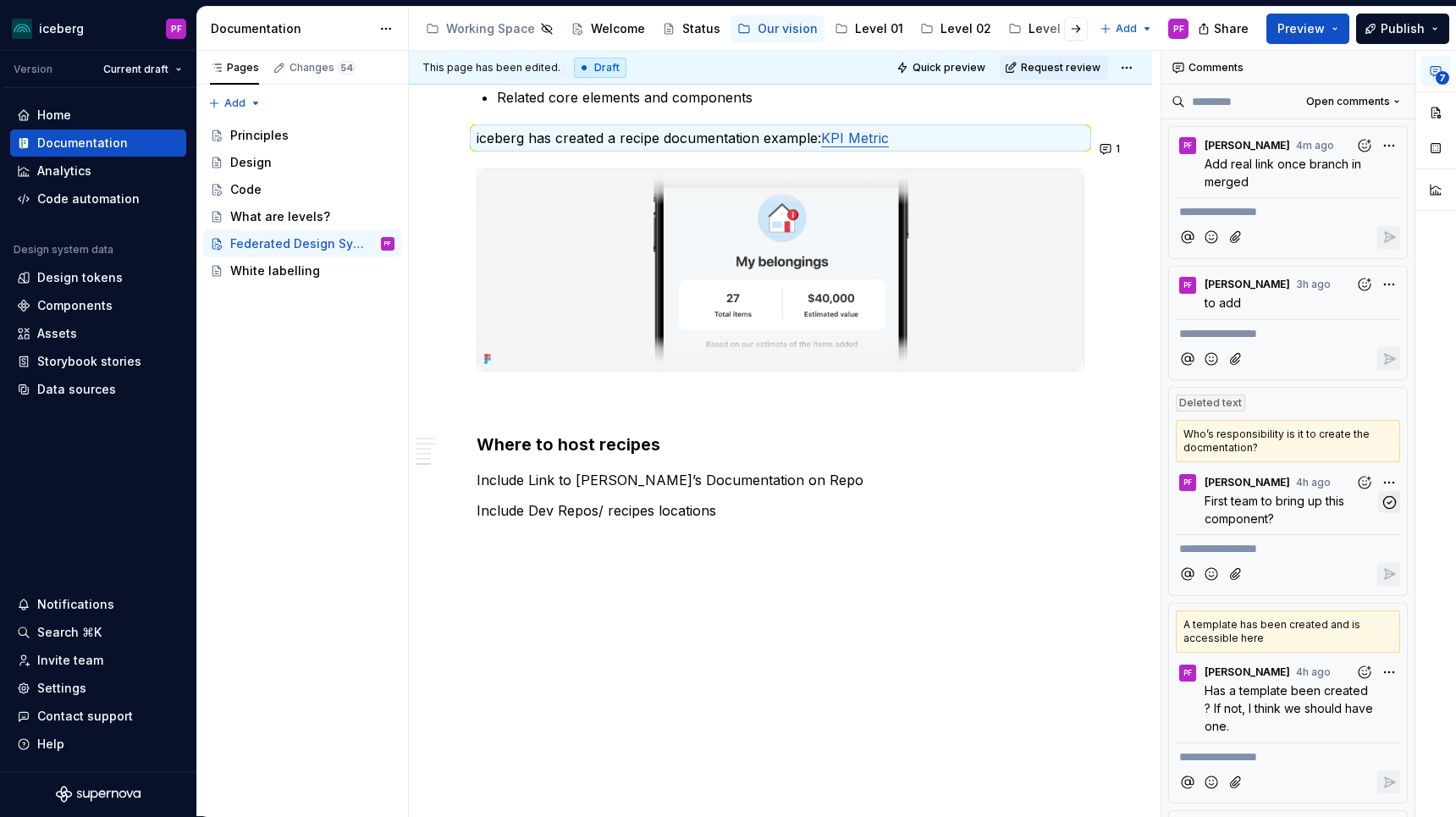
click at [1389, 504] on icon "button" at bounding box center [1389, 503] width 16 height 16
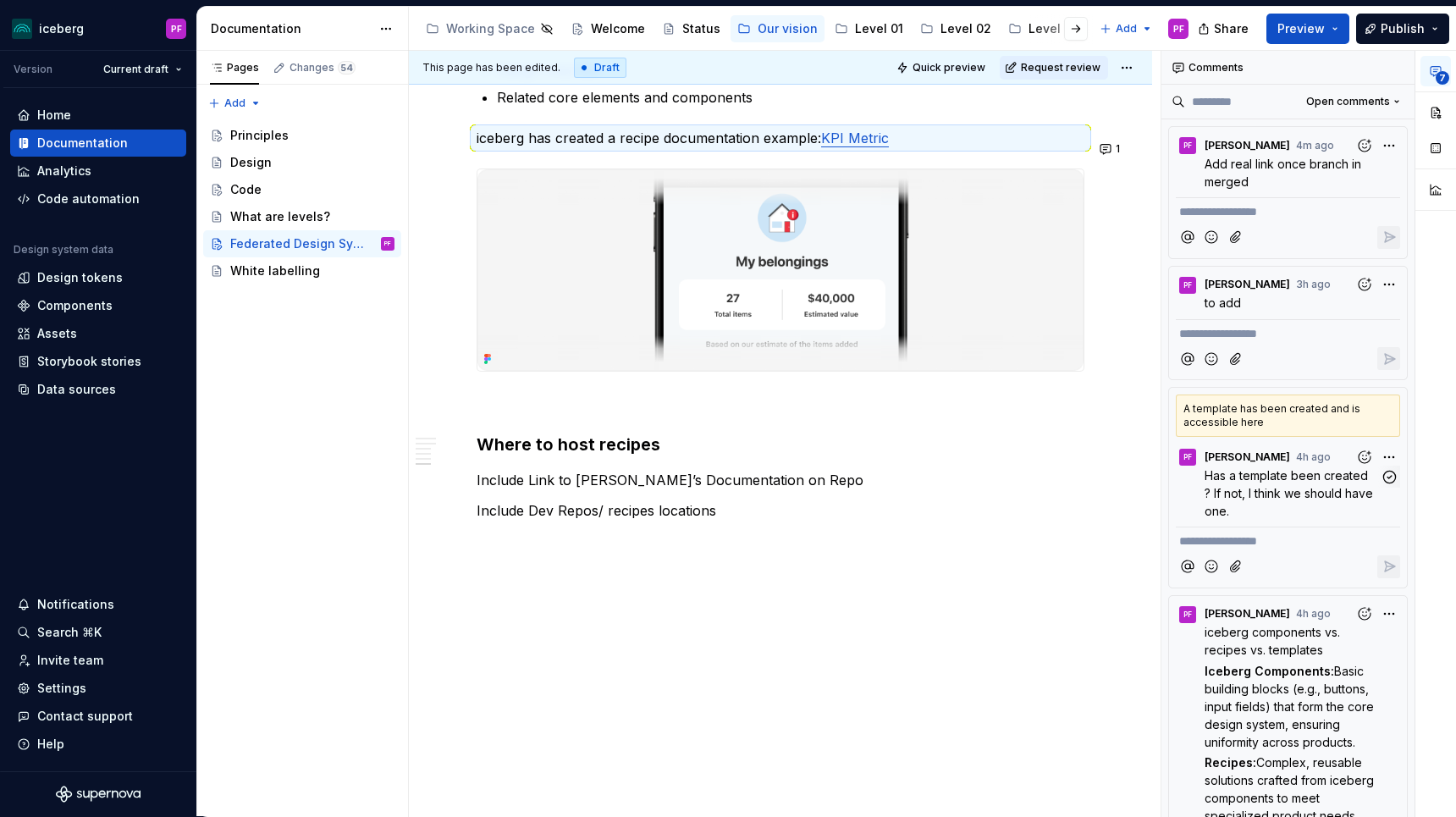
click at [1343, 510] on p "Has a template been created ? If not, I think we should have one." at bounding box center [1292, 493] width 176 height 53
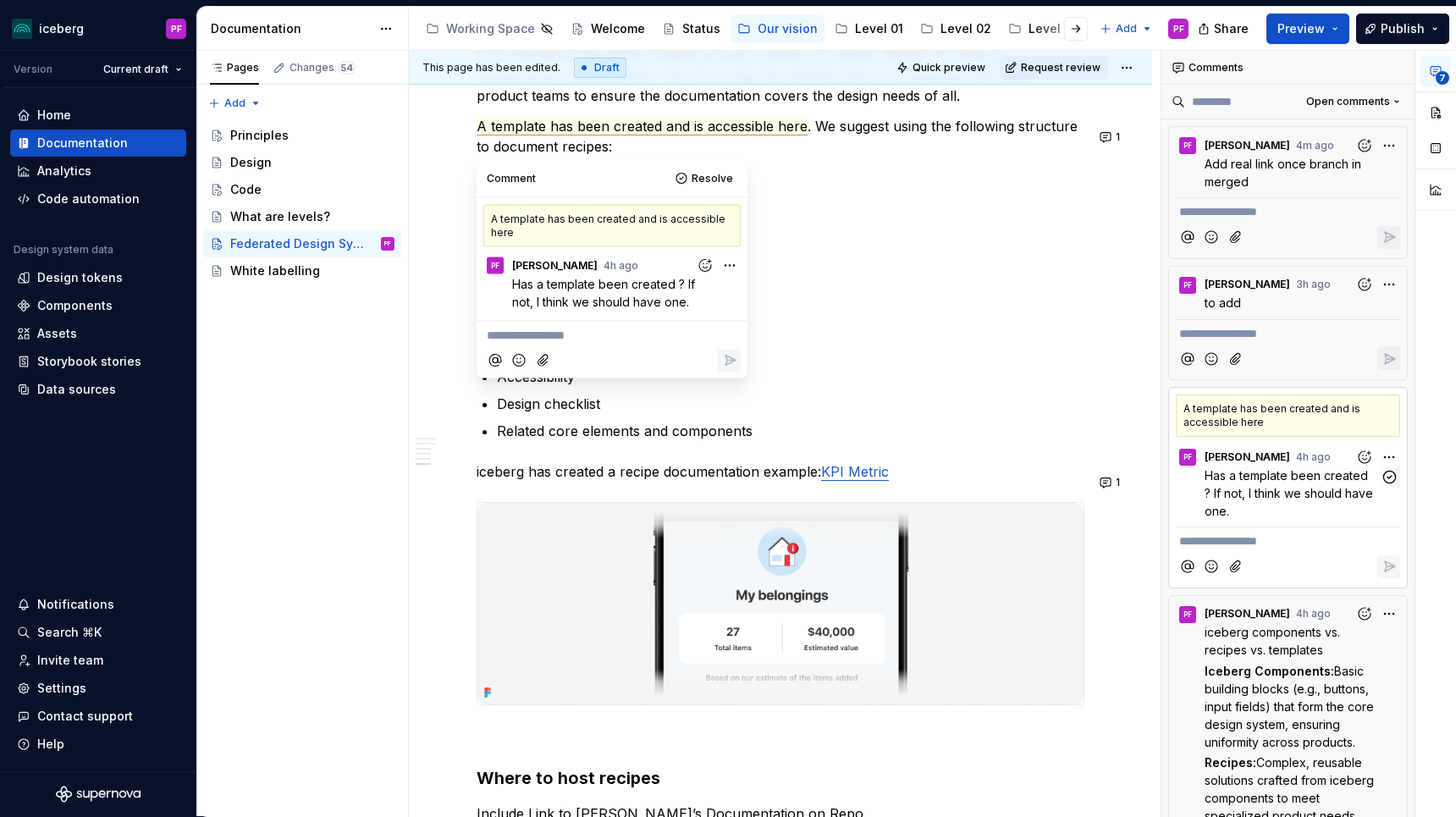
scroll to position [2242, 0]
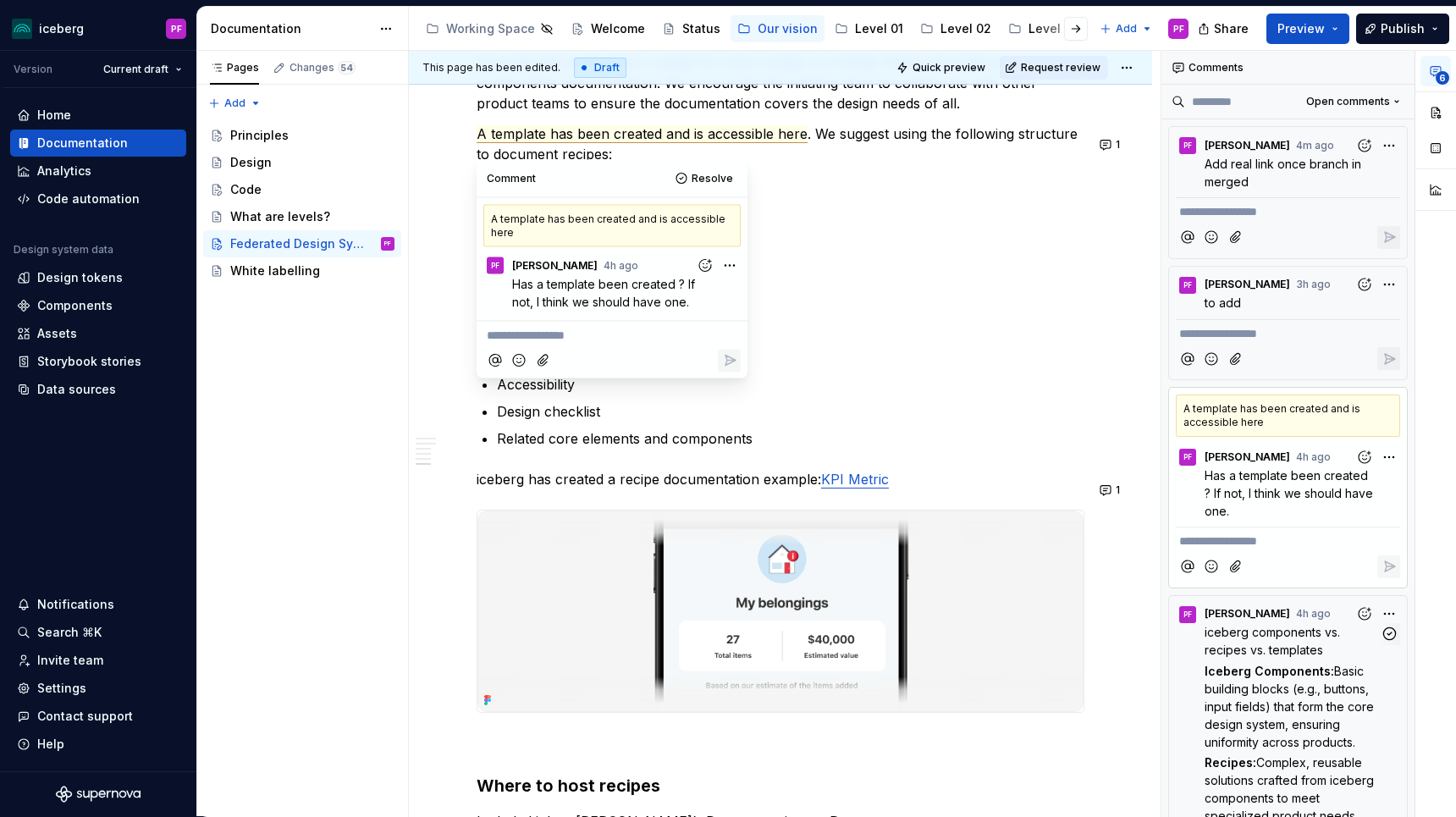
click at [1295, 720] on span "Basic building blocks (e.g., buttons, input fields) that form the core design s…" at bounding box center [1291, 706] width 173 height 86
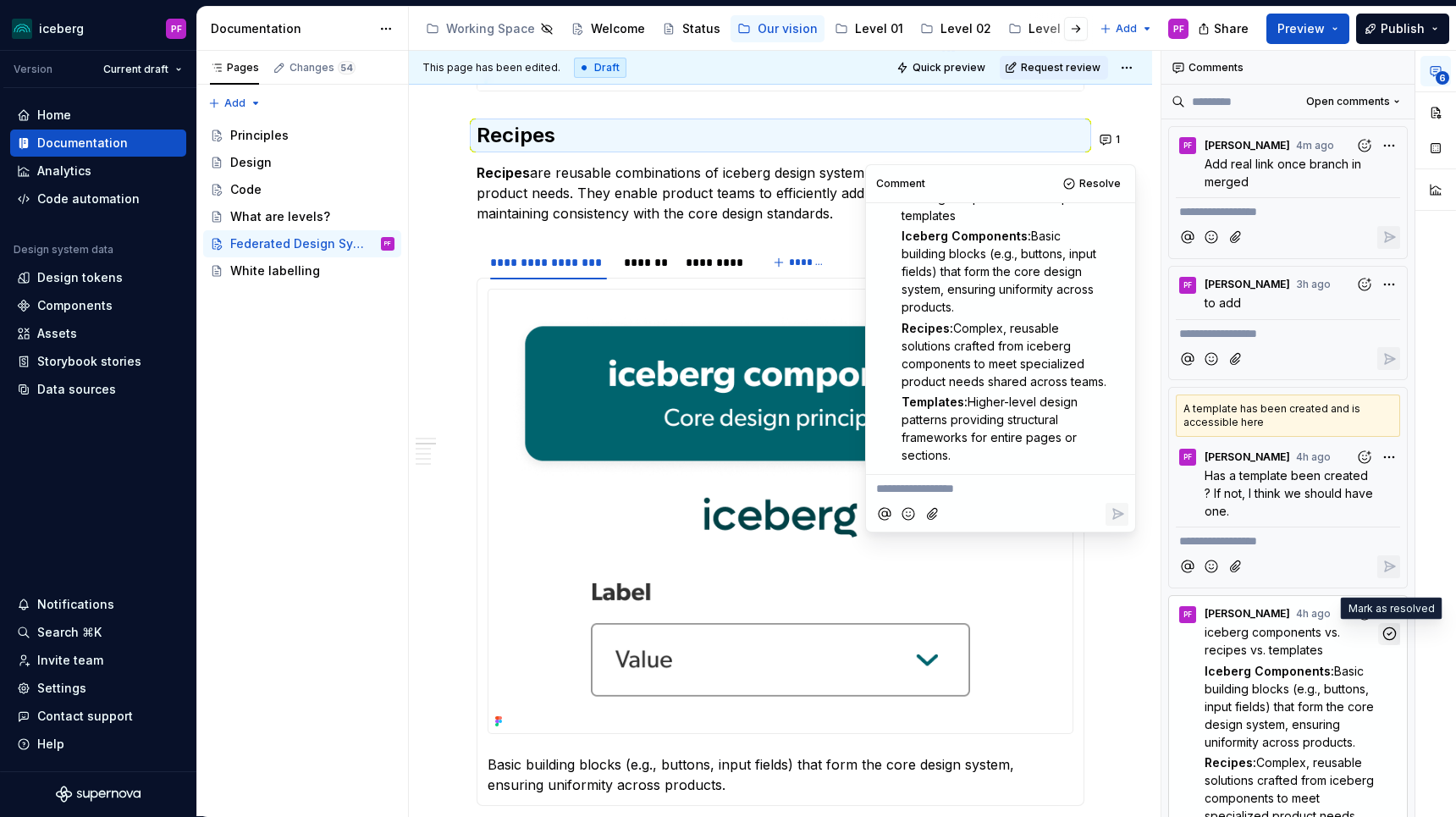
scroll to position [907, 0]
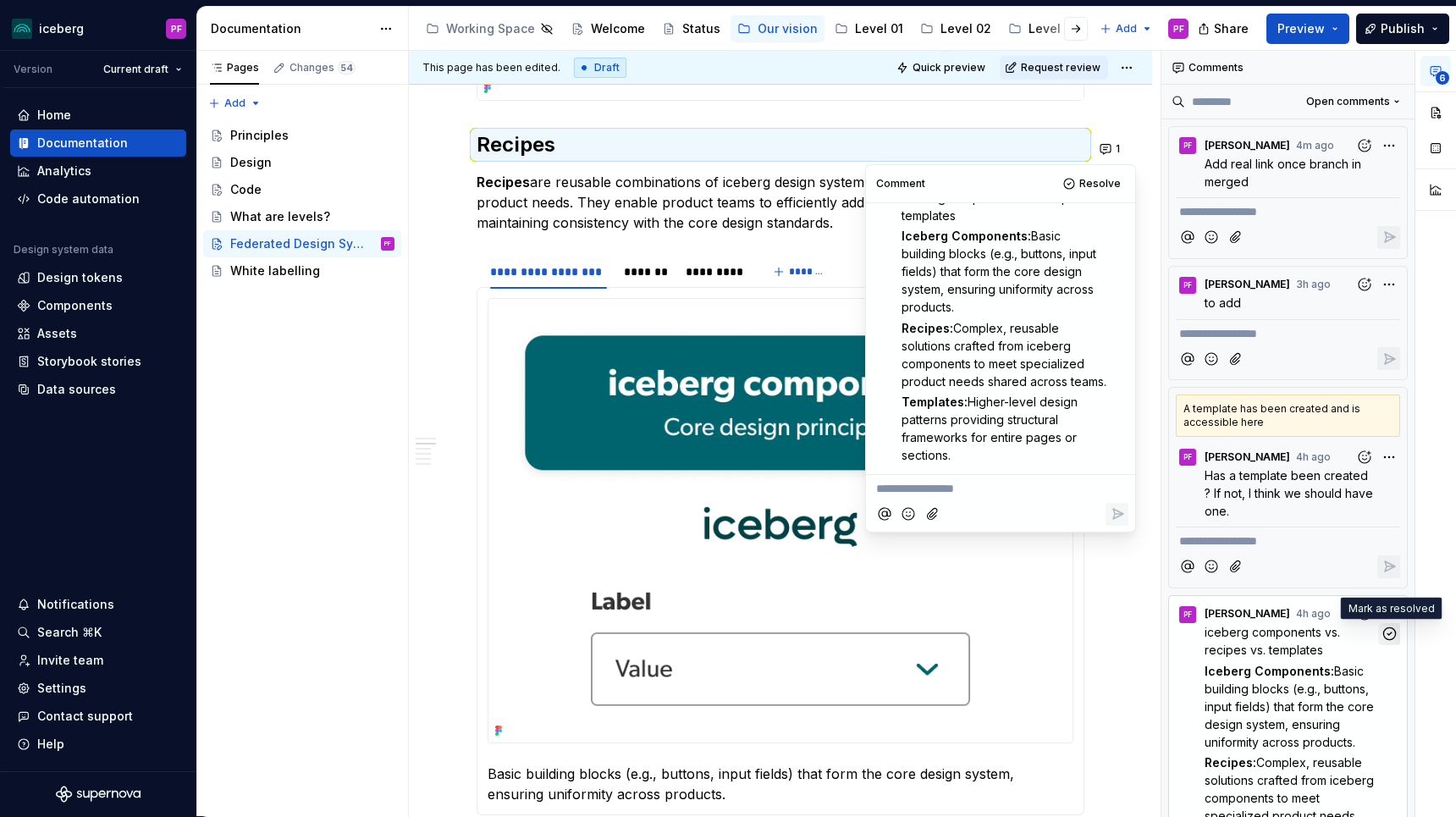
click at [1389, 638] on icon "button" at bounding box center [1389, 634] width 16 height 16
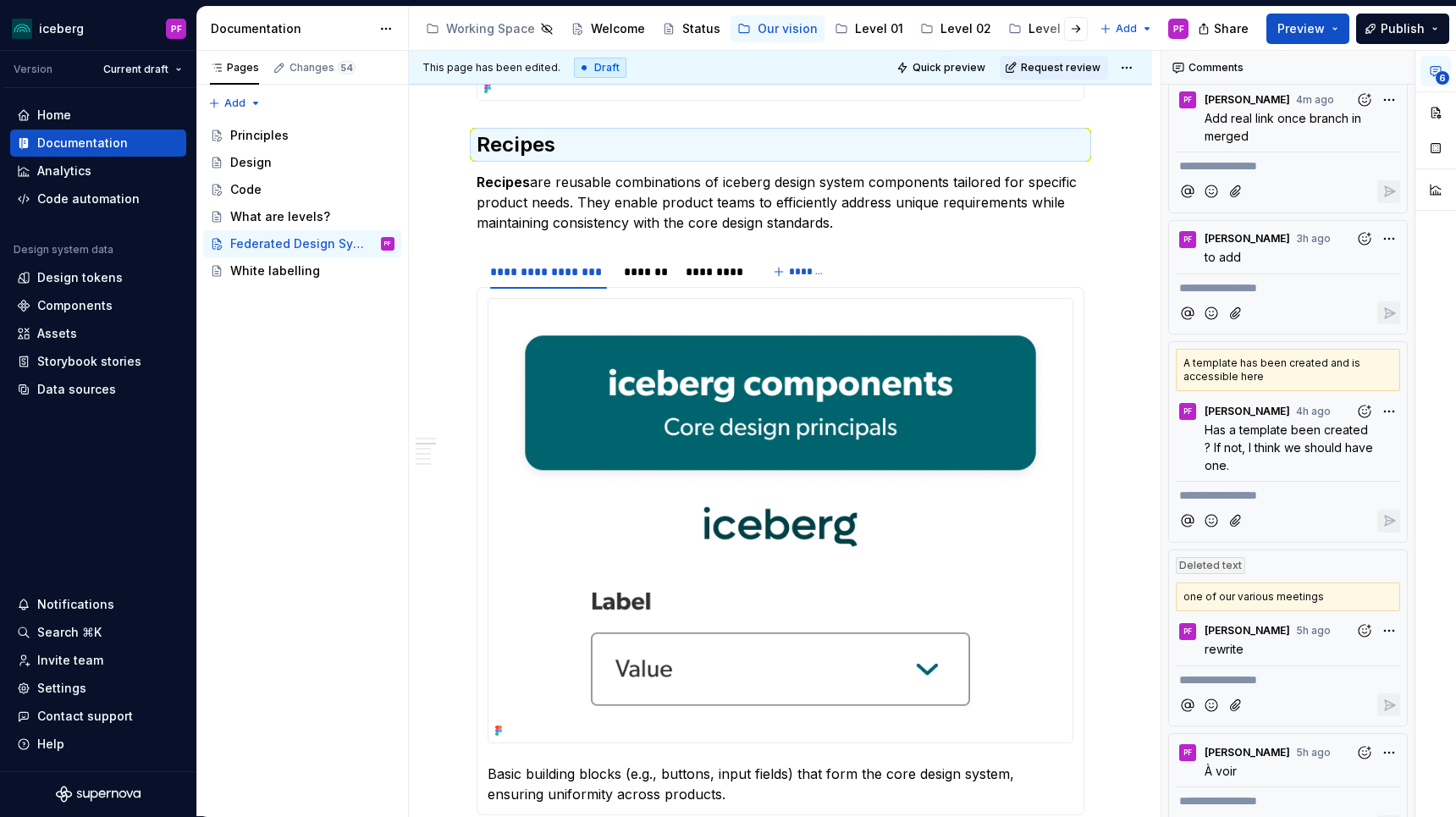
scroll to position [83, 0]
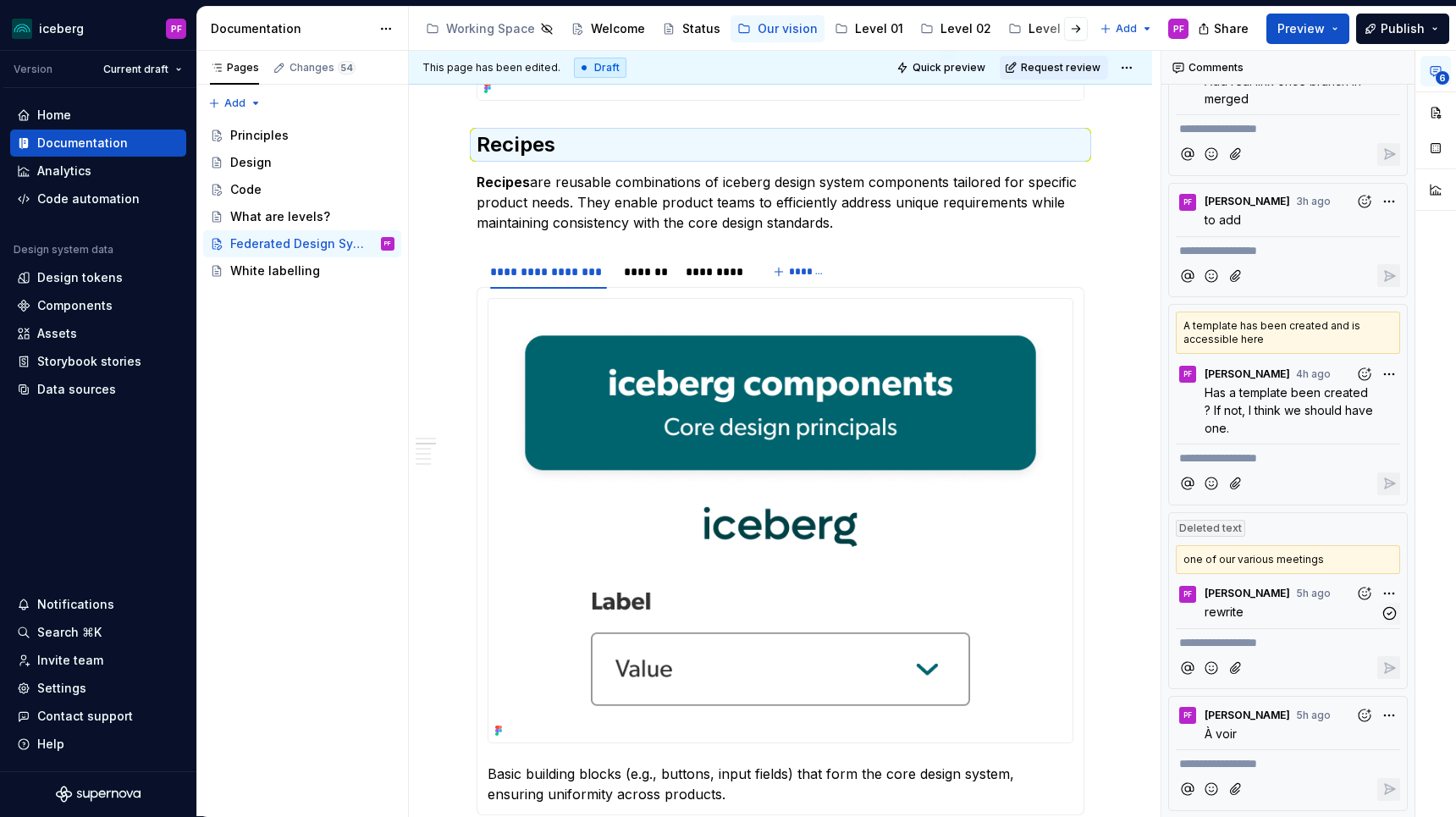
click at [1309, 601] on span "5h ago" at bounding box center [1313, 594] width 35 height 17
click at [1393, 612] on icon "button" at bounding box center [1389, 613] width 16 height 16
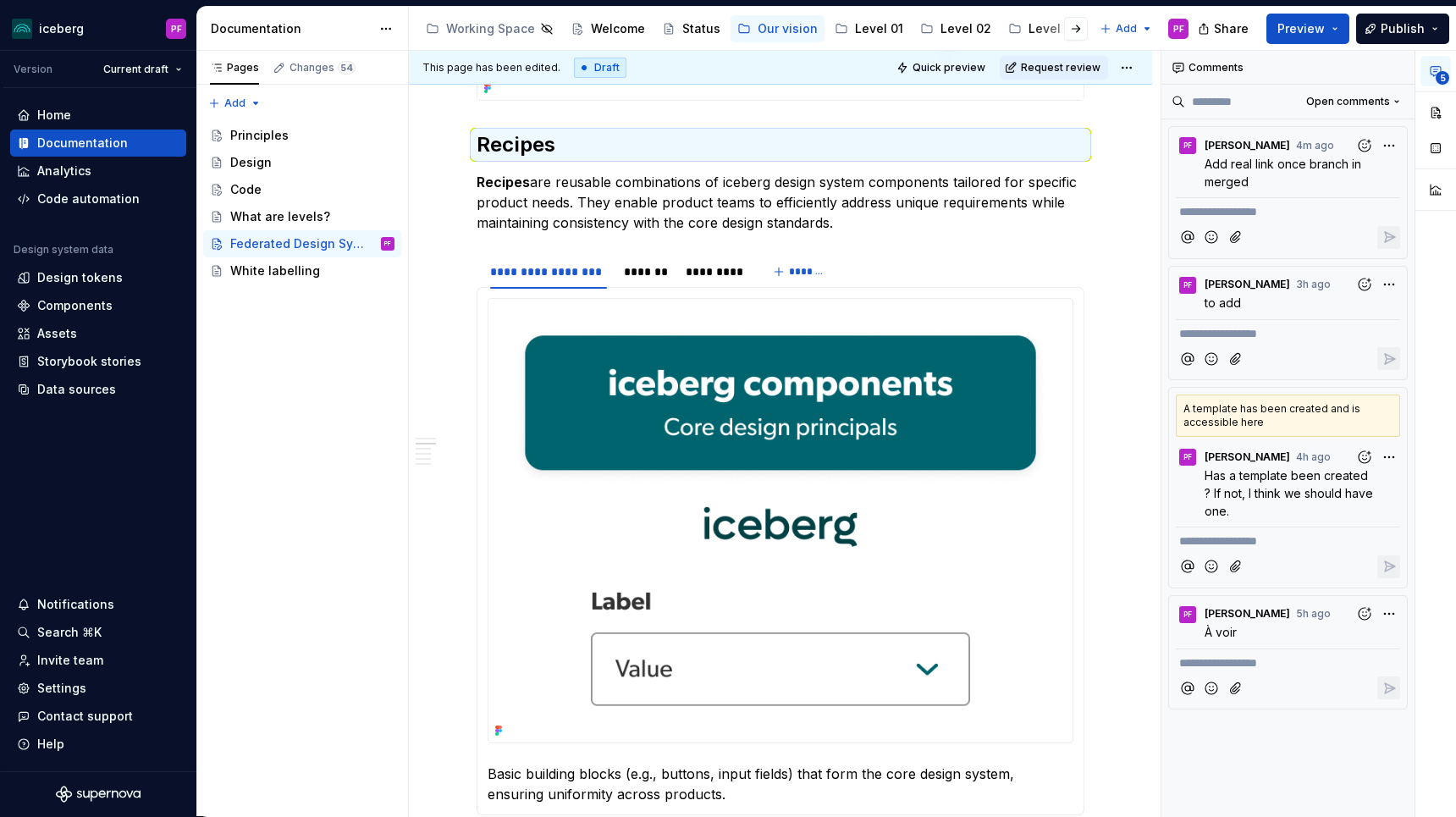
scroll to position [0, 0]
click at [1297, 636] on p "À voir" at bounding box center [1292, 632] width 176 height 18
click at [1234, 618] on span "[PERSON_NAME]" at bounding box center [1247, 613] width 86 height 14
click at [1254, 484] on p "Has a template been created ? If not, I think we should have one." at bounding box center [1292, 493] width 176 height 53
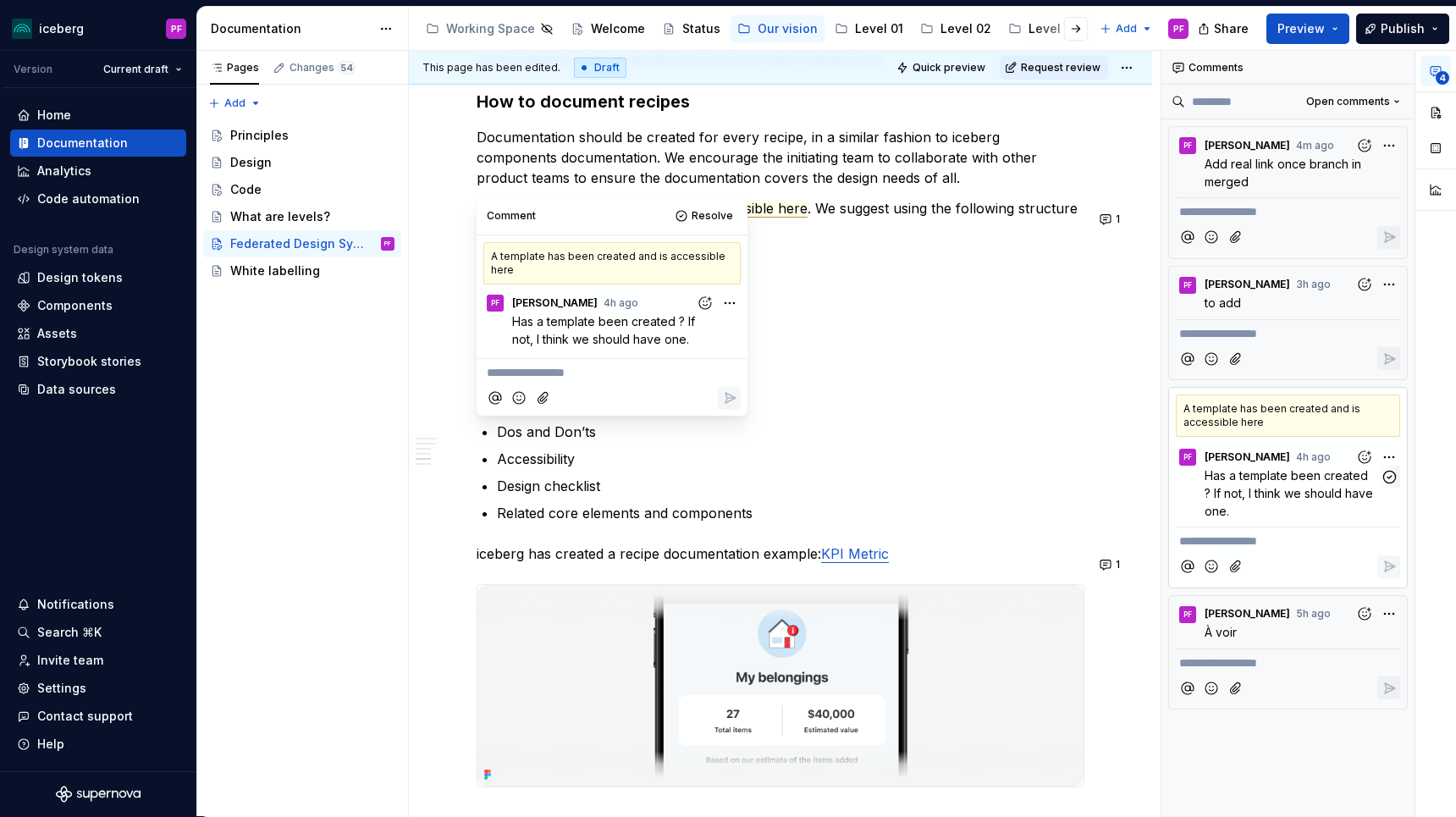
scroll to position [2242, 0]
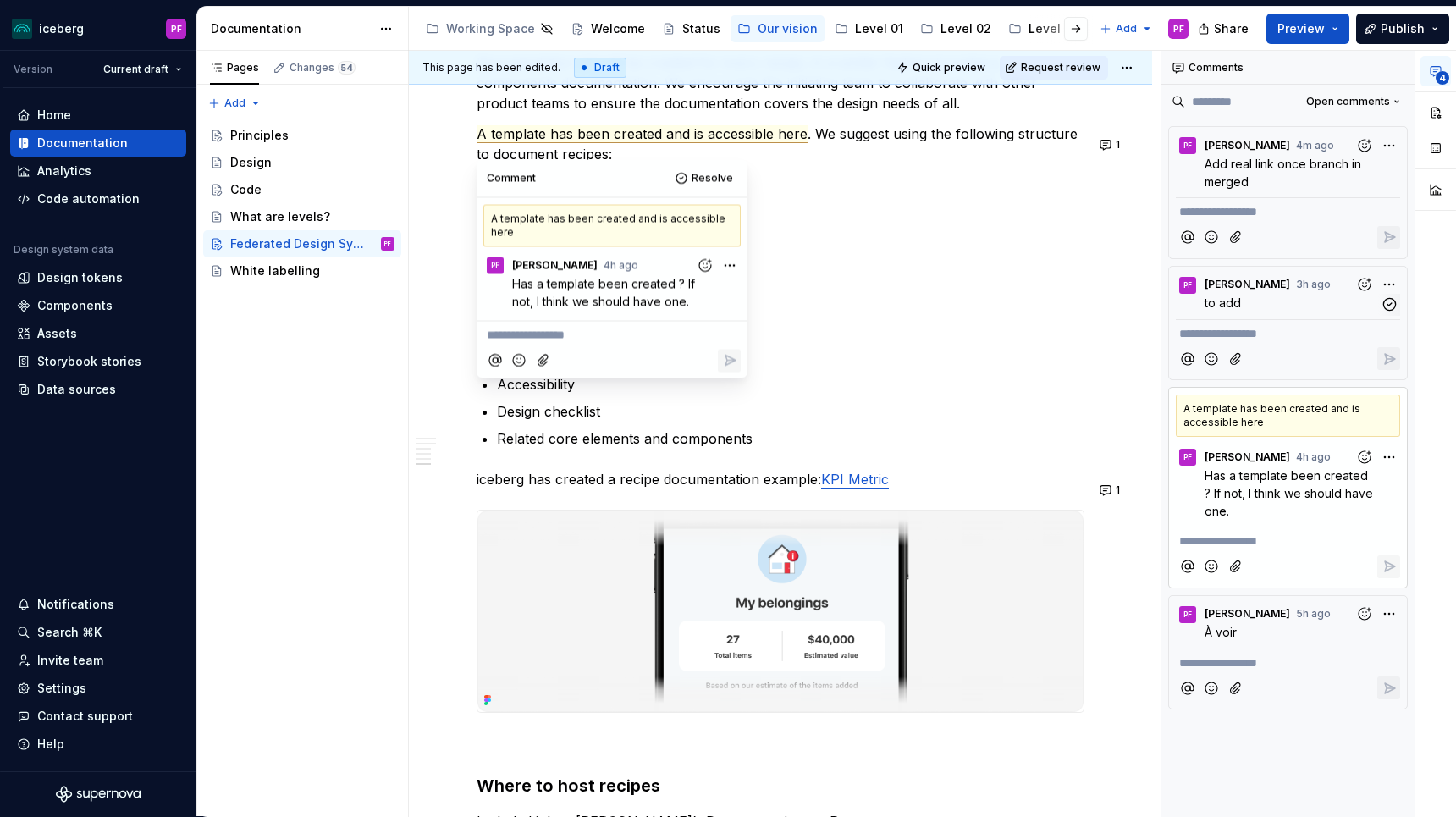
click at [1270, 308] on p "to add" at bounding box center [1292, 303] width 176 height 18
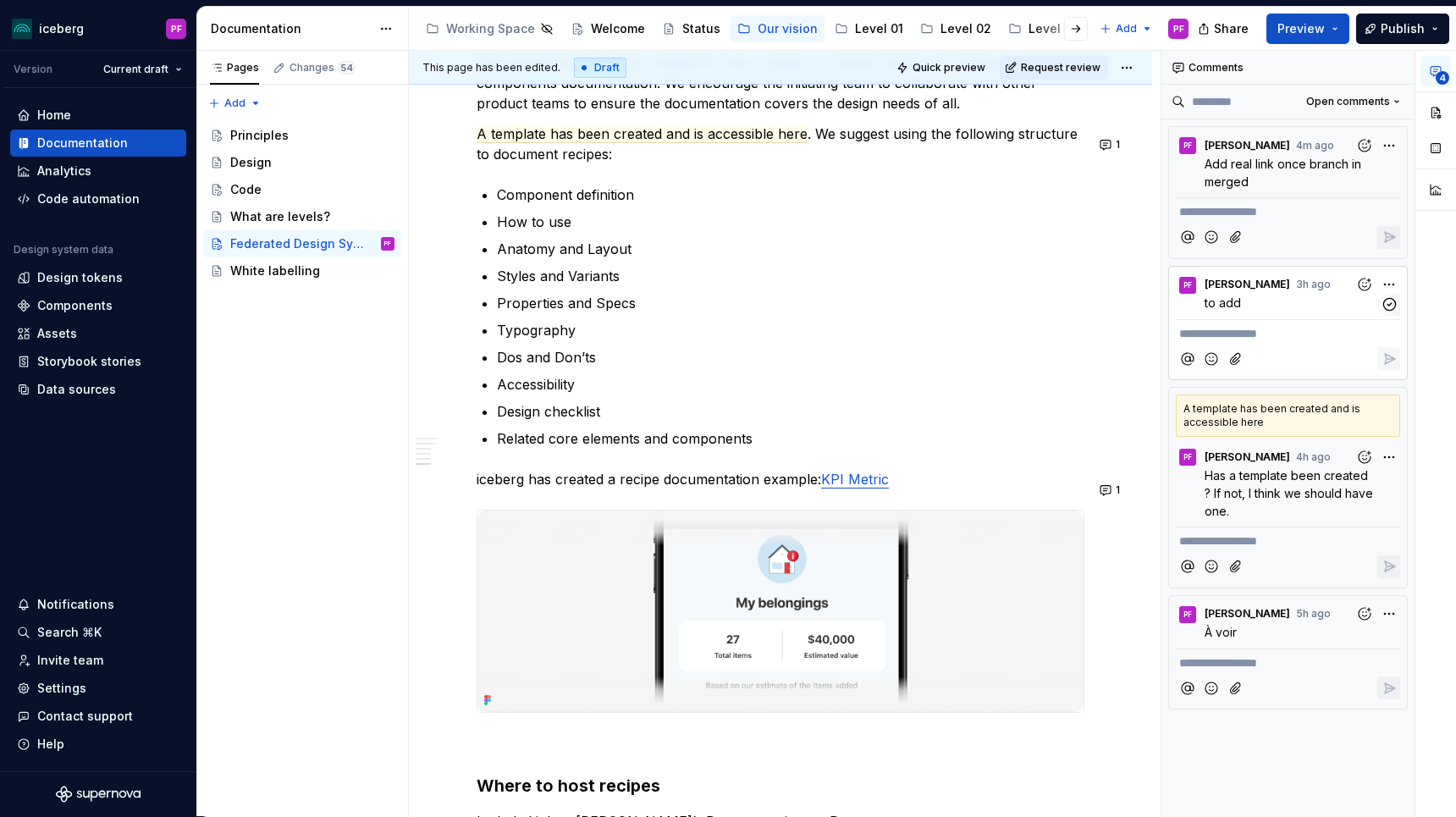
click at [1270, 308] on p "to add" at bounding box center [1292, 303] width 176 height 18
click at [1322, 296] on p "to add" at bounding box center [1292, 303] width 176 height 18
click at [1258, 280] on span "[PERSON_NAME]" at bounding box center [1247, 284] width 86 height 14
click at [1282, 295] on p "to add" at bounding box center [1292, 303] width 176 height 18
click at [1308, 313] on div "**********" at bounding box center [1288, 323] width 240 height 115
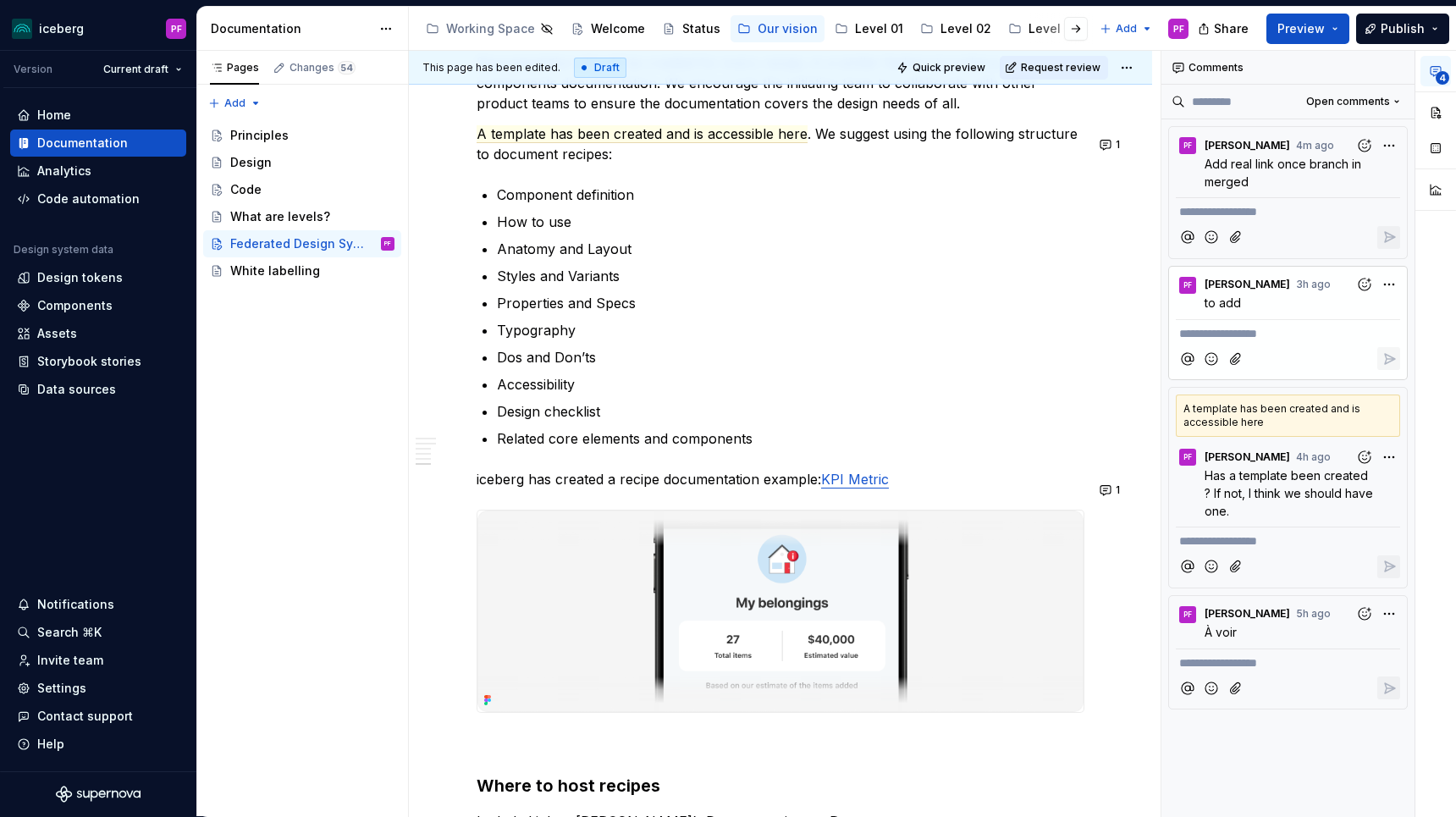
click at [1326, 349] on div at bounding box center [1288, 359] width 224 height 35
click at [1272, 290] on span "[PERSON_NAME] 3h ago" at bounding box center [1268, 284] width 126 height 17
click at [1253, 282] on span "[PERSON_NAME]" at bounding box center [1247, 284] width 86 height 14
click at [1233, 296] on span "to add" at bounding box center [1223, 303] width 36 height 14
click at [1388, 300] on icon "button" at bounding box center [1389, 304] width 16 height 16
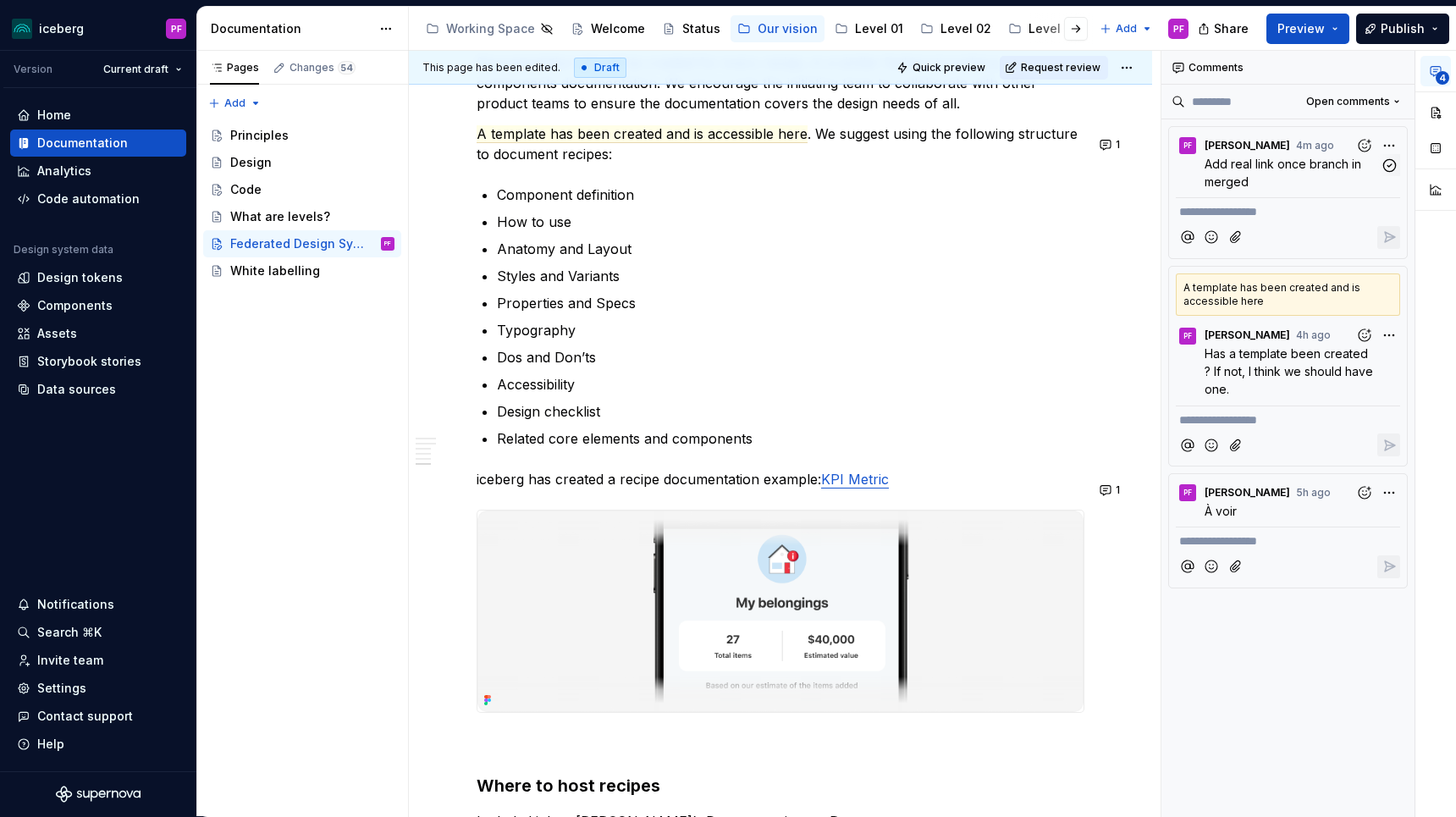
click at [1298, 191] on div "PF [PERSON_NAME] 4m ago Add real link once branch in merged" at bounding box center [1288, 159] width 224 height 65
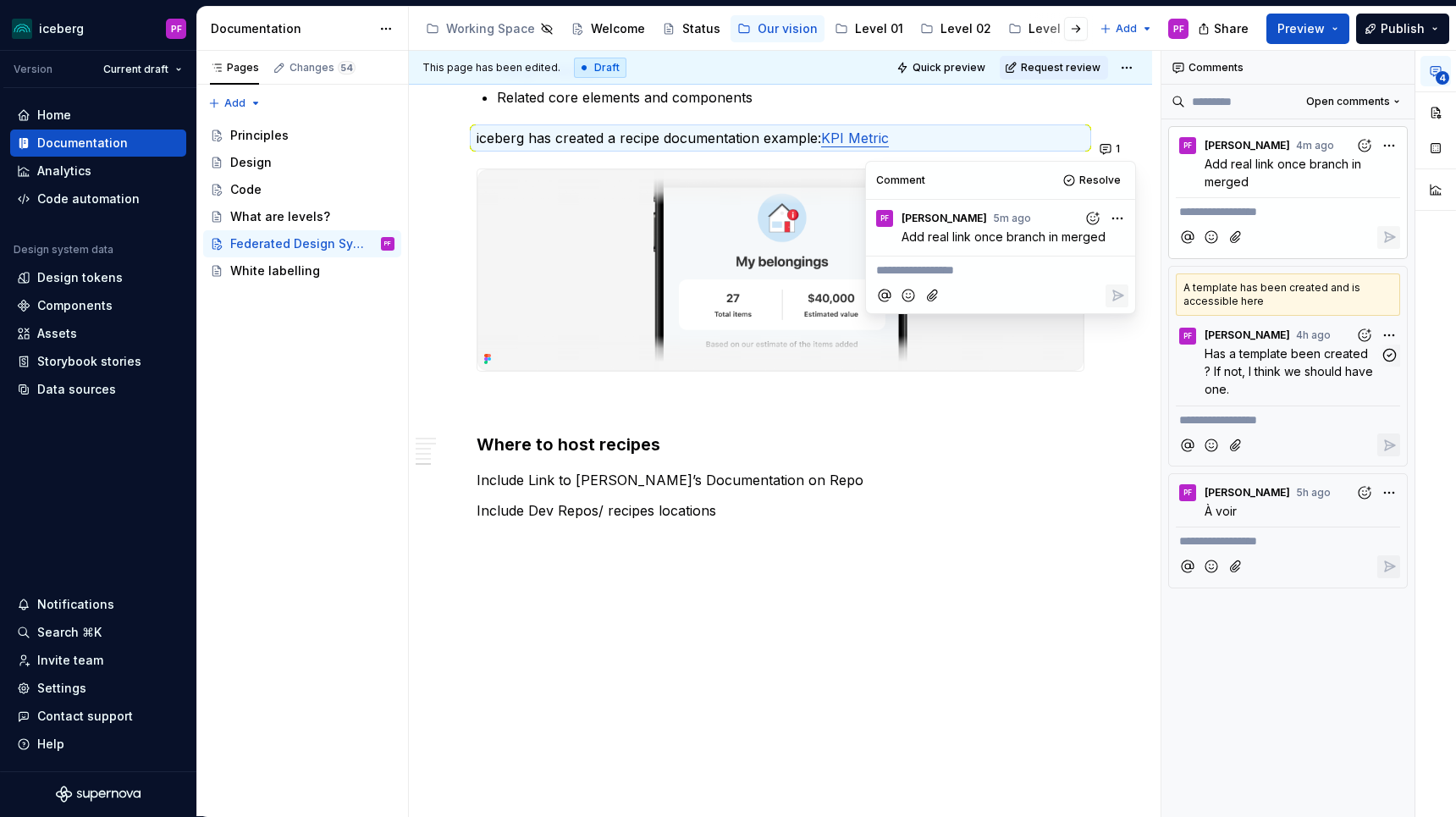
click at [1289, 380] on p "Has a template been created ? If not, I think we should have one." at bounding box center [1292, 371] width 176 height 53
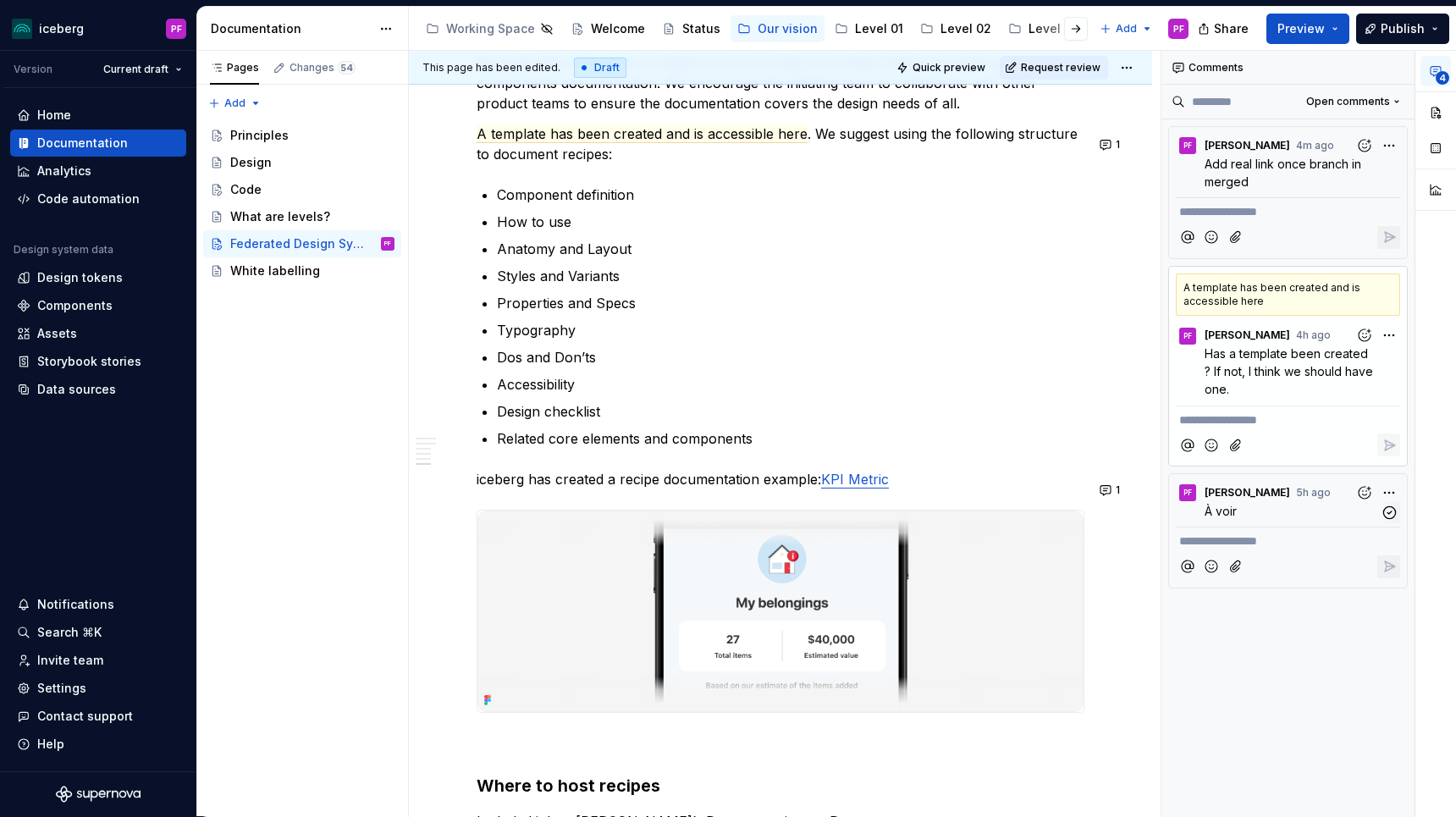
click at [1291, 507] on p "À voir" at bounding box center [1292, 511] width 176 height 18
click at [1294, 507] on p "À voir" at bounding box center [1292, 511] width 176 height 18
click at [1384, 513] on icon "button" at bounding box center [1389, 513] width 16 height 16
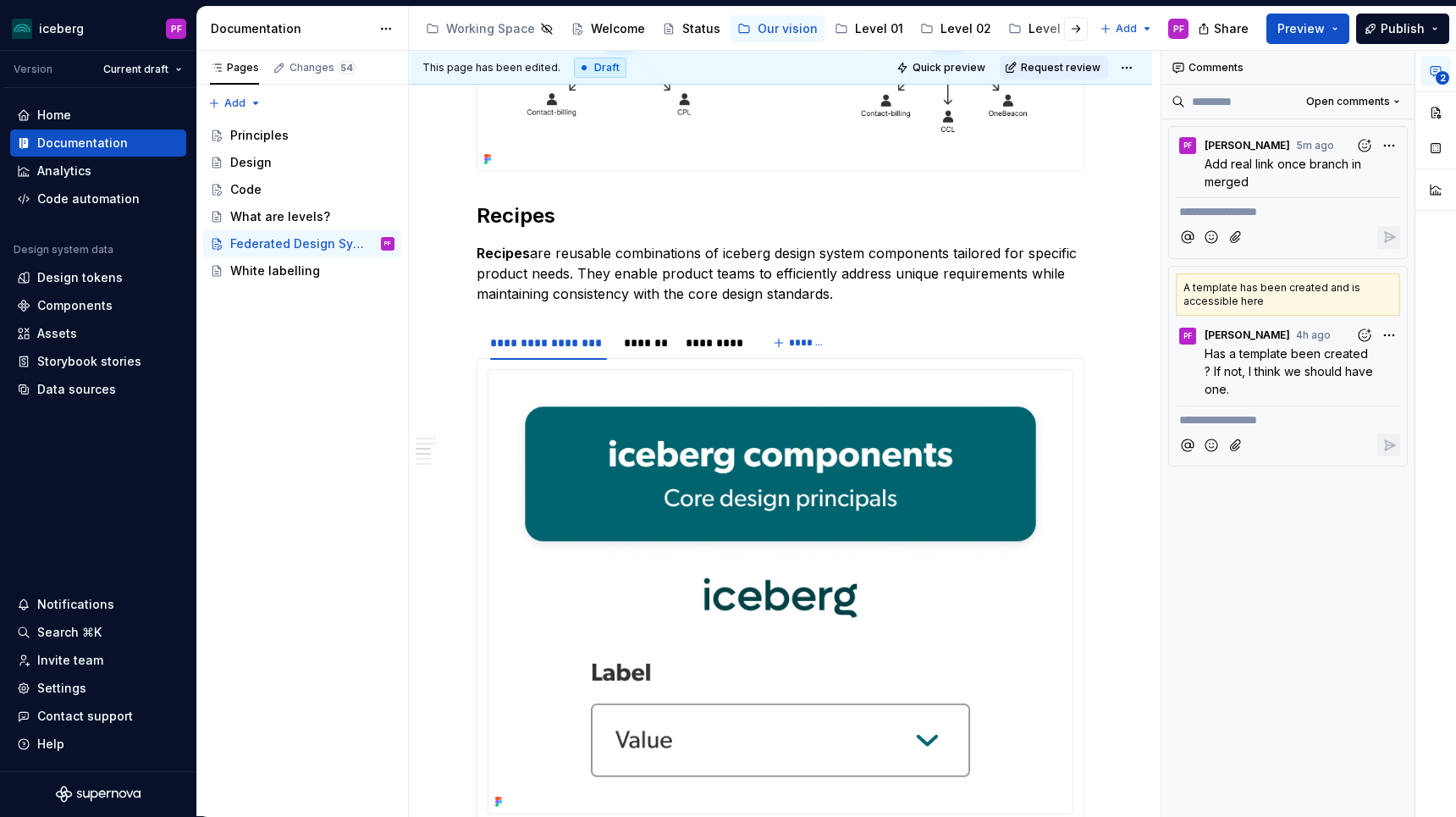
scroll to position [0, 0]
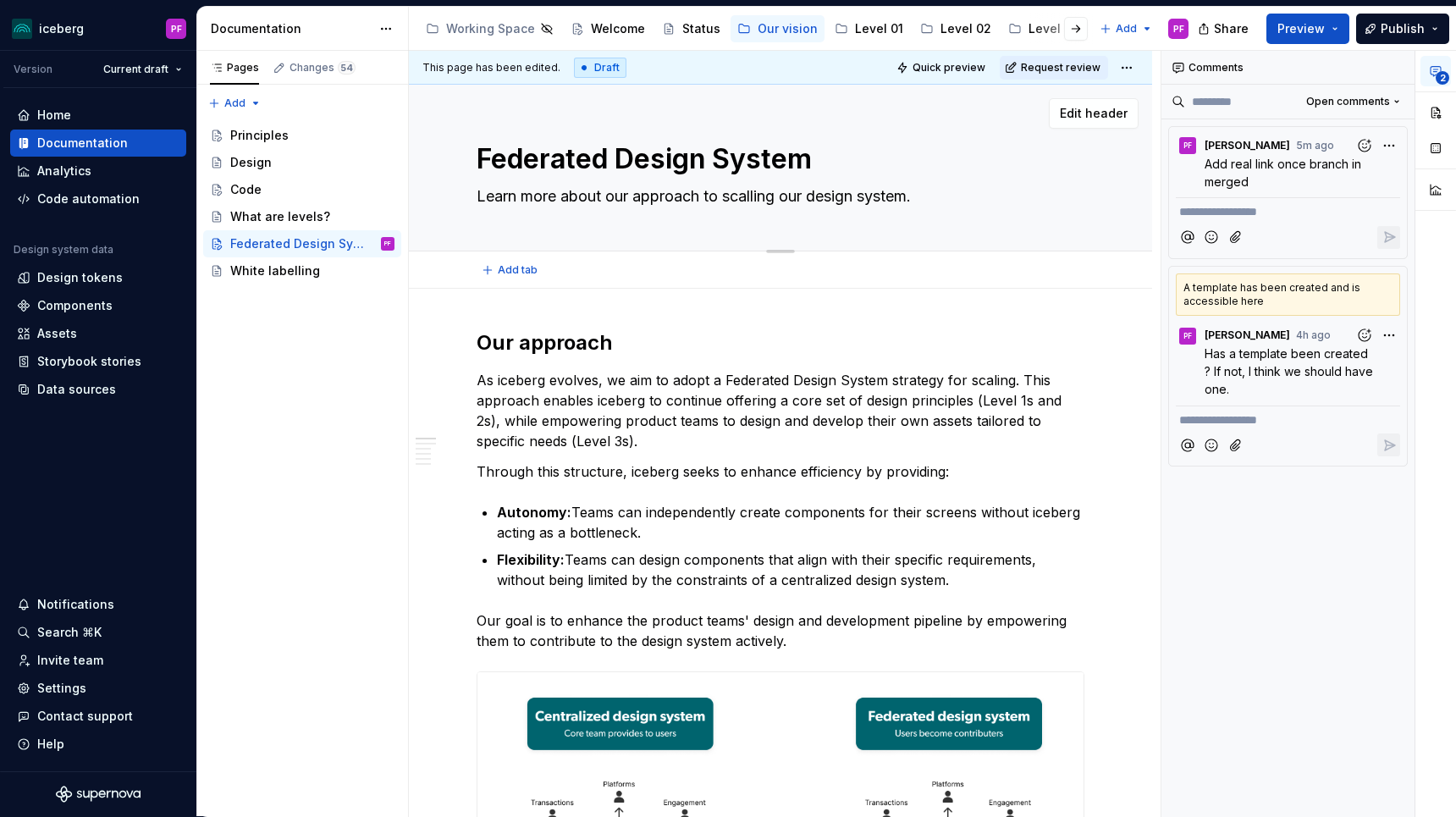
click at [661, 193] on textarea "Learn more about our approach to scalling our design system." at bounding box center [776, 196] width 608 height 27
click at [672, 195] on textarea "Learn more about our approach to scalling our design system." at bounding box center [776, 196] width 608 height 27
type textarea "*"
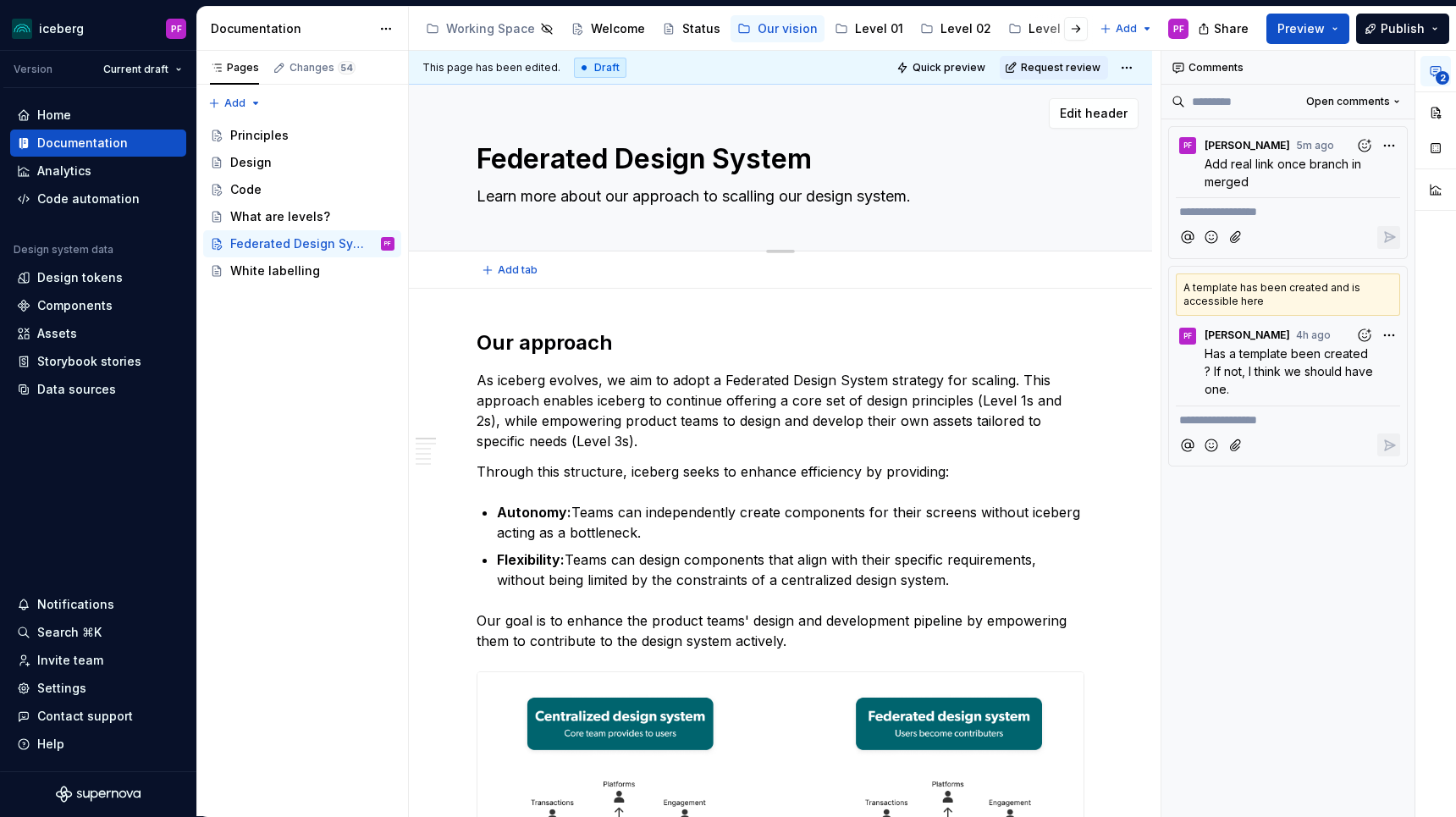
type textarea "Learn more about our s to scalling our design system."
type textarea "*"
type textarea "Learn more about our str to scalling our design system."
type textarea "*"
type textarea "Learn more about our stra to scalling our design system."
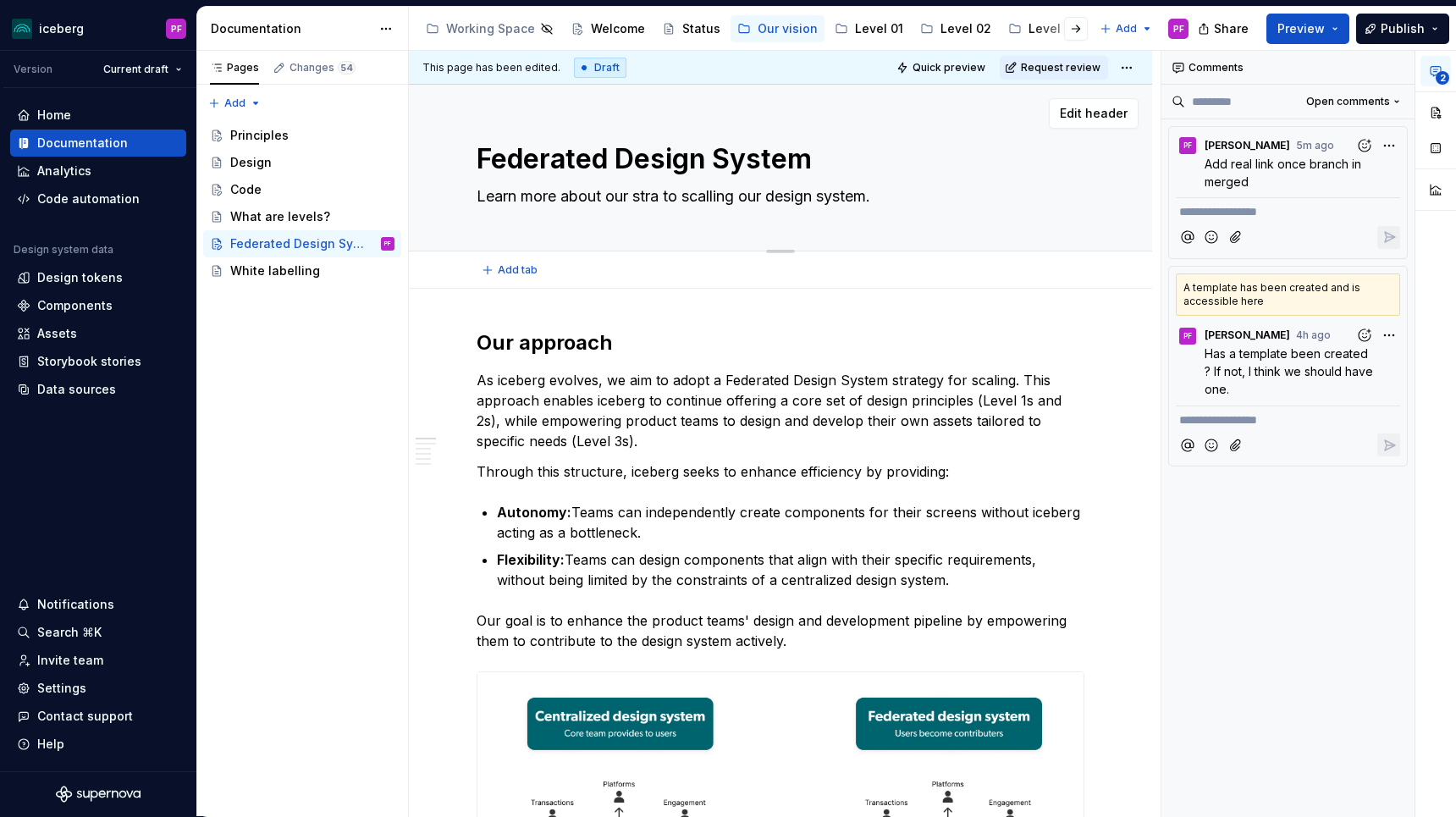
type textarea "*"
type textarea "Learn more about our strat to scalling our design system."
type textarea "*"
type textarea "Learn more about our strate to scalling our design system."
type textarea "*"
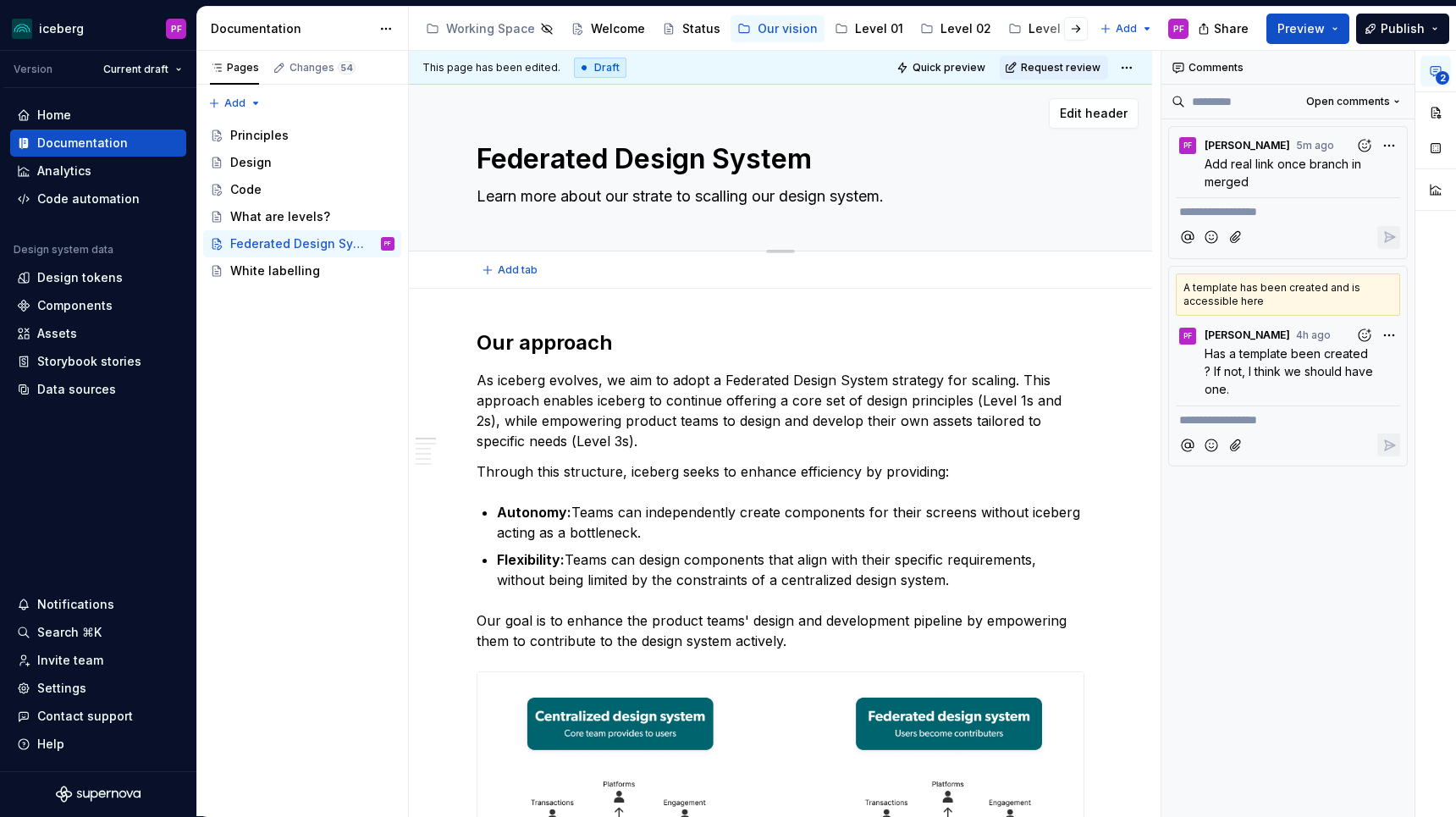
type textarea "Learn more about our strateg to scalling our design system."
type textarea "*"
type textarea "Learn more about our strategy to scalling our design system."
type textarea "*"
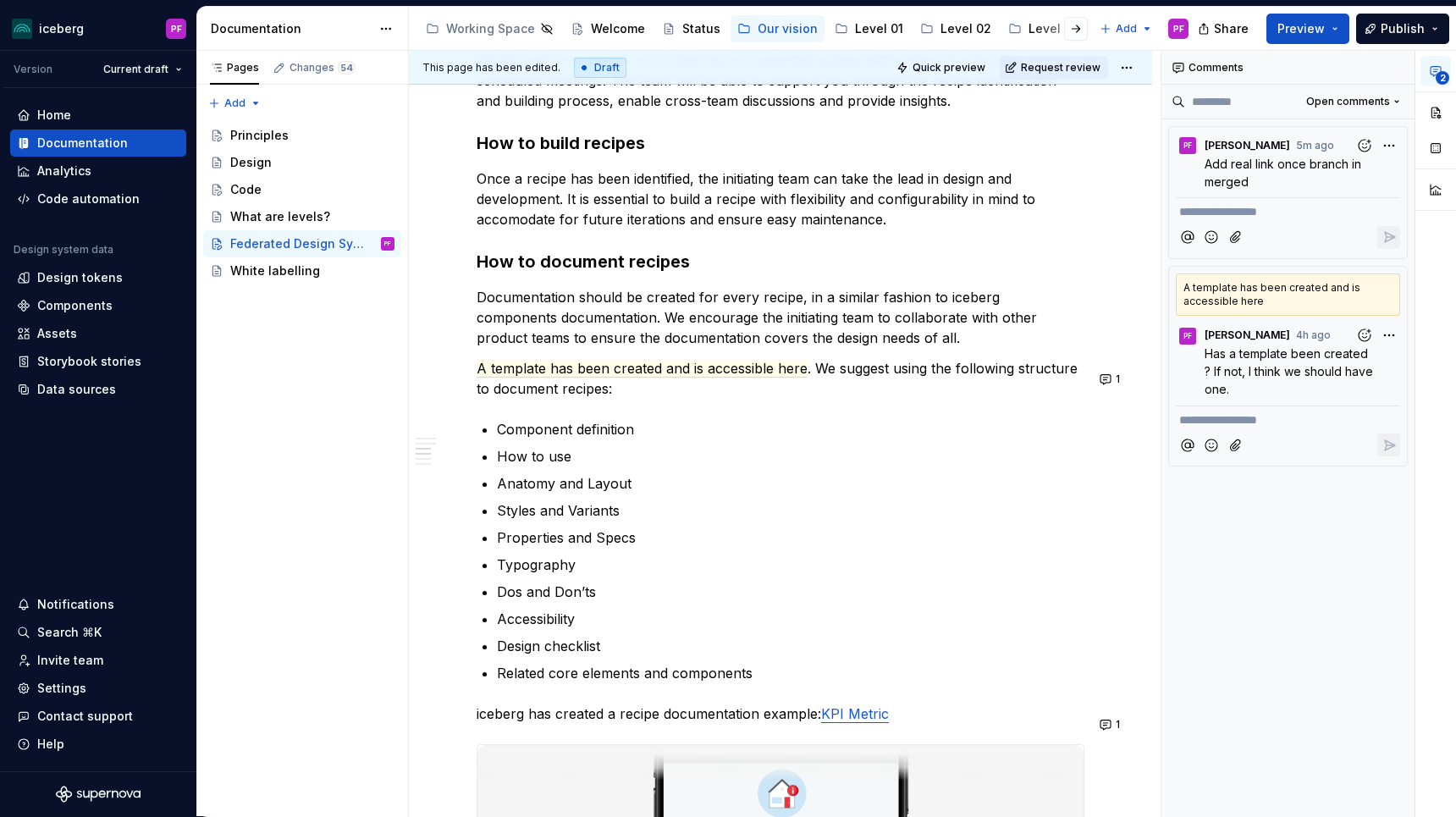
scroll to position [2597, 0]
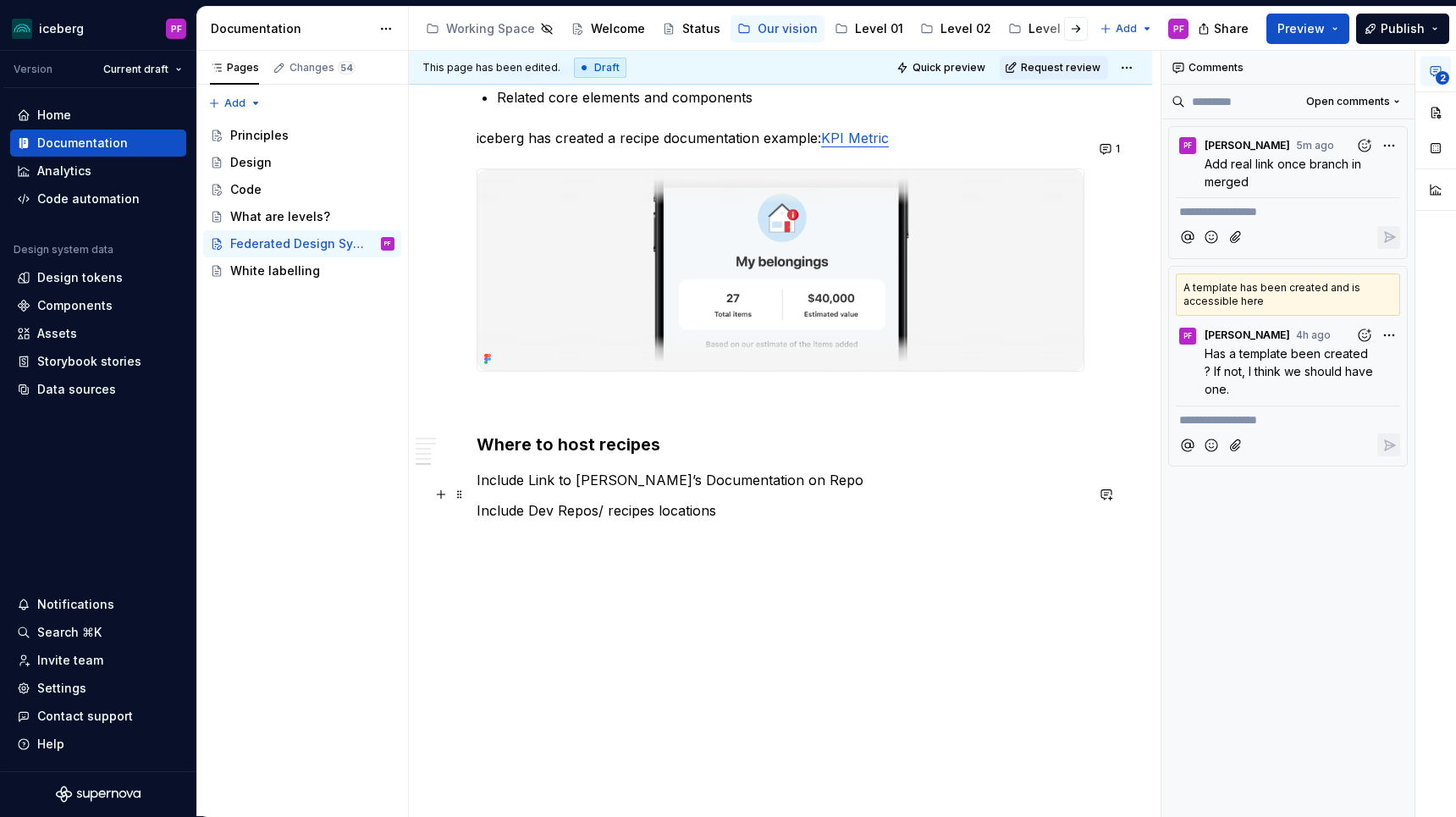
type textarea "Learn more about our strategy to scalling our design system."
type textarea "*"
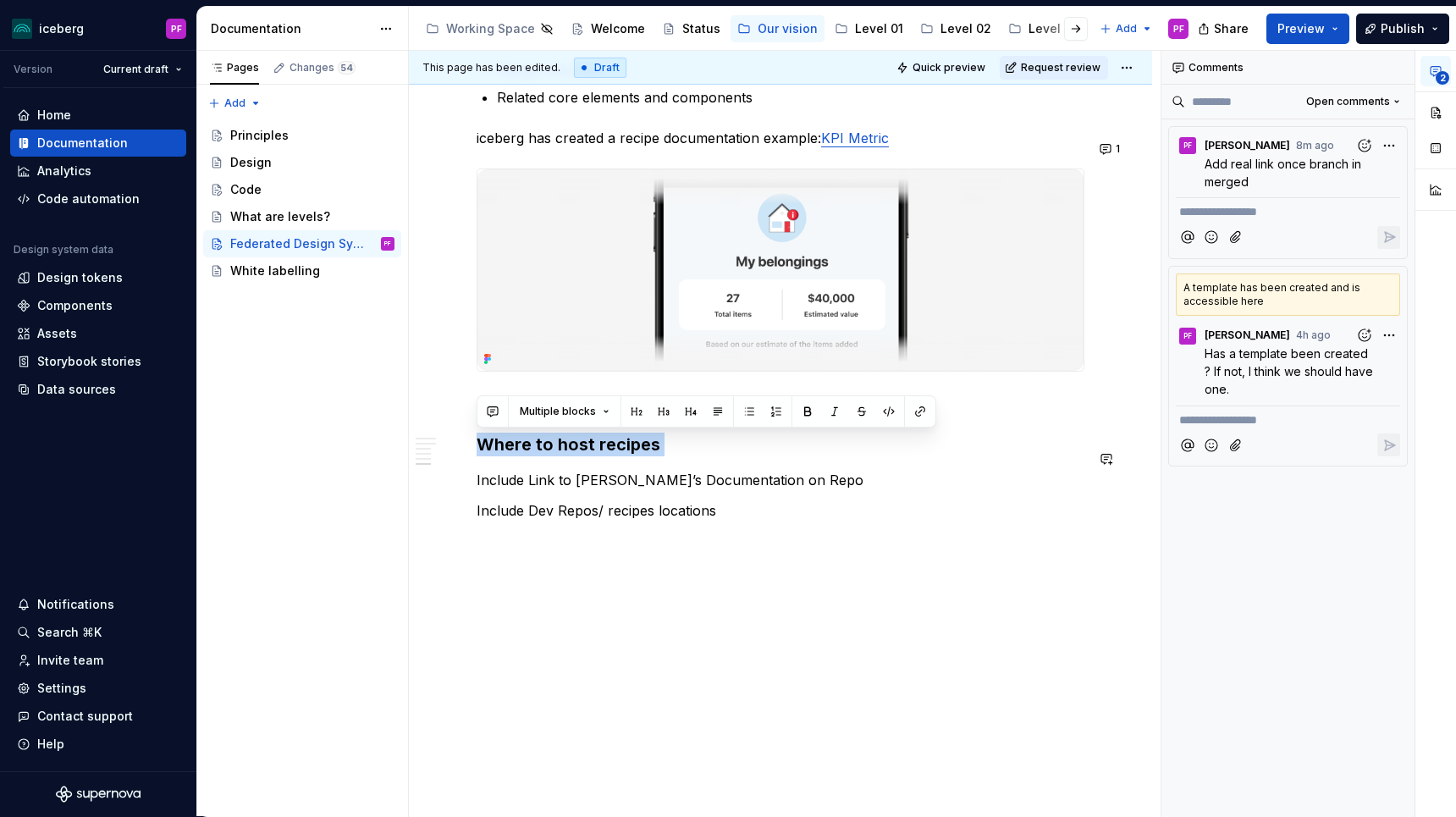
drag, startPoint x: 484, startPoint y: 447, endPoint x: 704, endPoint y: 458, distance: 220.3
click at [1112, 448] on button "button" at bounding box center [1106, 458] width 23 height 23
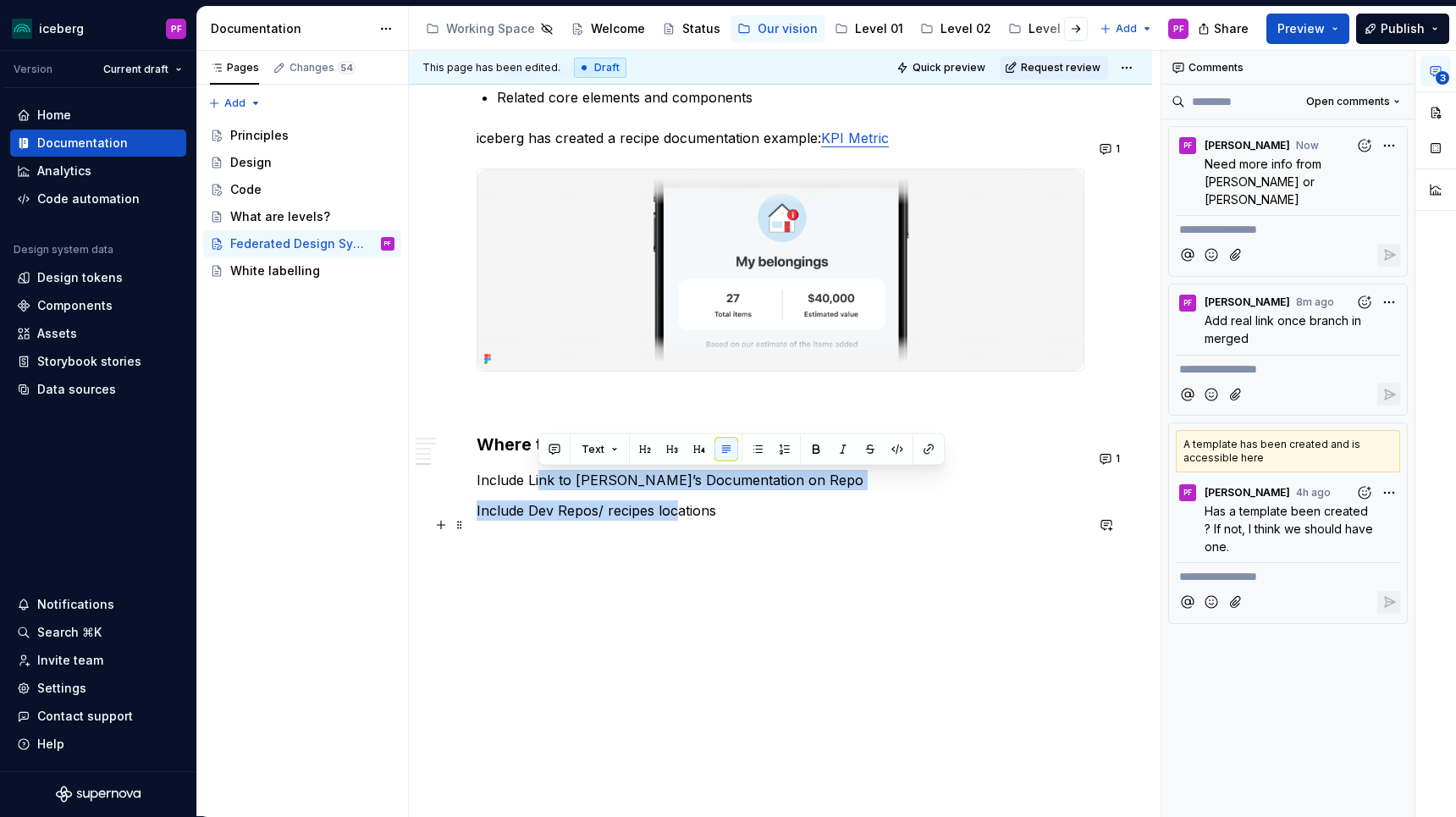
drag, startPoint x: 540, startPoint y: 488, endPoint x: 677, endPoint y: 506, distance: 138.2
click at [675, 506] on p "Include Dev Repos/ recipes locations" at bounding box center [780, 511] width 608 height 21
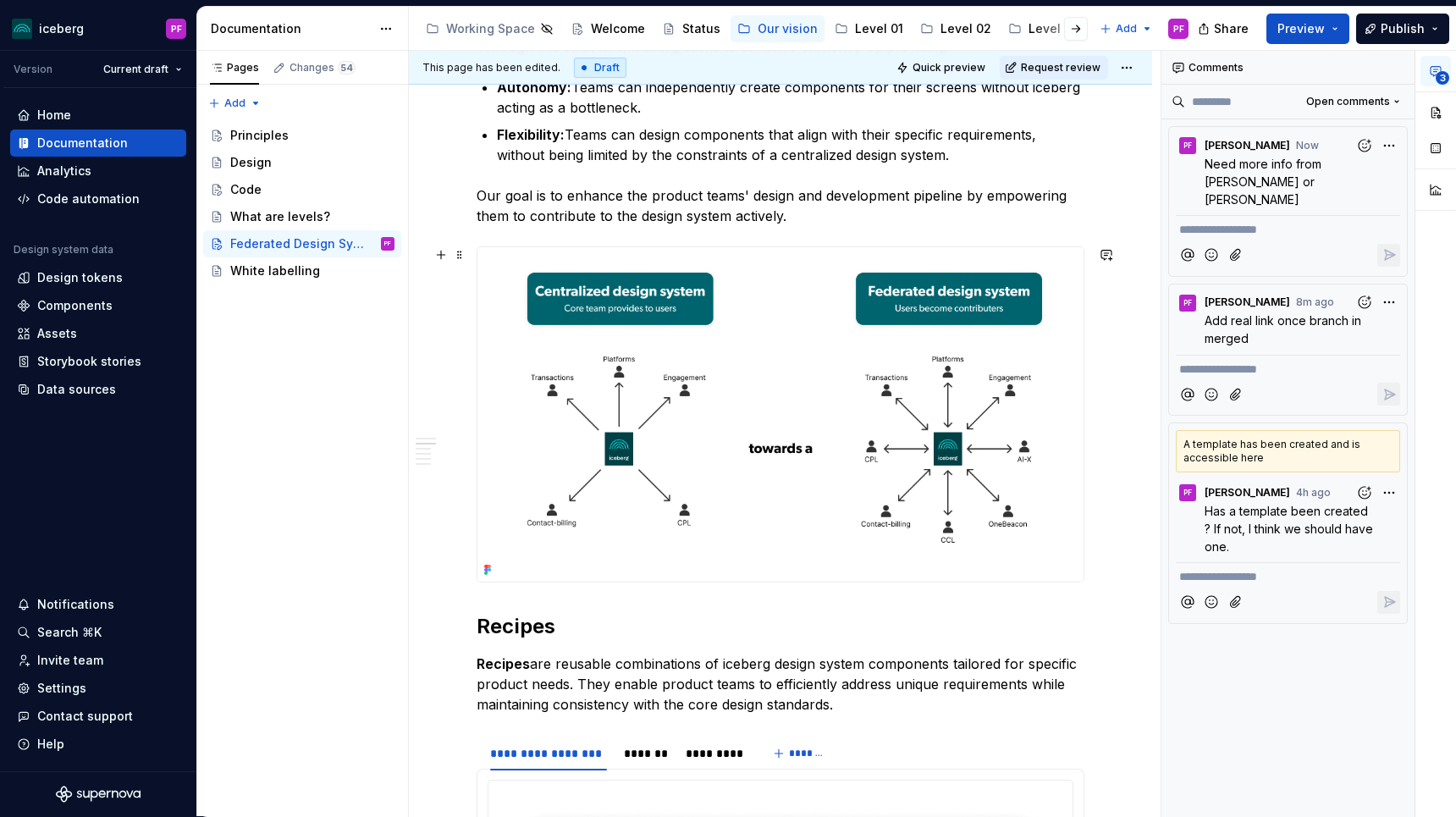
scroll to position [1019, 0]
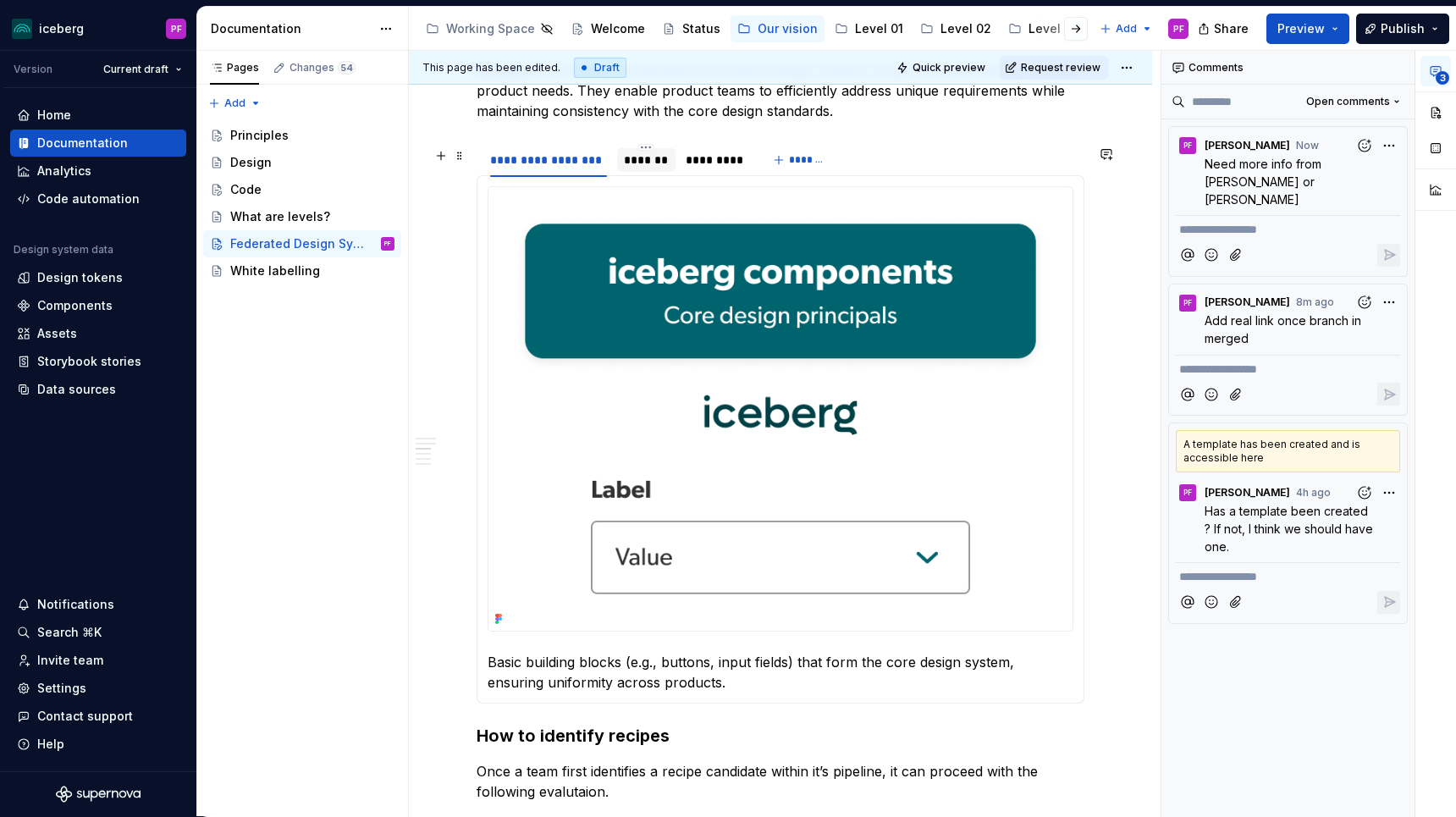
click at [652, 159] on div "*******" at bounding box center [647, 159] width 45 height 17
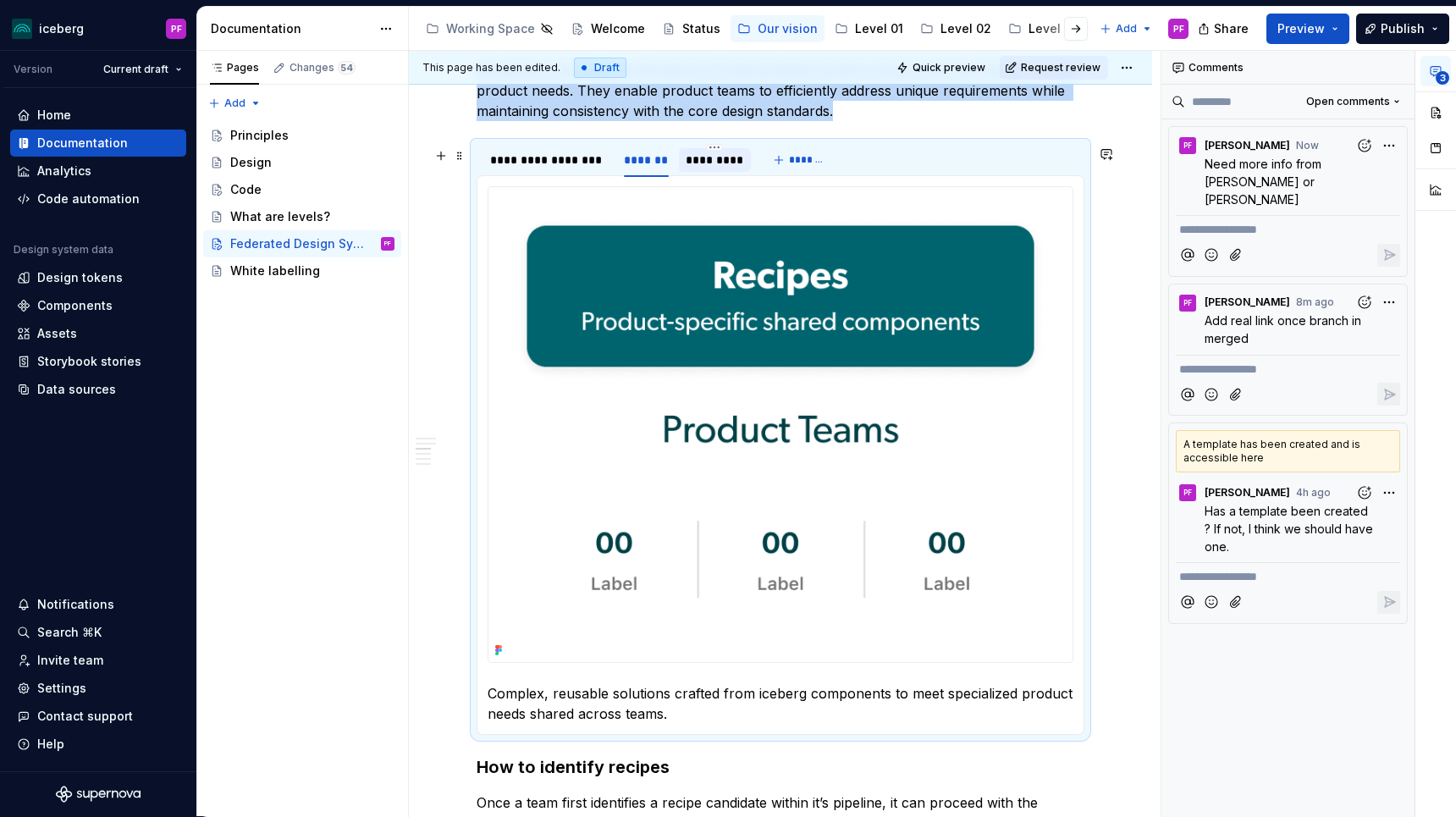
click at [699, 161] on div "*********" at bounding box center [714, 159] width 59 height 17
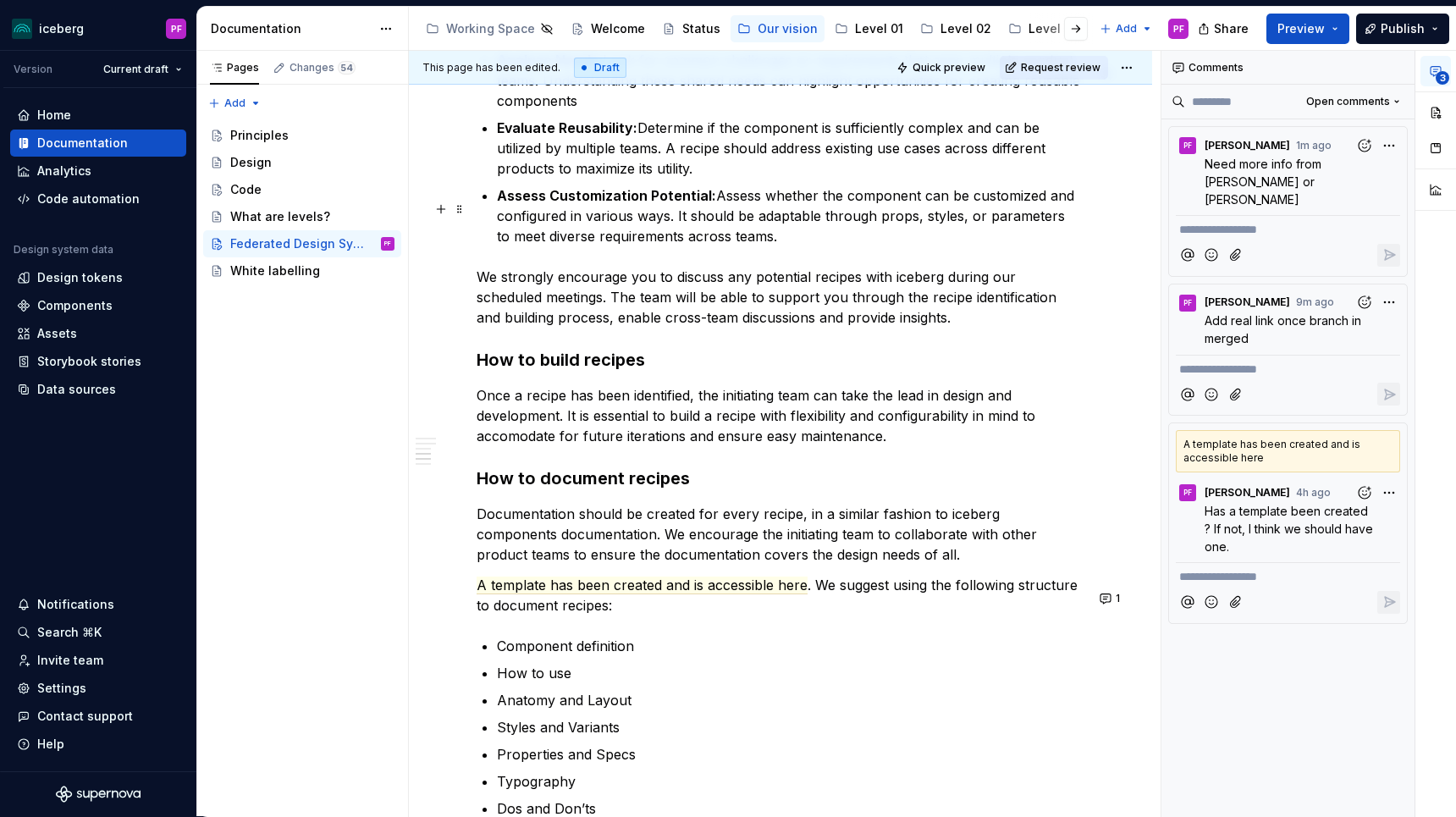
scroll to position [1967, 0]
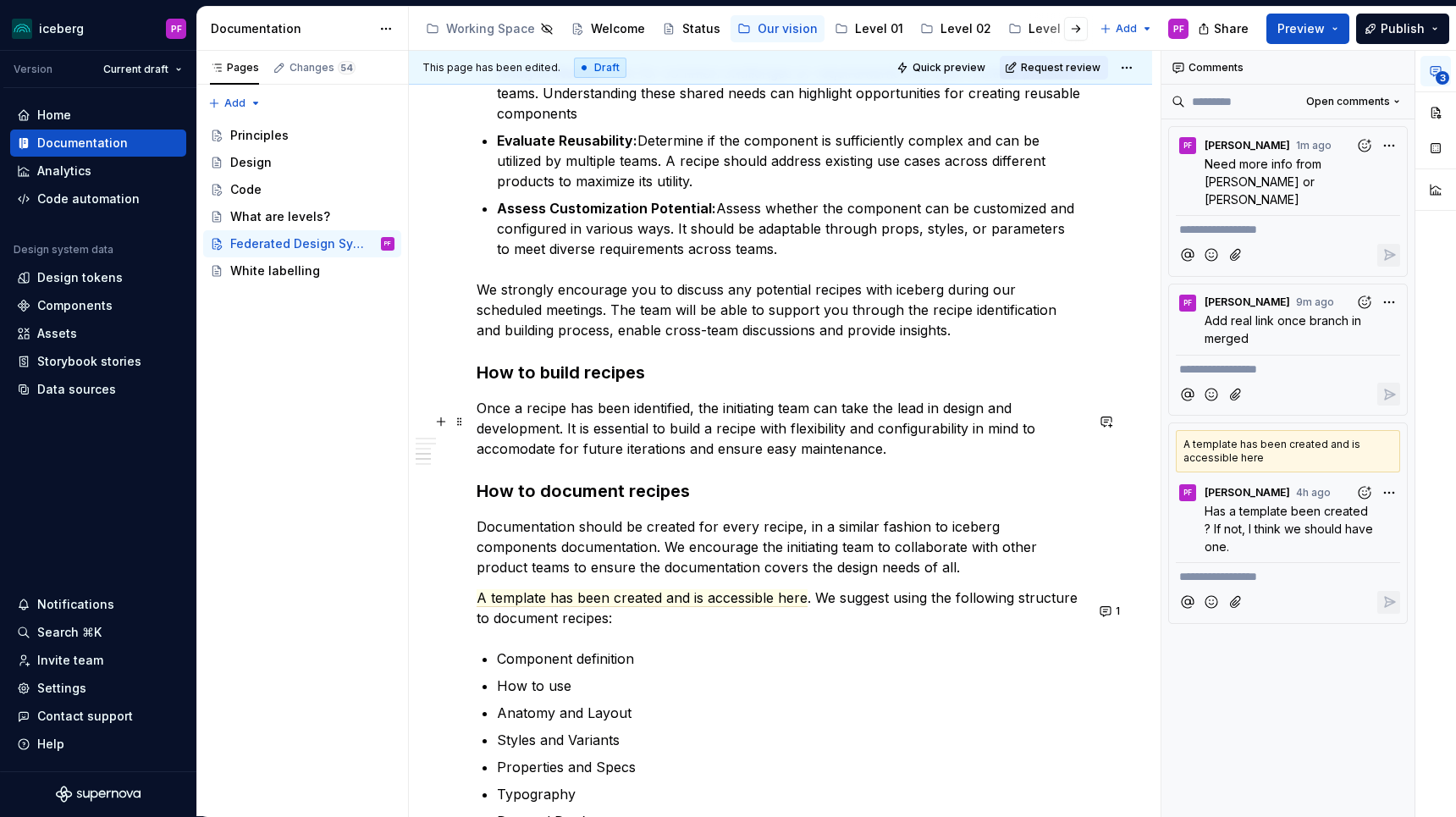
click at [775, 422] on p "Once a recipe has been identified, the initiating team can take the lead in des…" at bounding box center [780, 429] width 608 height 61
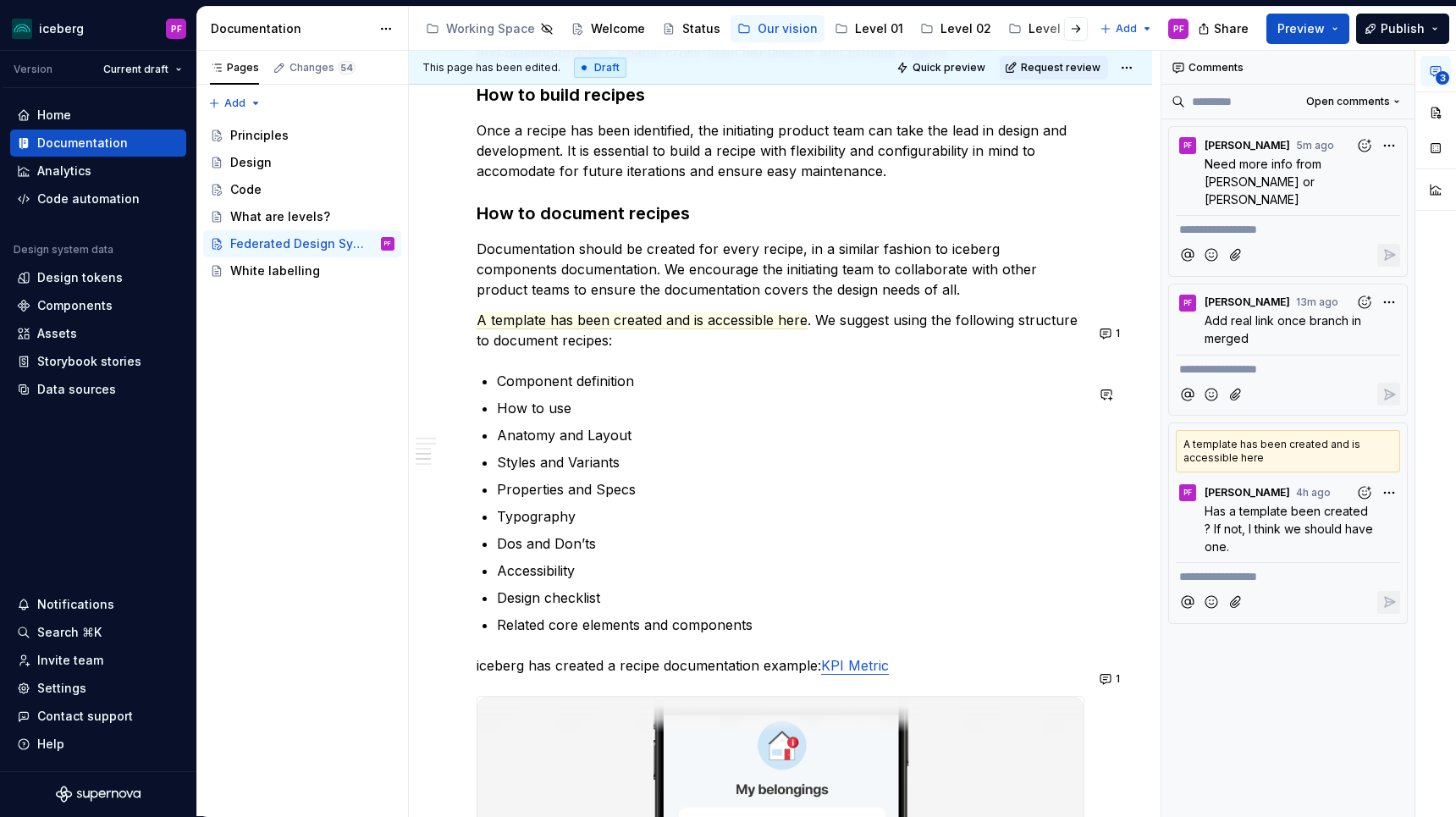
scroll to position [2789, 0]
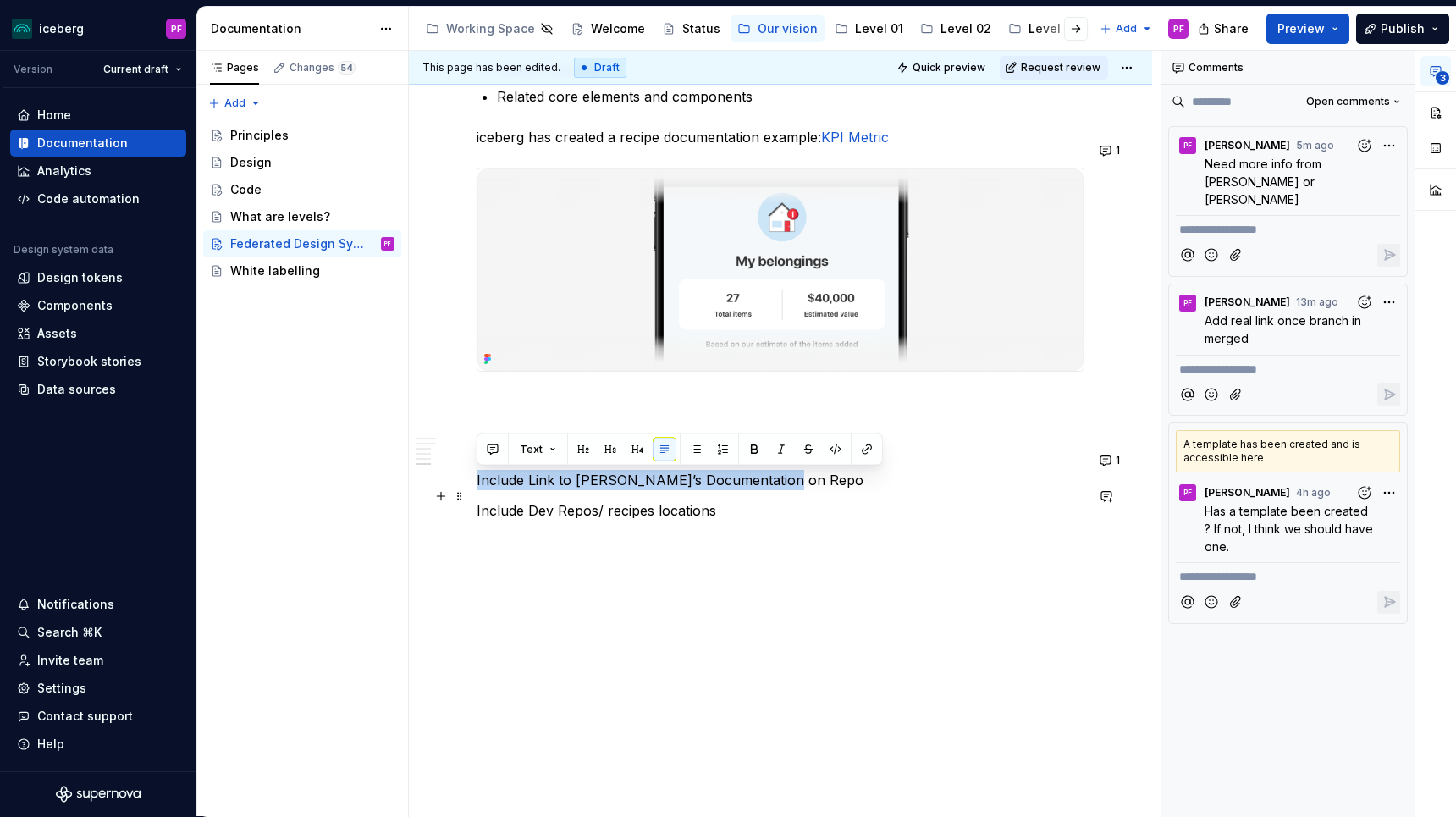
drag, startPoint x: 476, startPoint y: 481, endPoint x: 797, endPoint y: 480, distance: 321.0
click at [797, 480] on p "Include Link to [PERSON_NAME]’s Documentation on Repo" at bounding box center [780, 480] width 608 height 21
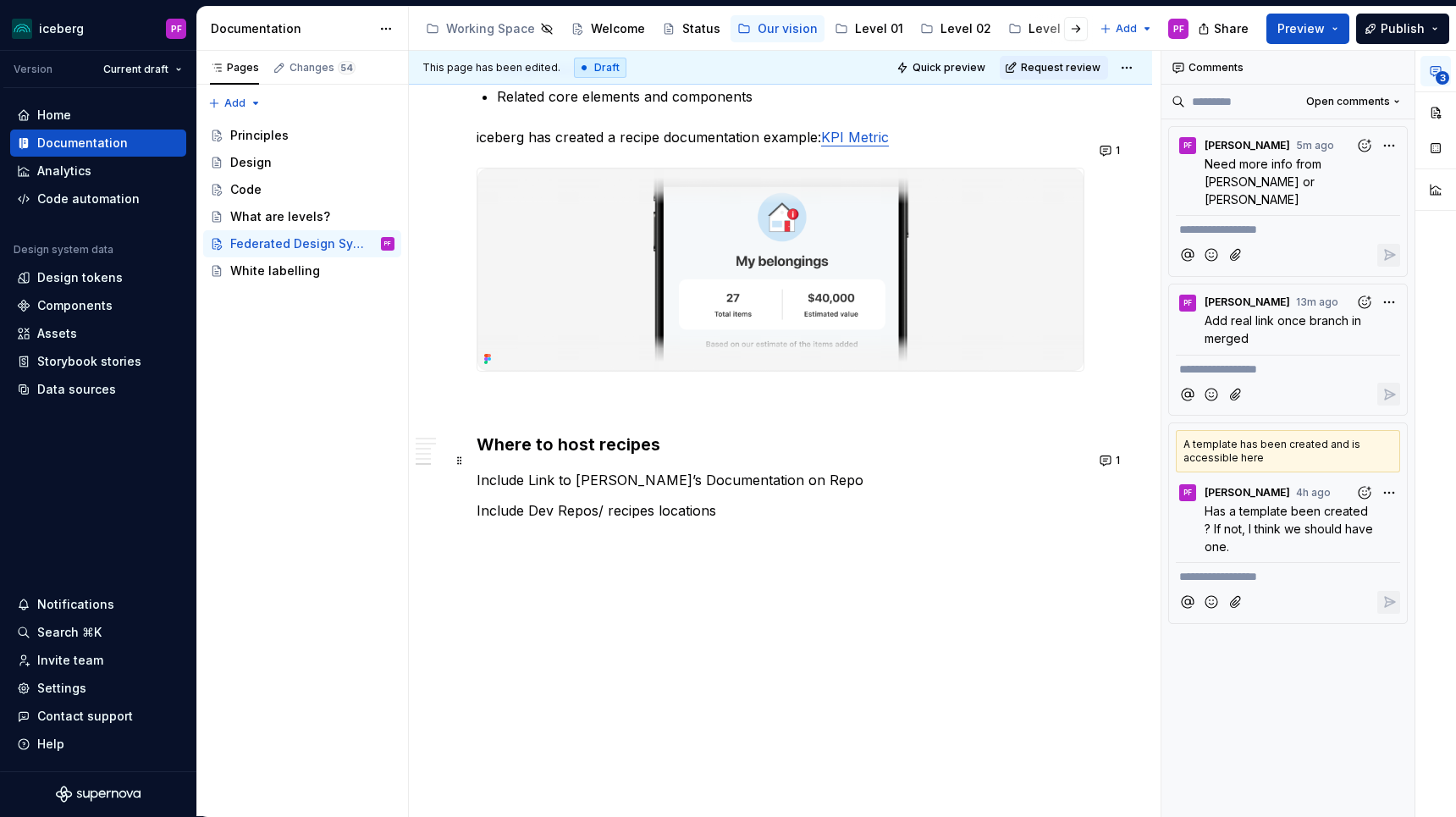
click at [588, 447] on h3 "Where to host recipes" at bounding box center [780, 444] width 608 height 23
click at [1119, 449] on button "1" at bounding box center [1110, 460] width 33 height 23
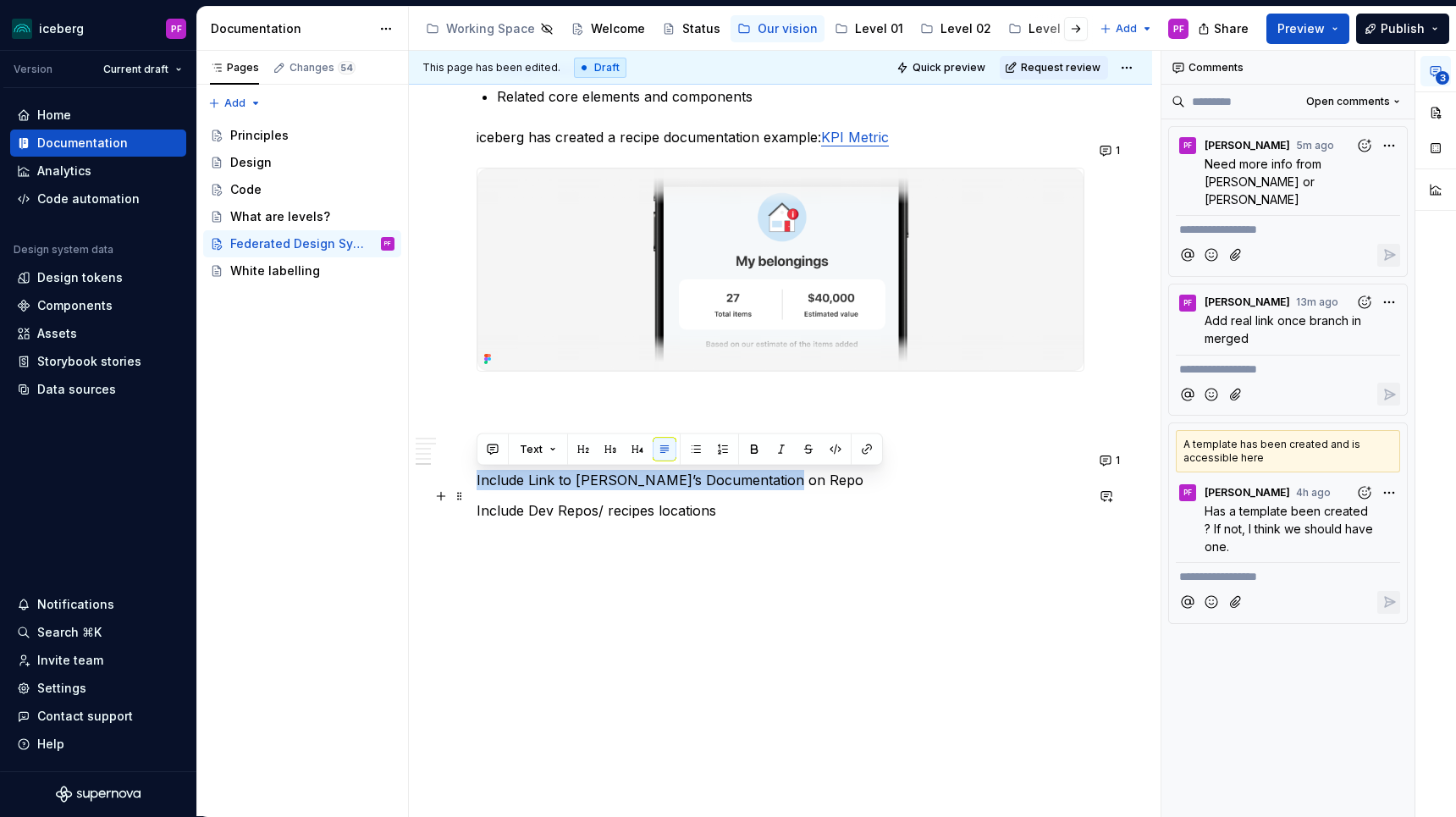
drag, startPoint x: 796, startPoint y: 483, endPoint x: 475, endPoint y: 481, distance: 321.0
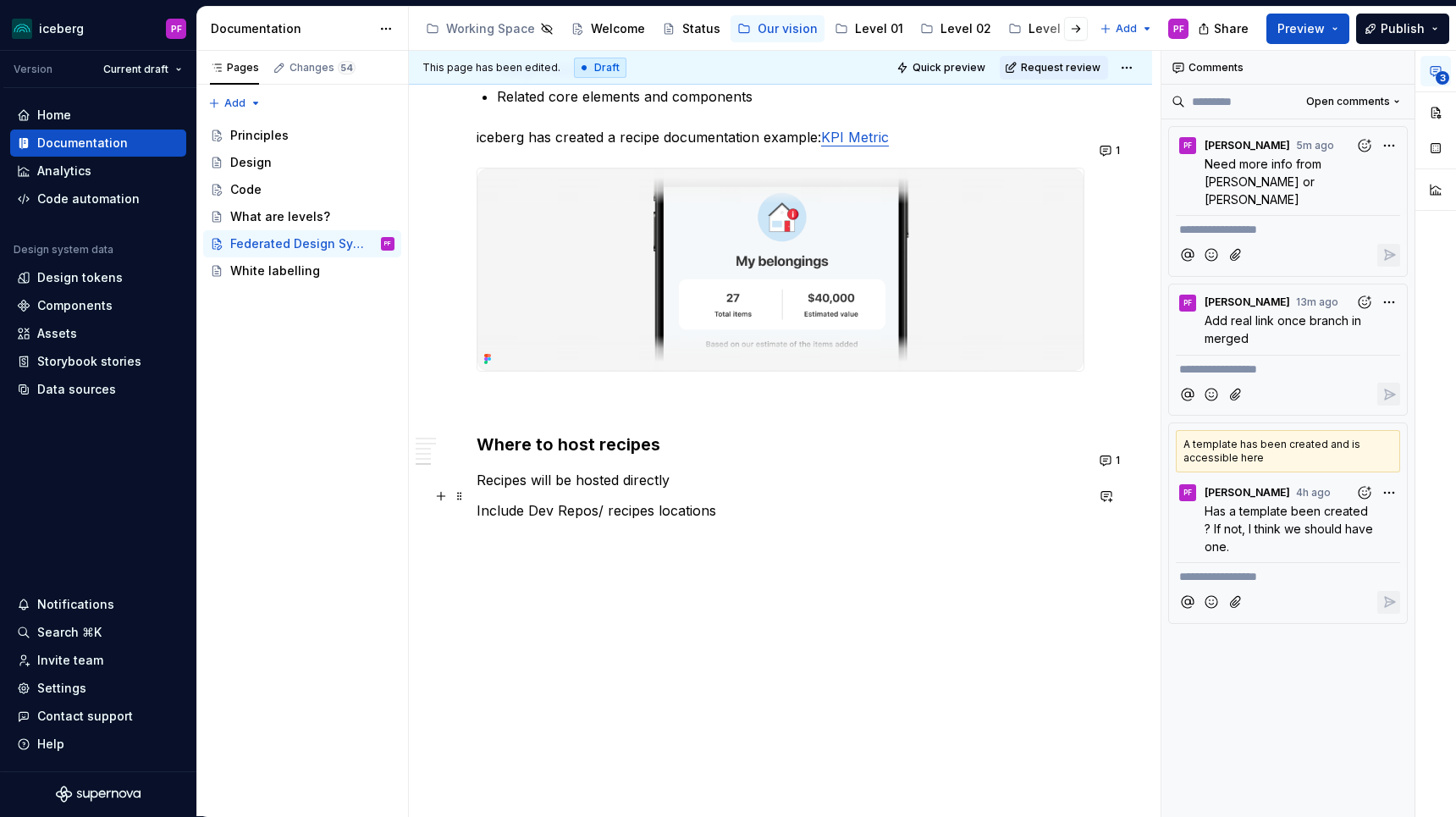
click at [532, 484] on p "Recipes will be hosted directly" at bounding box center [780, 480] width 608 height 21
click at [476, 484] on p "Recipes and their documentationwill be hosted directly" at bounding box center [780, 480] width 608 height 21
click at [816, 477] on p "On the design side, recipes and their documentationwill be hosted directly" at bounding box center [780, 480] width 608 height 21
click at [965, 472] on p "On the design side, recipes and their documentation will be hosted directly" at bounding box center [780, 480] width 608 height 21
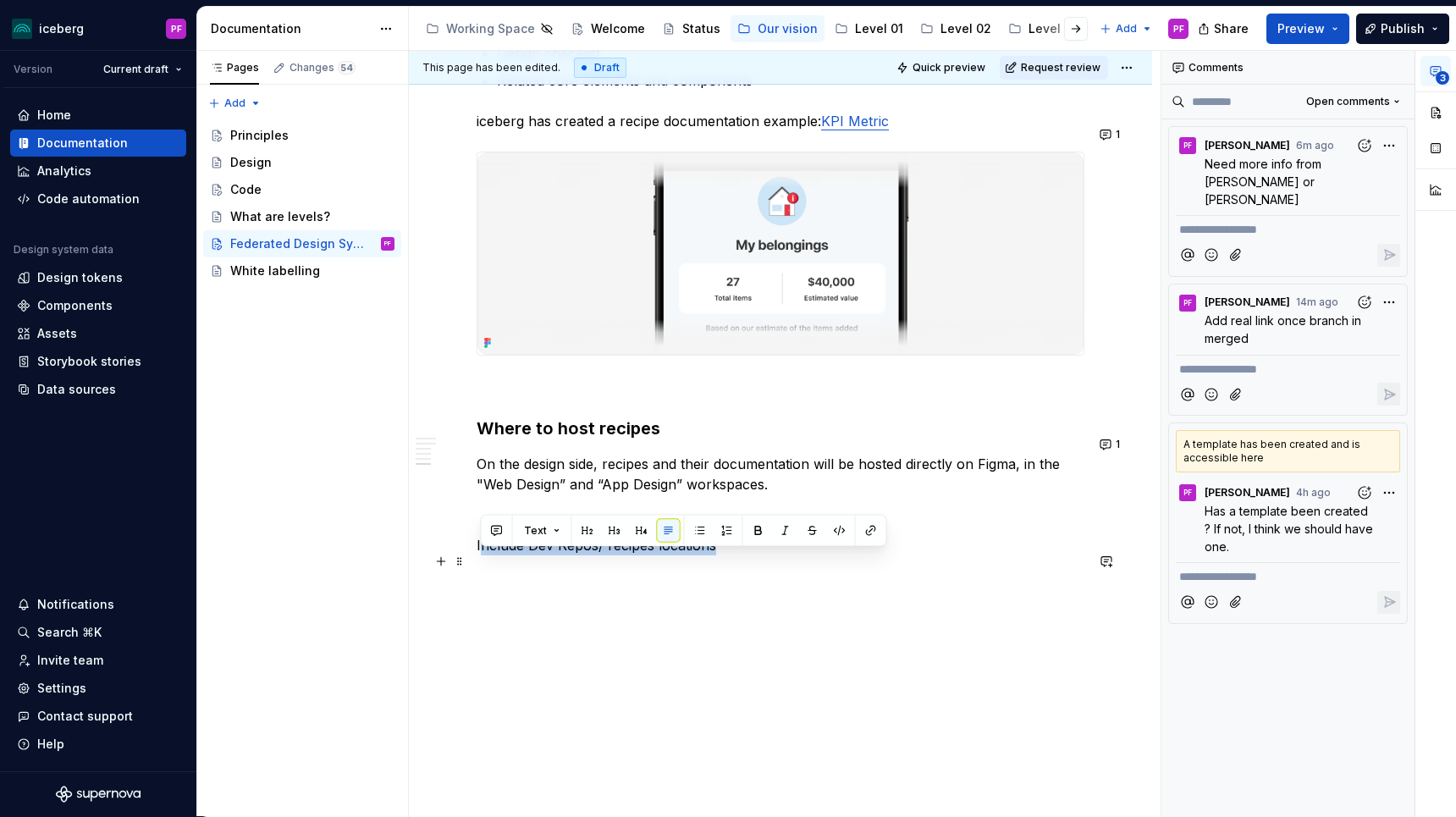
drag, startPoint x: 537, startPoint y: 550, endPoint x: 717, endPoint y: 558, distance: 180.2
click at [717, 556] on p "Include Dev Repos/ recipes locations" at bounding box center [780, 545] width 608 height 21
click at [485, 533] on button "button" at bounding box center [497, 531] width 23 height 23
drag, startPoint x: 475, startPoint y: 563, endPoint x: 729, endPoint y: 561, distance: 254.0
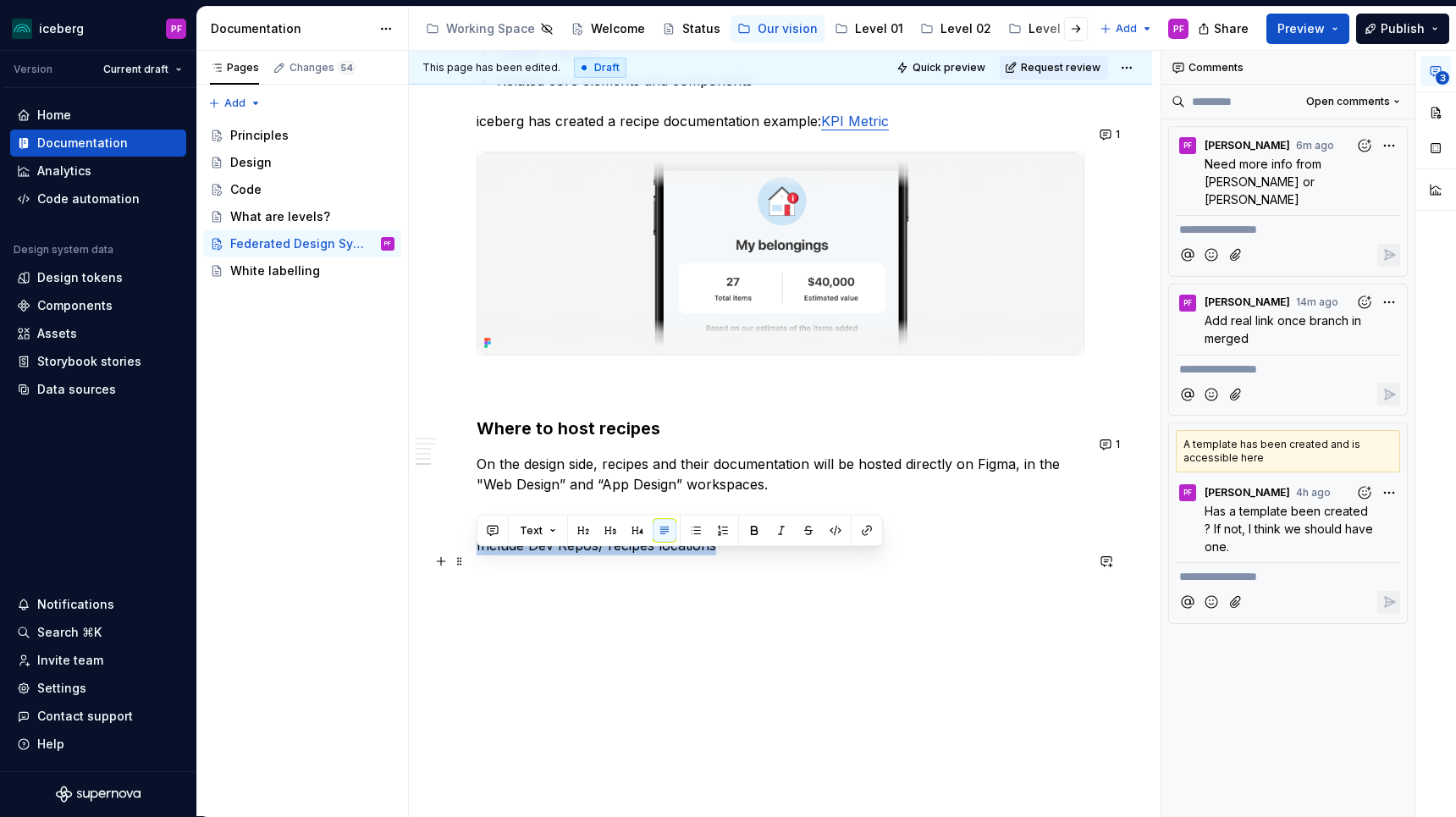
click at [729, 556] on p "Include Dev Repos/ recipes locations" at bounding box center [780, 545] width 608 height 21
click at [489, 535] on button "button" at bounding box center [493, 531] width 23 height 23
click at [725, 588] on icon "Send" at bounding box center [733, 586] width 17 height 17
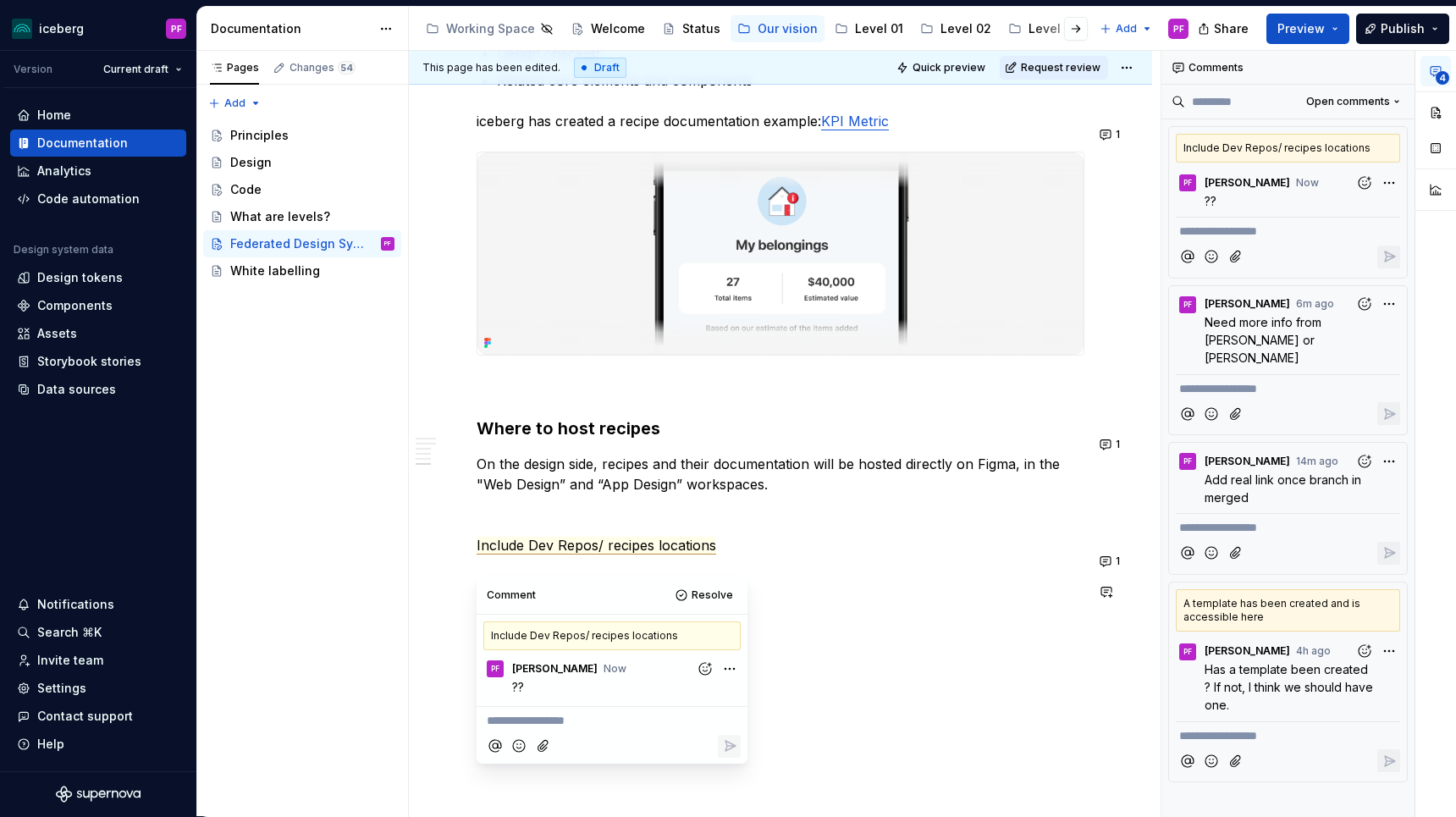
click at [727, 642] on div "Include Dev Repos/ recipes locations" at bounding box center [612, 636] width 258 height 29
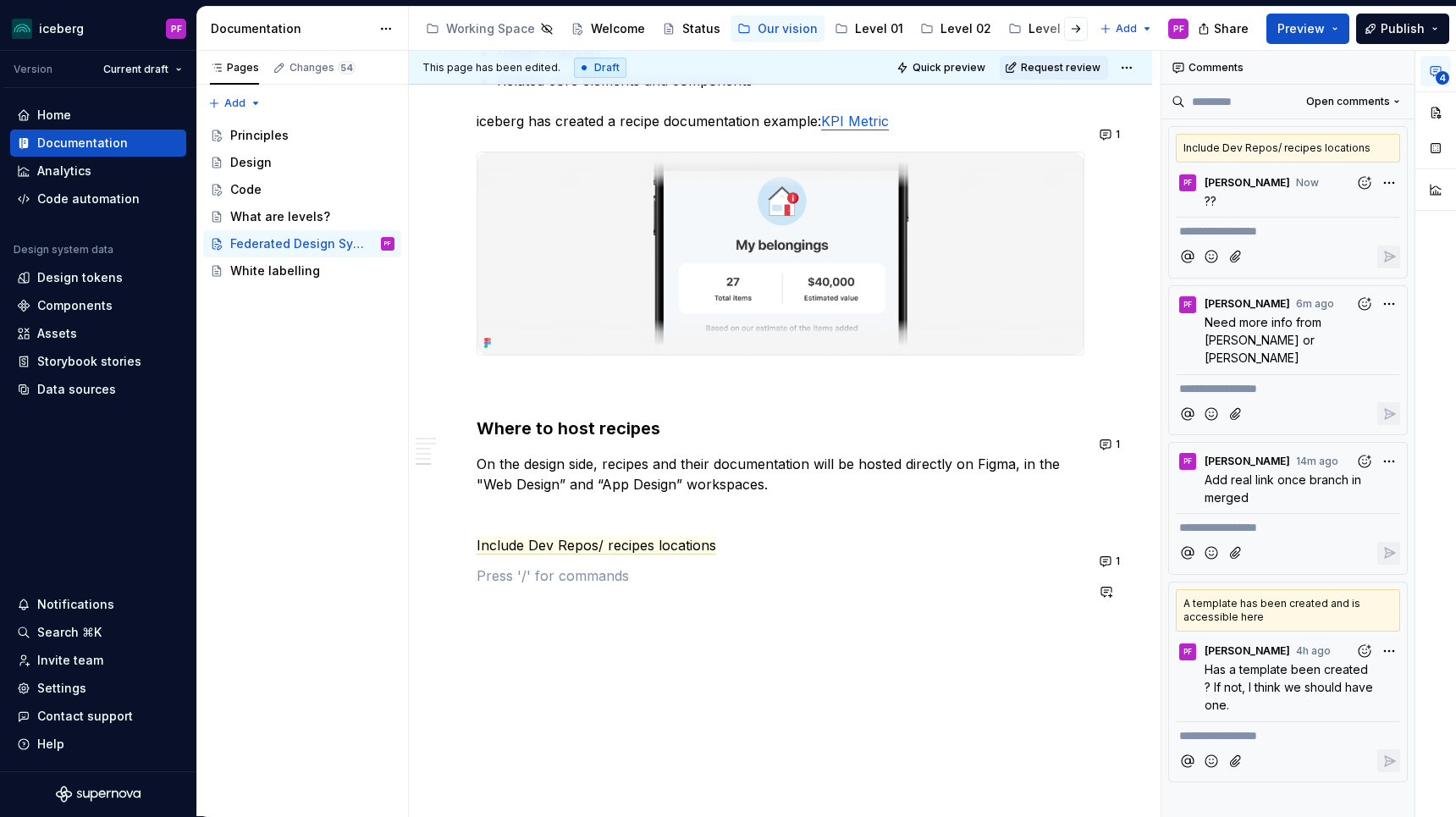
drag, startPoint x: 482, startPoint y: 473, endPoint x: 762, endPoint y: 500, distance: 281.3
click at [762, 495] on p "On the design side, recipes and their documentation will be hosted directly on …" at bounding box center [780, 474] width 608 height 41
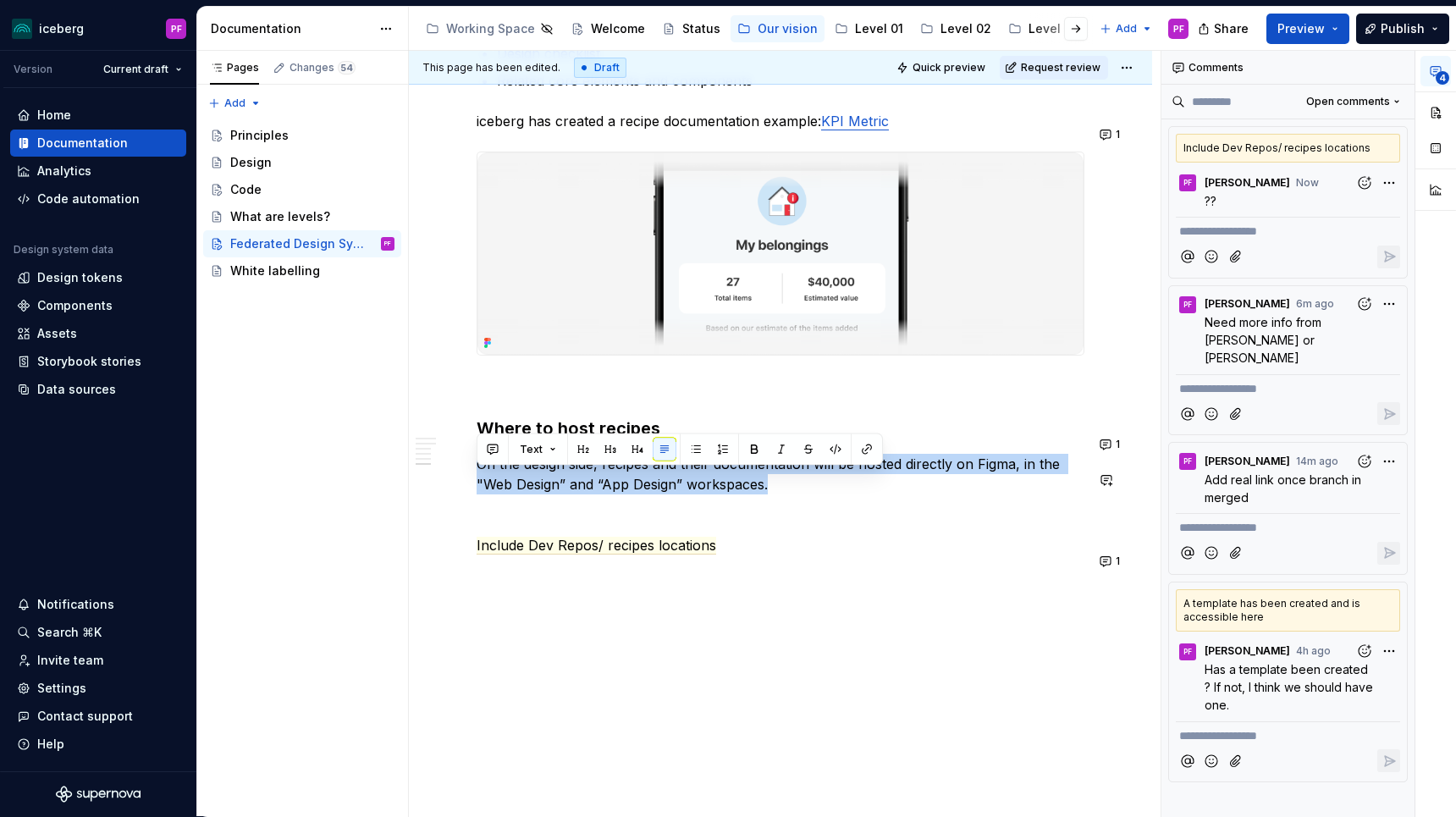
drag, startPoint x: 782, startPoint y: 500, endPoint x: 458, endPoint y: 465, distance: 325.9
click at [781, 495] on p "On the design side, recipes and their documentation will be hosted directly on …" at bounding box center [780, 474] width 608 height 41
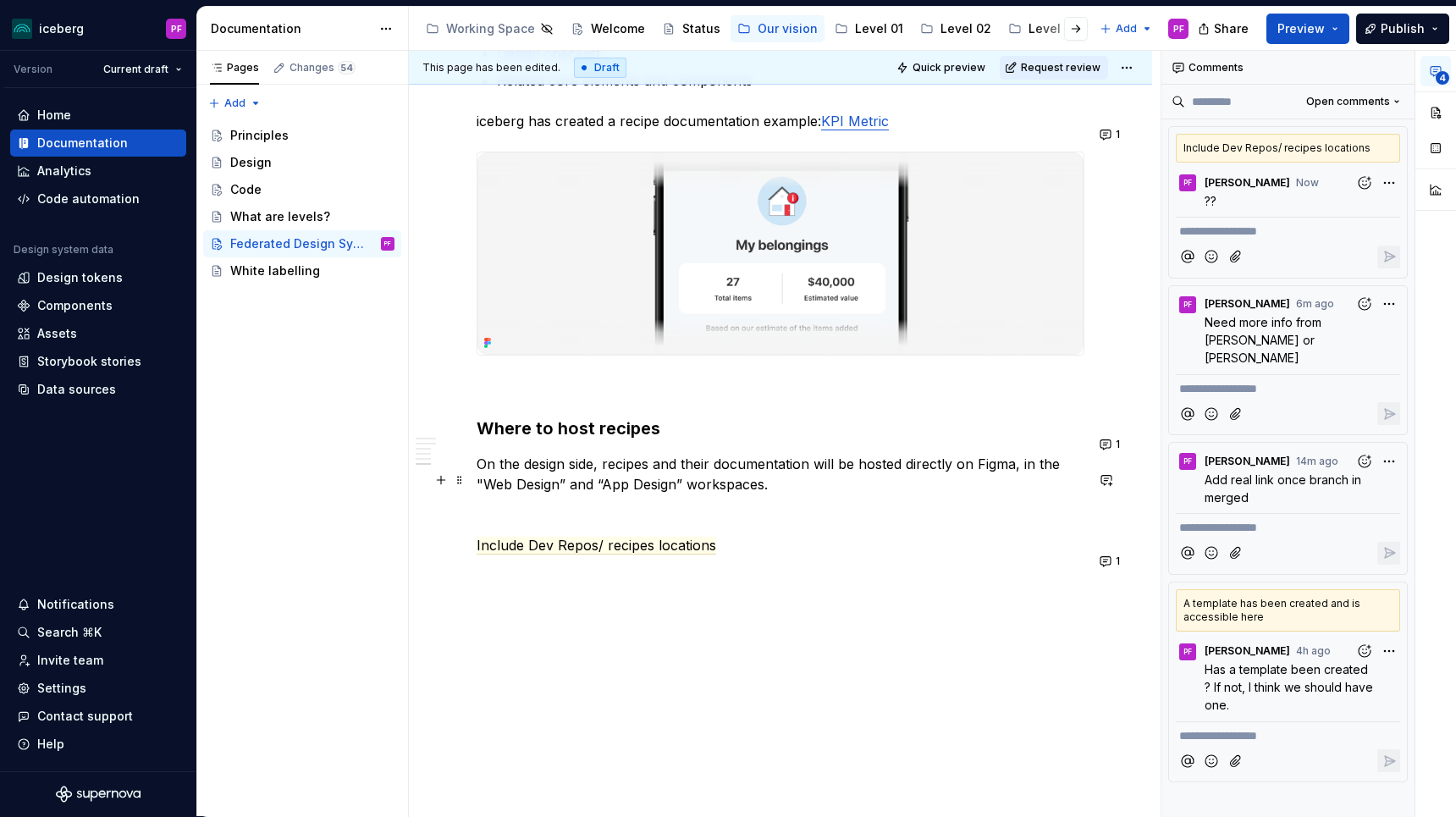
click at [1040, 473] on p "On the design side, recipes and their documentation will be hosted directly on …" at bounding box center [780, 474] width 608 height 41
type textarea "*"
drag, startPoint x: 714, startPoint y: 505, endPoint x: 793, endPoint y: 501, distance: 79.1
click at [793, 495] on p "On the design side, recipes and their documentation will be hosted directly on …" at bounding box center [780, 474] width 608 height 41
click at [741, 495] on p "On the design side, recipes and their documentation will be hosted directly on …" at bounding box center [780, 474] width 608 height 41
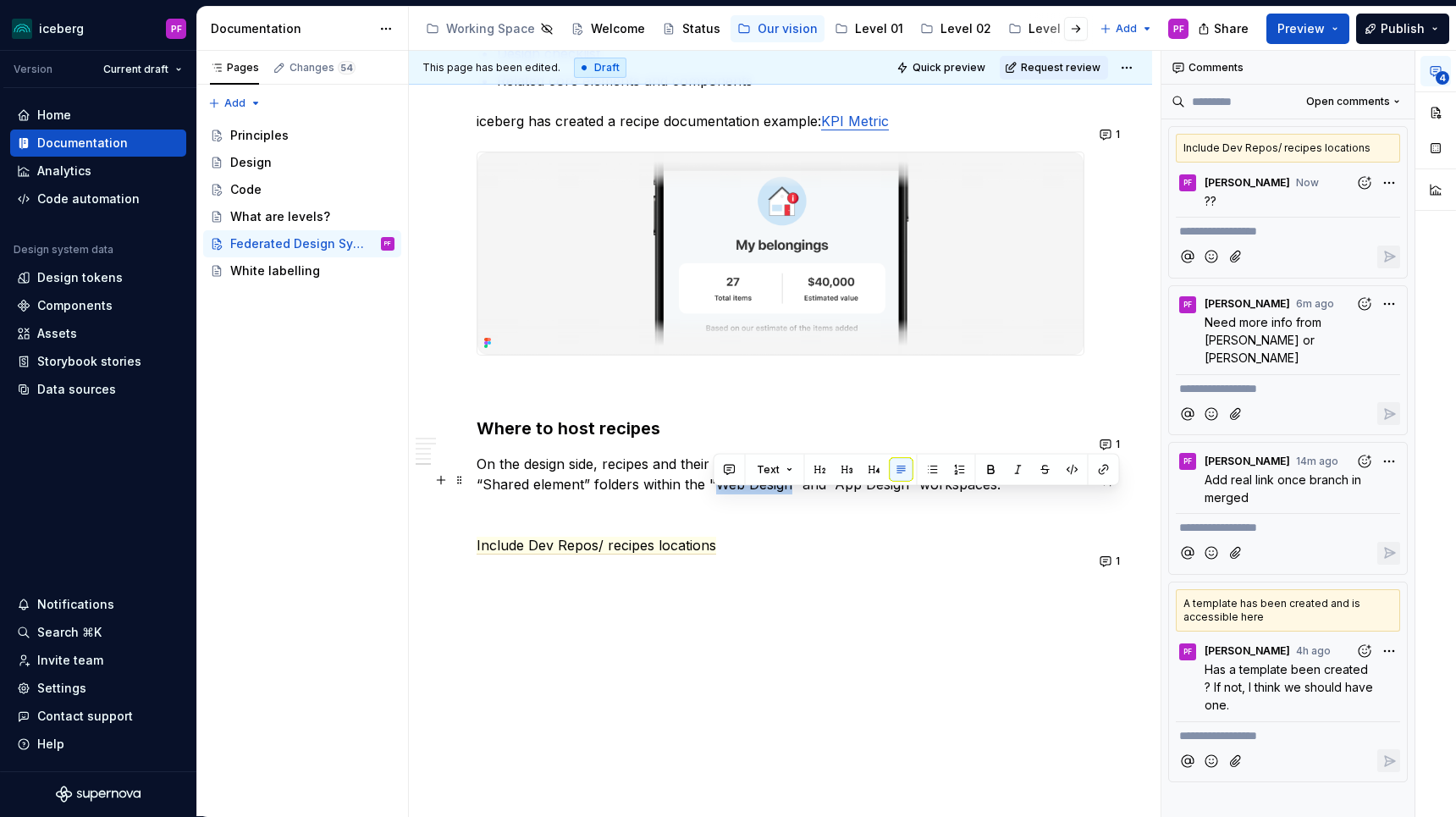
drag, startPoint x: 719, startPoint y: 501, endPoint x: 790, endPoint y: 501, distance: 71.0
click at [790, 495] on p "On the design side, recipes and their documentation will be hosted directly on …" at bounding box center [780, 474] width 608 height 41
click at [736, 475] on button "button" at bounding box center [729, 470] width 23 height 23
drag, startPoint x: 731, startPoint y: 499, endPoint x: 879, endPoint y: 499, distance: 148.0
click at [879, 499] on p "Add links when created" at bounding box center [853, 500] width 249 height 18
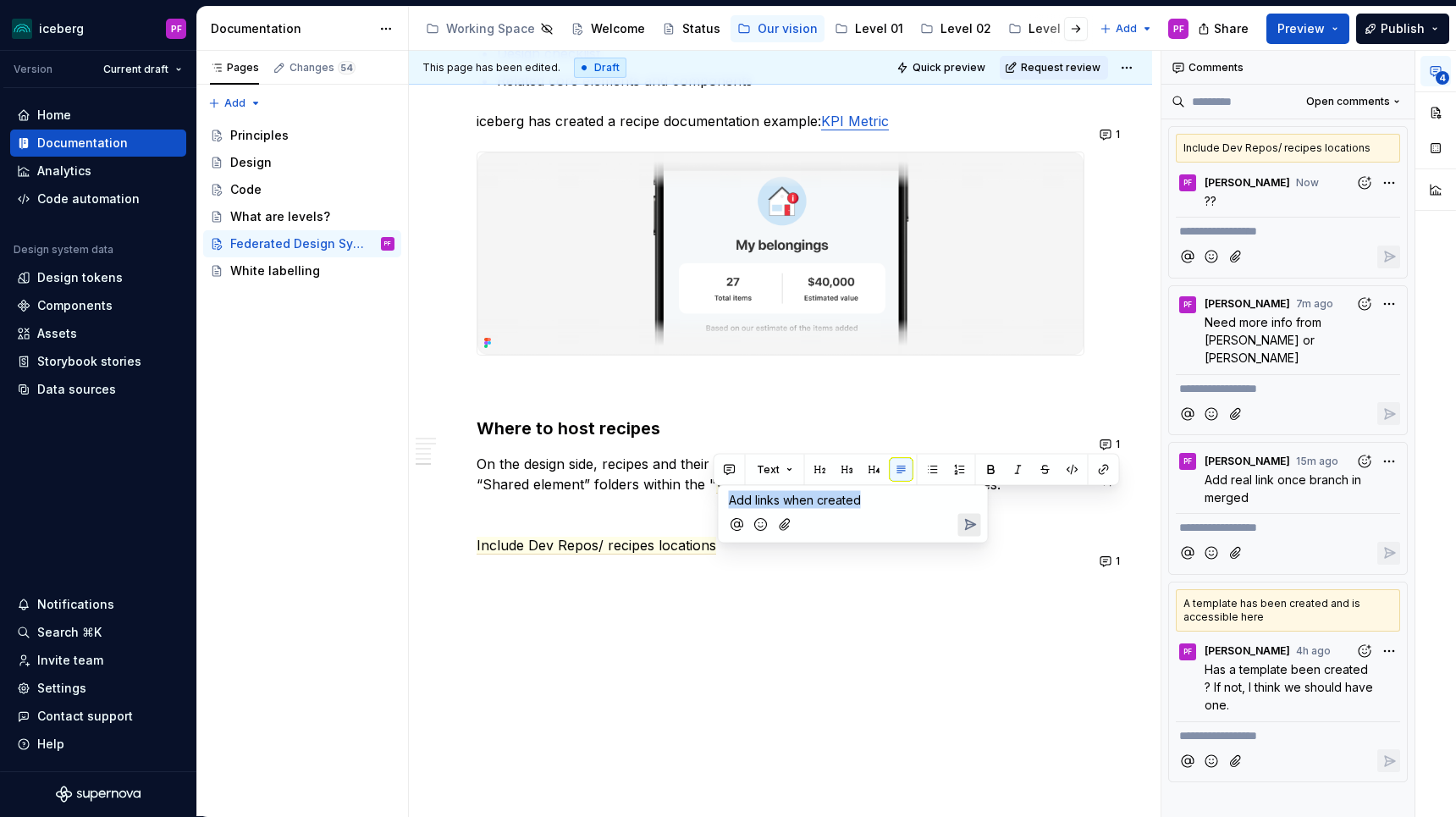
copy span "Add links when created"
click at [800, 586] on p at bounding box center [780, 576] width 608 height 21
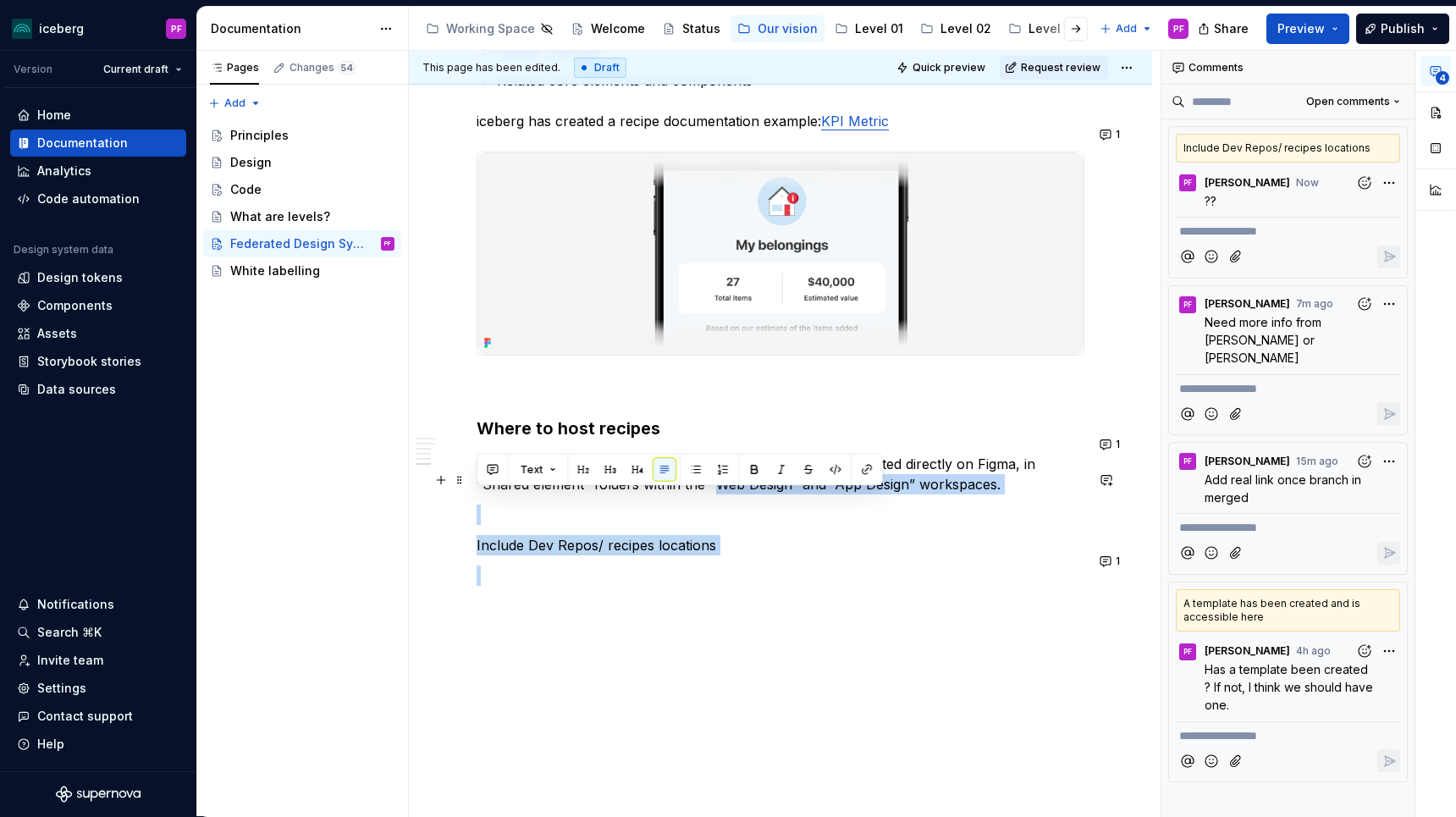
click at [744, 492] on p "On the design side, recipes and their documentation will be hosted directly on …" at bounding box center [780, 474] width 608 height 41
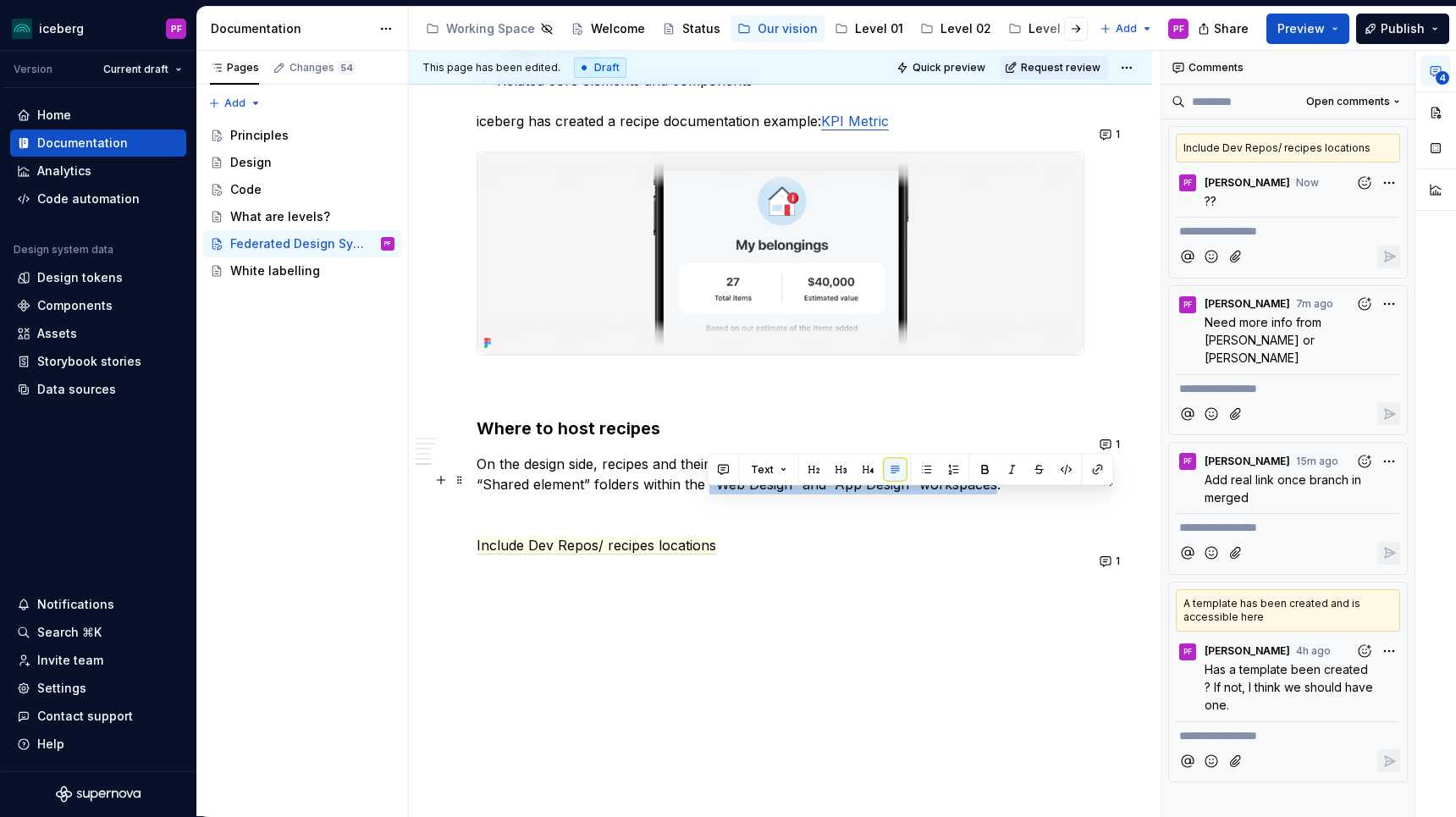
drag, startPoint x: 708, startPoint y: 498, endPoint x: 993, endPoint y: 496, distance: 285.0
click at [993, 495] on p "On the design side, recipes and their documentation will be hosted directly on …" at bounding box center [780, 474] width 608 height 41
click at [719, 469] on button "button" at bounding box center [724, 470] width 23 height 23
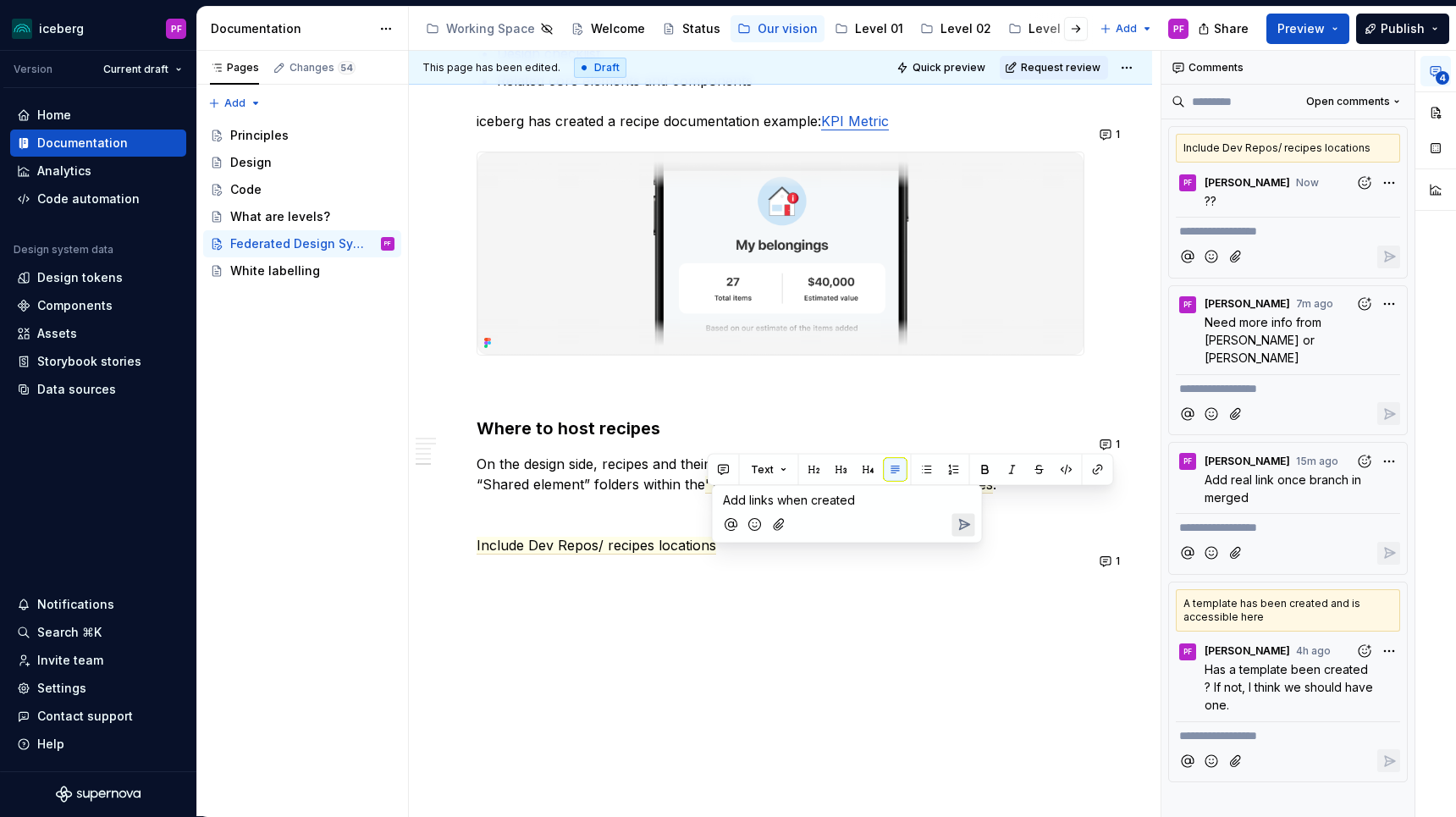
click at [961, 525] on icon "Send" at bounding box center [963, 524] width 17 height 17
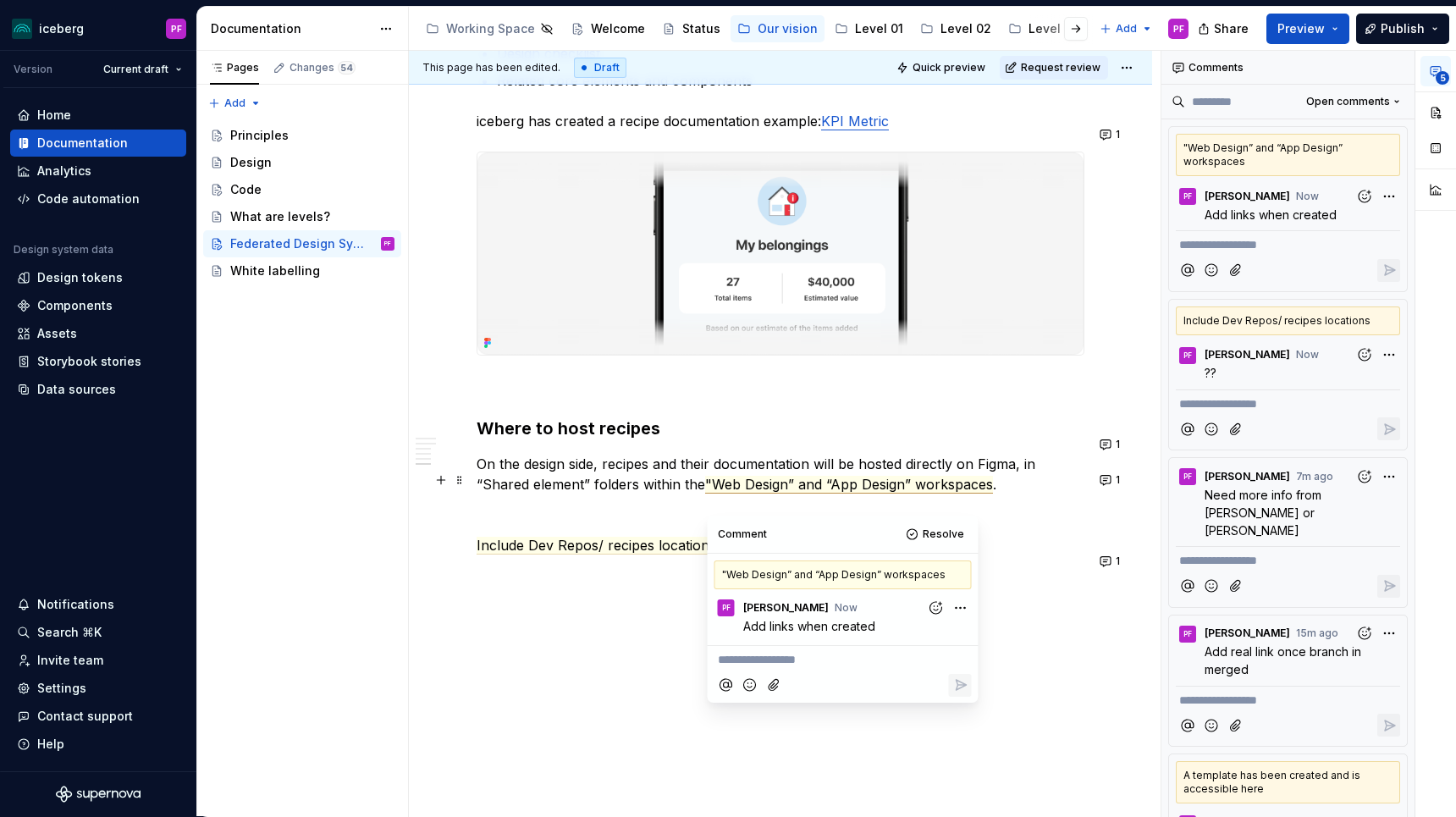
click at [901, 471] on p "On the design side, recipes and their documentation will be hosted directly on …" at bounding box center [780, 474] width 608 height 41
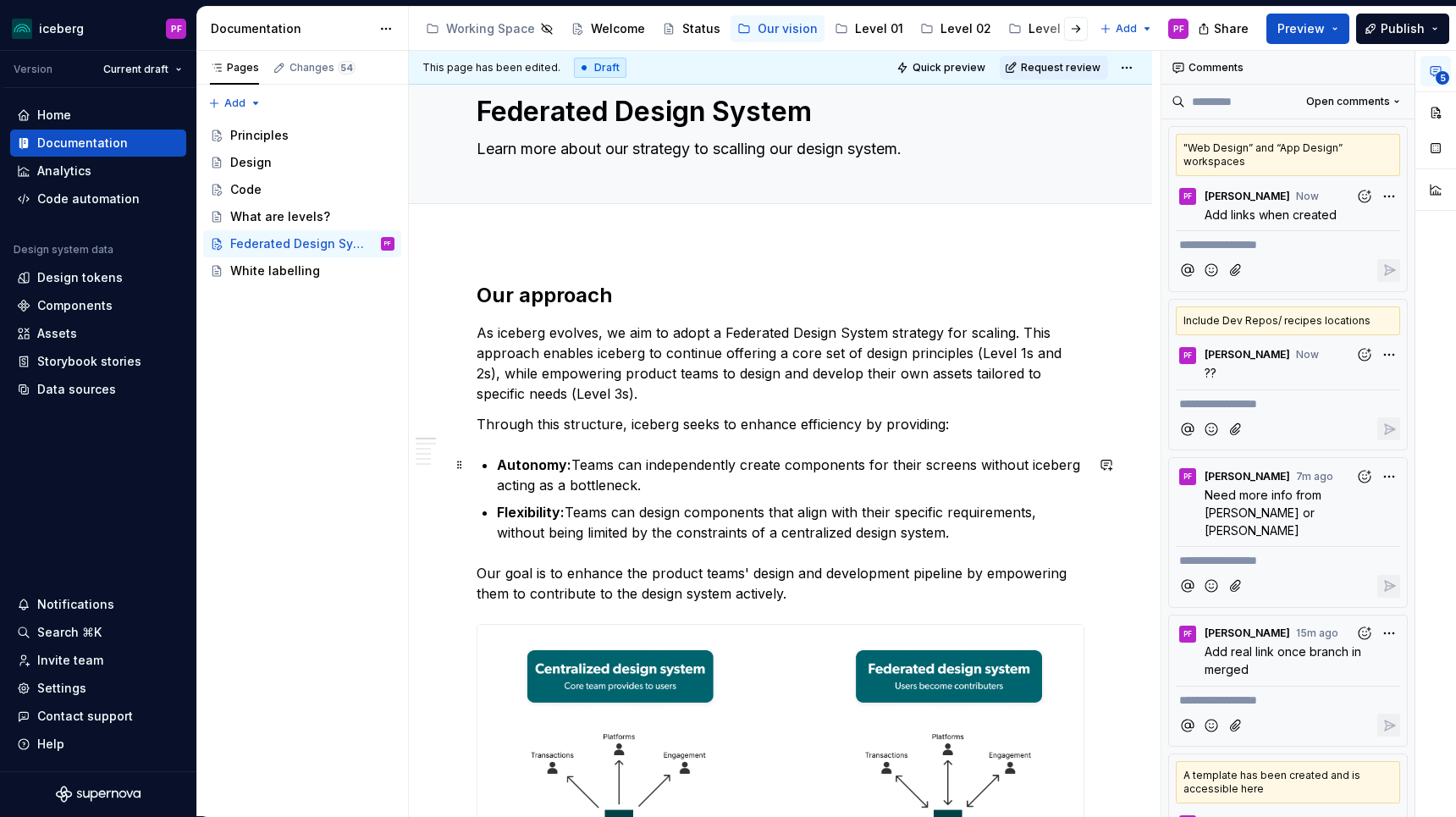
scroll to position [49, 0]
type textarea "*"
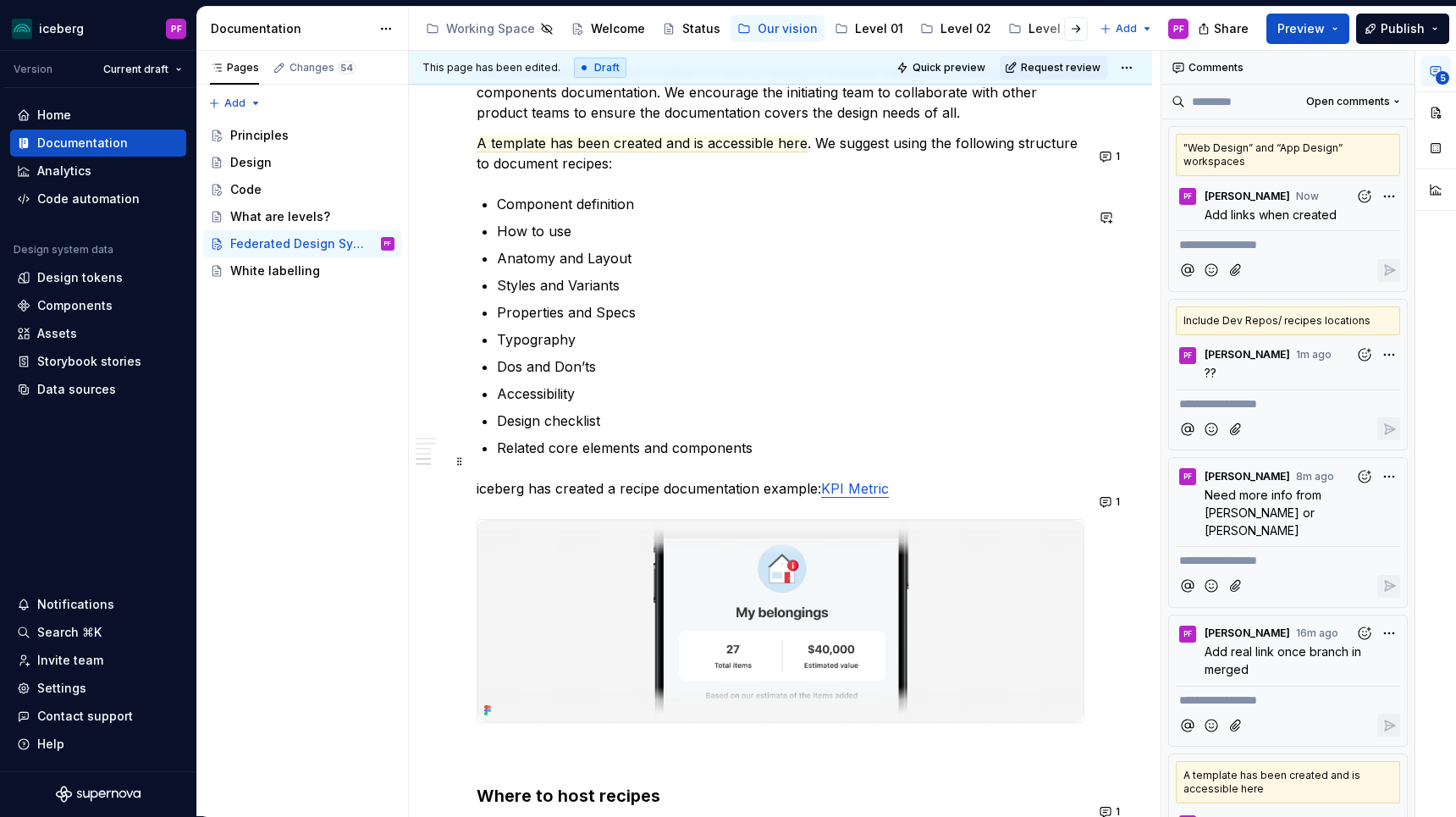
scroll to position [2840, 0]
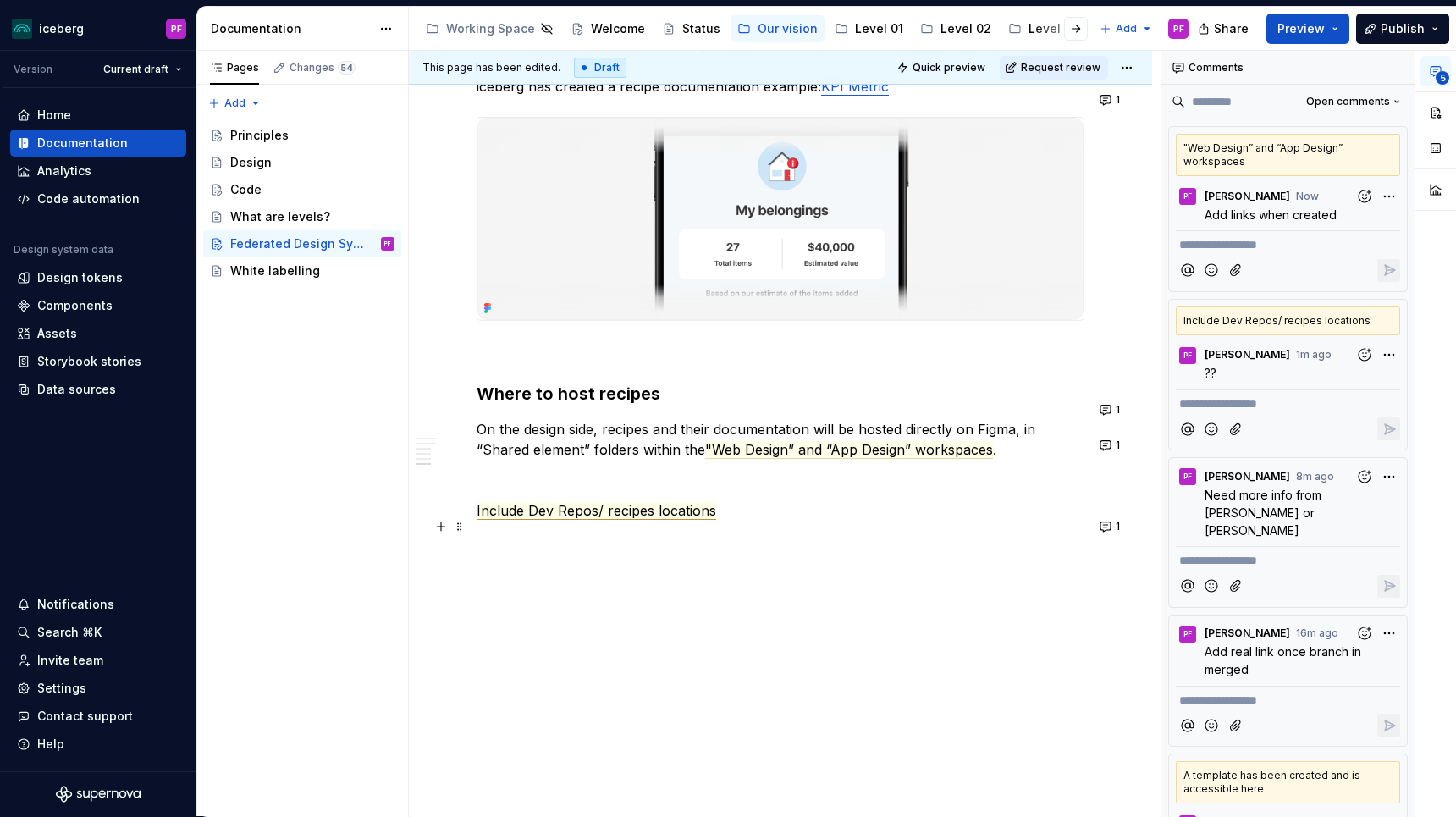
click at [479, 510] on span "Include Dev Repos/ recipes locations" at bounding box center [596, 511] width 240 height 18
click at [643, 508] on p "On the development side, shared repo/folder Include Dev Repos/ recipes locations" at bounding box center [780, 511] width 608 height 21
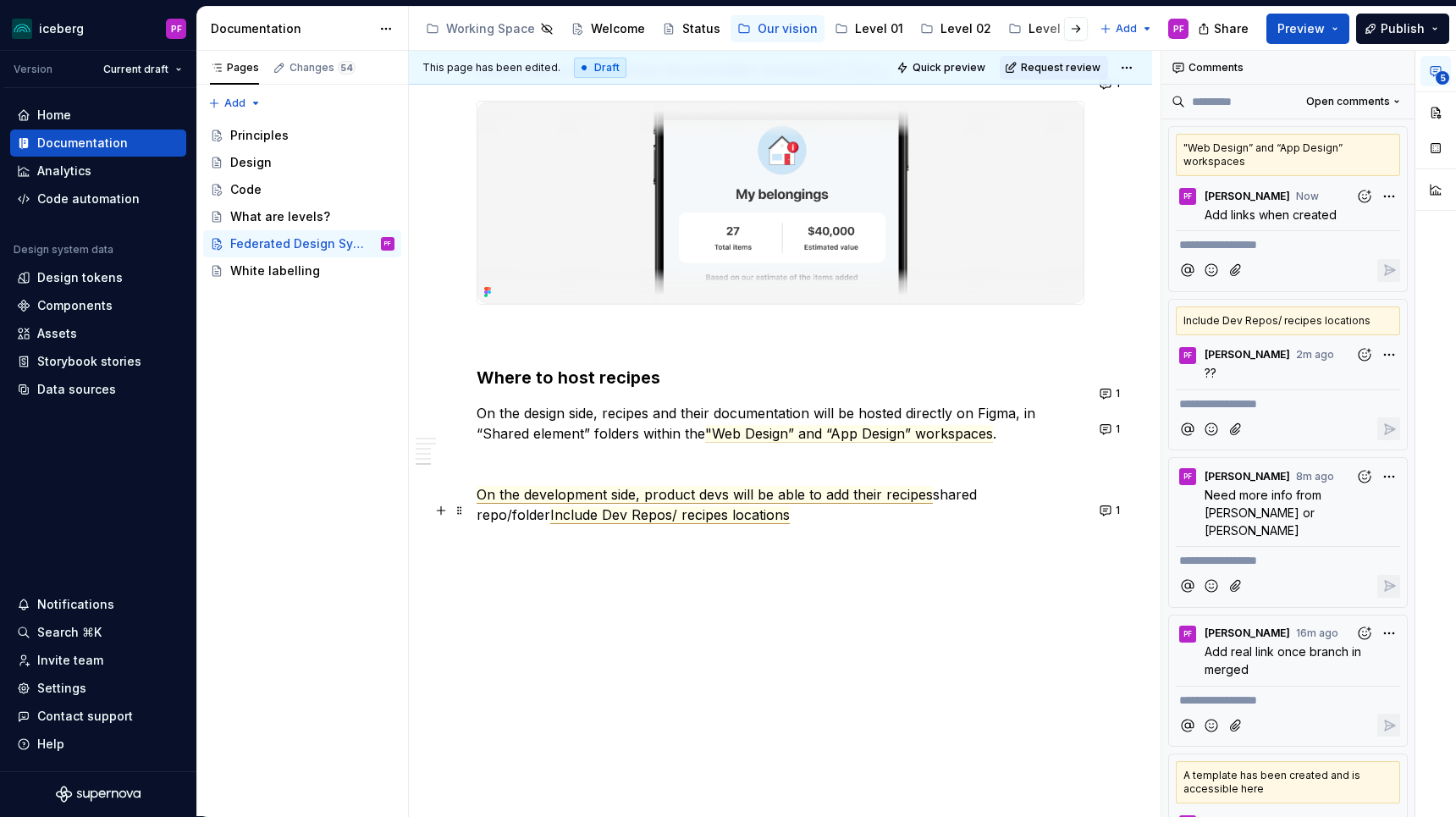
click at [835, 504] on span "On the development side, product devs will be able to add their recipes" at bounding box center [704, 495] width 457 height 18
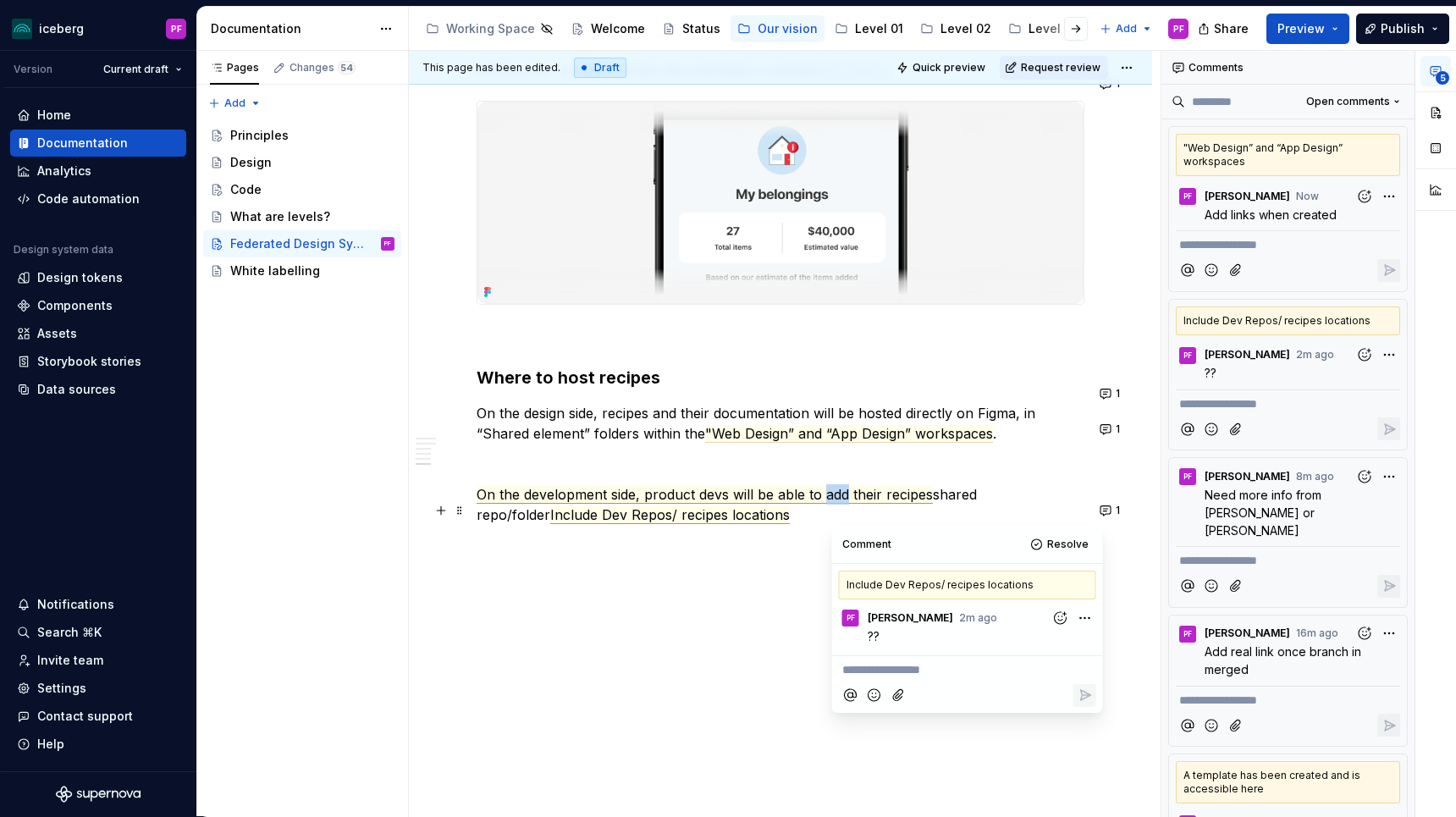
click at [835, 504] on span "On the development side, product devs will be able to add their recipes" at bounding box center [704, 495] width 457 height 18
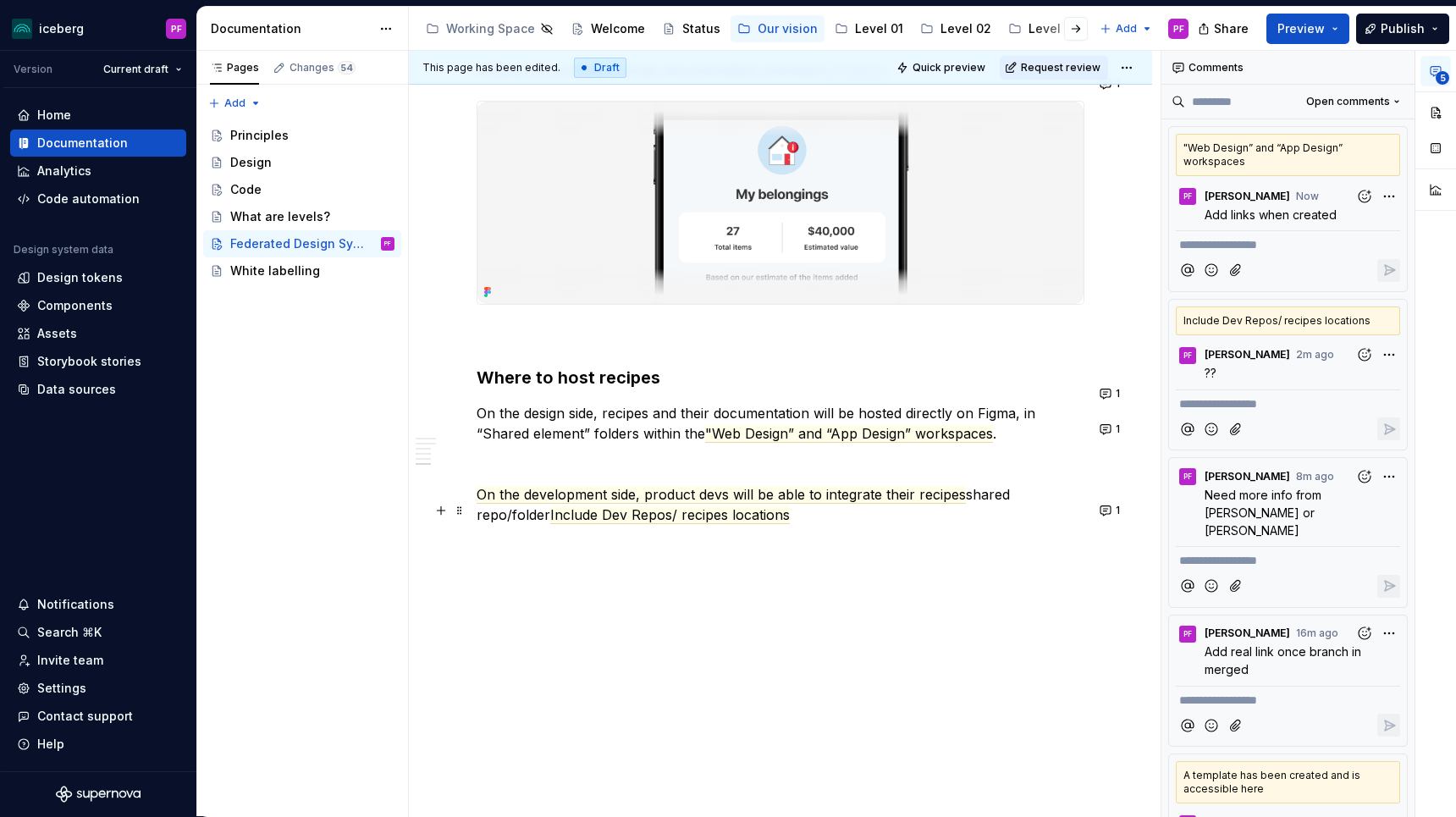
click at [967, 510] on p "On the development side, product devs will be able to integrate their recipes s…" at bounding box center [780, 504] width 608 height 41
click at [550, 524] on span "Include Dev Repos/ recipes locations" at bounding box center [670, 515] width 240 height 18
drag, startPoint x: 479, startPoint y: 509, endPoint x: 985, endPoint y: 506, distance: 506.0
click at [985, 506] on p "On the development side, product devs will be able to integrate their recipes i…" at bounding box center [780, 504] width 608 height 41
click at [491, 485] on button "button" at bounding box center [493, 480] width 23 height 23
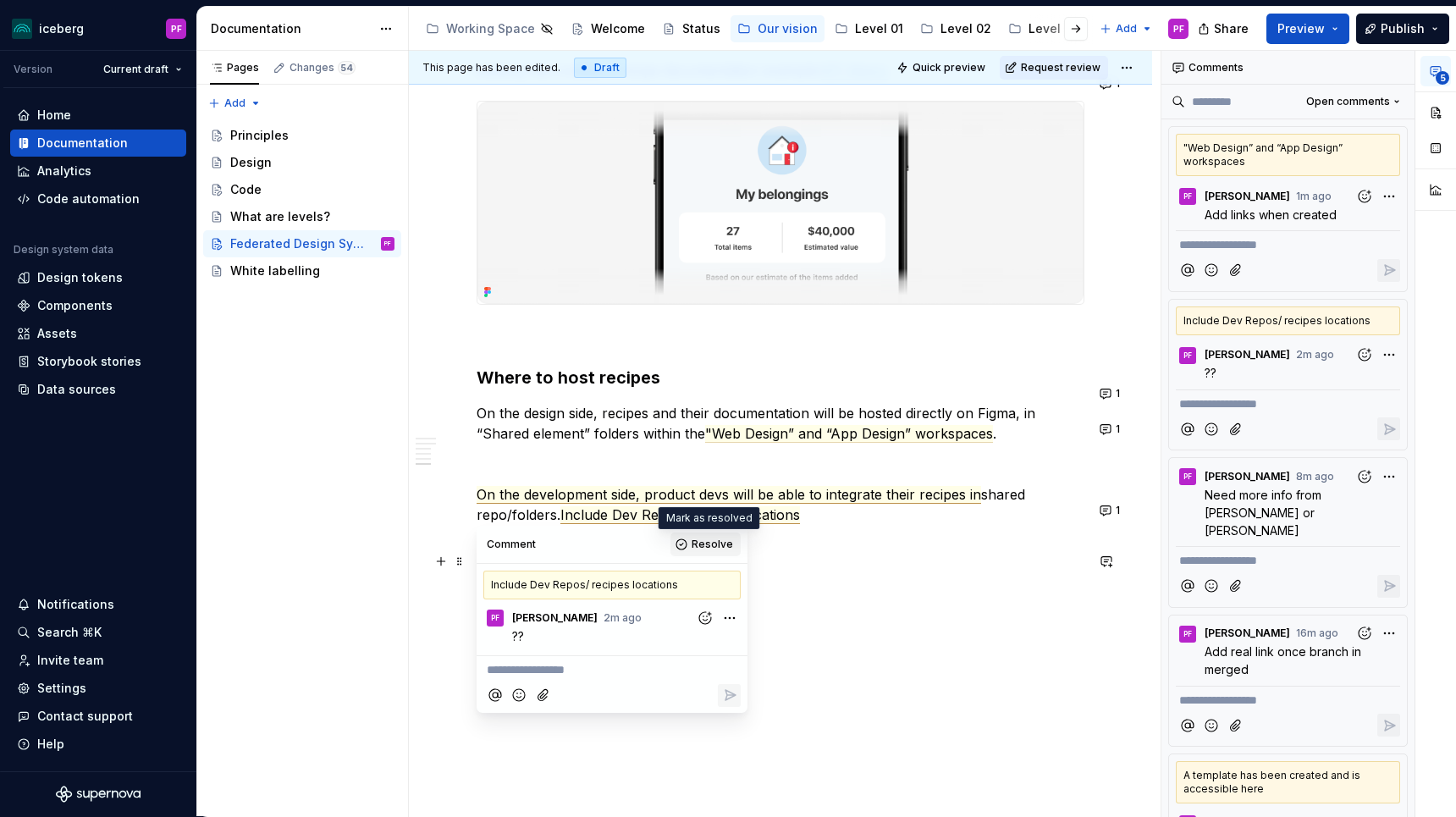
click at [709, 550] on span "Resolve" at bounding box center [712, 544] width 41 height 14
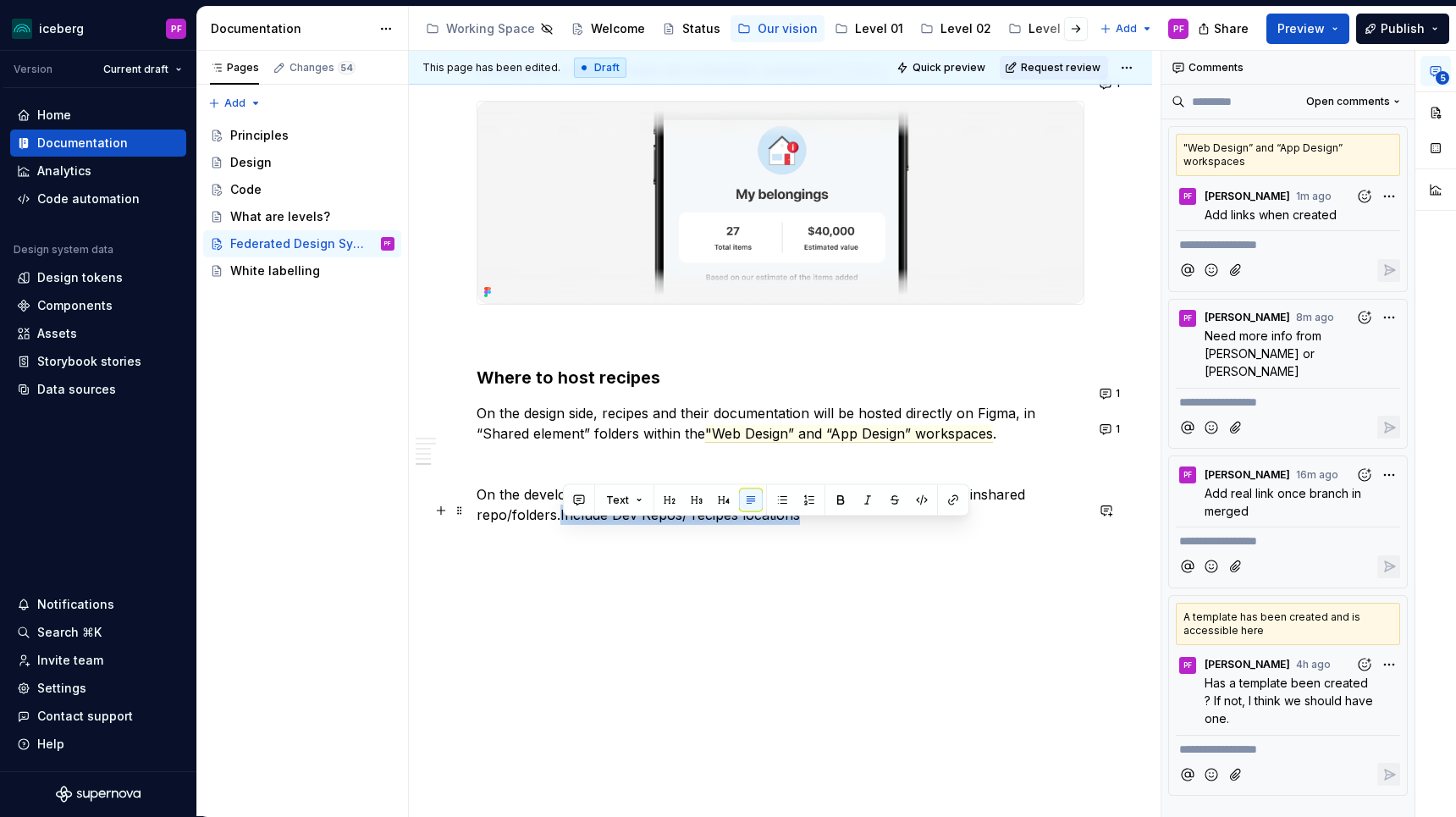
drag, startPoint x: 561, startPoint y: 531, endPoint x: 811, endPoint y: 527, distance: 250.0
click at [811, 525] on p "On the development side, product devs will be able to integrate their recipes i…" at bounding box center [780, 504] width 608 height 41
click at [510, 525] on p "On the development side, product devs will be able to integrate their recipes i…" at bounding box center [780, 504] width 608 height 41
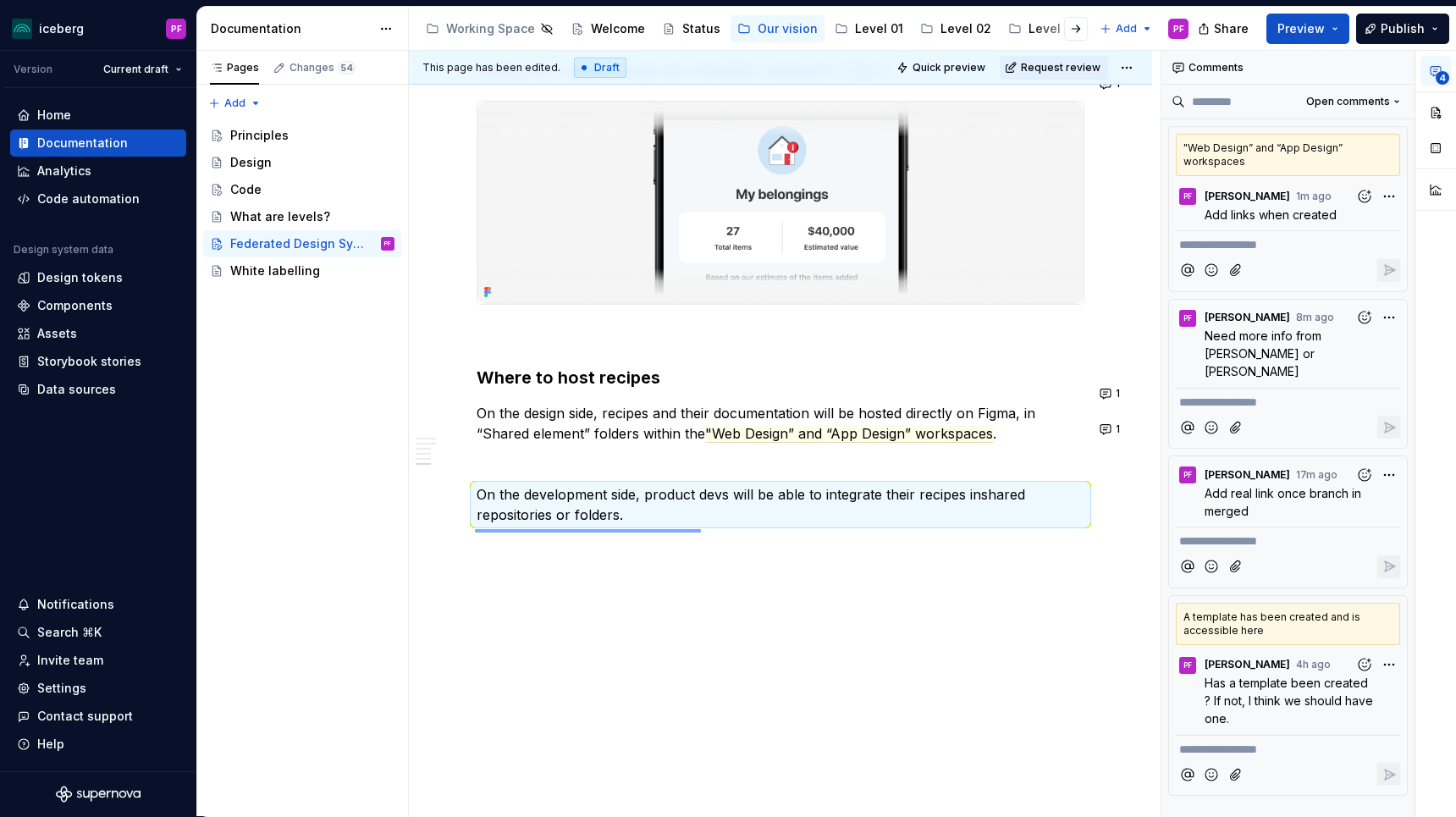
drag, startPoint x: 475, startPoint y: 530, endPoint x: 701, endPoint y: 530, distance: 226.0
click at [701, 530] on div "**********" at bounding box center [784, 433] width 752 height 767
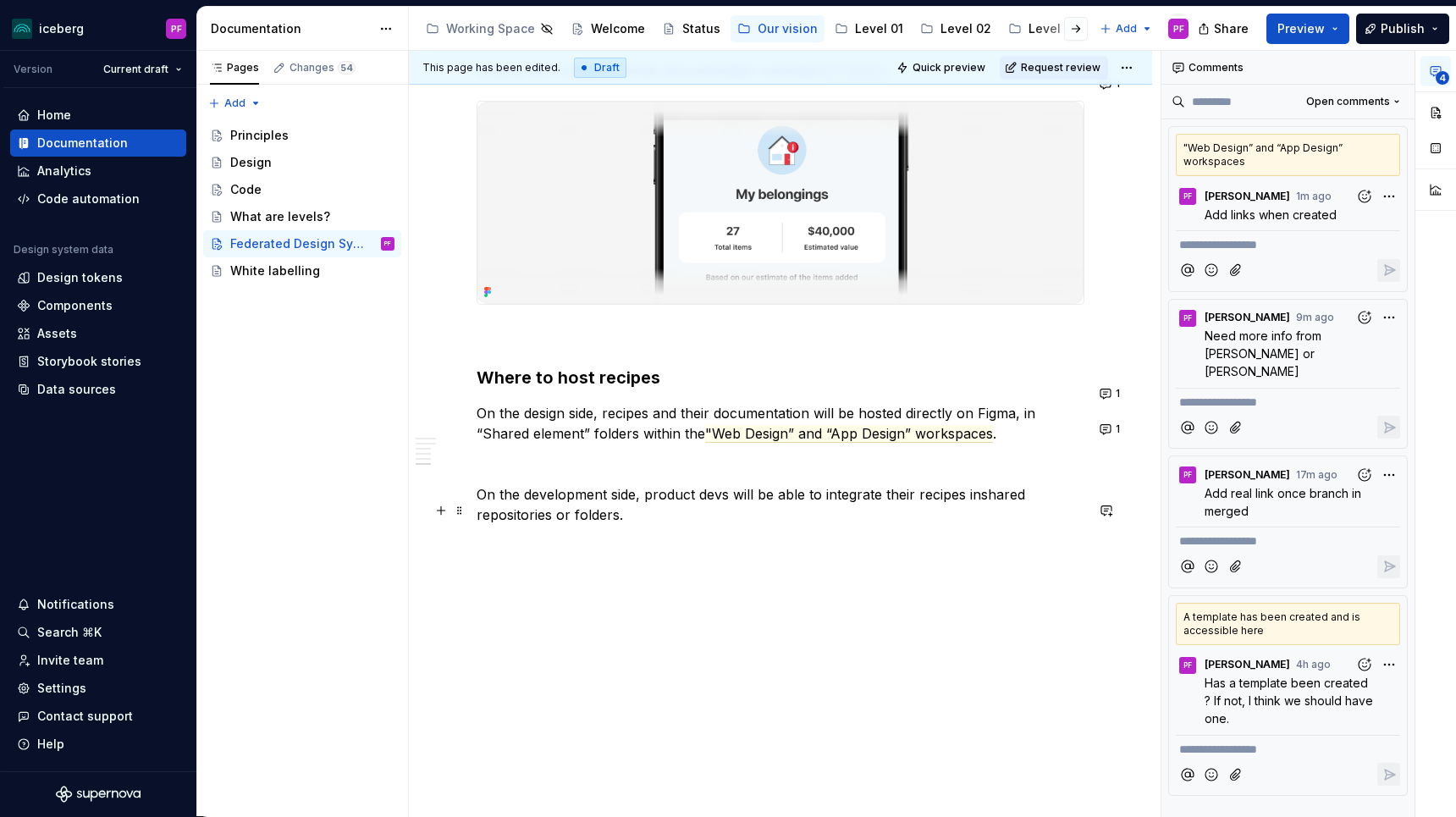
click at [648, 525] on p "On the development side, product devs will be able to integrate their recipes i…" at bounding box center [780, 504] width 608 height 41
drag, startPoint x: 642, startPoint y: 530, endPoint x: 471, endPoint y: 530, distance: 171.0
click at [498, 495] on button "button" at bounding box center [493, 500] width 23 height 23
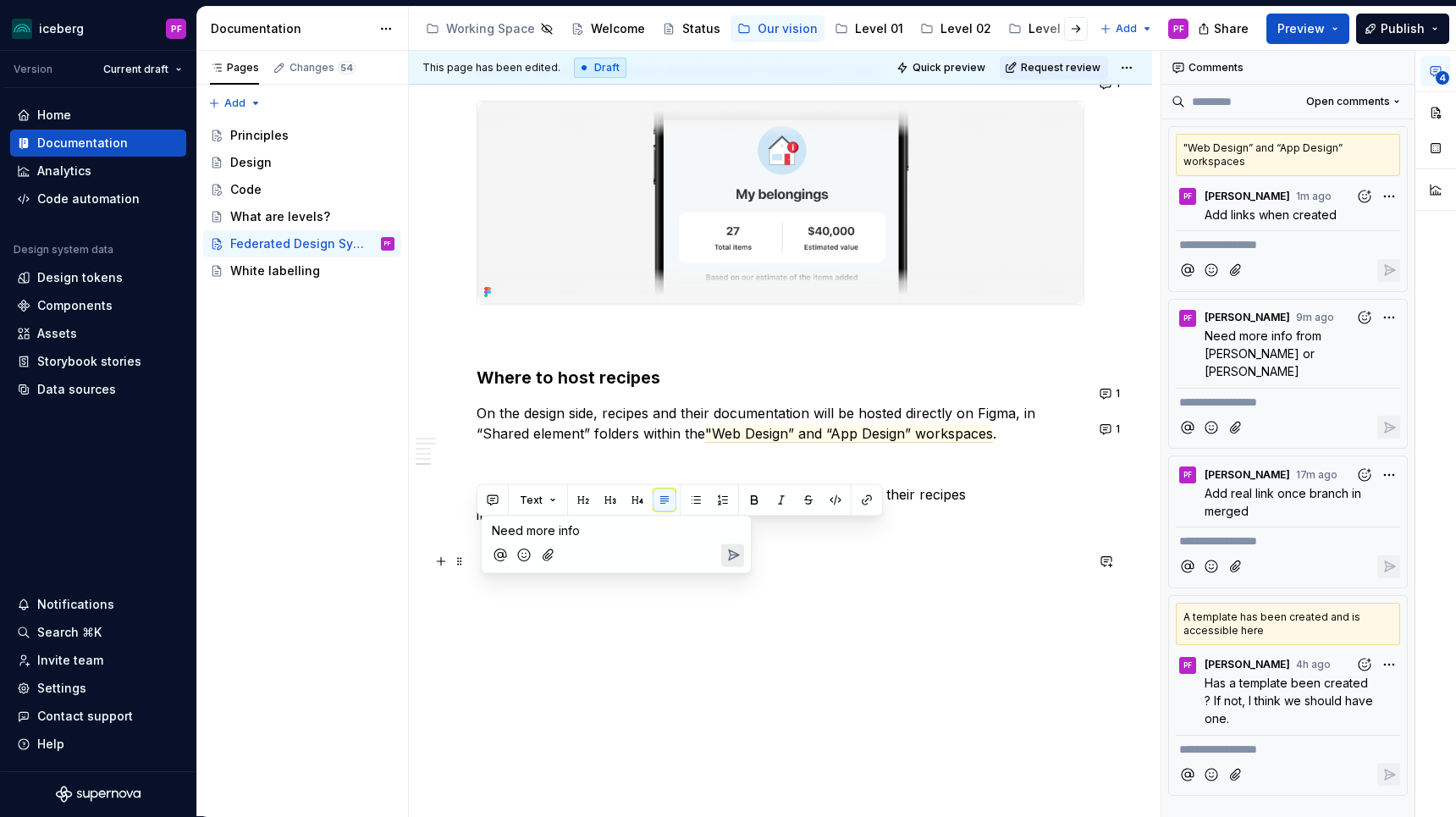
click at [741, 552] on button "Send" at bounding box center [732, 554] width 23 height 23
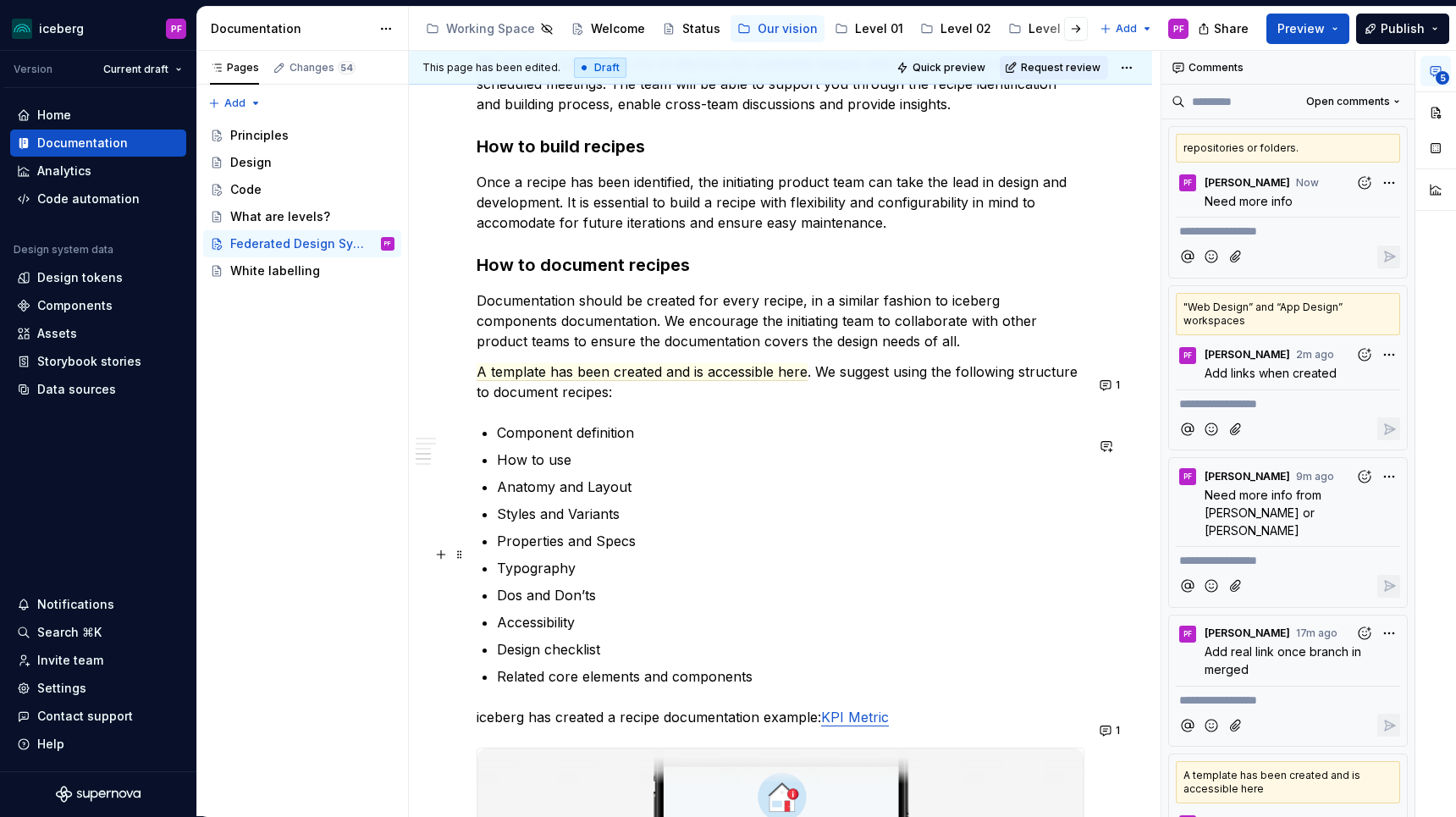
scroll to position [2209, 0]
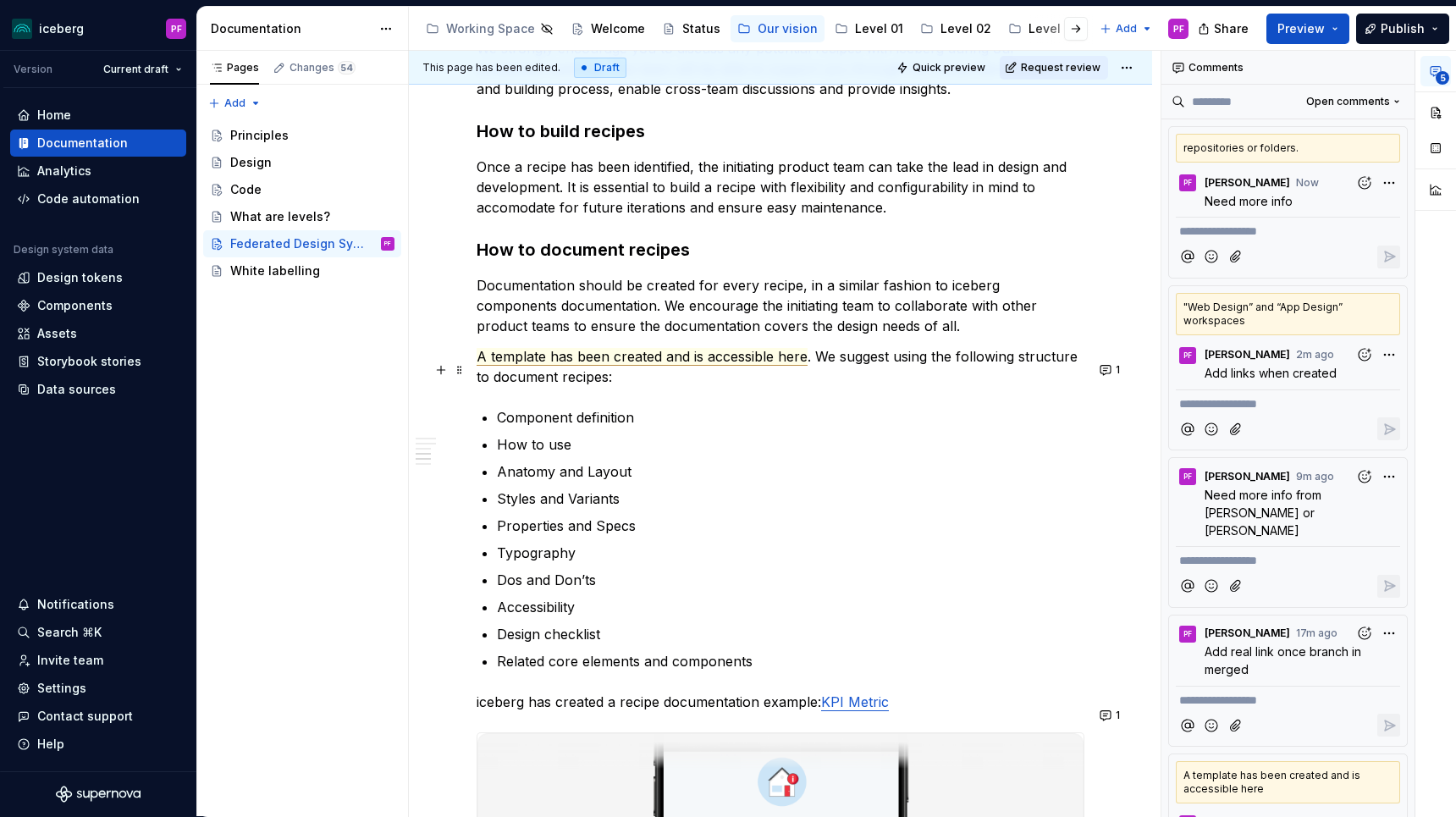
click at [624, 366] on span "A template has been created and is accessible here" at bounding box center [642, 357] width 331 height 18
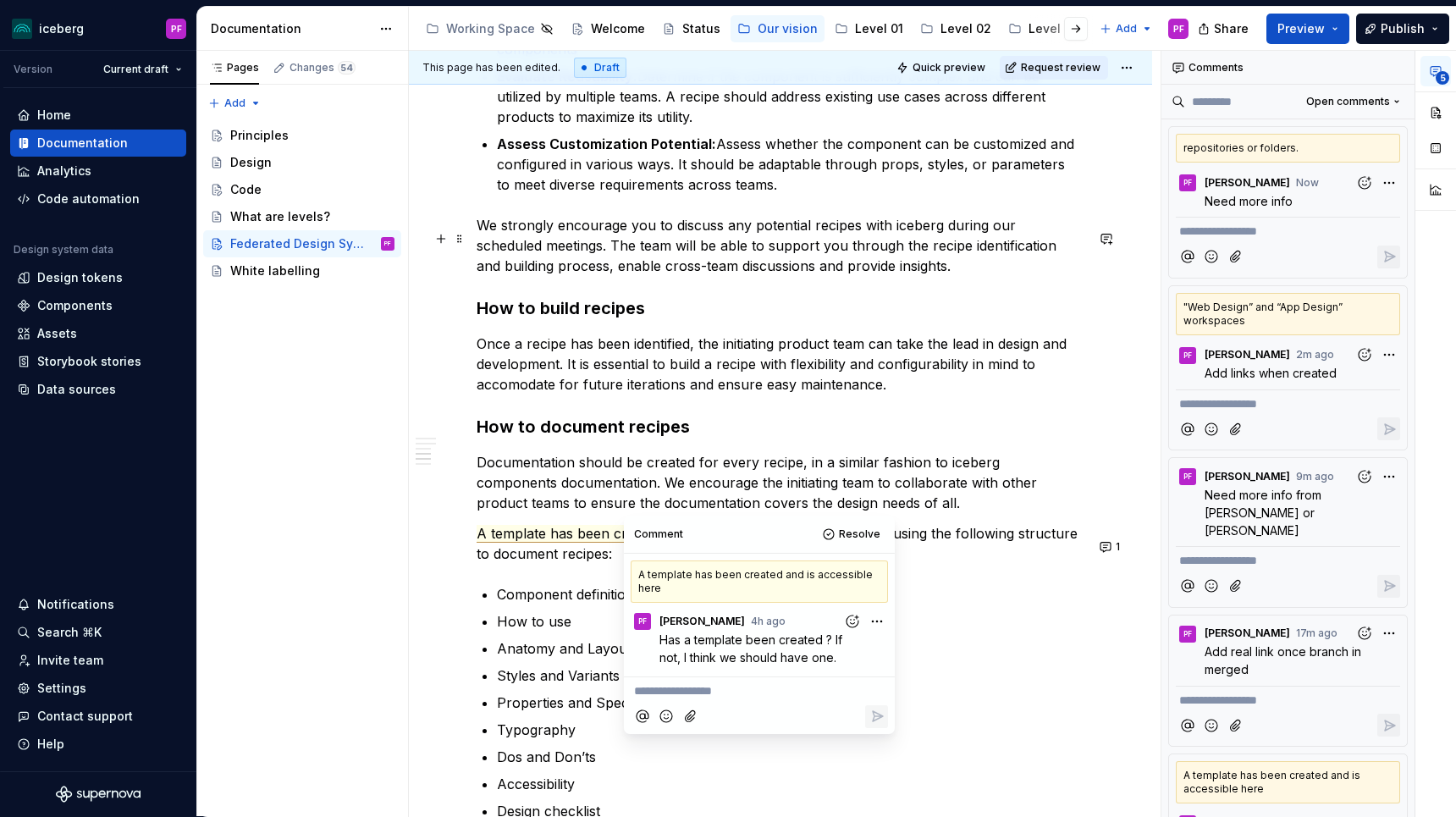
scroll to position [2083, 0]
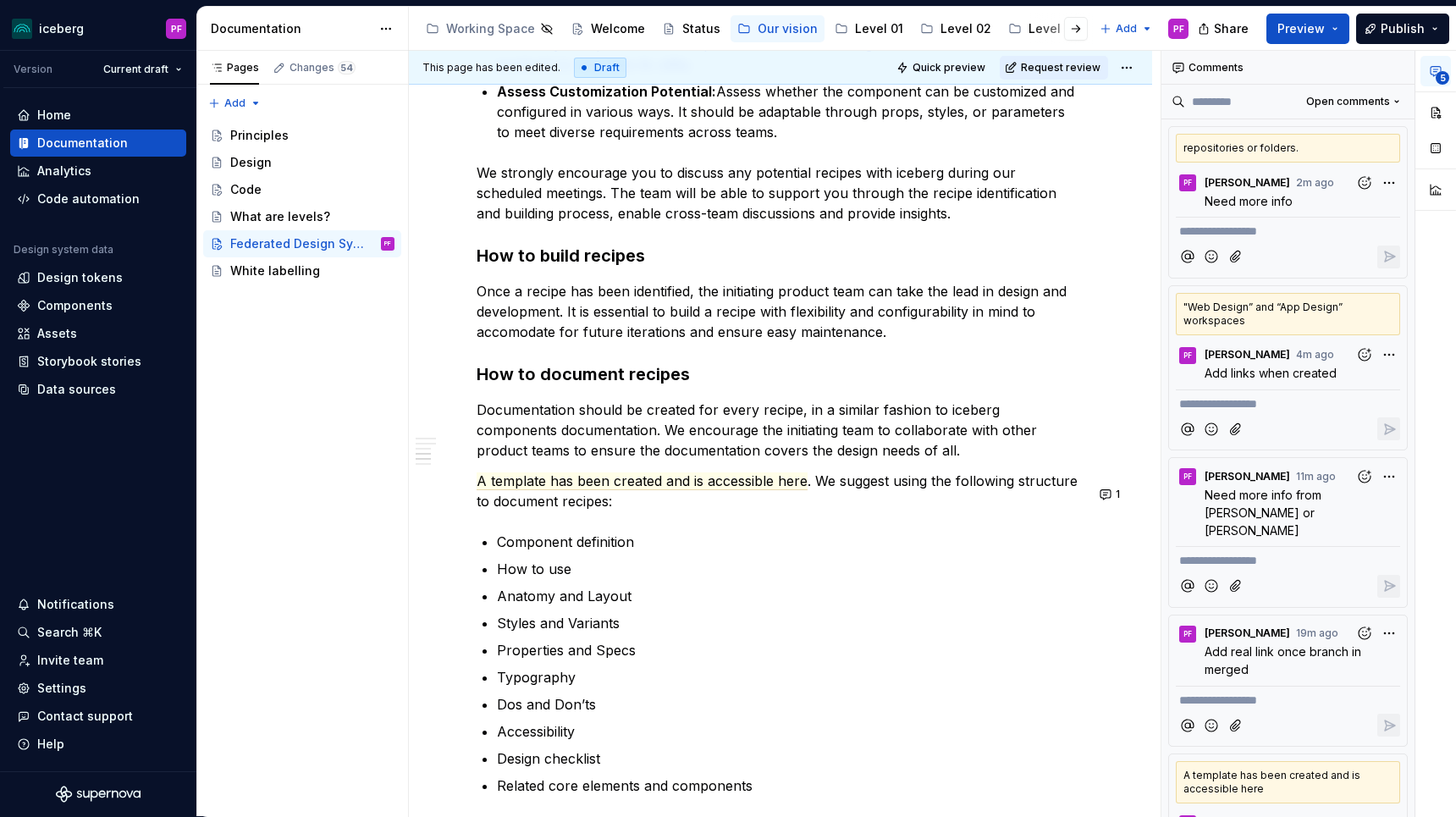
type textarea "*"
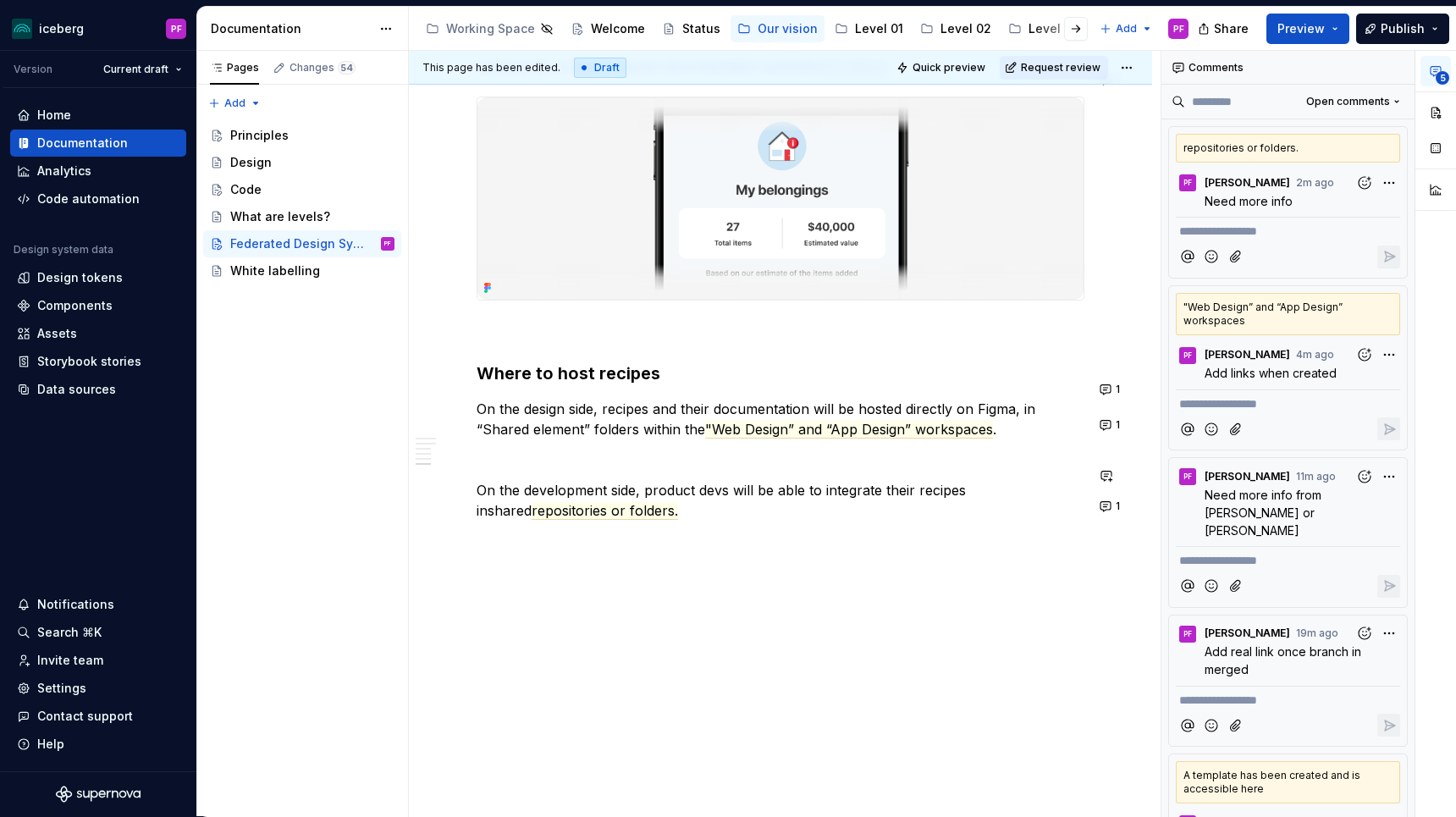
click at [803, 433] on span ""Web Design” and “App Design” workspaces" at bounding box center [849, 430] width 288 height 18
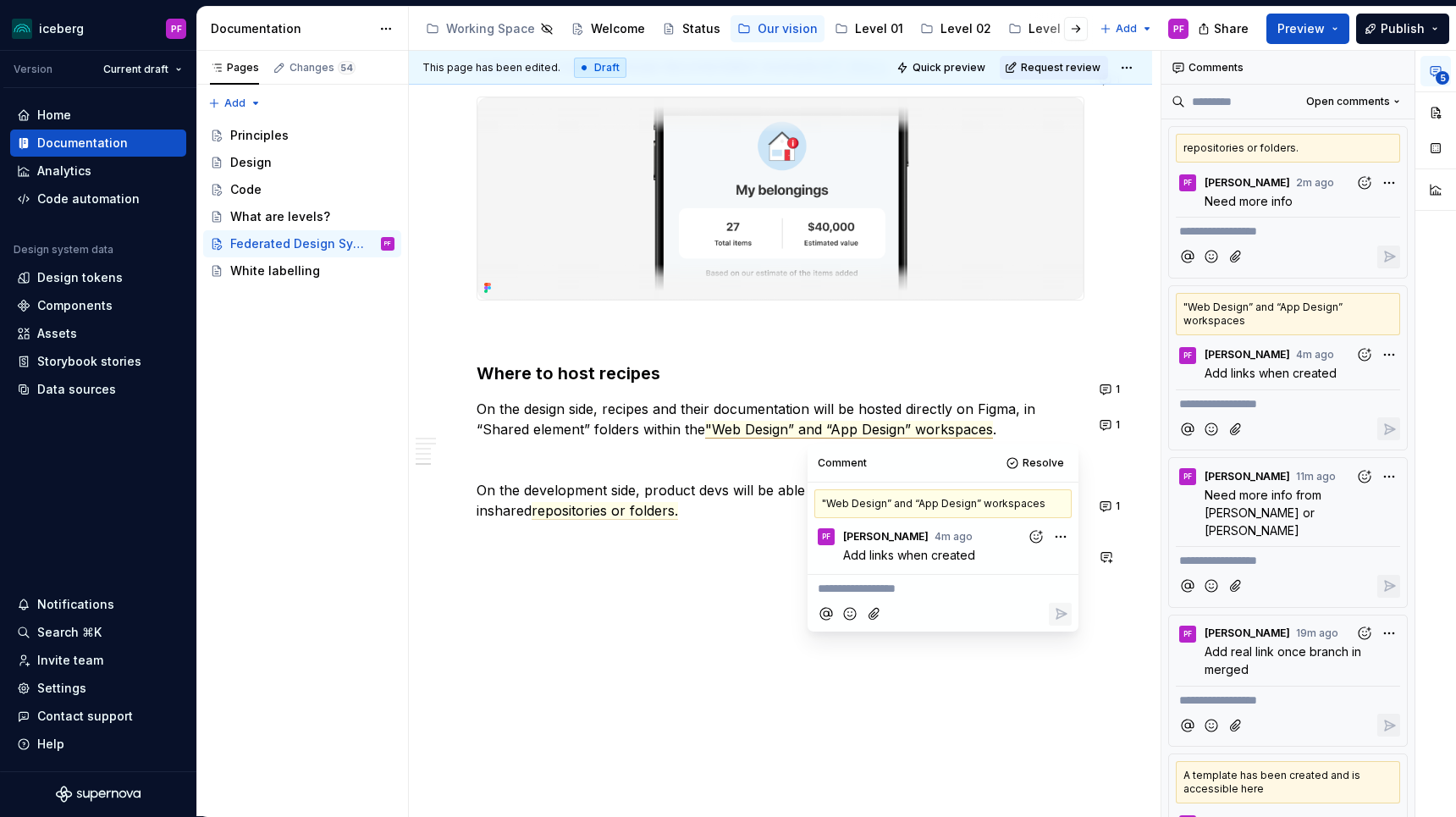
click at [890, 579] on div "**********" at bounding box center [943, 586] width 258 height 23
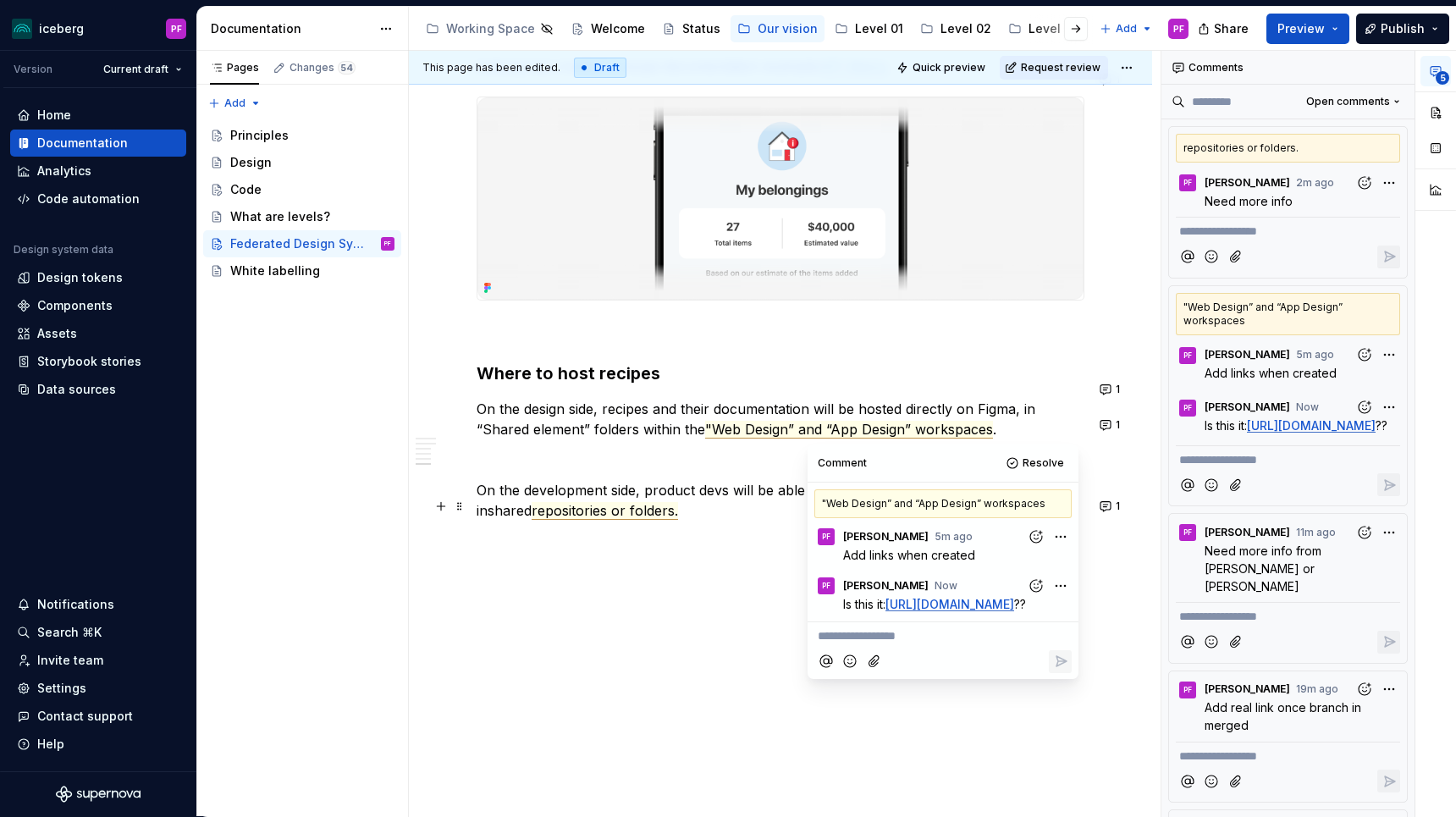
click at [567, 511] on span "repositories or folders." at bounding box center [604, 511] width 147 height 18
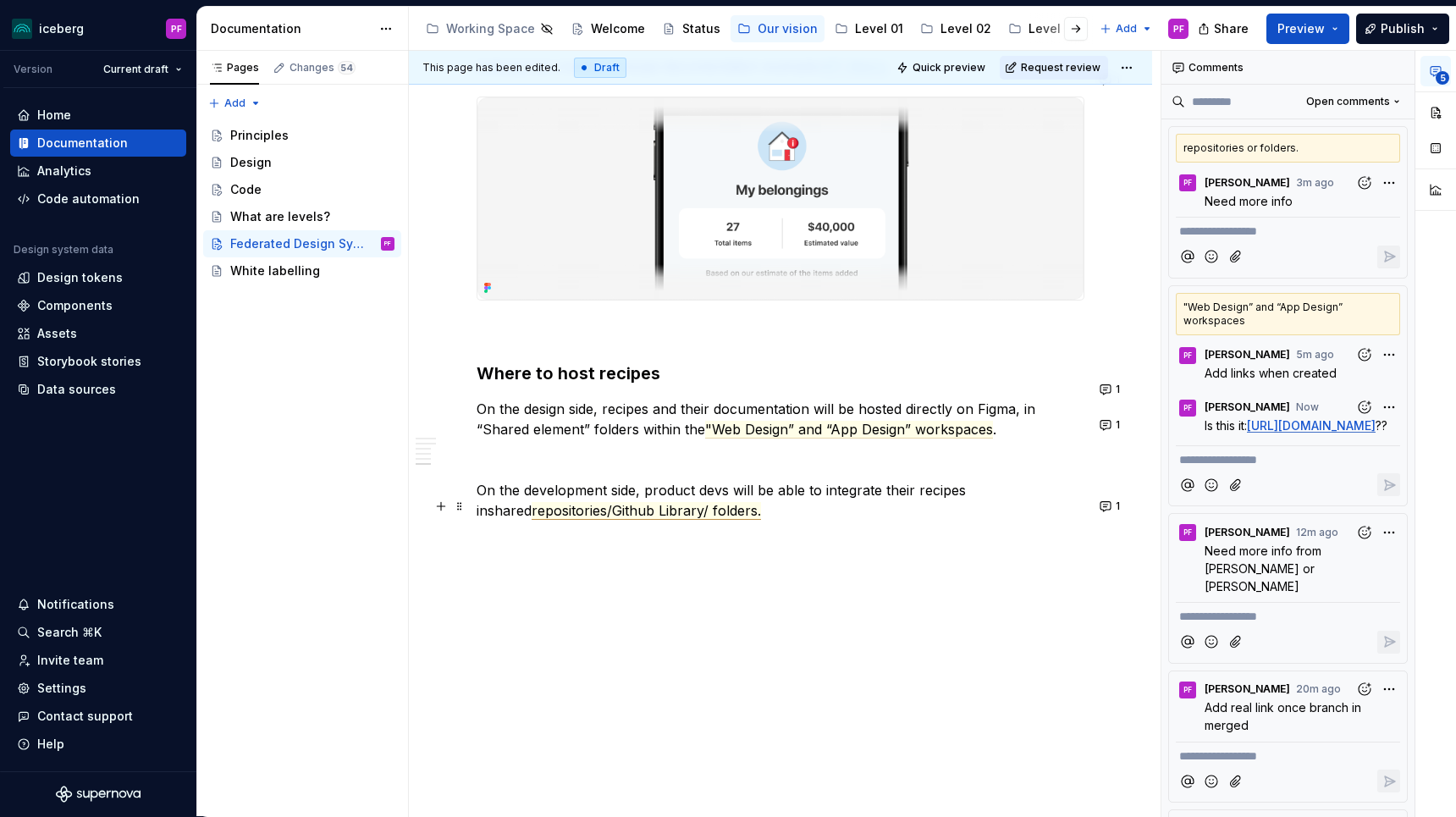
click at [701, 515] on span "repositories/Github Library/ folders." at bounding box center [646, 511] width 230 height 18
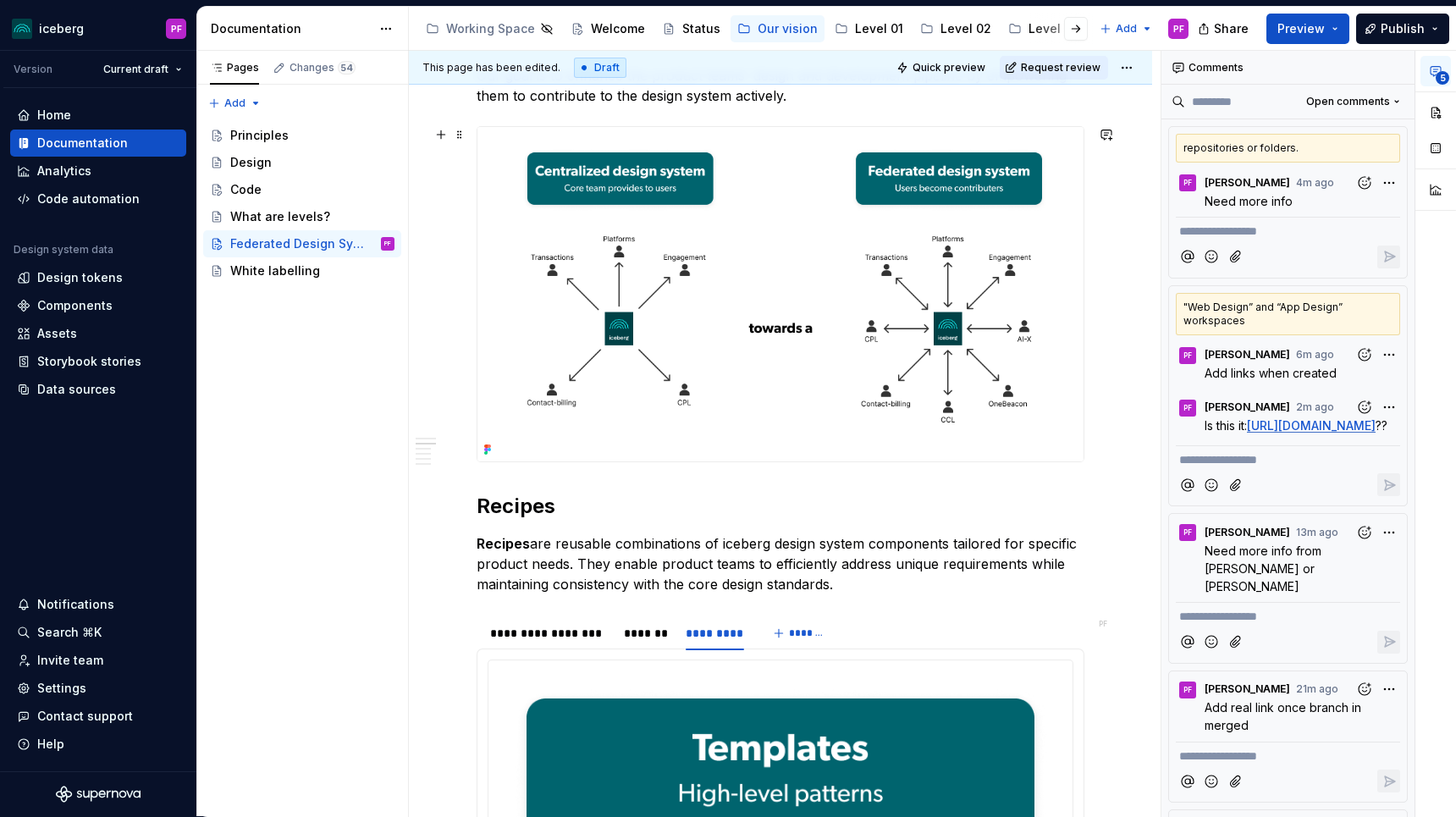
scroll to position [544, 0]
click at [632, 285] on img at bounding box center [780, 295] width 606 height 334
click at [1416, 109] on div "5" at bounding box center [1435, 132] width 41 height 165
click at [1416, 112] on button "button" at bounding box center [1435, 113] width 31 height 31
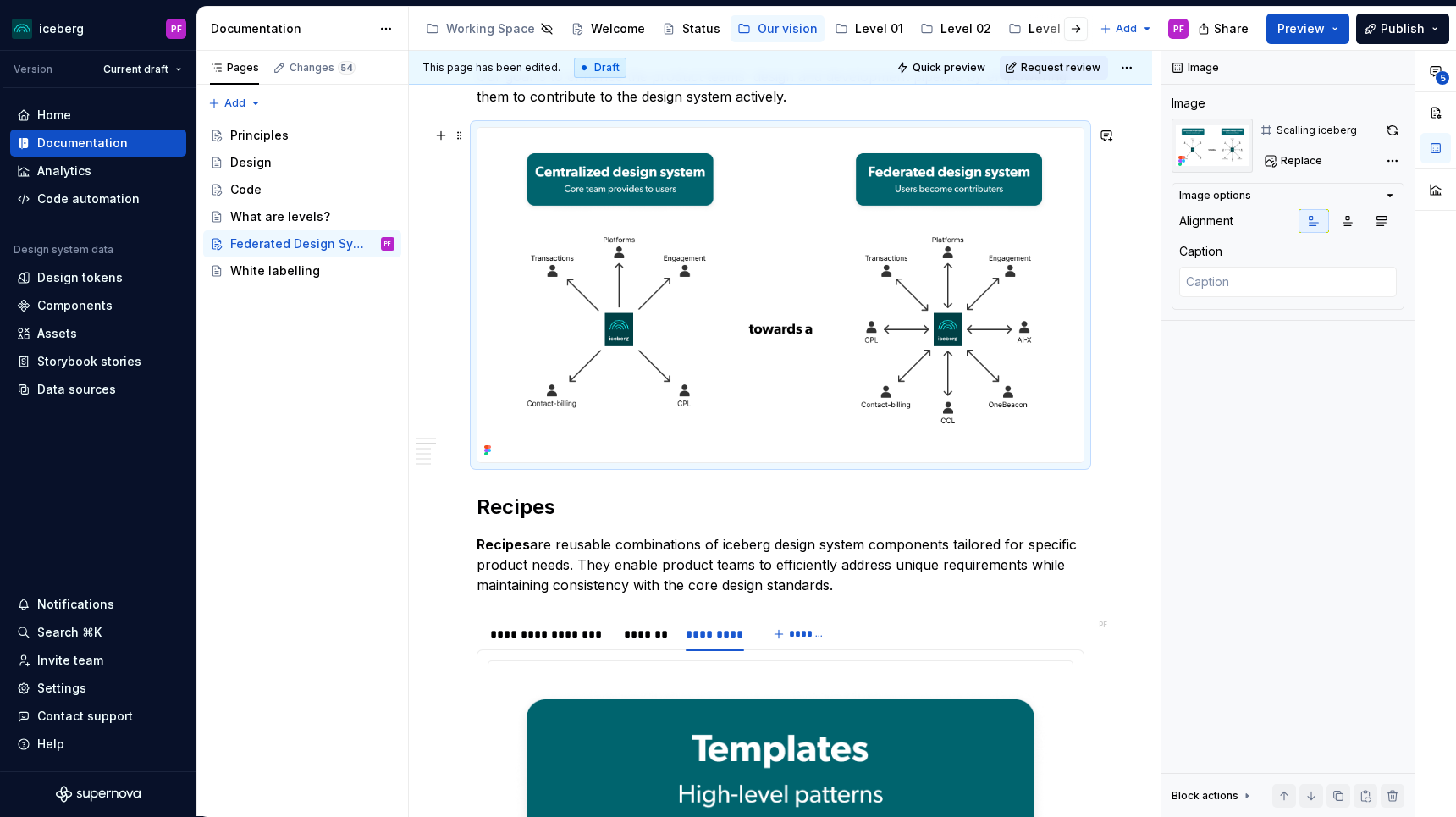
click at [984, 395] on img at bounding box center [780, 295] width 606 height 334
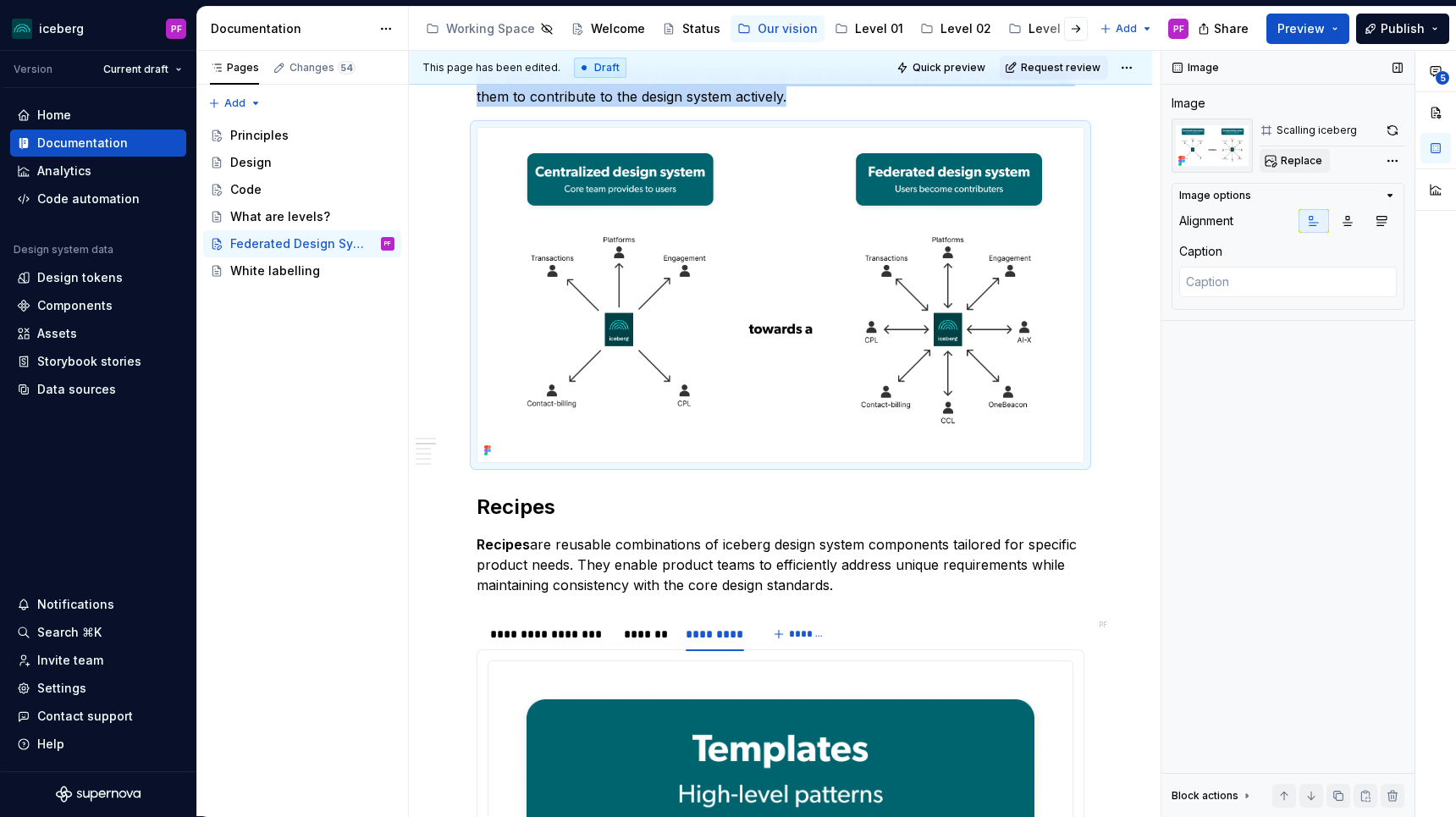
click at [1295, 164] on span "Replace" at bounding box center [1301, 160] width 41 height 14
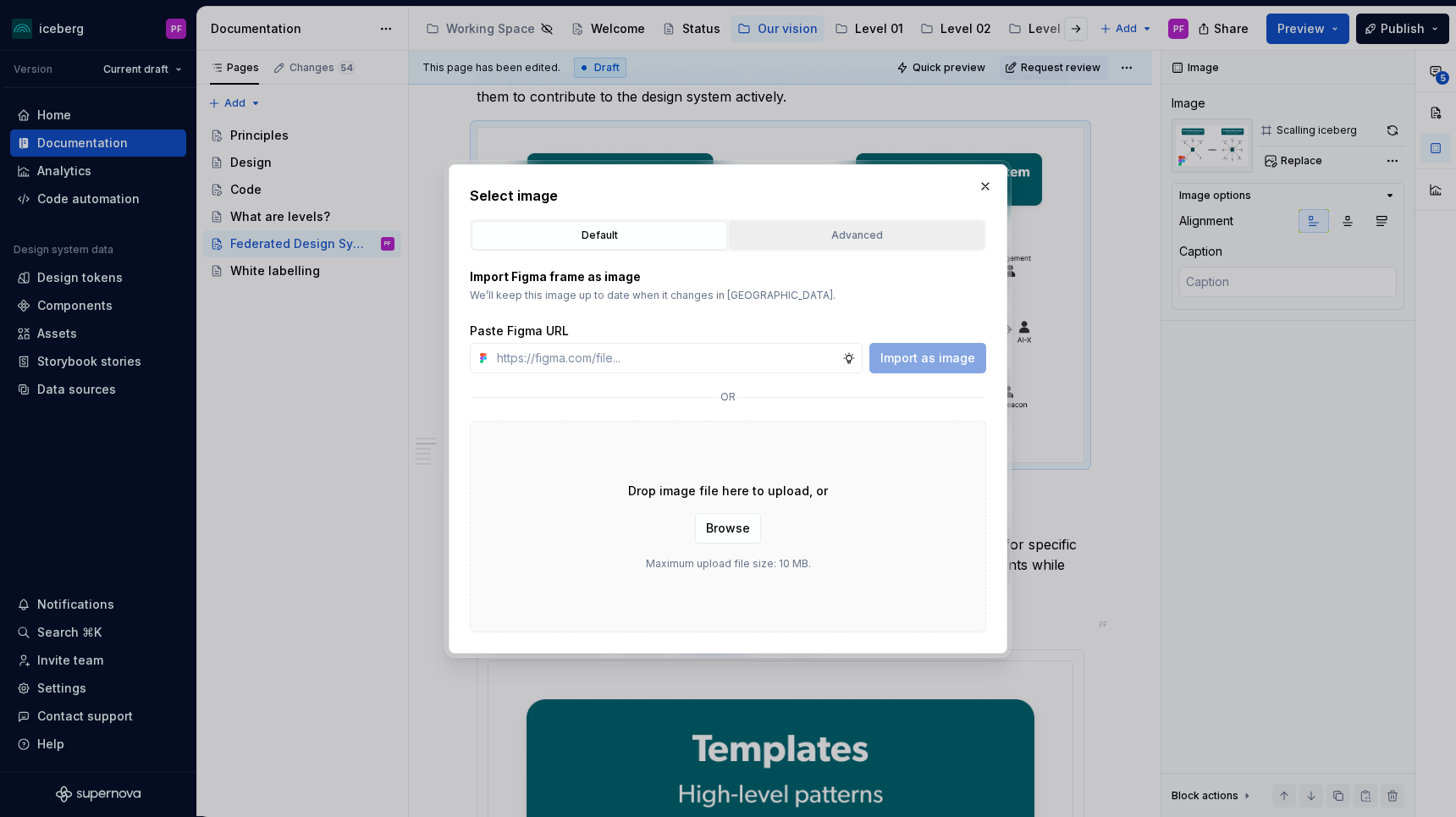
click at [792, 247] on button "Advanced" at bounding box center [856, 235] width 256 height 29
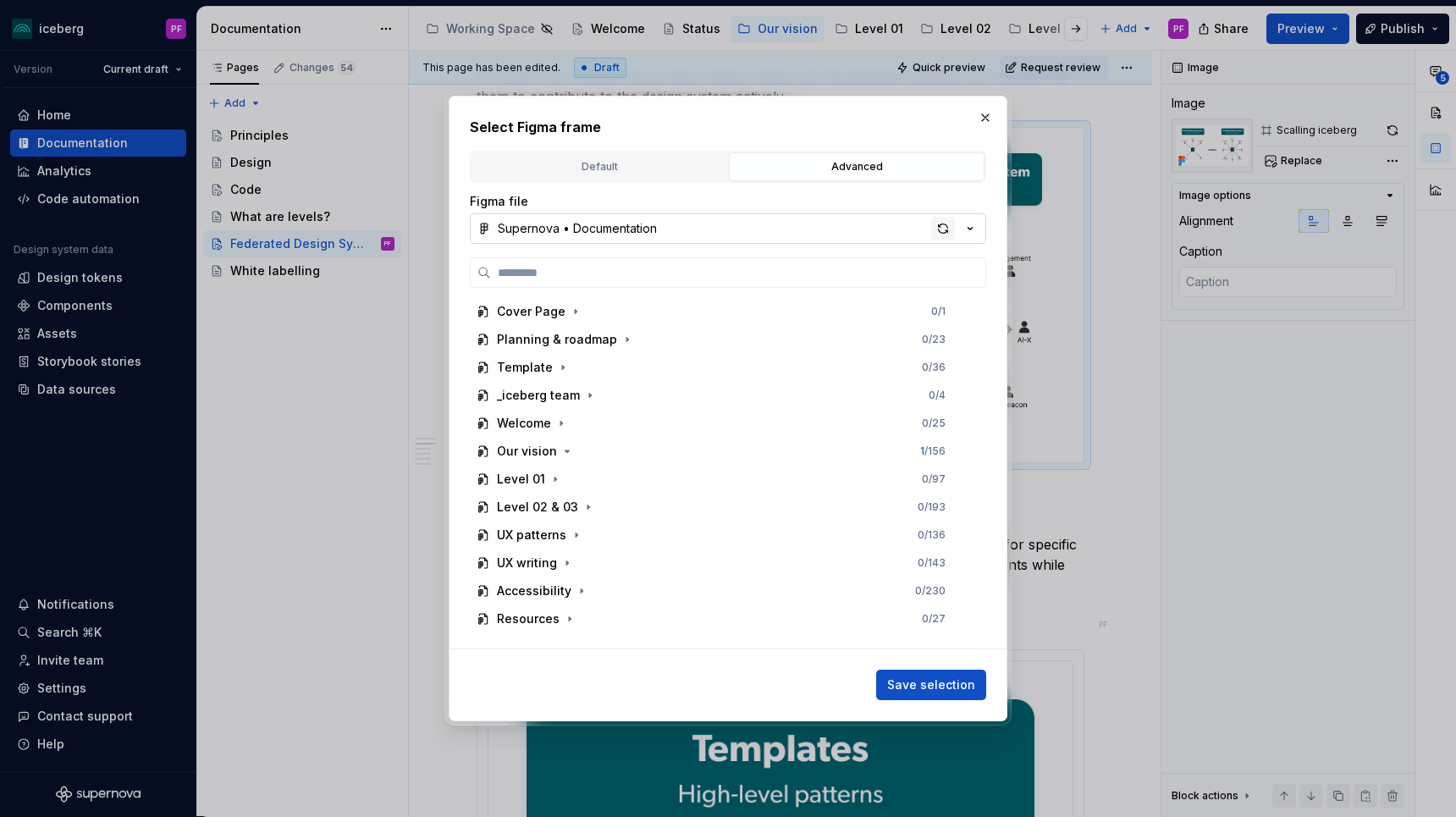
click at [936, 227] on div "button" at bounding box center [943, 229] width 23 height 23
type textarea "*"
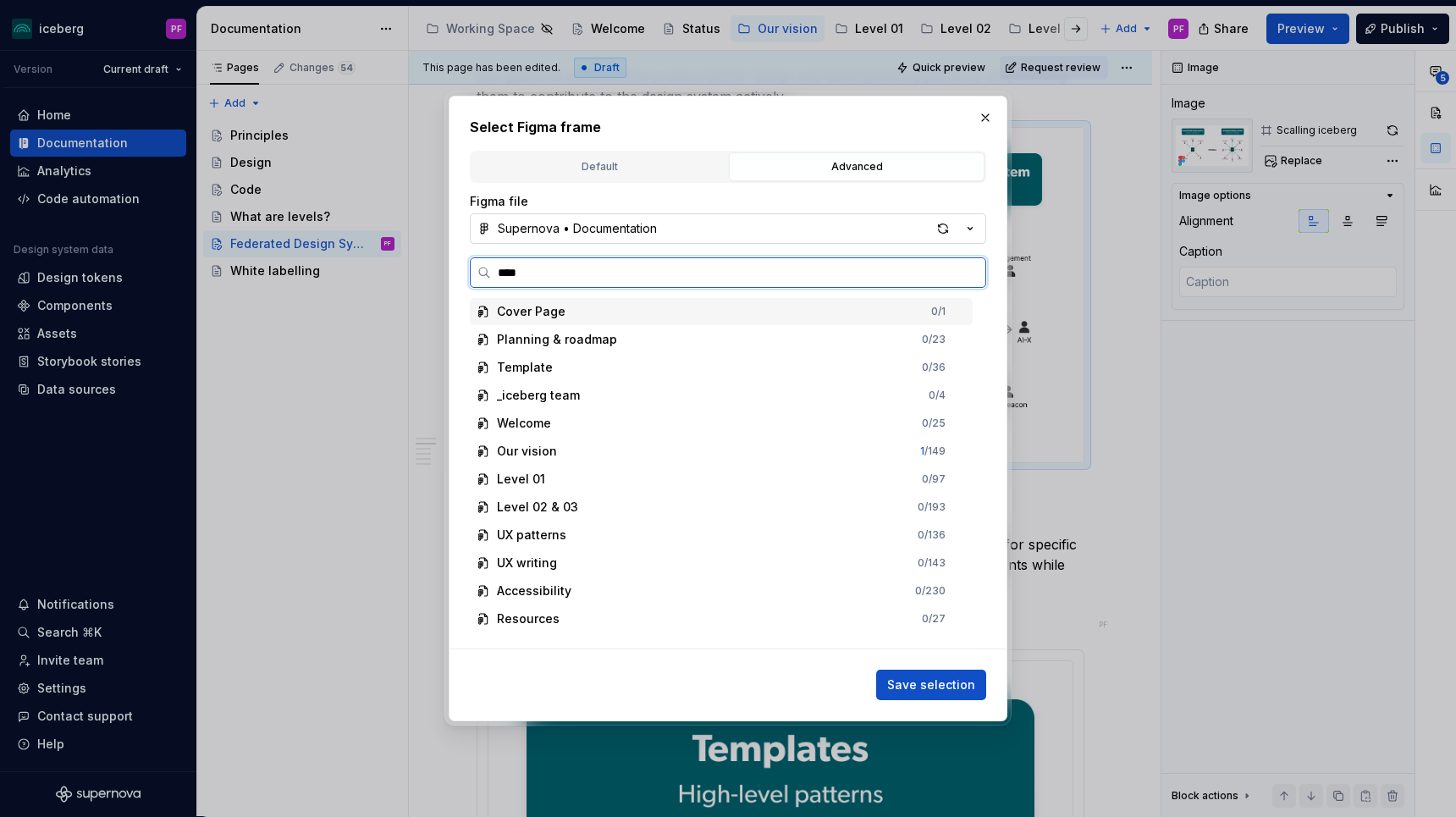
type input "*****"
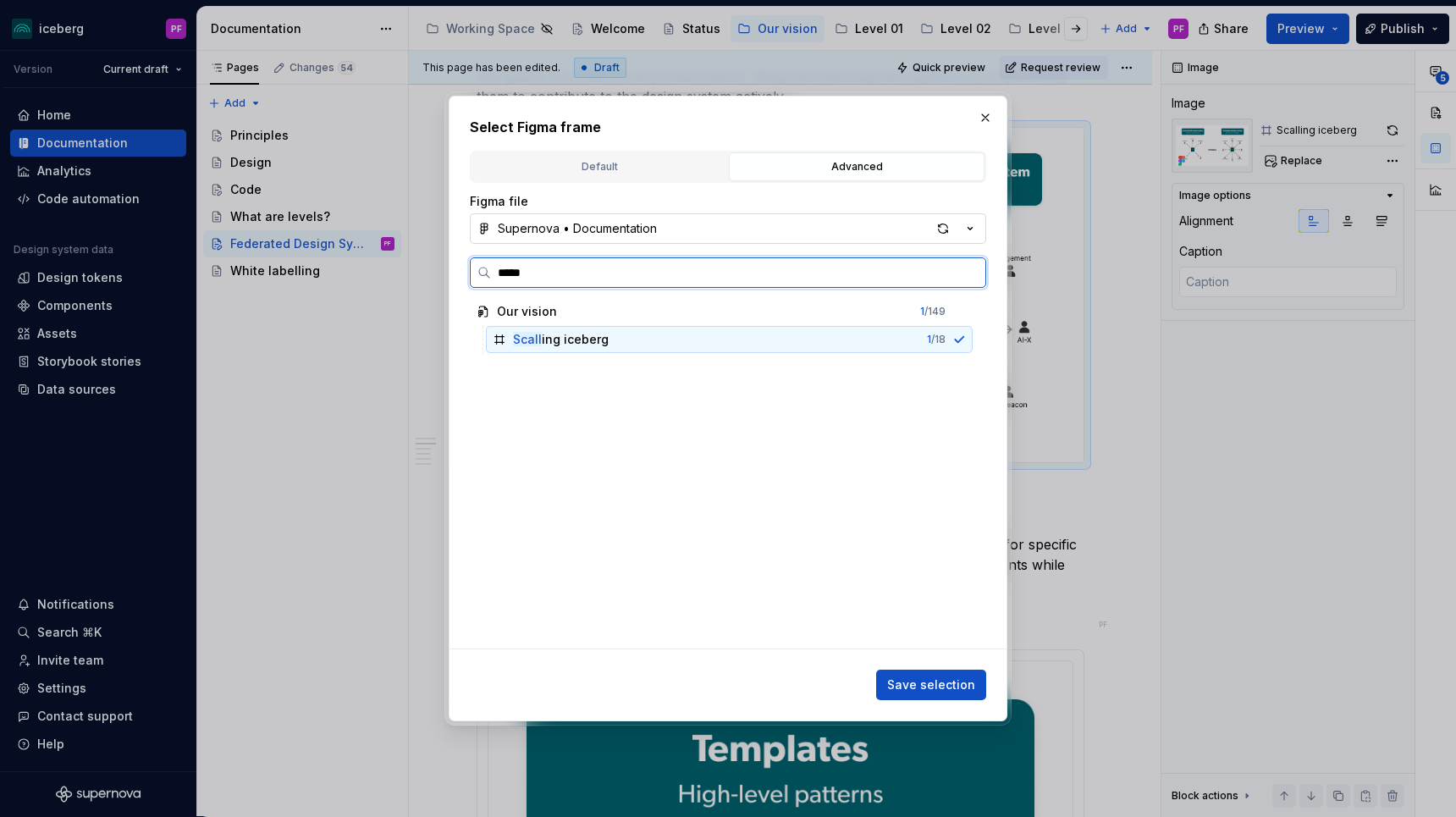
click at [659, 345] on div "Scall ing iceberg 1 / 18" at bounding box center [729, 340] width 487 height 27
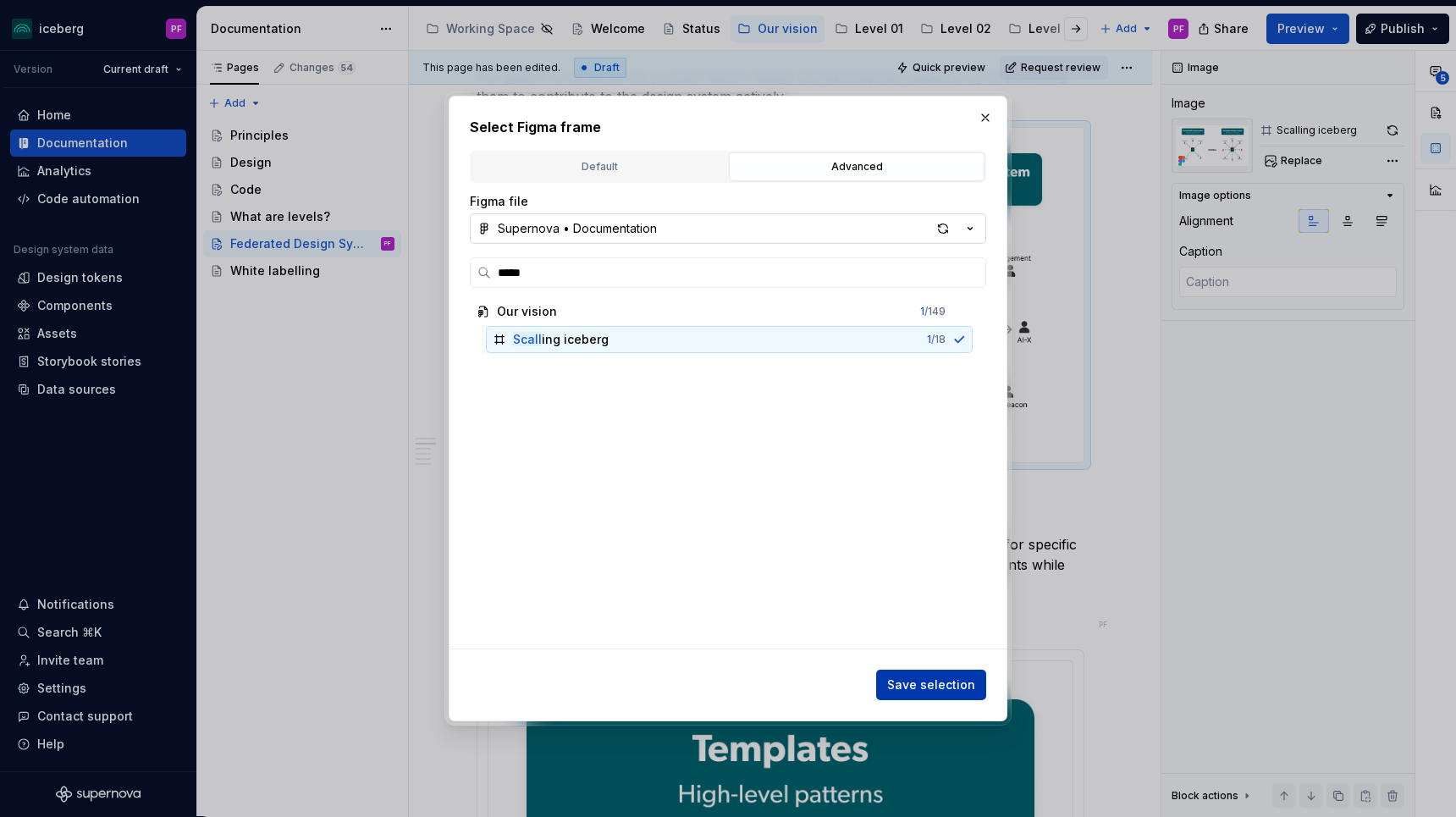
click at [897, 686] on span "Save selection" at bounding box center [931, 685] width 88 height 17
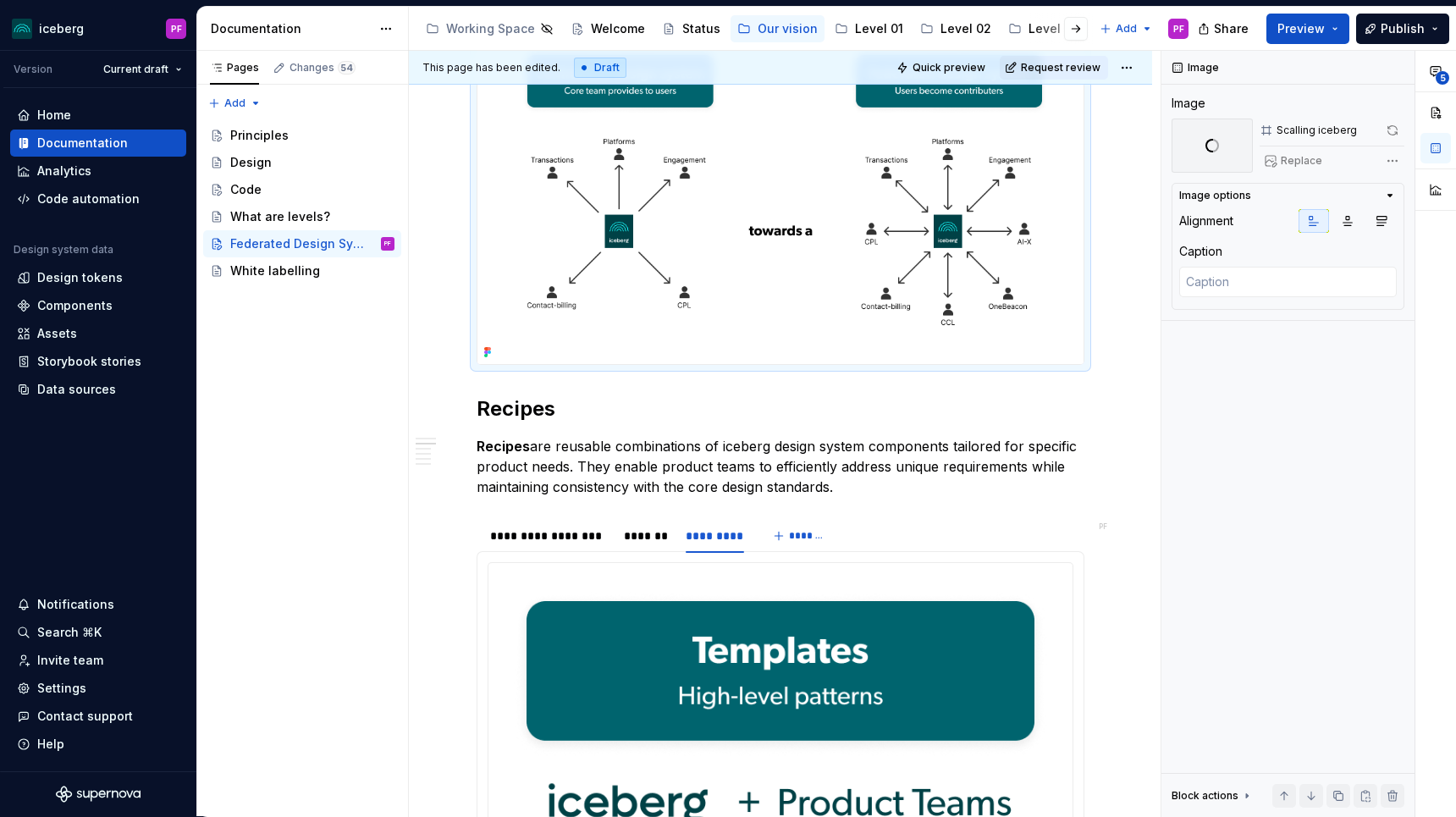
scroll to position [877, 0]
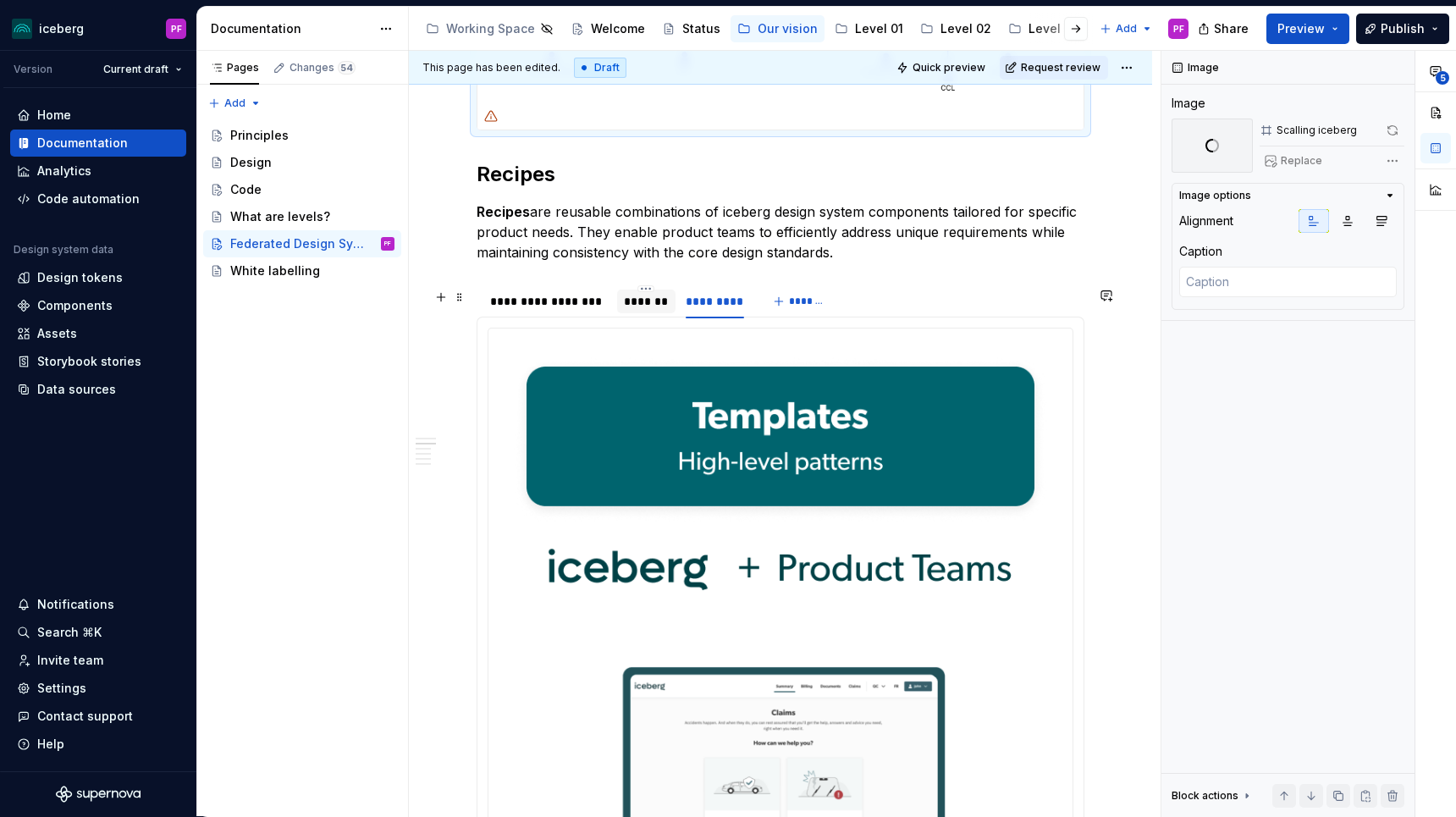
click at [648, 310] on div "*******" at bounding box center [647, 301] width 45 height 17
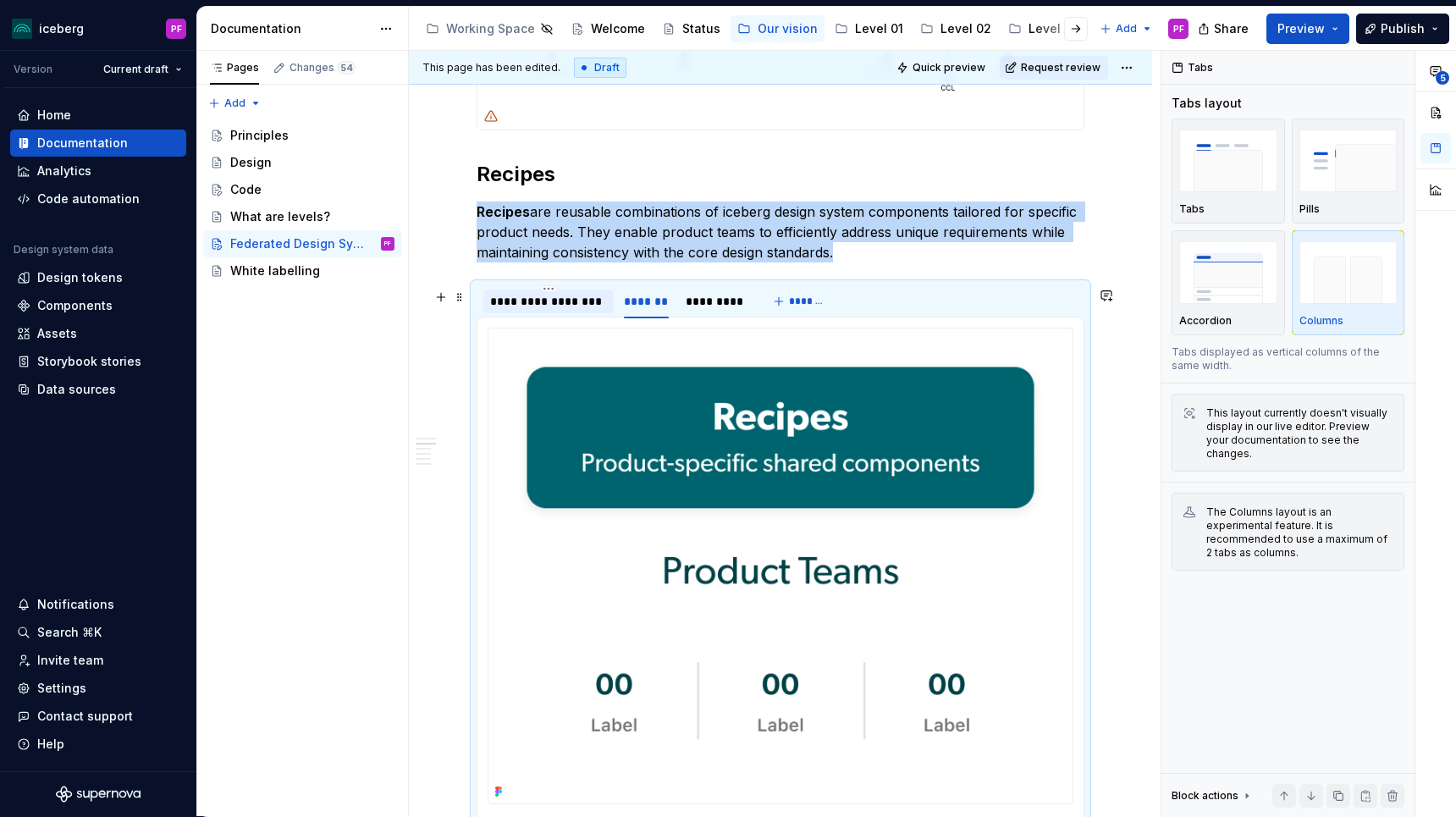
click at [559, 304] on div "**********" at bounding box center [548, 301] width 117 height 17
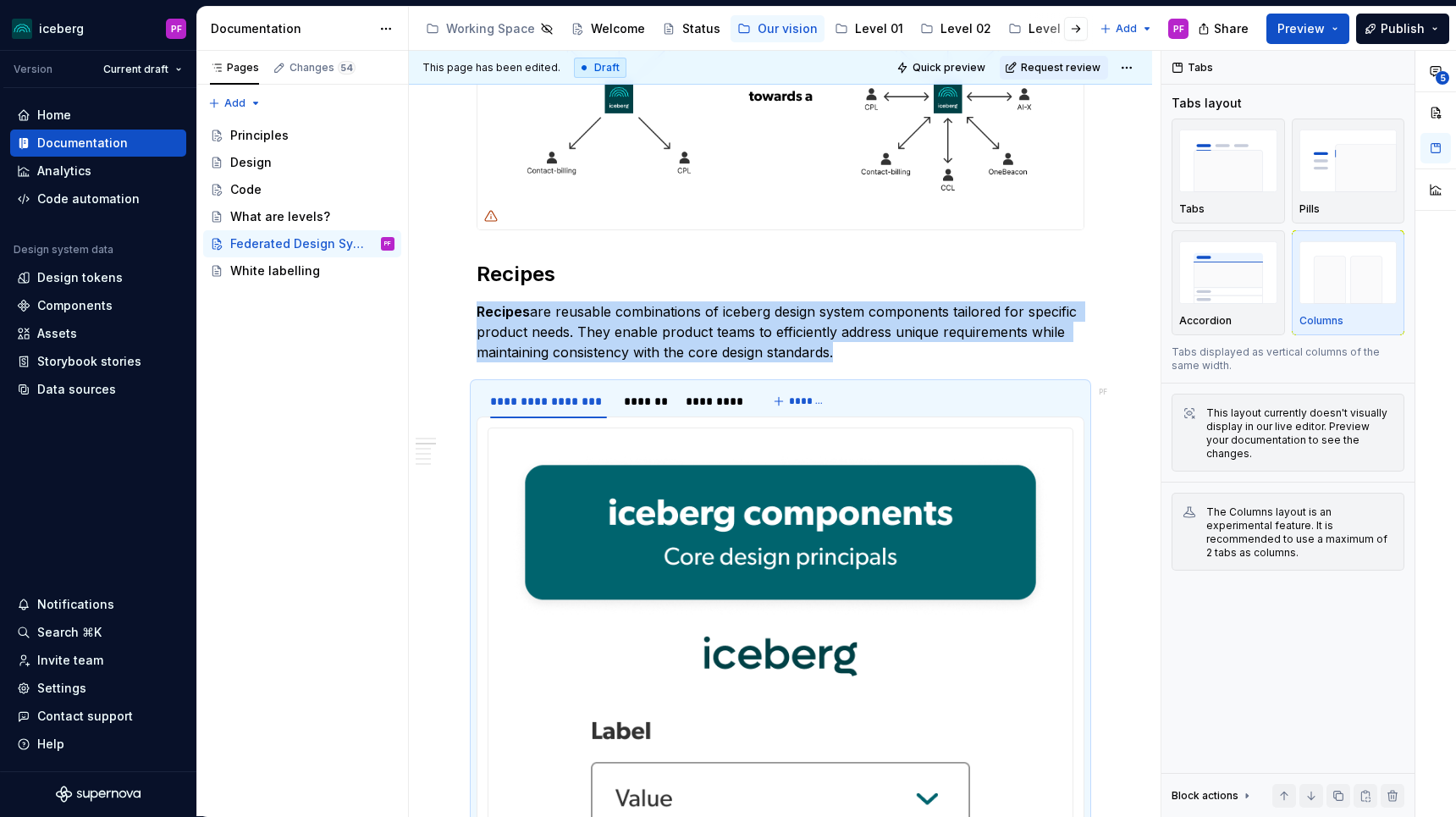
scroll to position [765, 0]
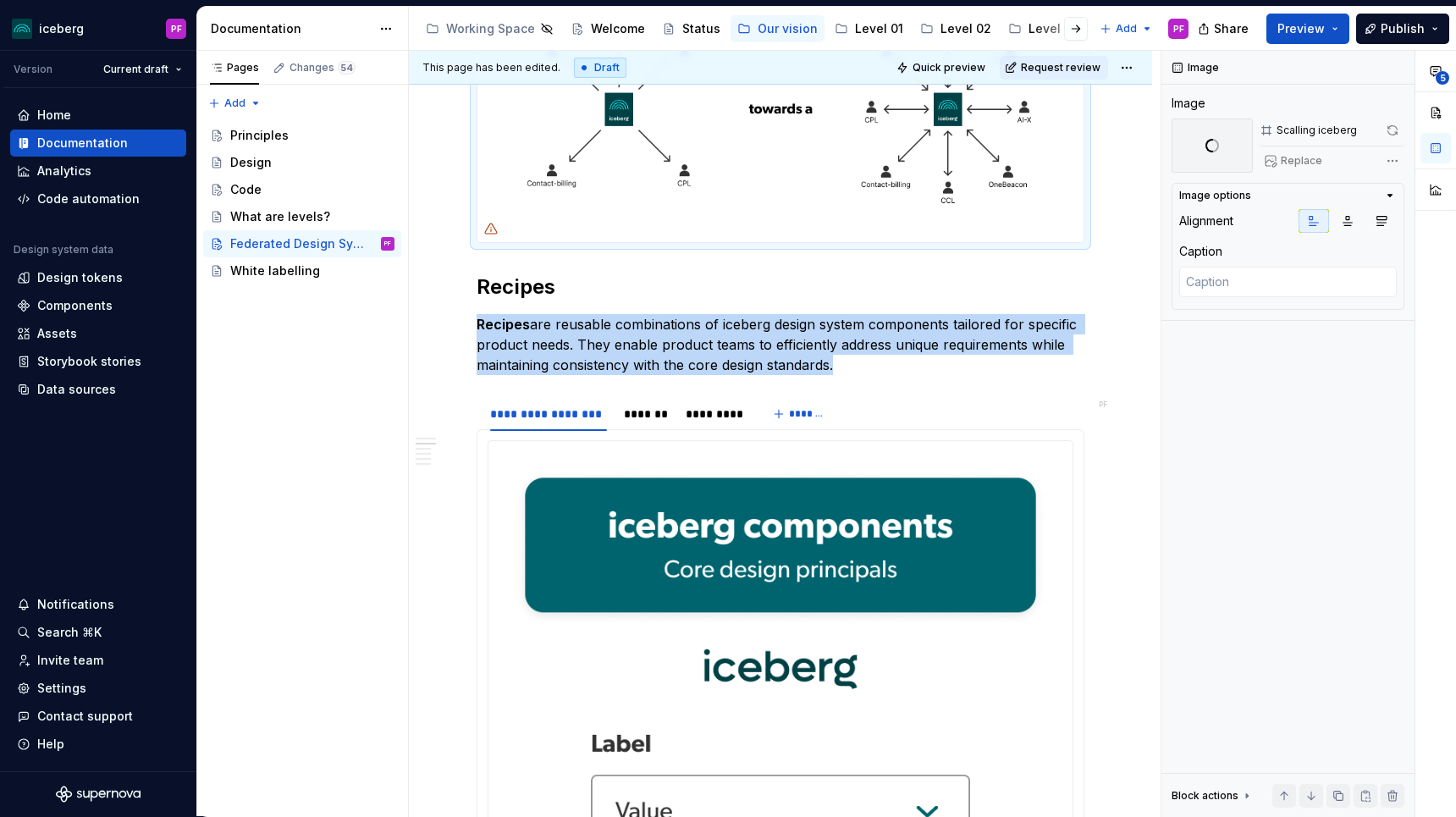
click at [495, 224] on div at bounding box center [491, 229] width 27 height 27
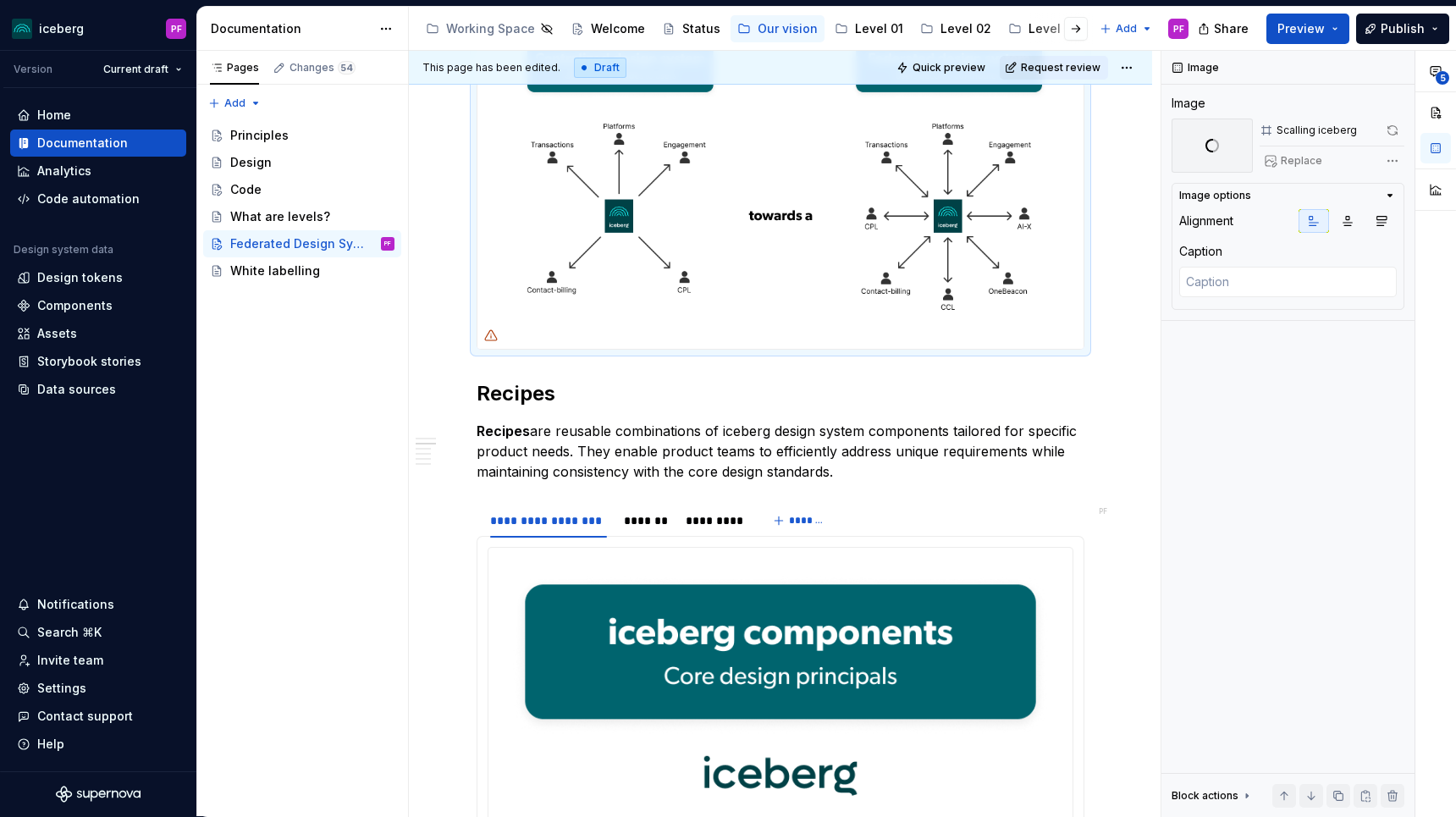
scroll to position [626, 0]
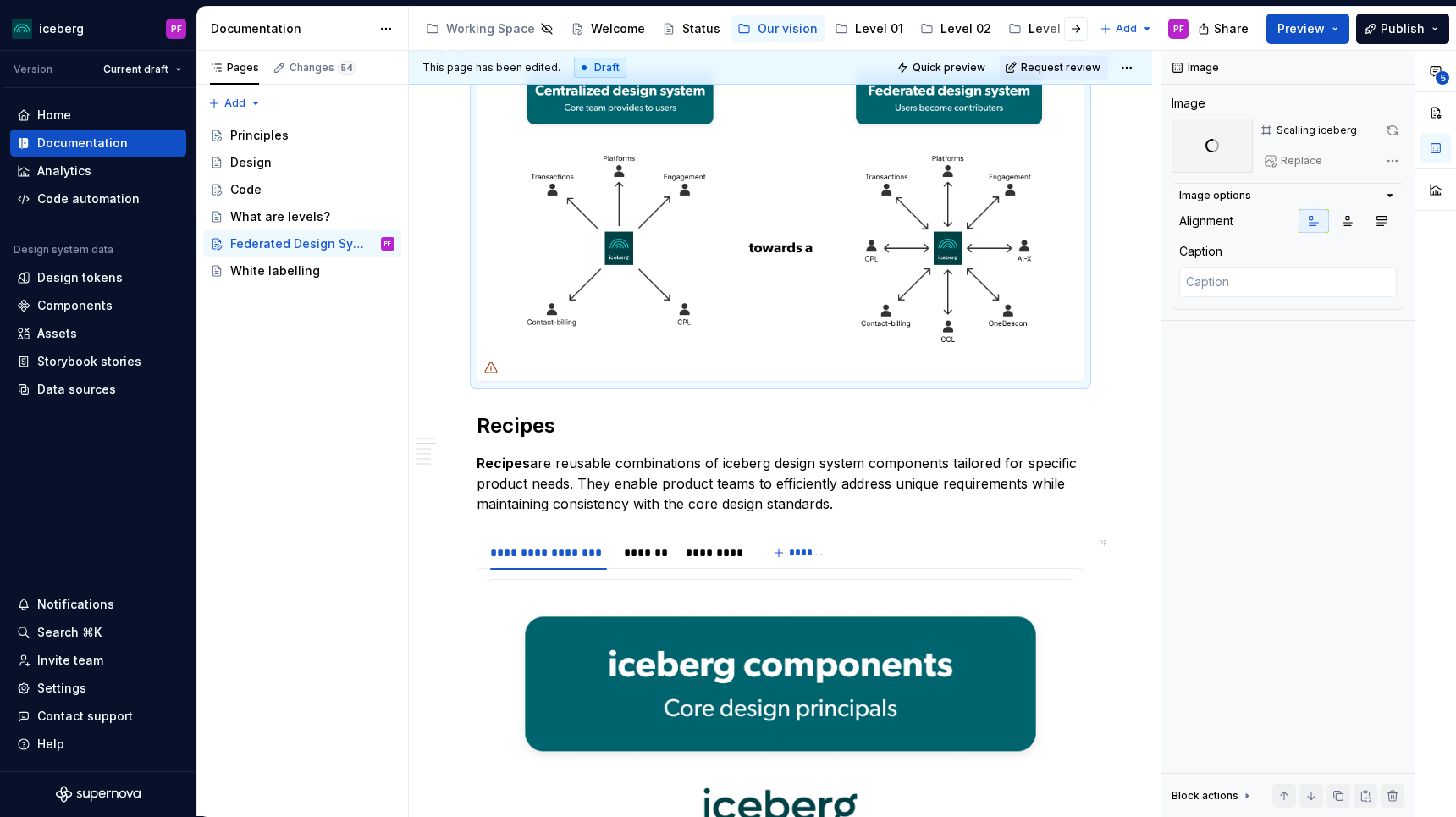
click at [1015, 250] on img at bounding box center [780, 213] width 606 height 334
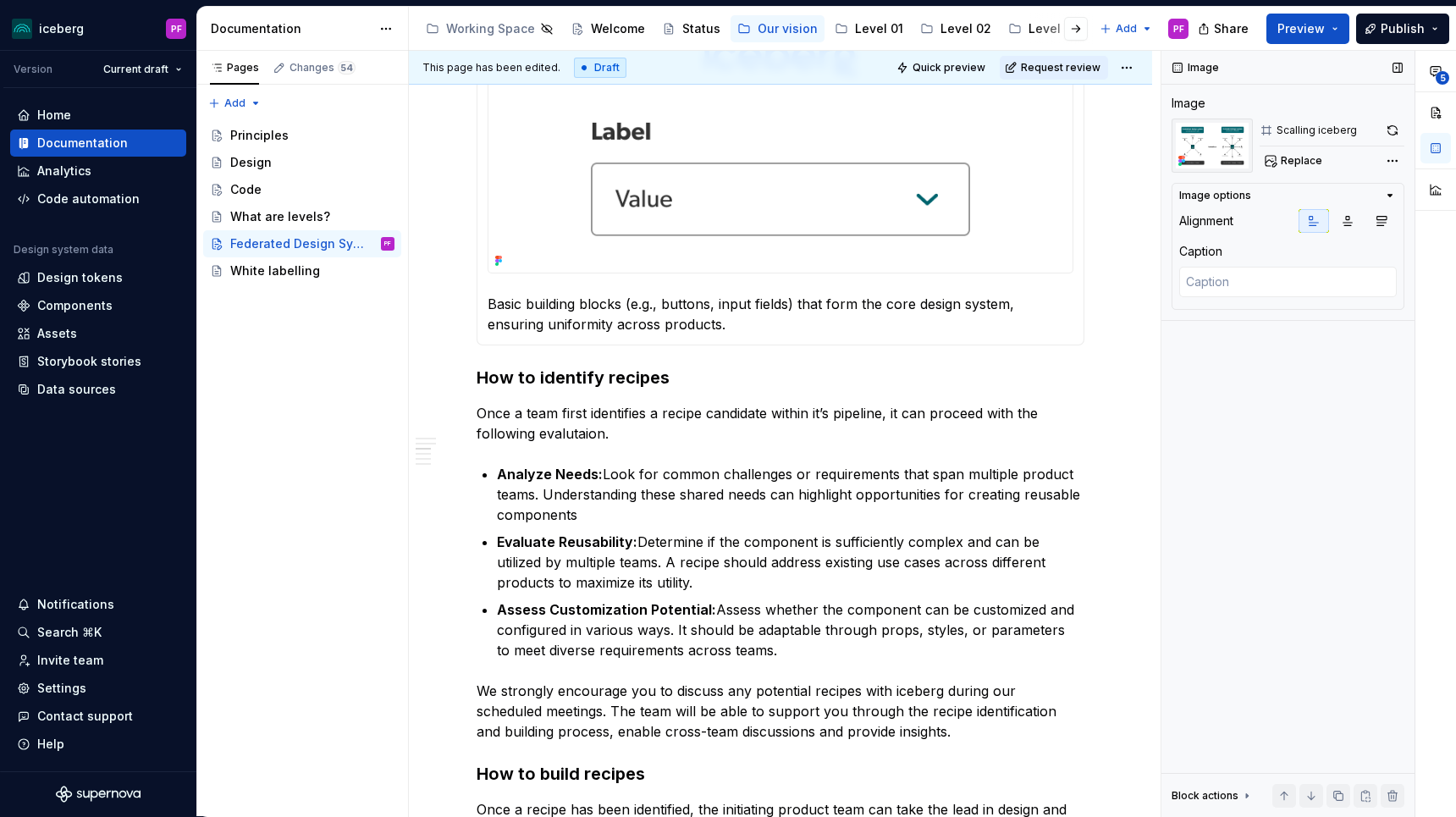
scroll to position [931, 0]
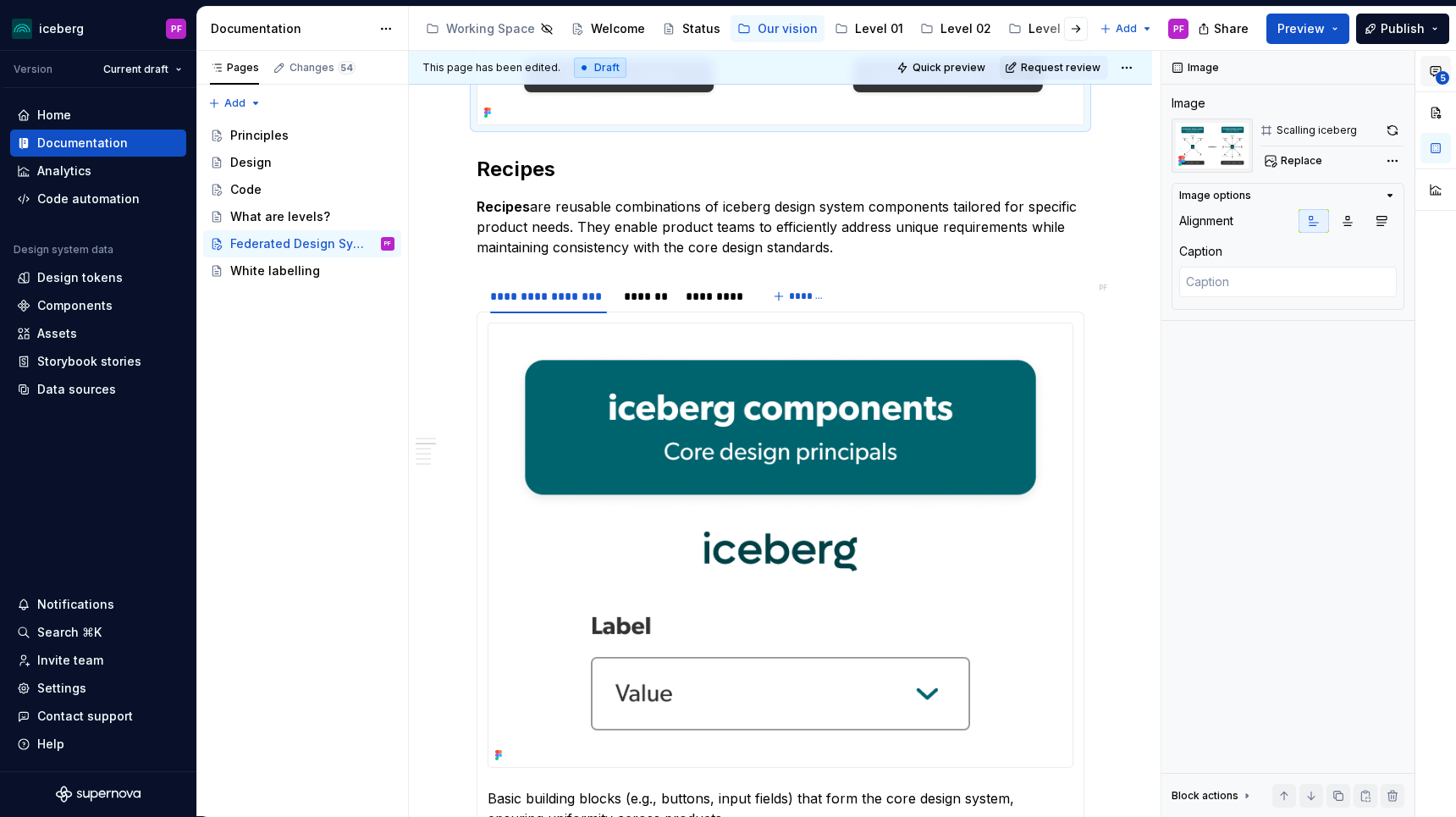
click at [1416, 71] on icon "button" at bounding box center [1435, 70] width 14 height 14
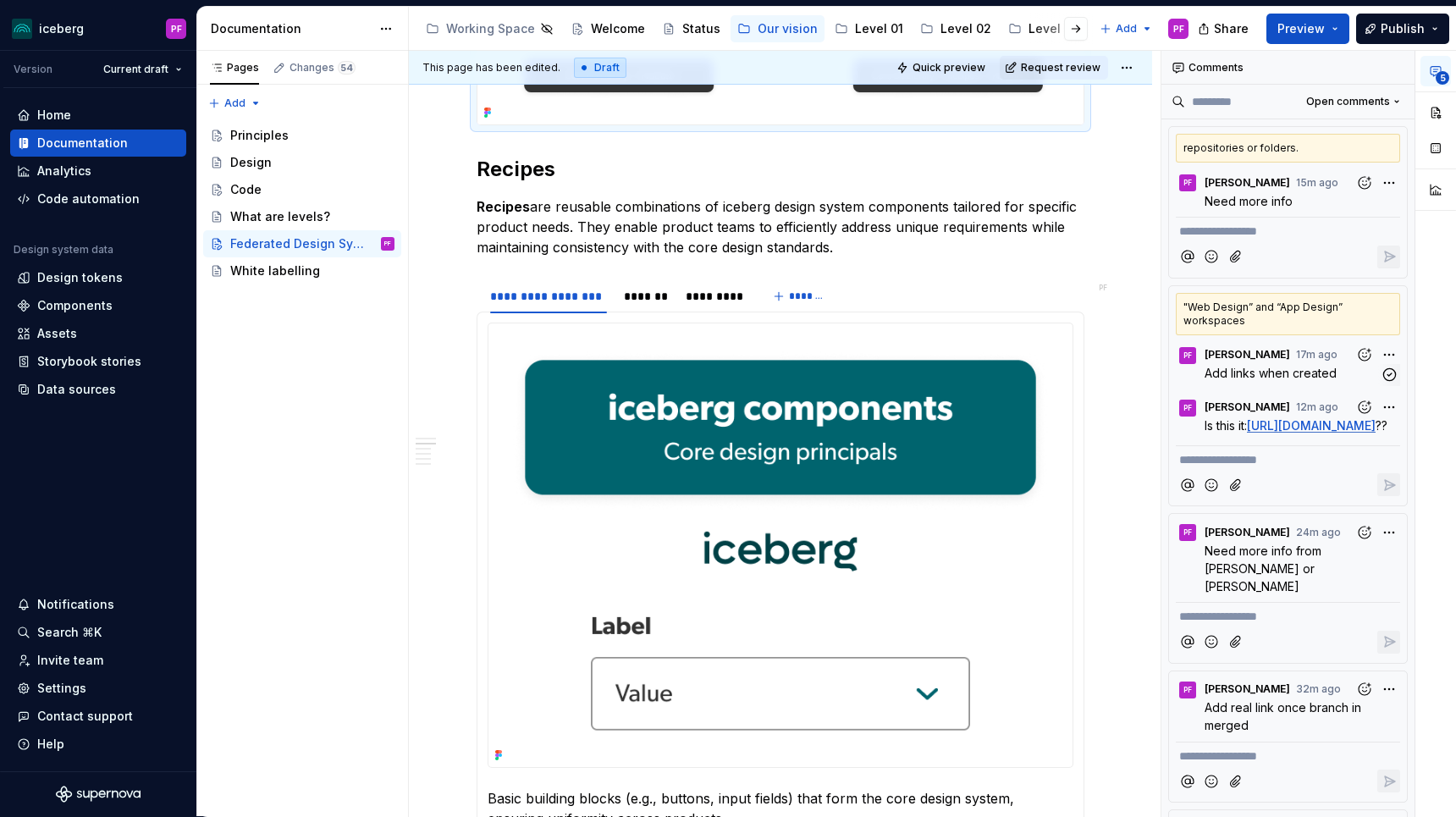
click at [1246, 366] on span "Add links when created" at bounding box center [1271, 373] width 132 height 14
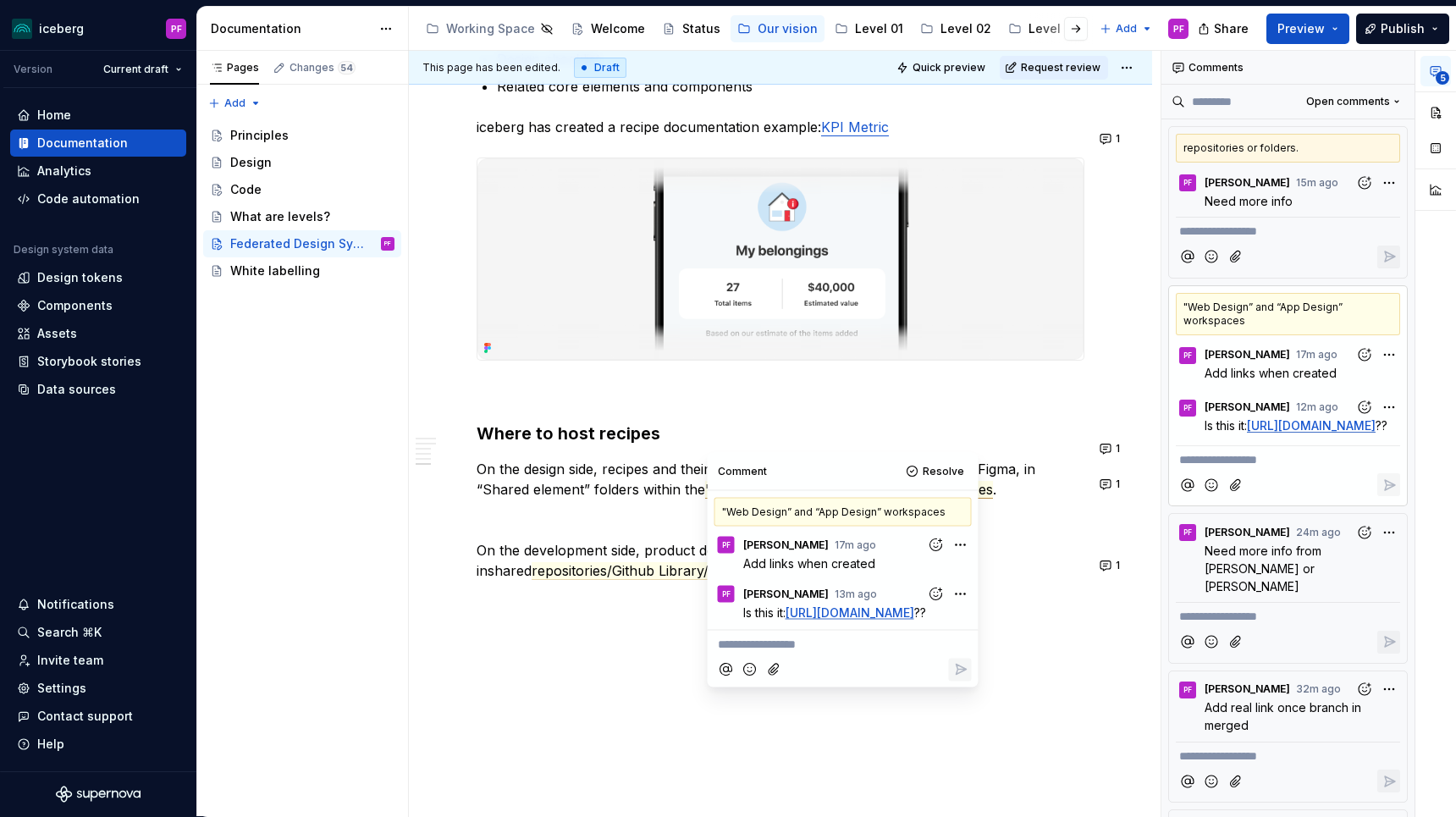
scroll to position [2718, 0]
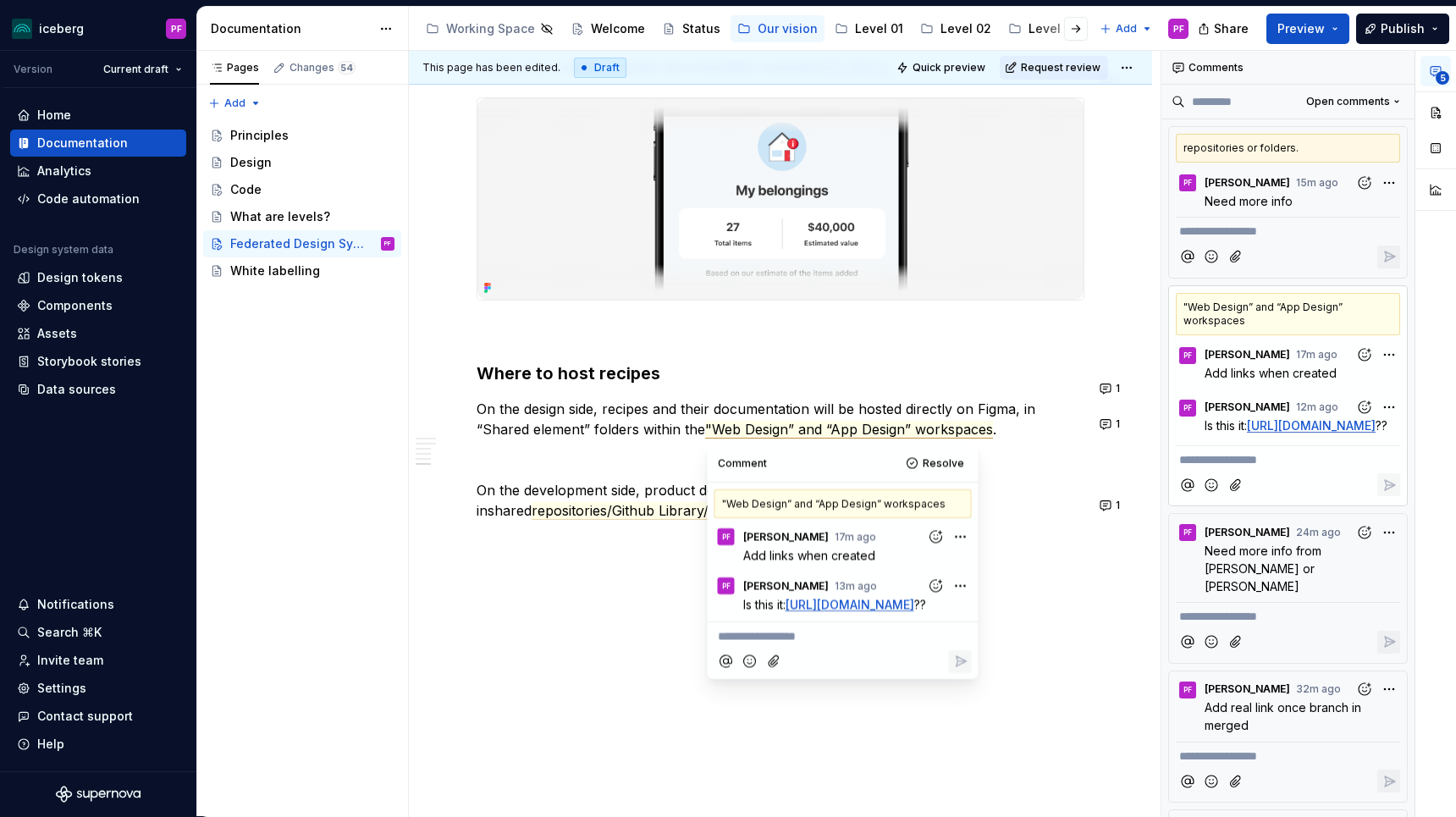
click at [1416, 80] on button "5" at bounding box center [1435, 71] width 31 height 31
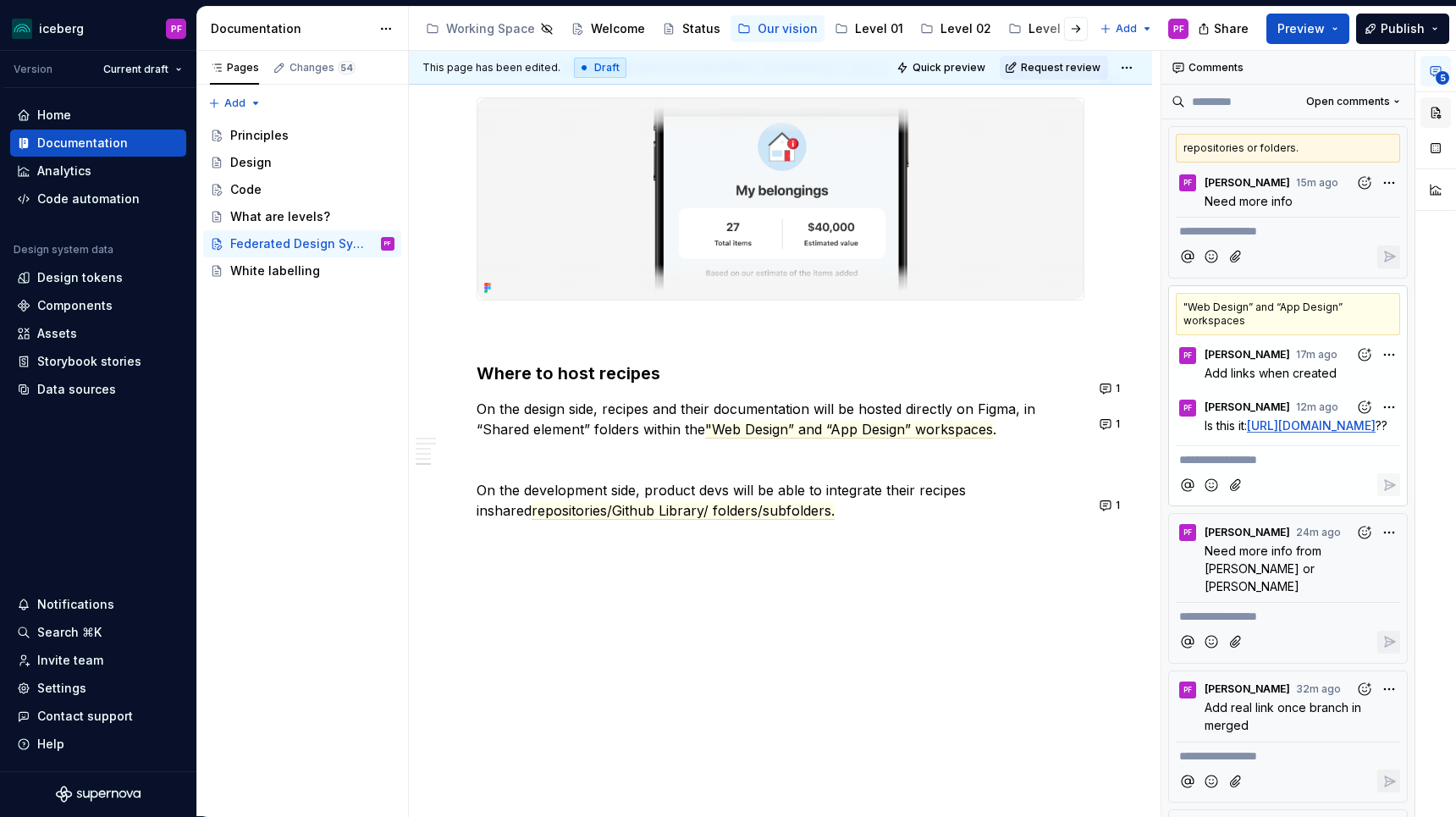
click at [1416, 113] on button "button" at bounding box center [1435, 113] width 31 height 31
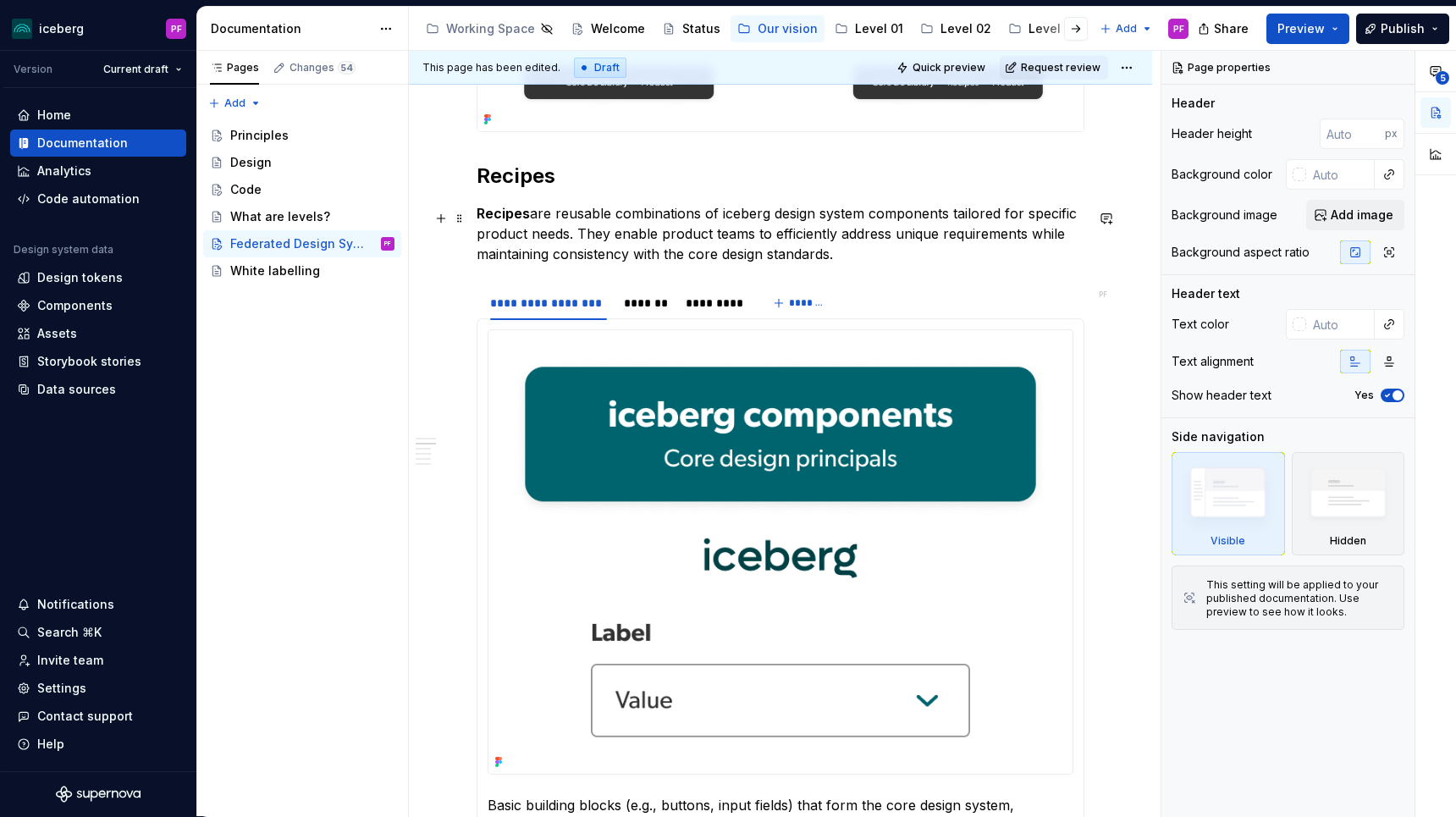
scroll to position [837, 0]
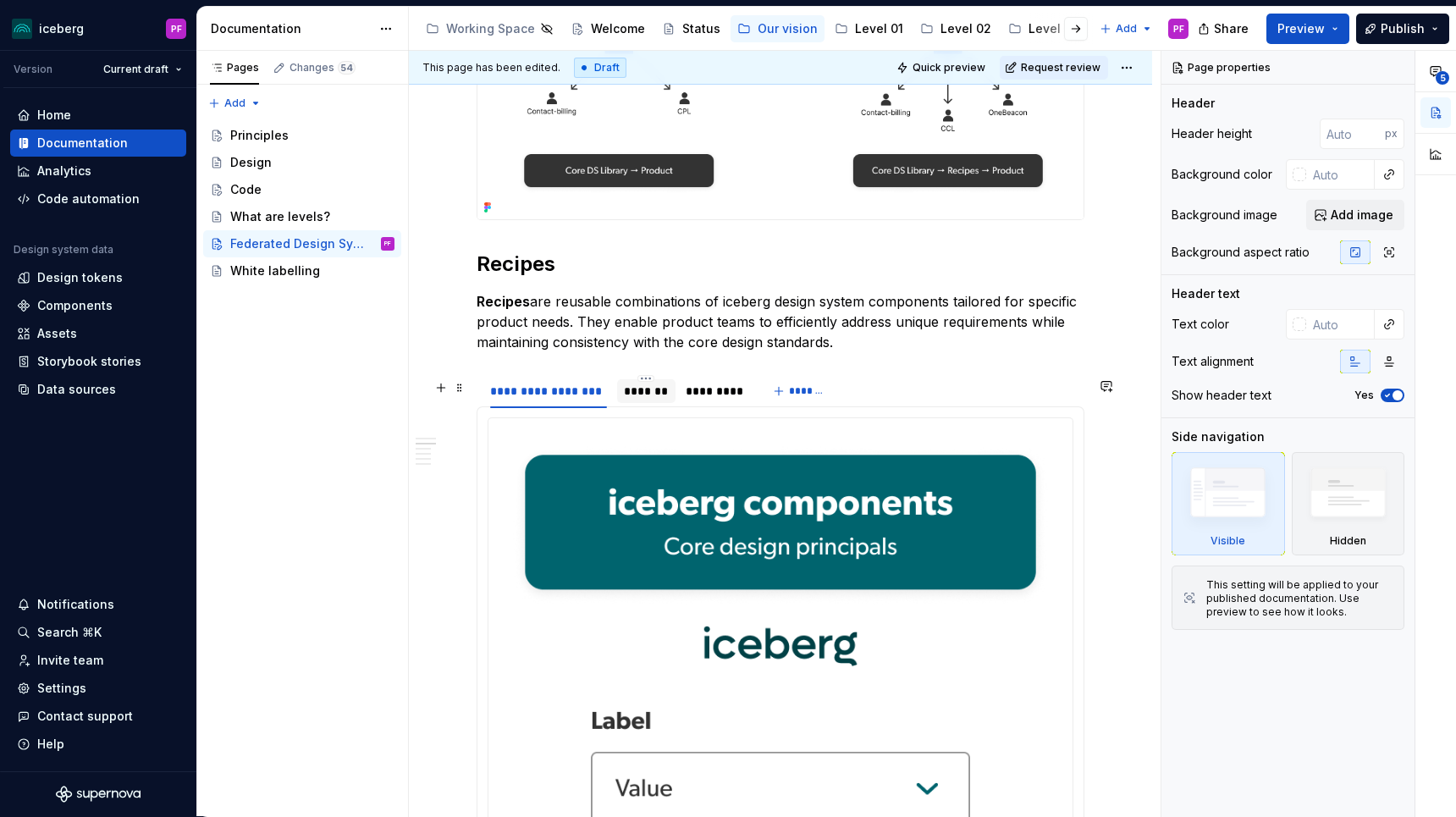
click at [629, 399] on div "*******" at bounding box center [647, 391] width 45 height 17
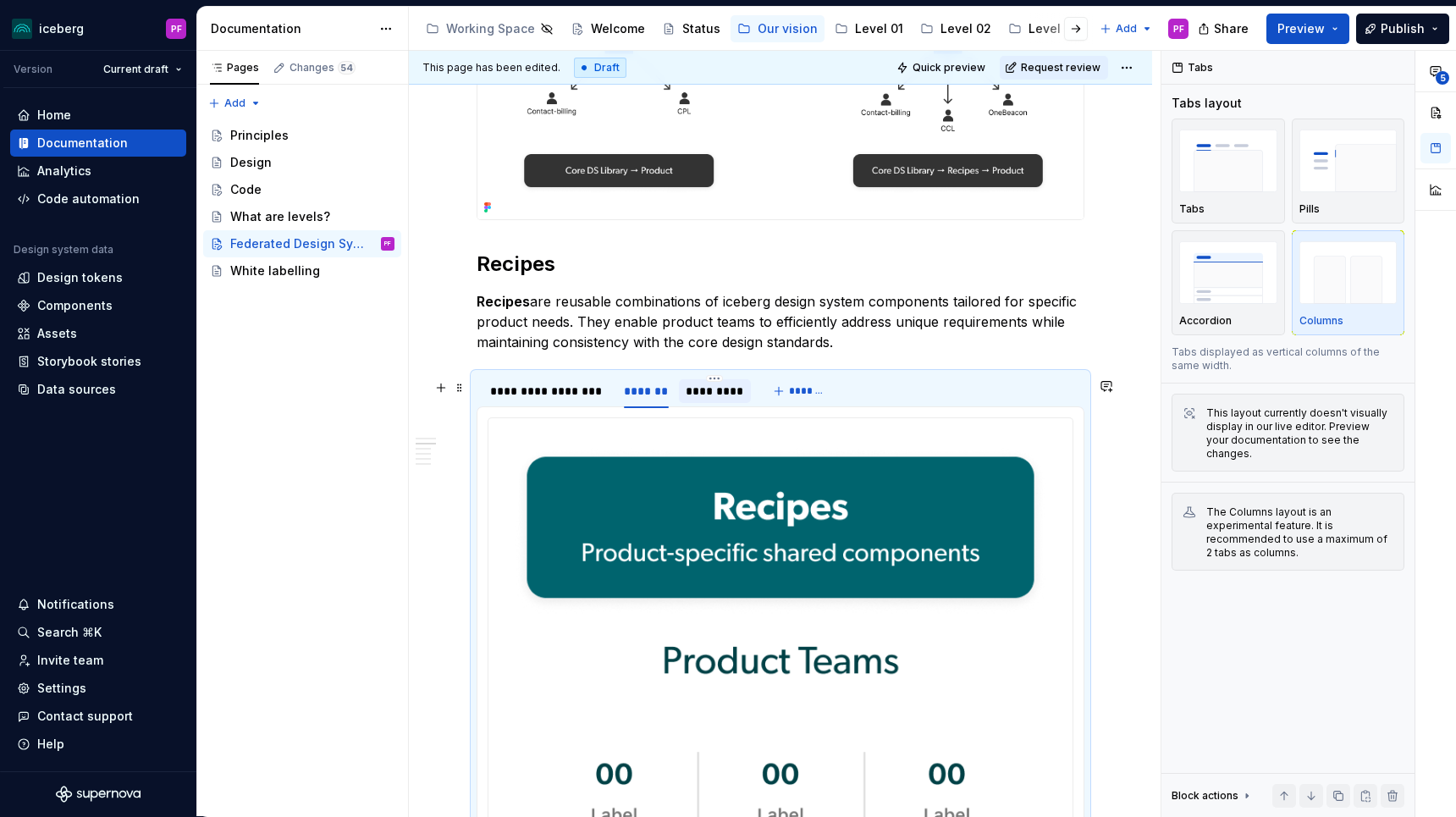
click at [725, 395] on div "*********" at bounding box center [714, 391] width 59 height 17
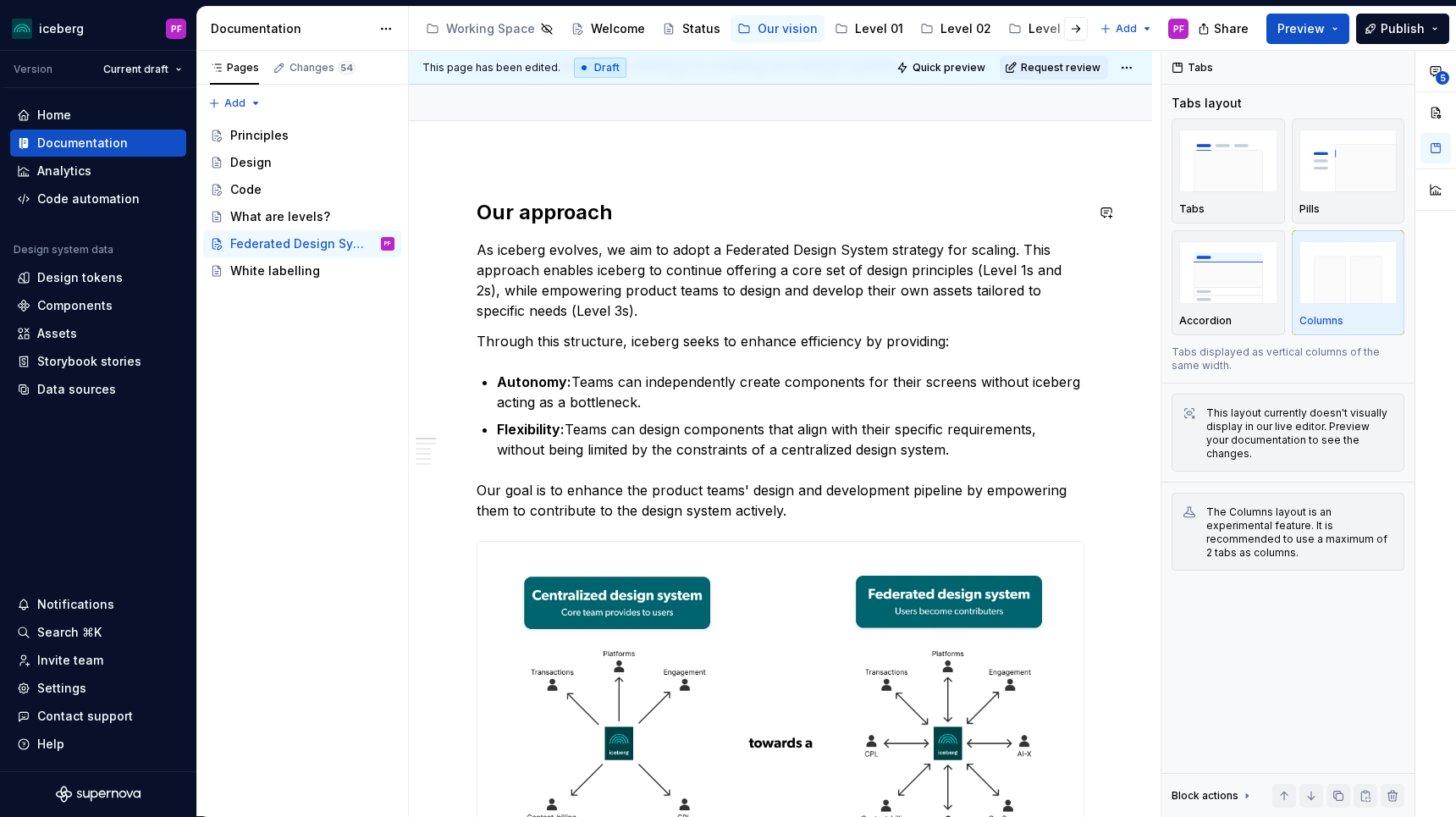
scroll to position [0, 0]
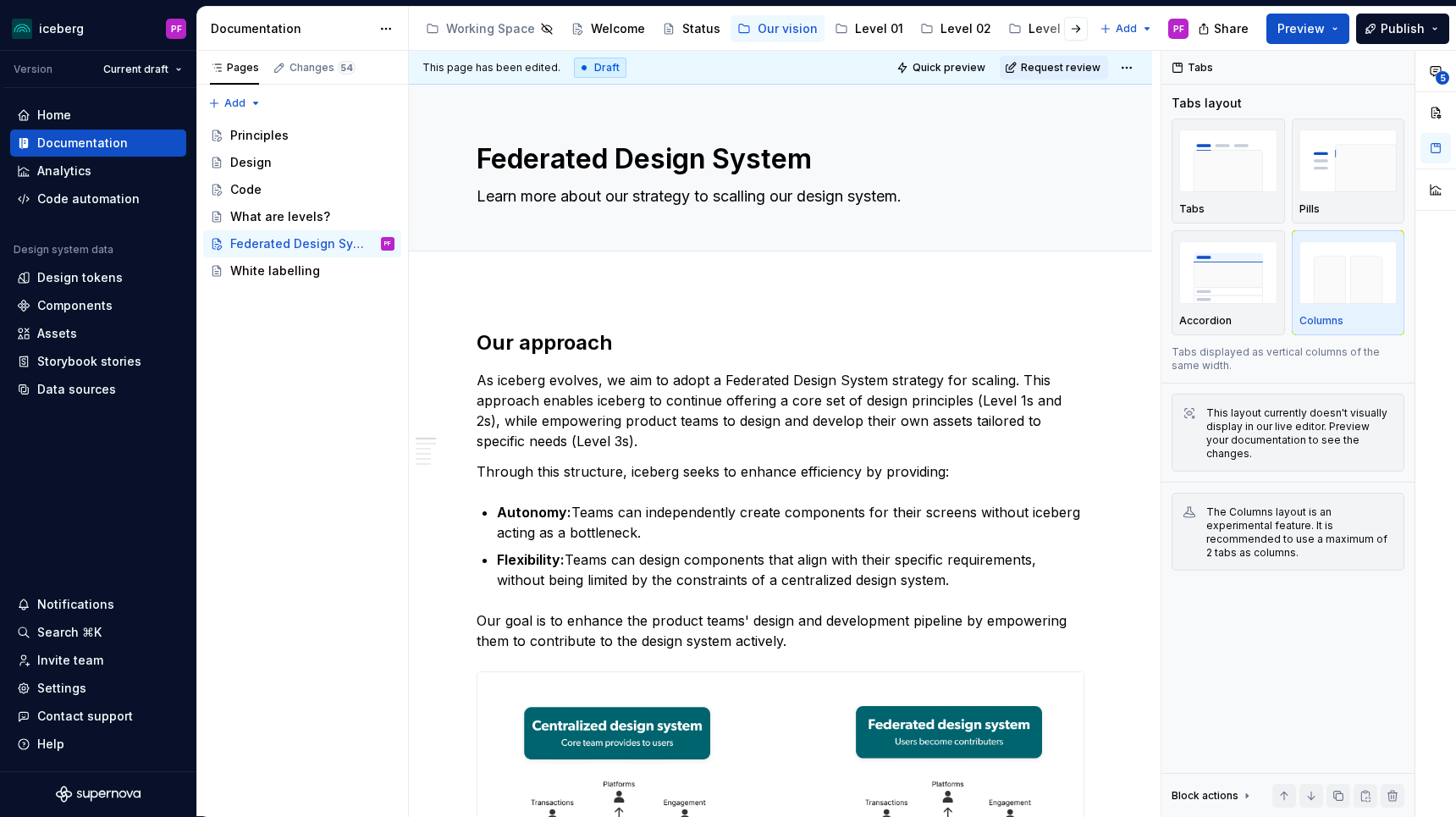
type textarea "*"
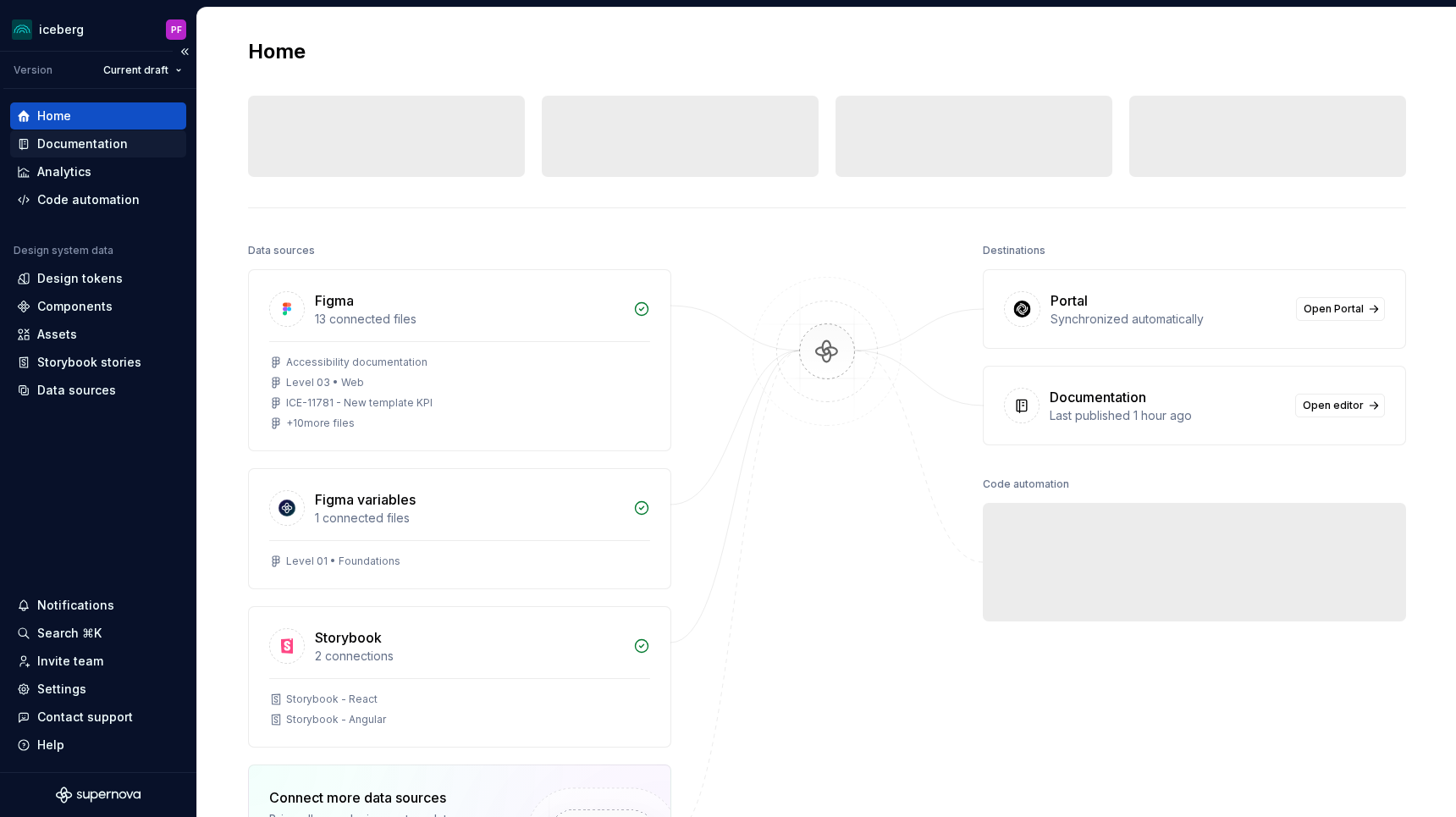
click at [119, 144] on div "Documentation" at bounding box center [82, 143] width 91 height 17
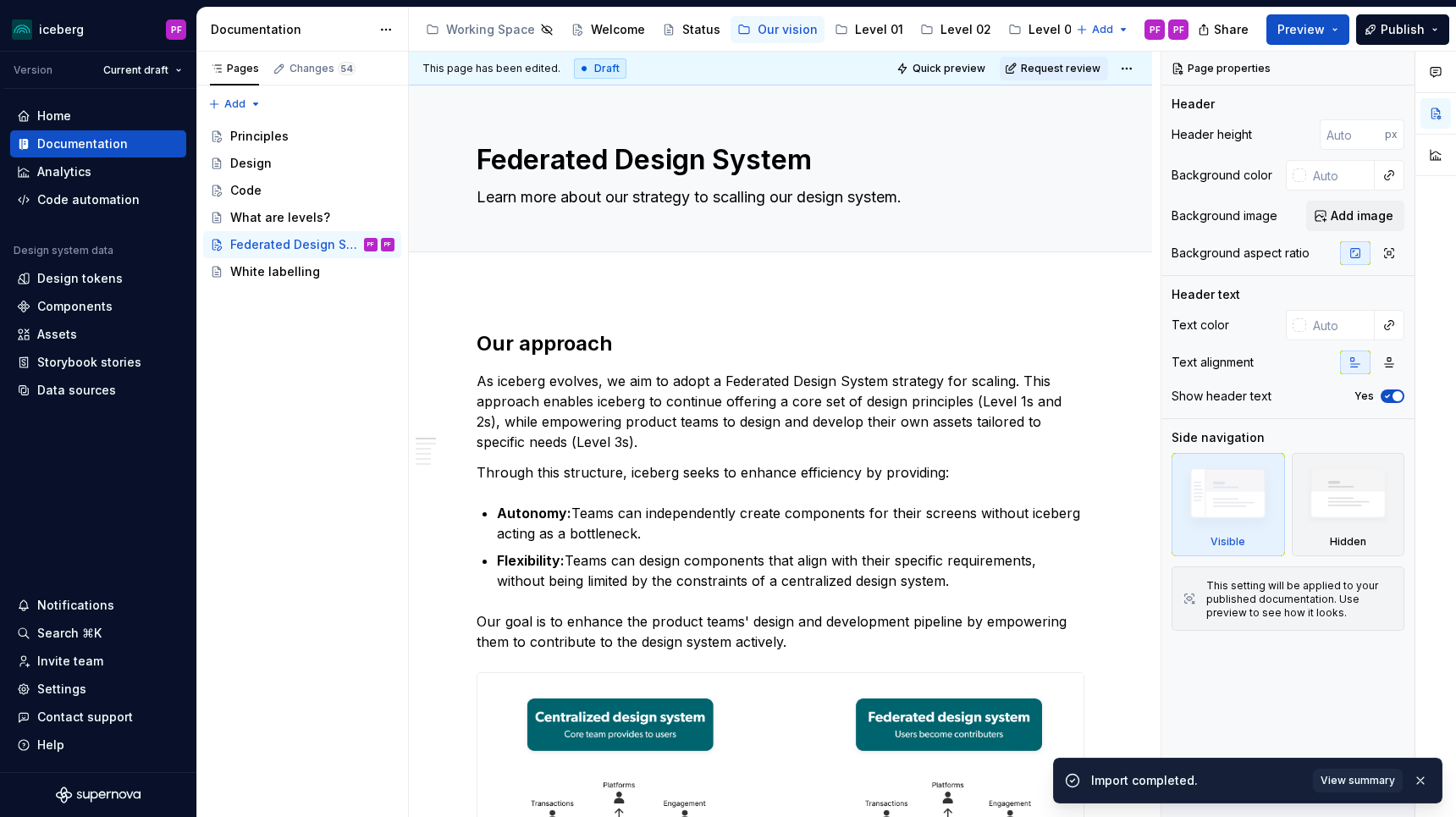
type textarea "*"
